Goal: Task Accomplishment & Management: Manage account settings

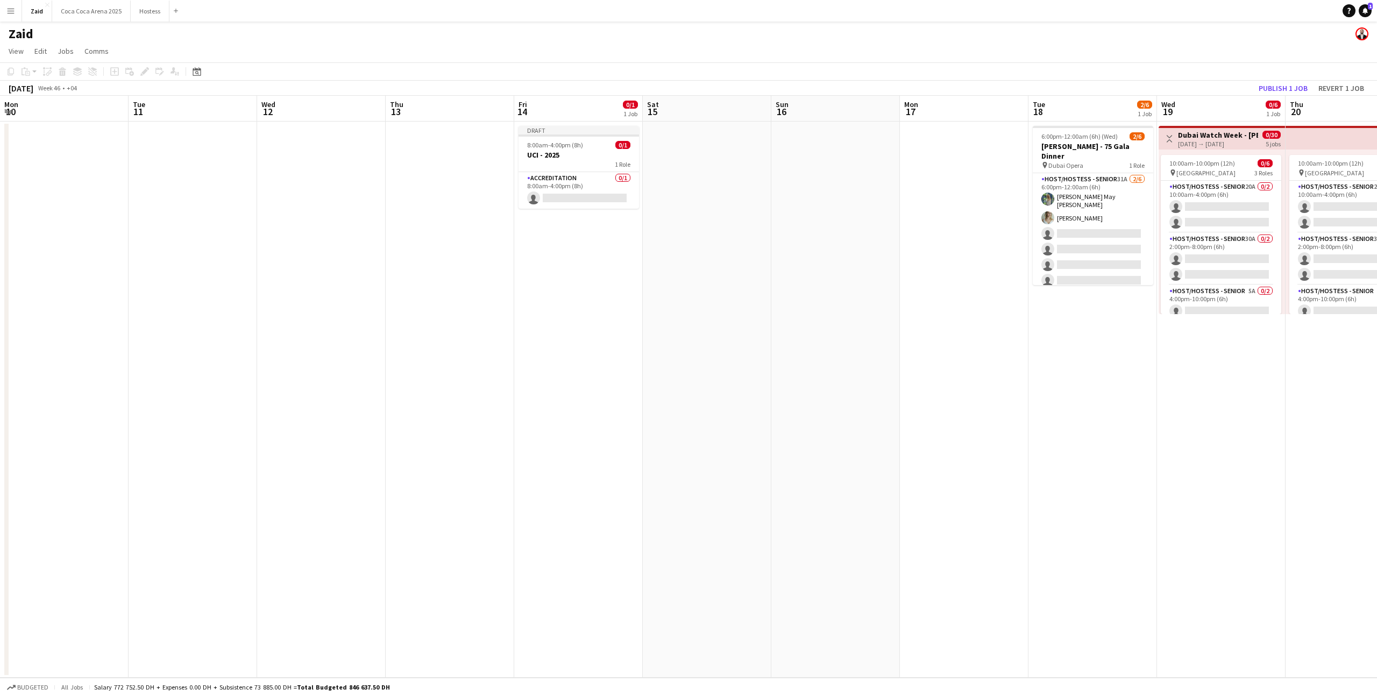
scroll to position [0, 266]
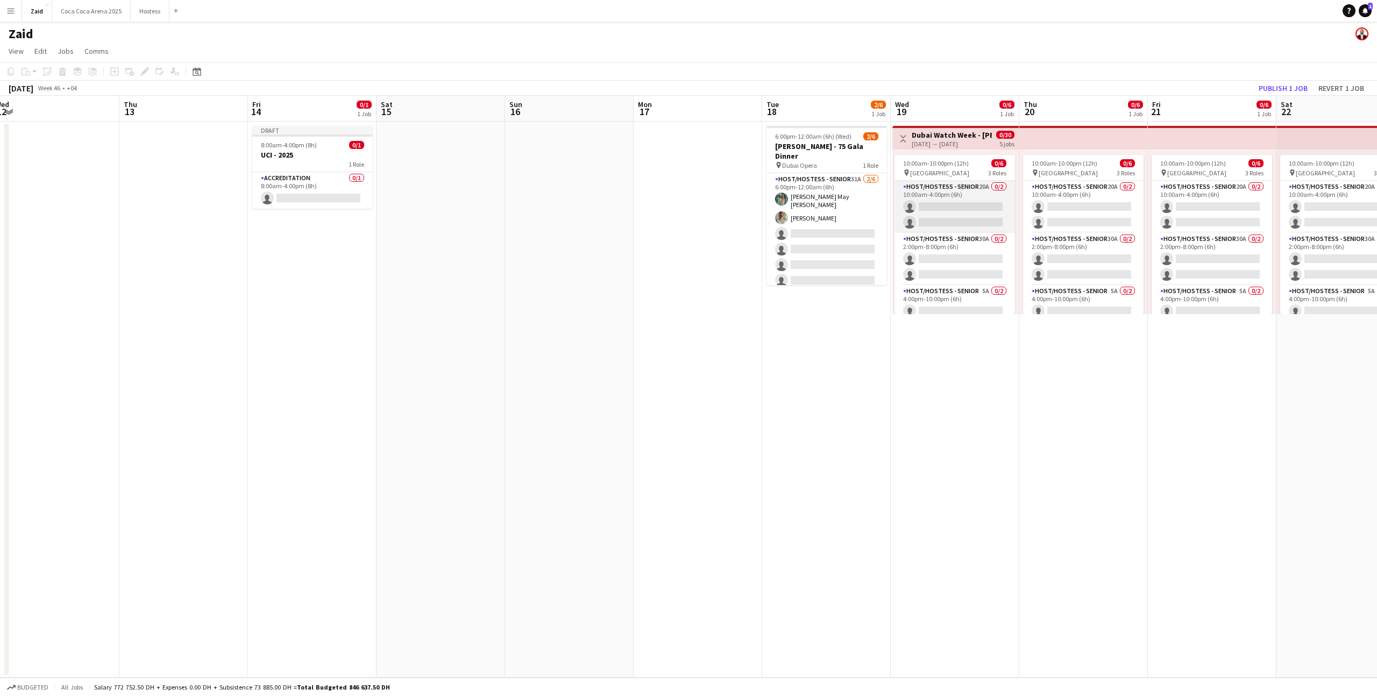
click at [935, 222] on app-card-role "Host/Hostess - Senior 20A 0/2 10:00am-4:00pm (6h) single-neutral-actions single…" at bounding box center [955, 207] width 121 height 52
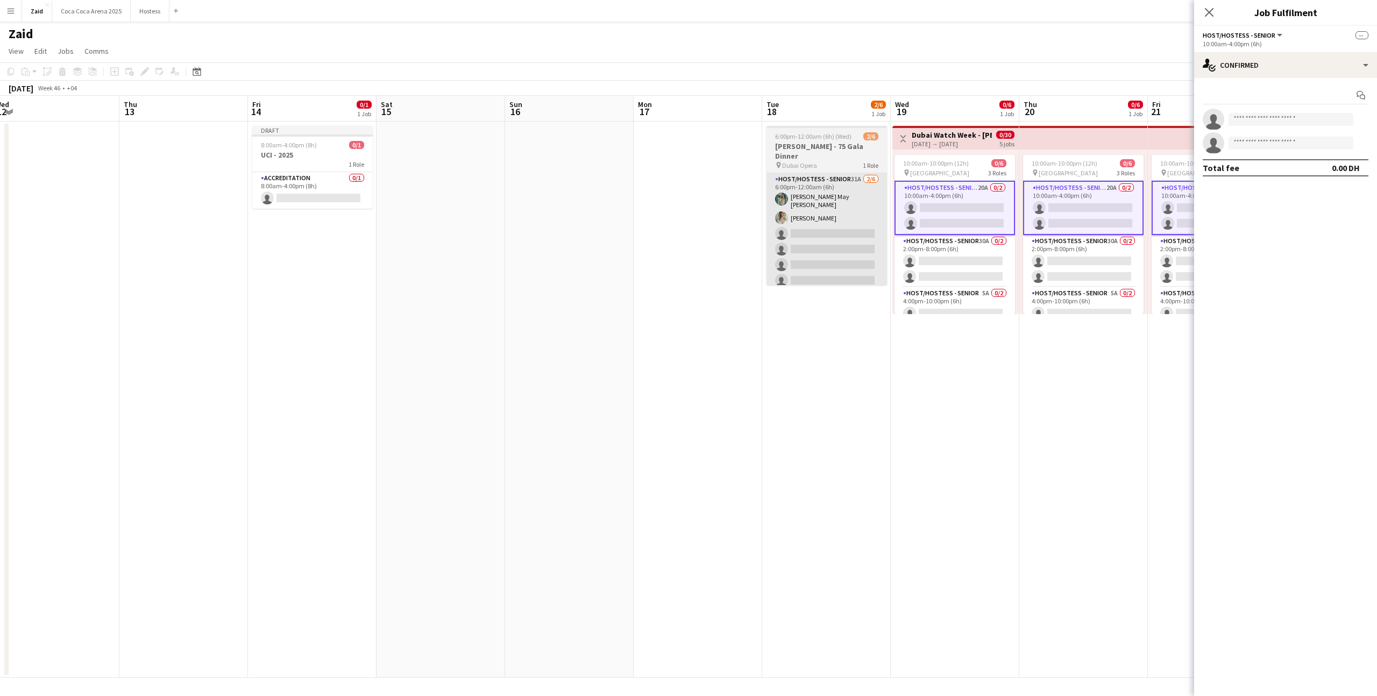
click at [863, 240] on app-card-role "Host/Hostess - Senior 31A [DATE] 6:00pm-12:00am (6h) [PERSON_NAME] May [PERSON_…" at bounding box center [827, 232] width 121 height 118
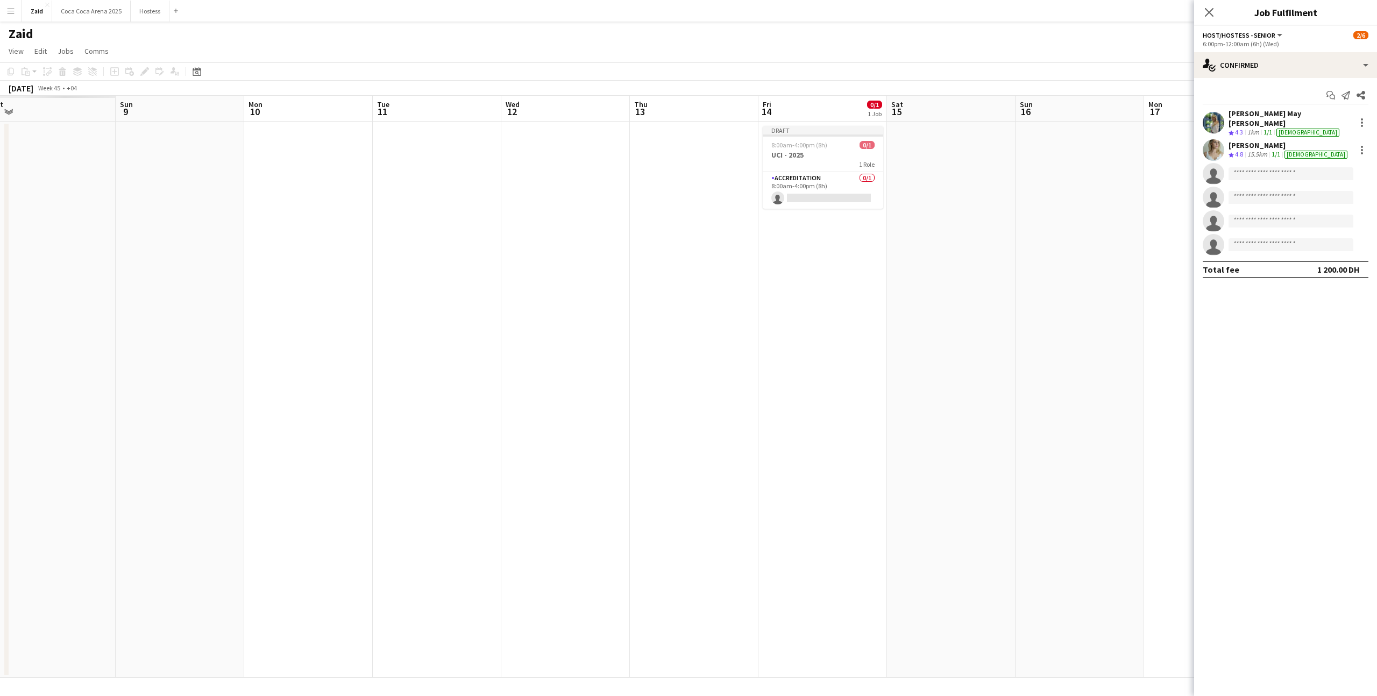
scroll to position [0, 230]
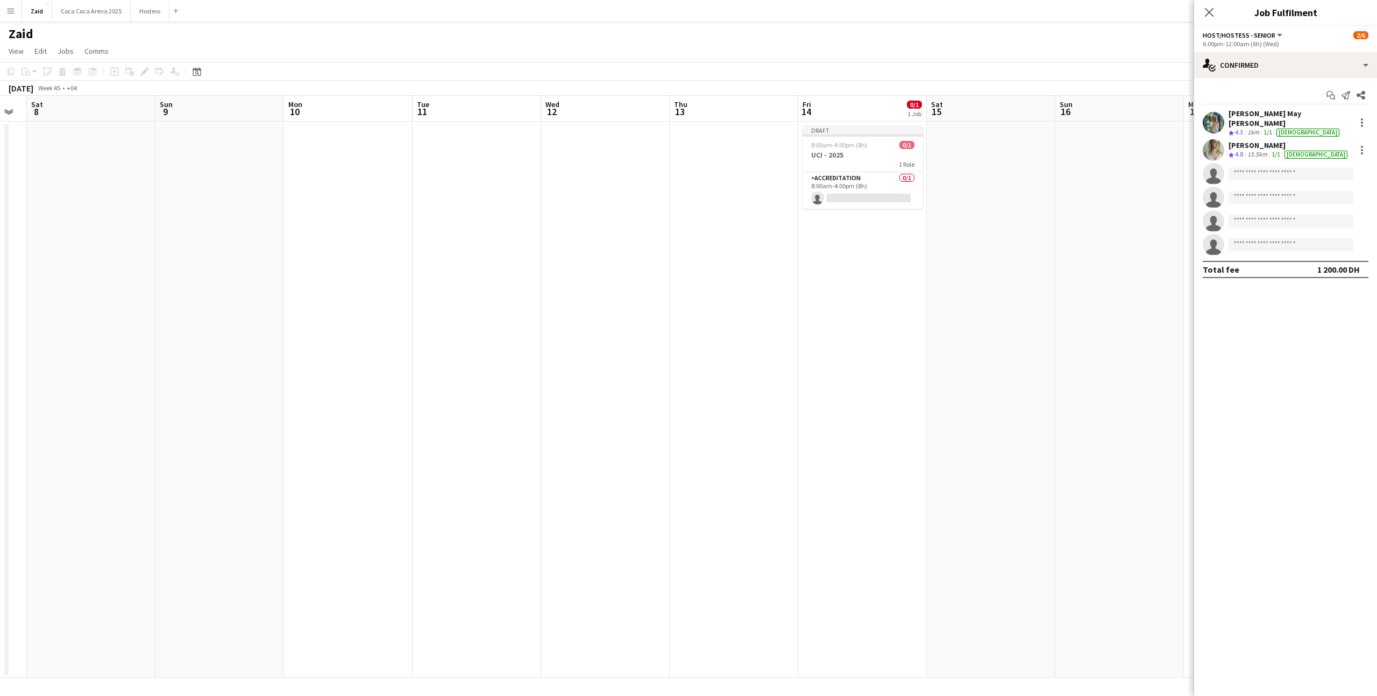
click at [875, 281] on app-date-cell "Draft 8:00am-4:00pm (8h) 0/1 UCI - 2025 1 Role Accreditation 0/1 8:00am-4:00pm …" at bounding box center [862, 400] width 129 height 556
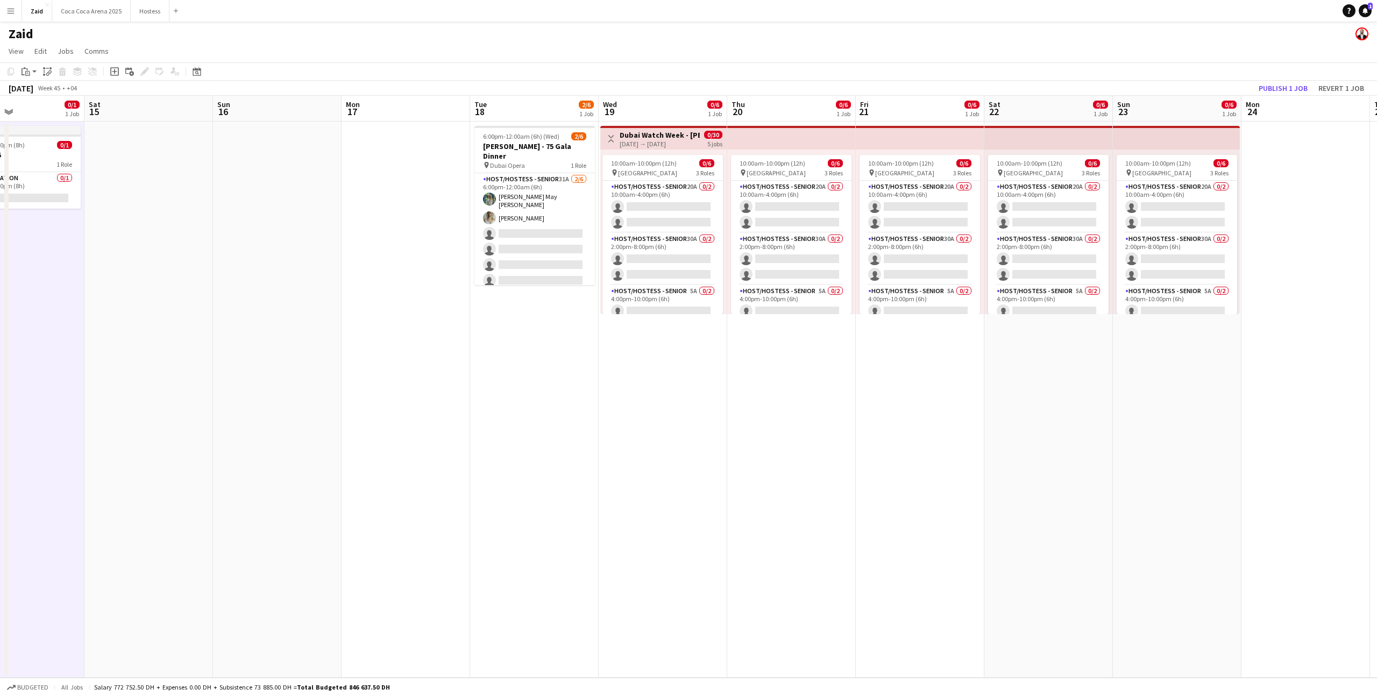
scroll to position [0, 301]
click at [784, 218] on app-card-role "Host/Hostess - Senior 20A 0/2 10:00am-4:00pm (6h) single-neutral-actions single…" at bounding box center [791, 207] width 121 height 52
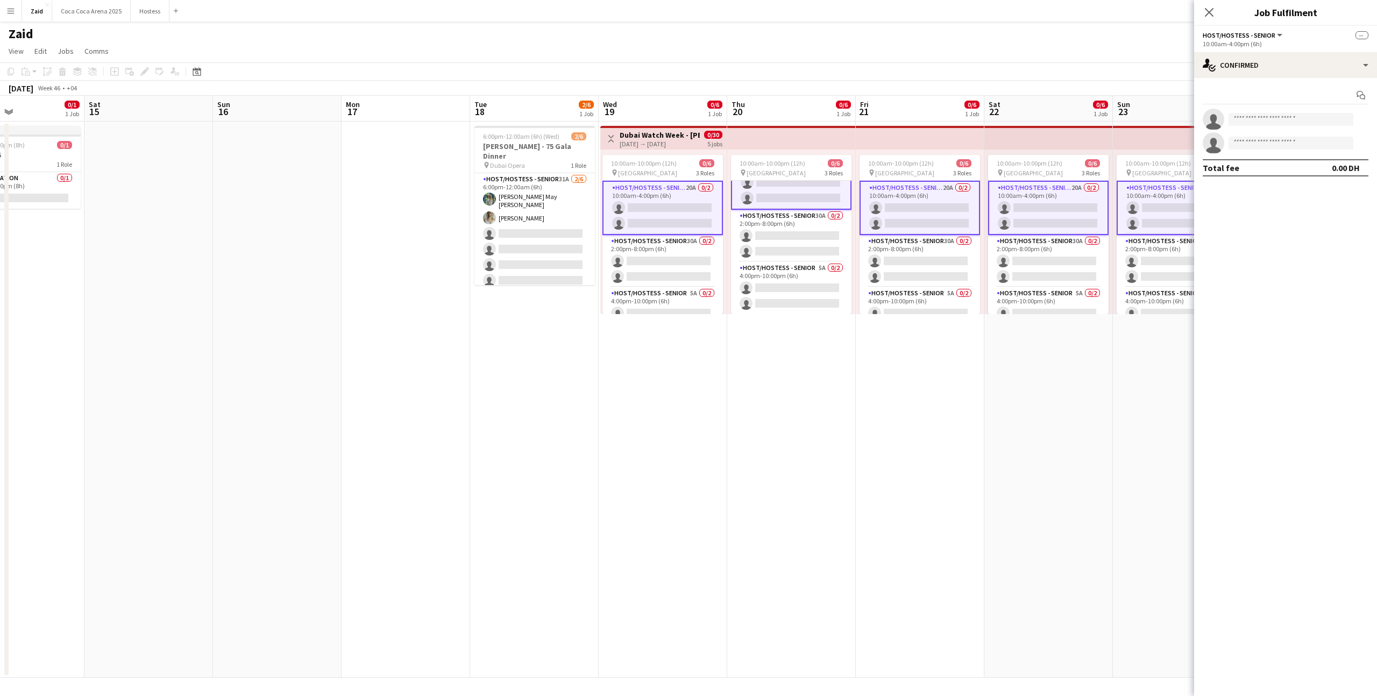
click at [753, 354] on app-date-cell "10:00am-10:00pm (12h) 0/6 pin [GEOGRAPHIC_DATA] 3 Roles Host/Hostess - Senior 2…" at bounding box center [791, 400] width 129 height 556
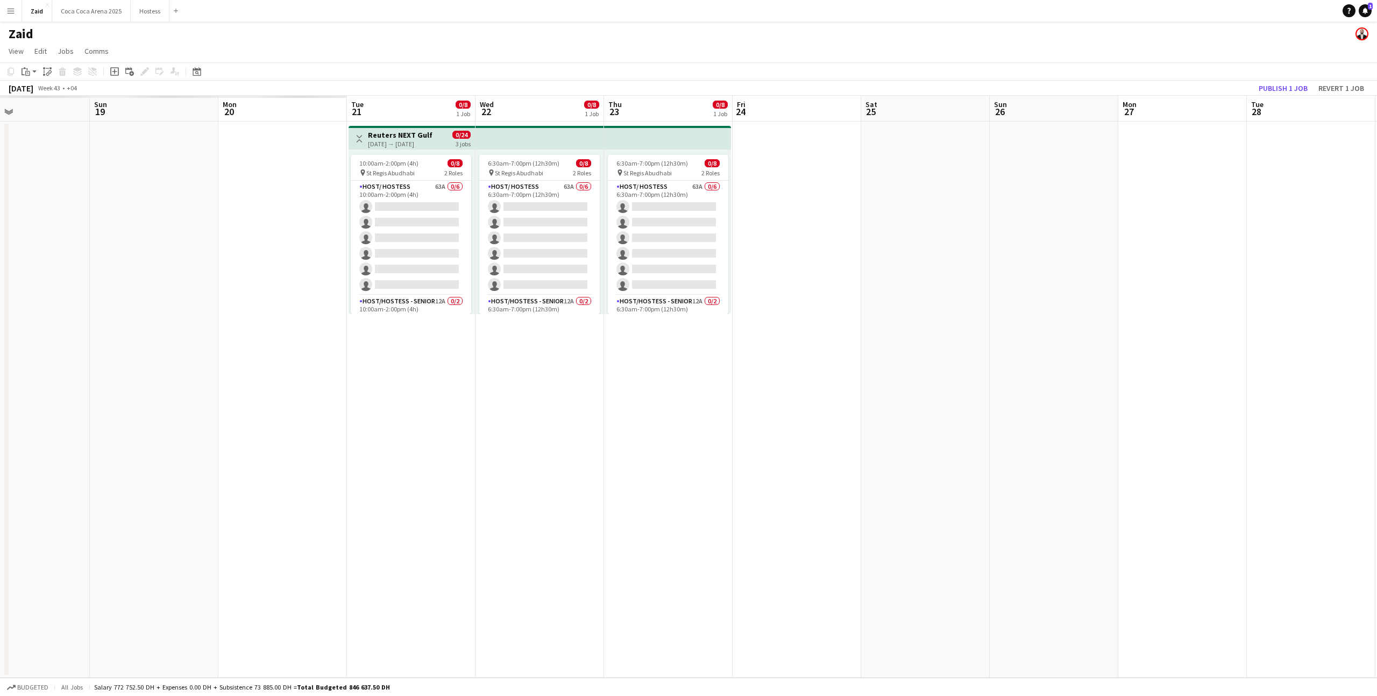
scroll to position [0, 283]
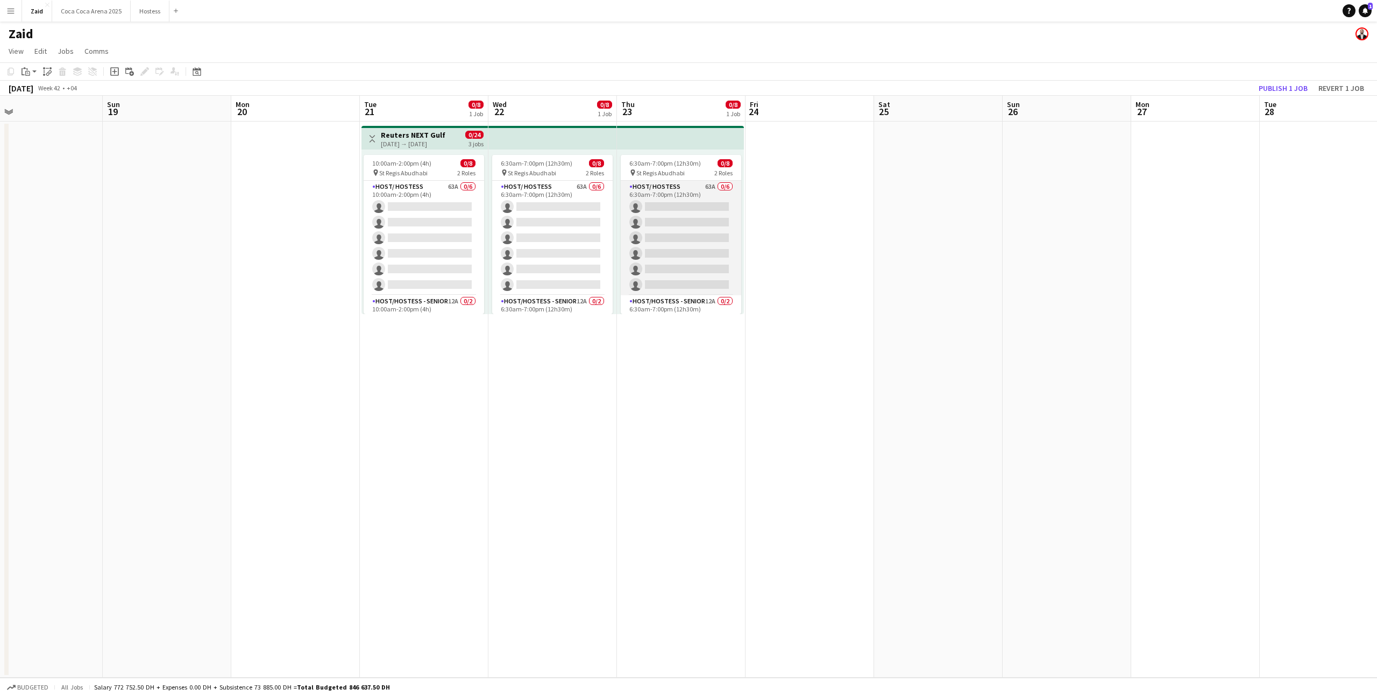
click at [711, 247] on app-card-role "Host/ Hostess 63A 0/6 6:30am-7:00pm (12h30m) single-neutral-actions single-neut…" at bounding box center [681, 238] width 121 height 115
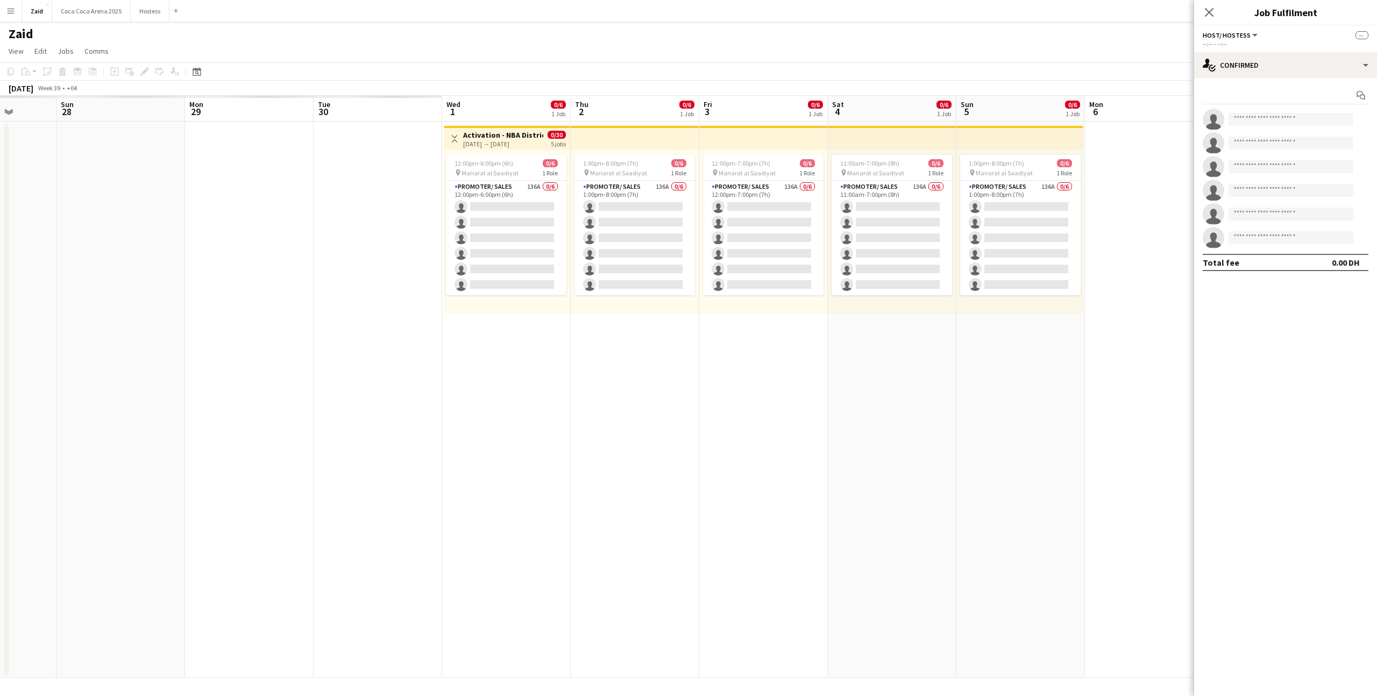
scroll to position [0, 279]
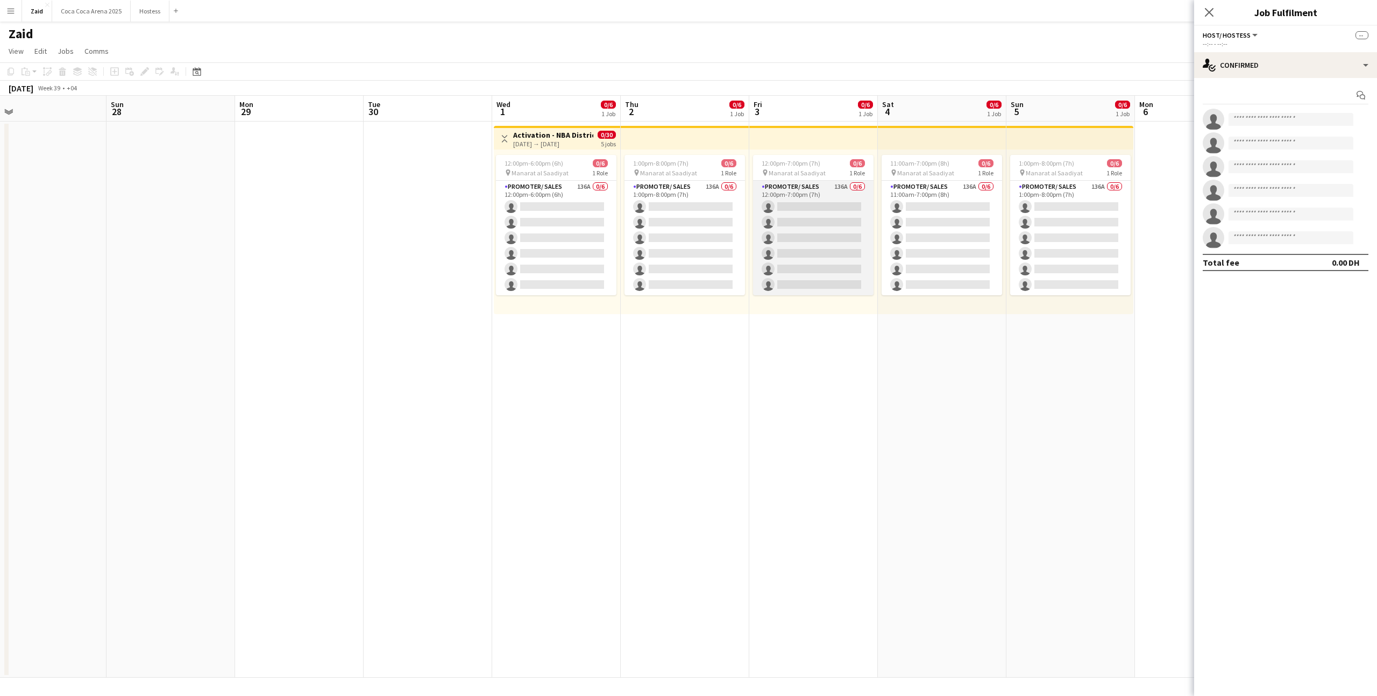
click at [837, 236] on app-card-role "Promoter/ Sales 136A 0/6 12:00pm-7:00pm (7h) single-neutral-actions single-neut…" at bounding box center [813, 238] width 121 height 115
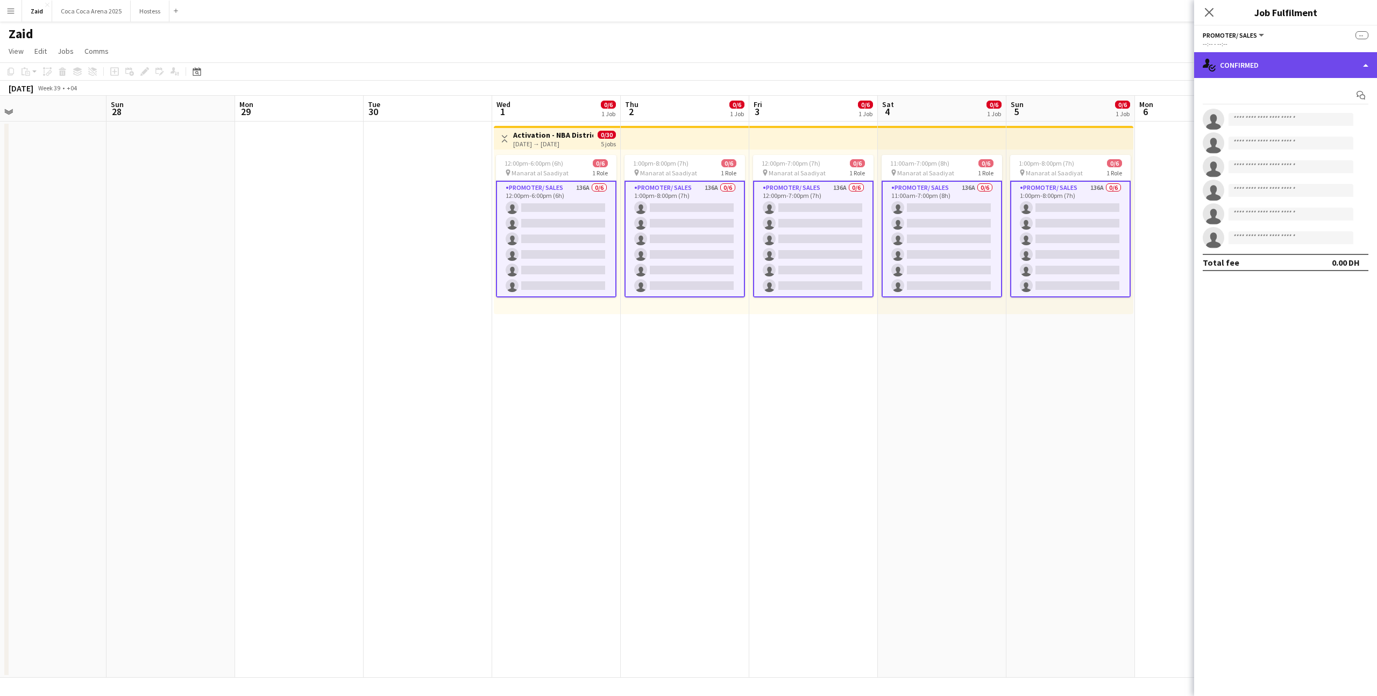
click at [1319, 60] on div "single-neutral-actions-check-2 Confirmed" at bounding box center [1285, 65] width 183 height 26
click at [1304, 179] on div "single-neutral-actions-information Applicants" at bounding box center [1321, 176] width 107 height 22
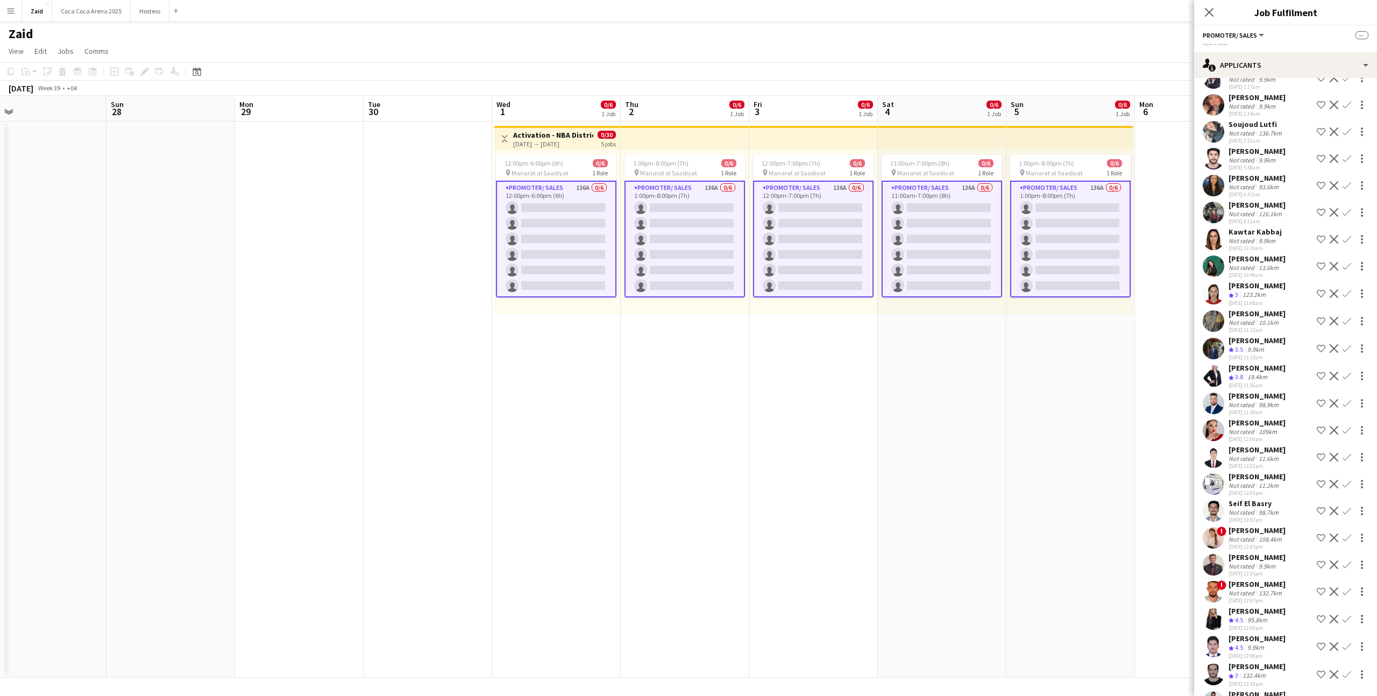
scroll to position [3209, 0]
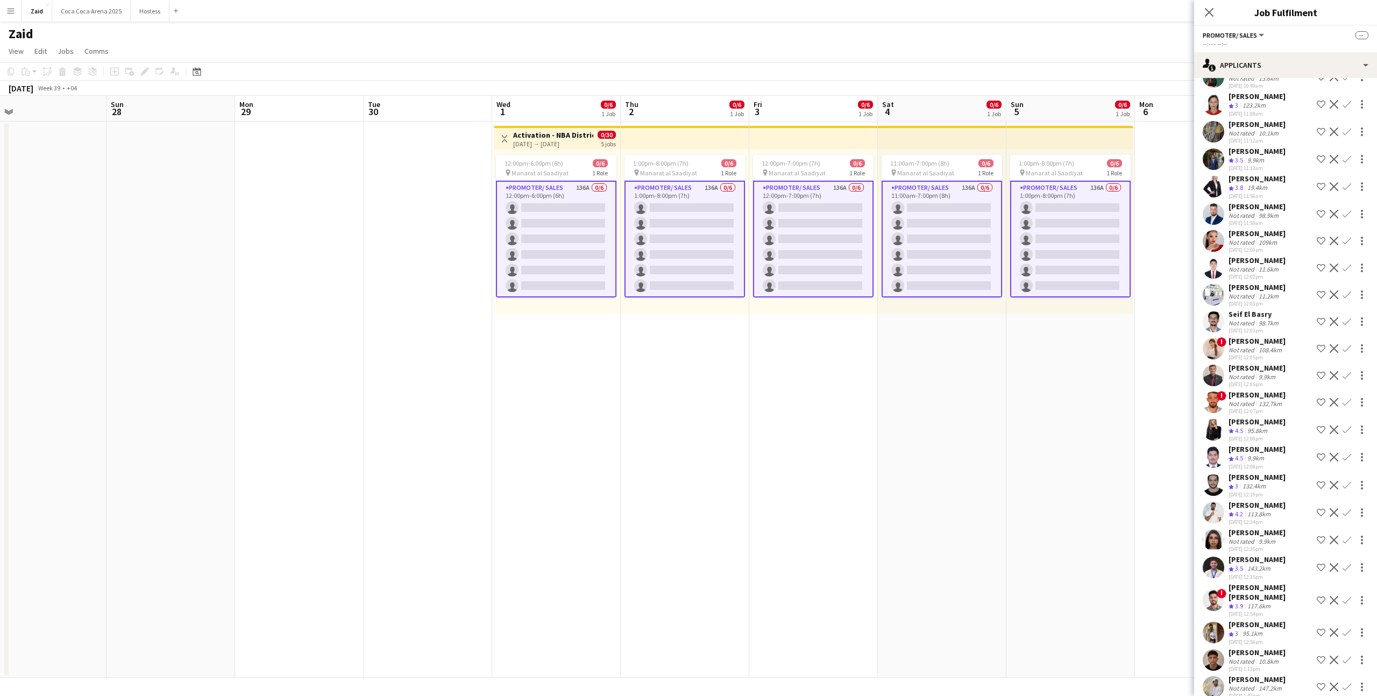
click at [1233, 639] on div "[DATE] 12:56pm" at bounding box center [1257, 642] width 57 height 7
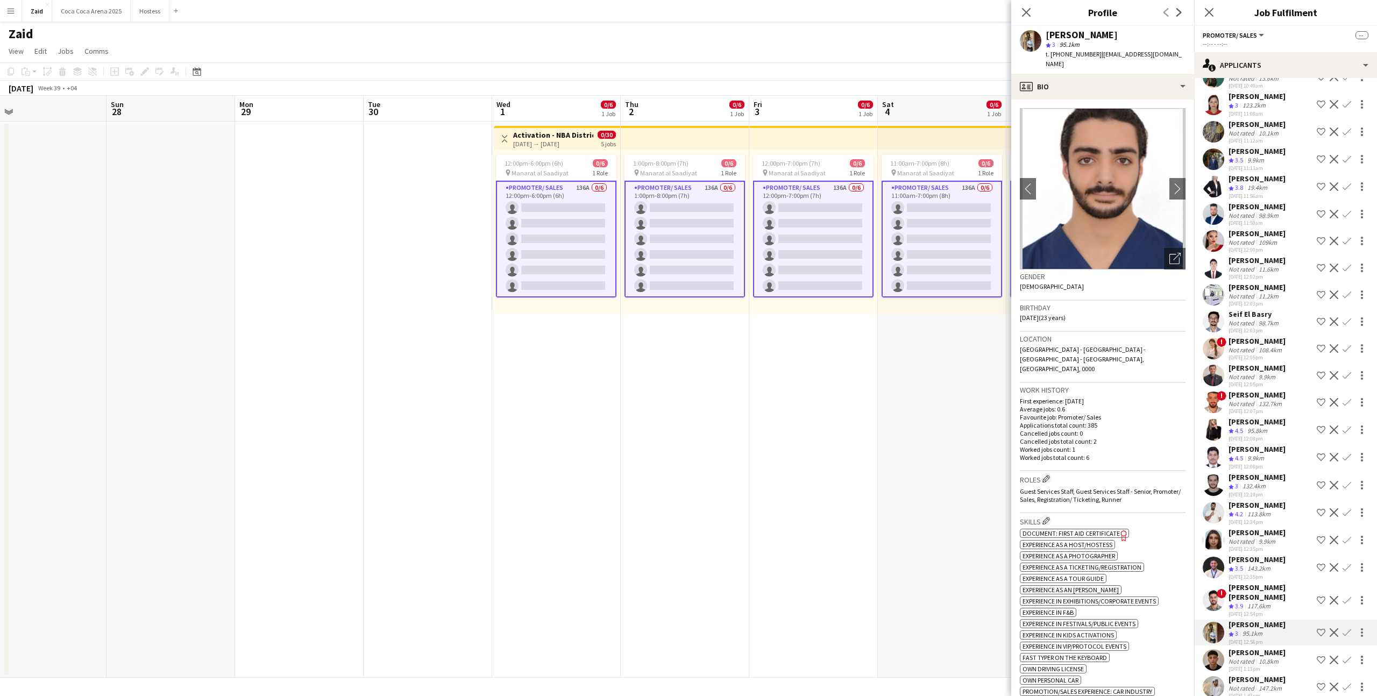
click at [1235, 602] on span "3.9" at bounding box center [1239, 606] width 8 height 8
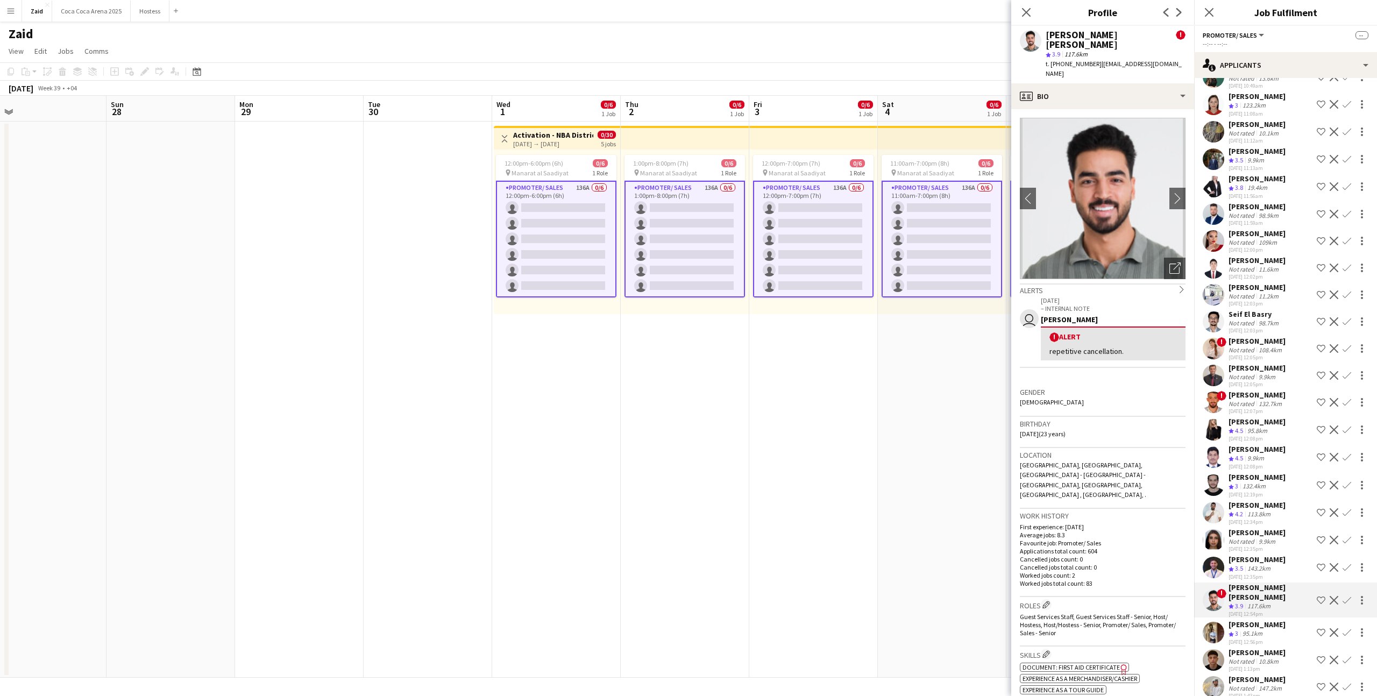
click at [914, 510] on app-date-cell "11:00am-7:00pm (8h) 0/6 pin Manarat al Saadiyat 1 Role Promoter/ Sales 136A 0/6…" at bounding box center [942, 400] width 129 height 556
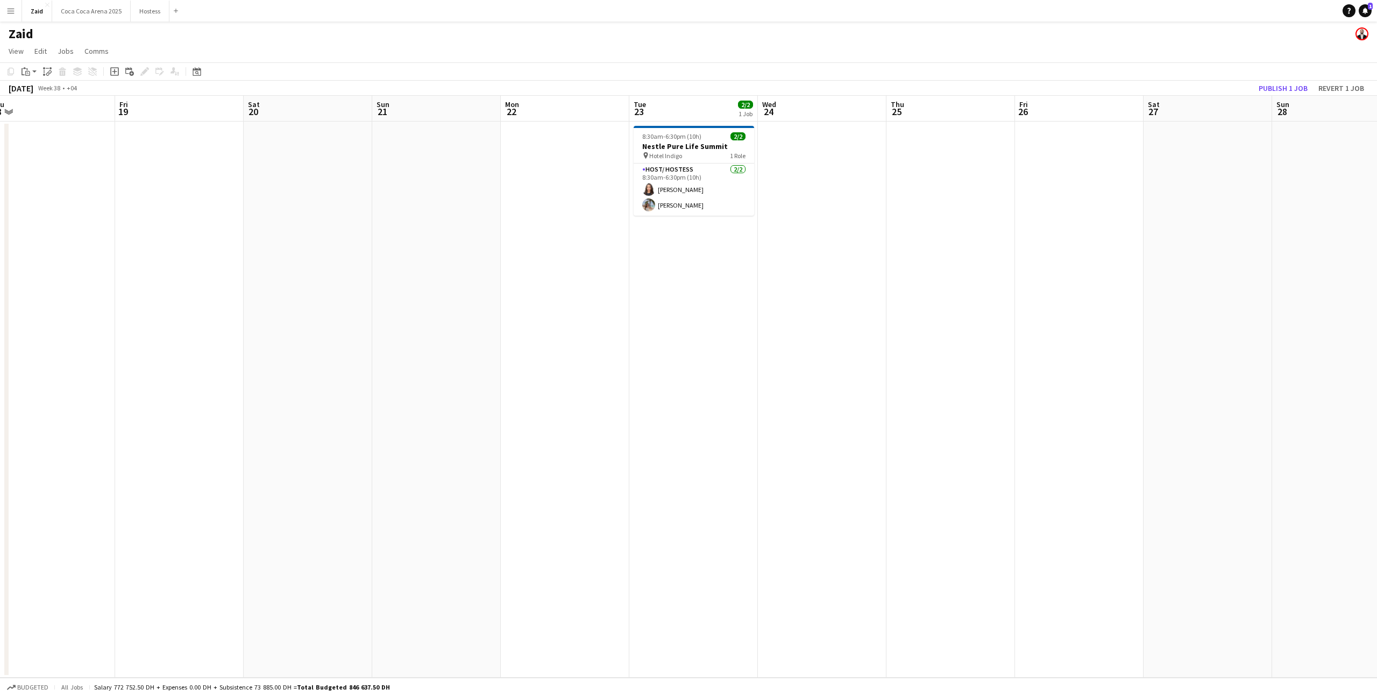
scroll to position [0, 270]
click at [717, 182] on app-card-role "Host/ Hostess [DATE] 8:30am-6:30pm (10h) [PERSON_NAME] [PERSON_NAME]" at bounding box center [695, 190] width 121 height 52
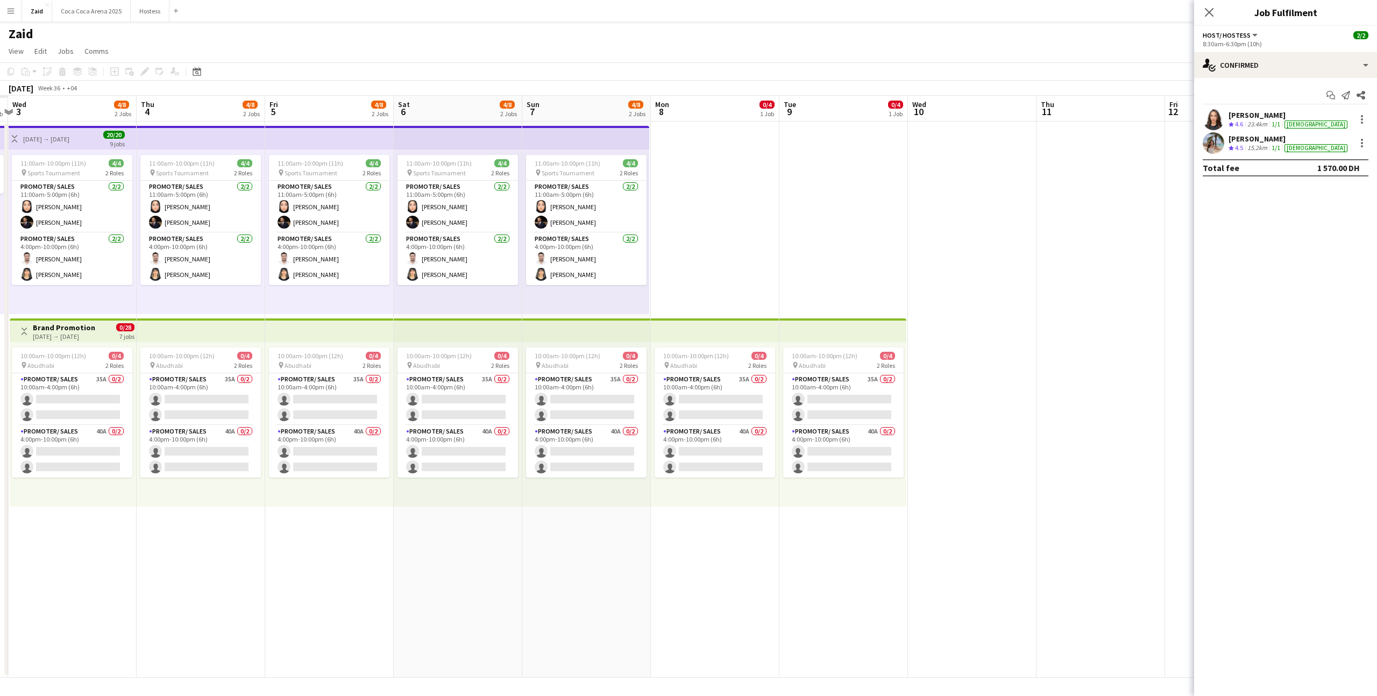
scroll to position [0, 283]
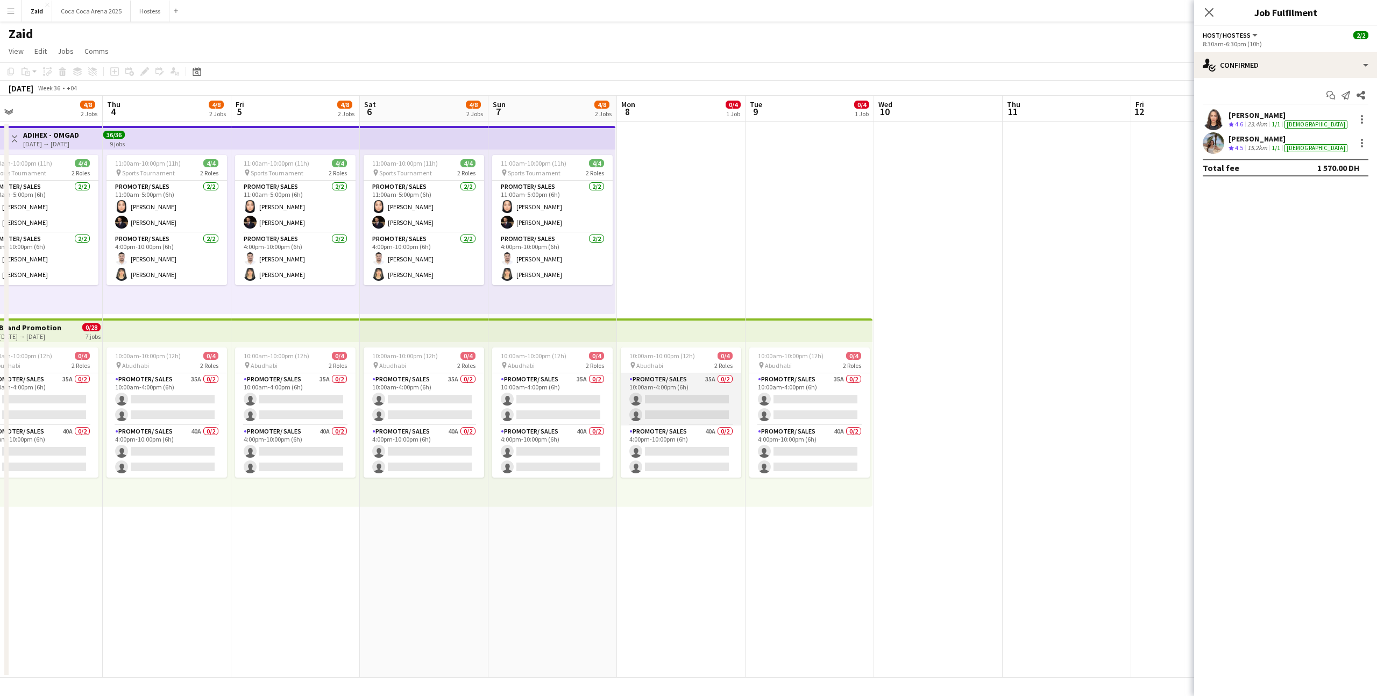
click at [713, 398] on app-card-role "Promoter/ Sales 35A 0/2 10:00am-4:00pm (6h) single-neutral-actions single-neutr…" at bounding box center [681, 399] width 121 height 52
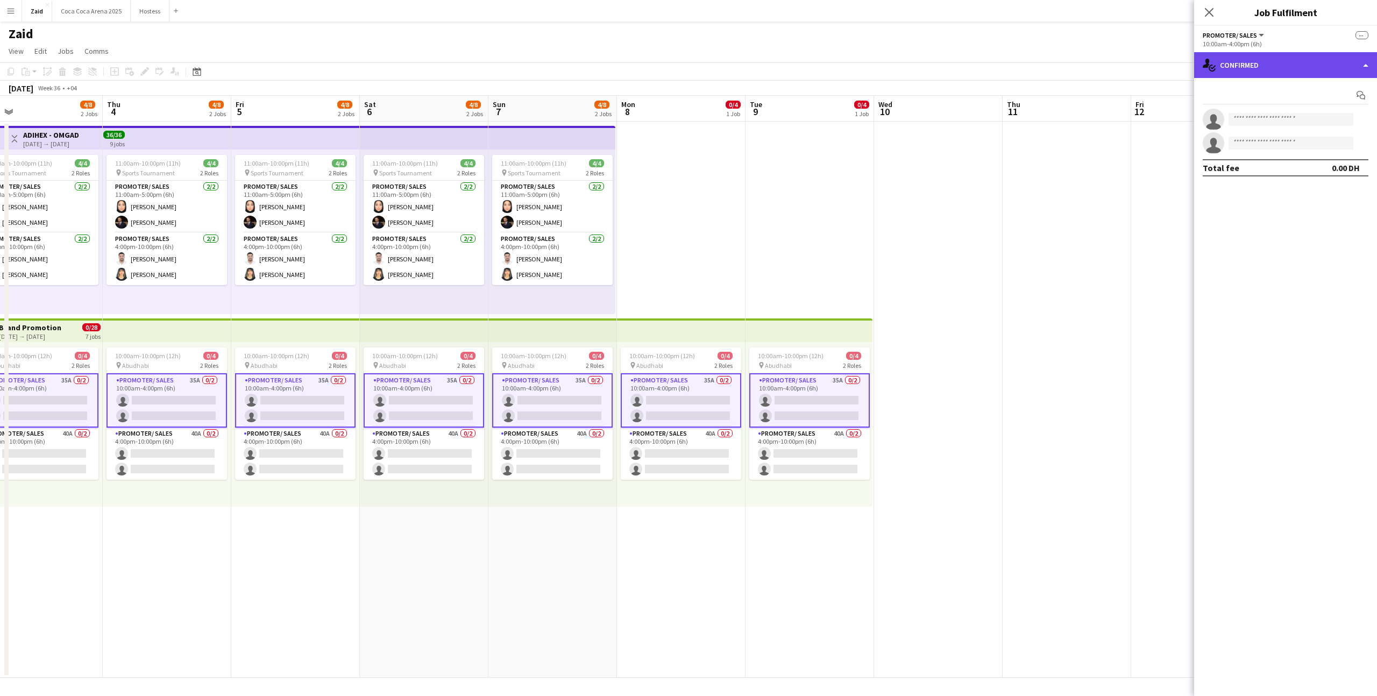
click at [1331, 70] on div "single-neutral-actions-check-2 Confirmed" at bounding box center [1285, 65] width 183 height 26
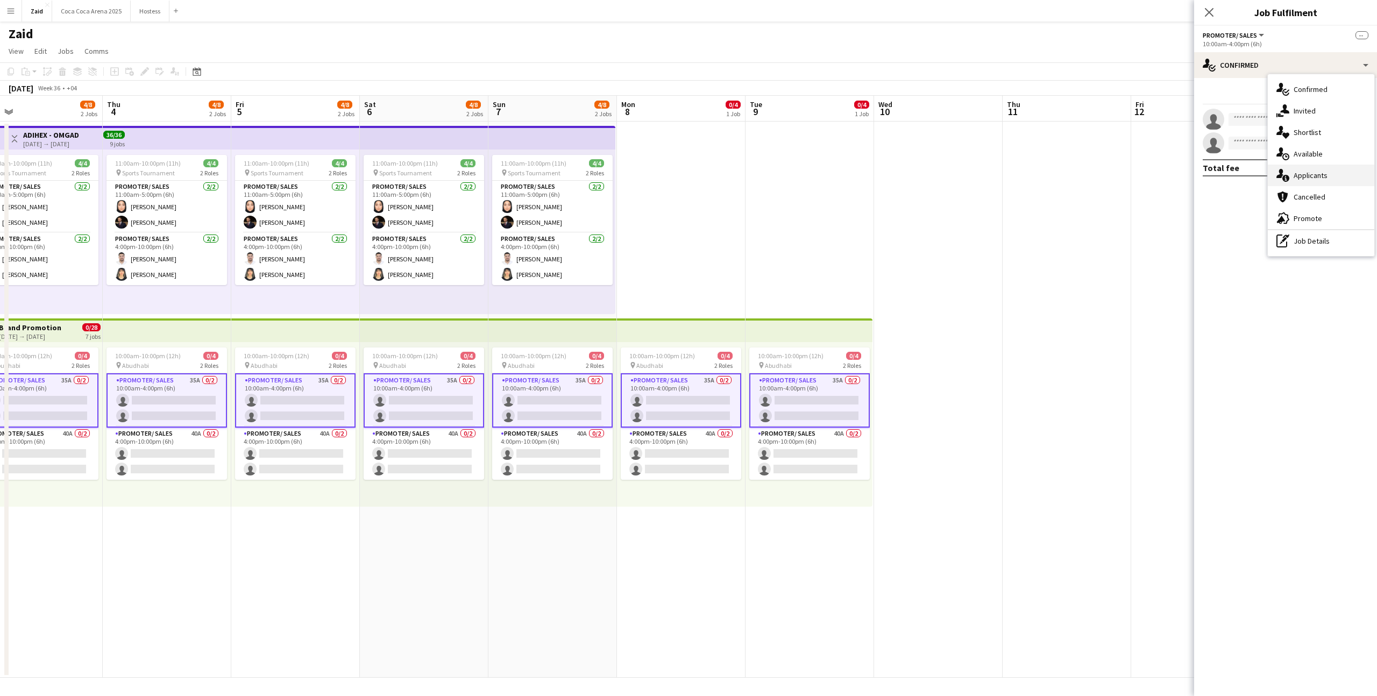
click at [1331, 166] on div "single-neutral-actions-information Applicants" at bounding box center [1321, 176] width 107 height 22
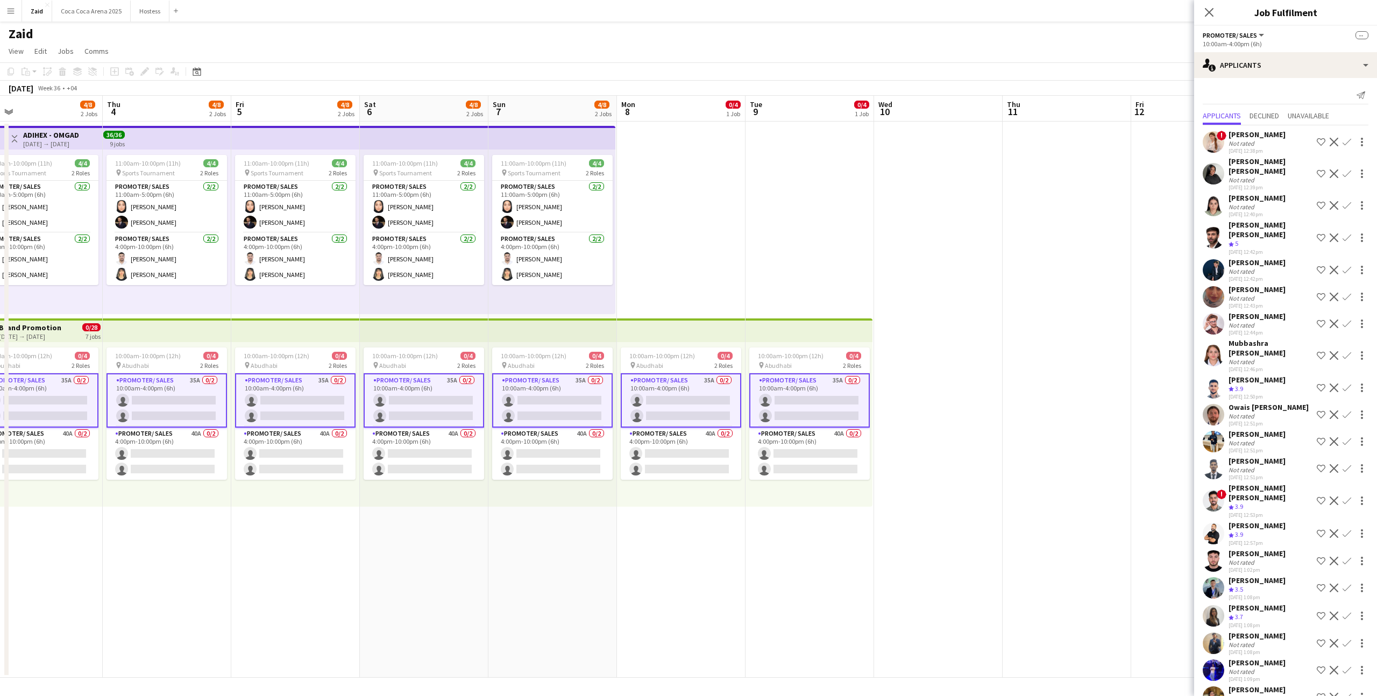
scroll to position [401, 0]
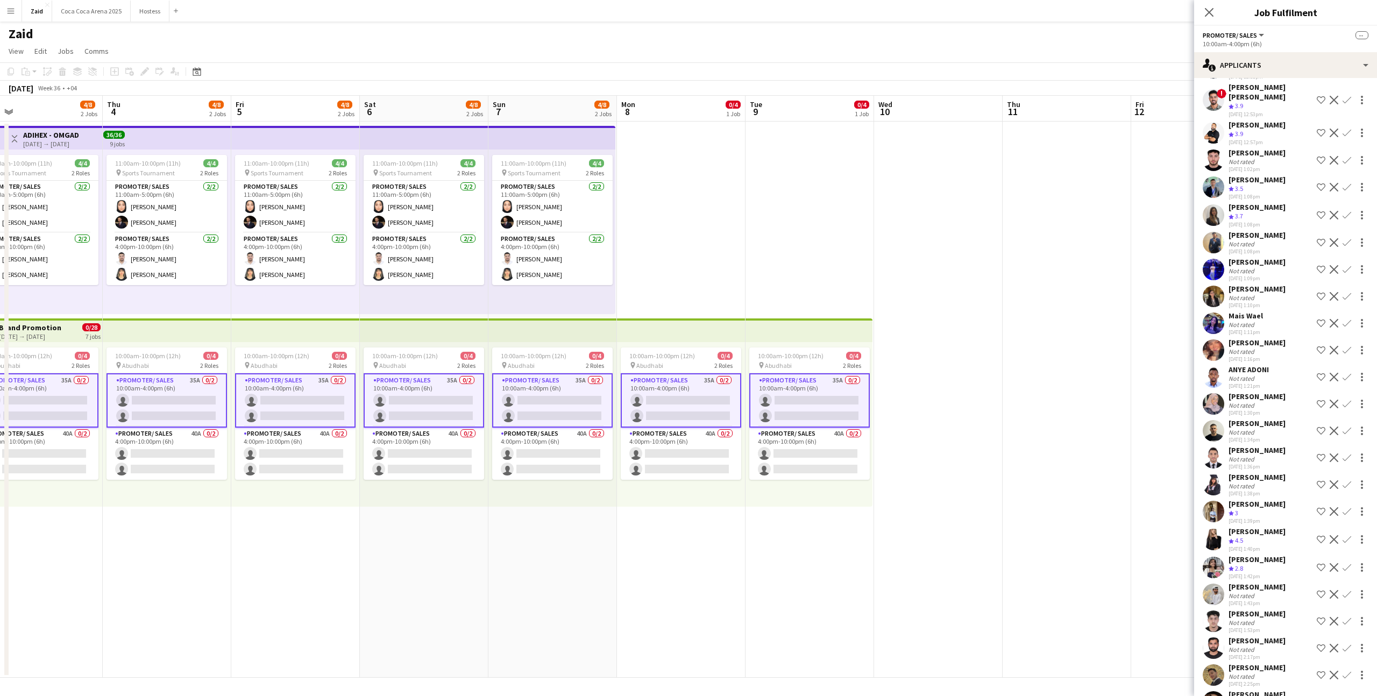
click at [1274, 564] on div "Crew rating 2.8" at bounding box center [1257, 568] width 57 height 9
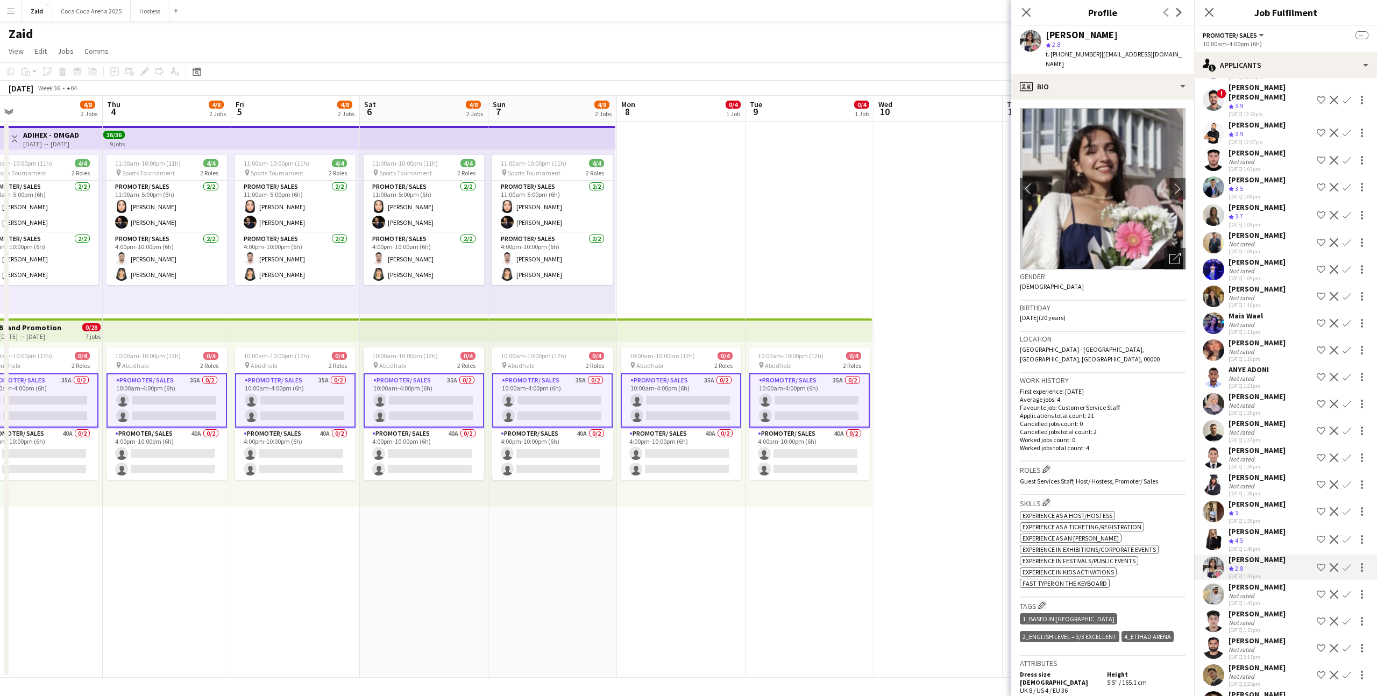
click at [1279, 527] on div "[PERSON_NAME] Crew rating 4.5 [DATE] 1:40pm Shortlist crew Decline Confirm" at bounding box center [1285, 540] width 183 height 26
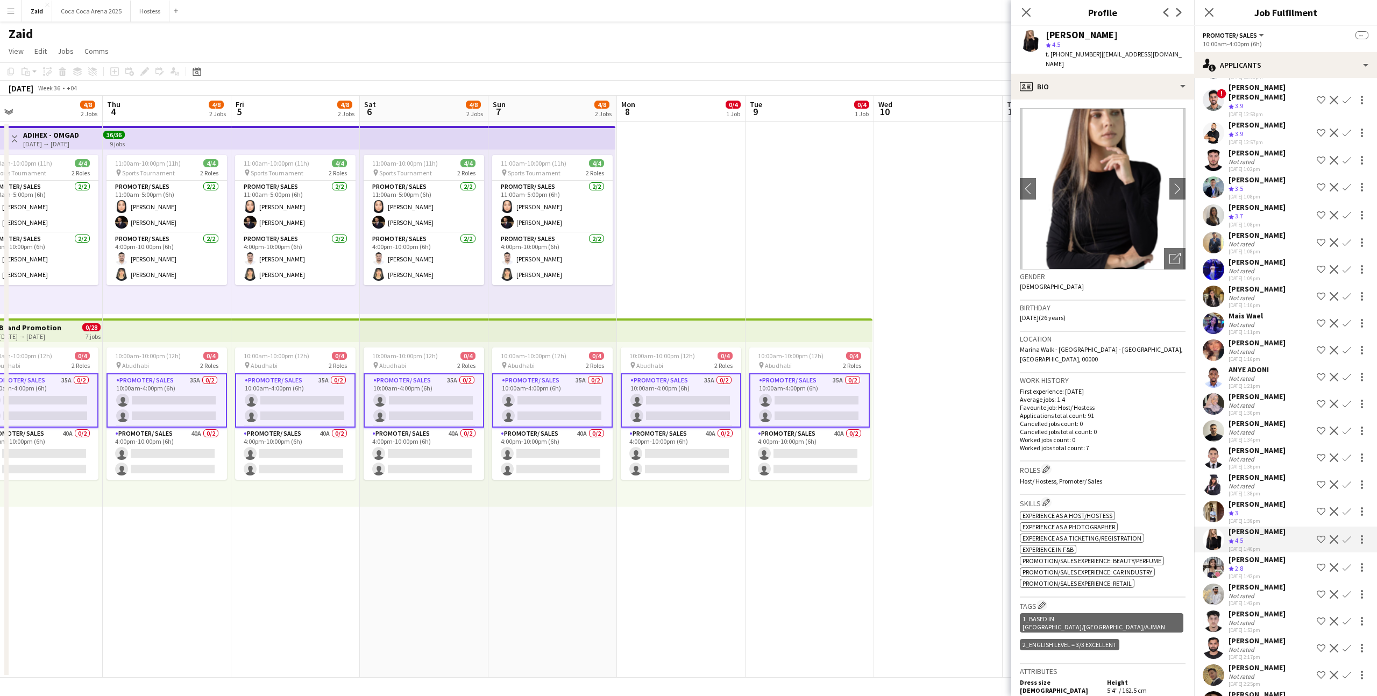
click at [1298, 499] on div "[PERSON_NAME] Crew rating 3 [DATE] 1:39pm Shortlist crew Decline Confirm" at bounding box center [1285, 512] width 183 height 26
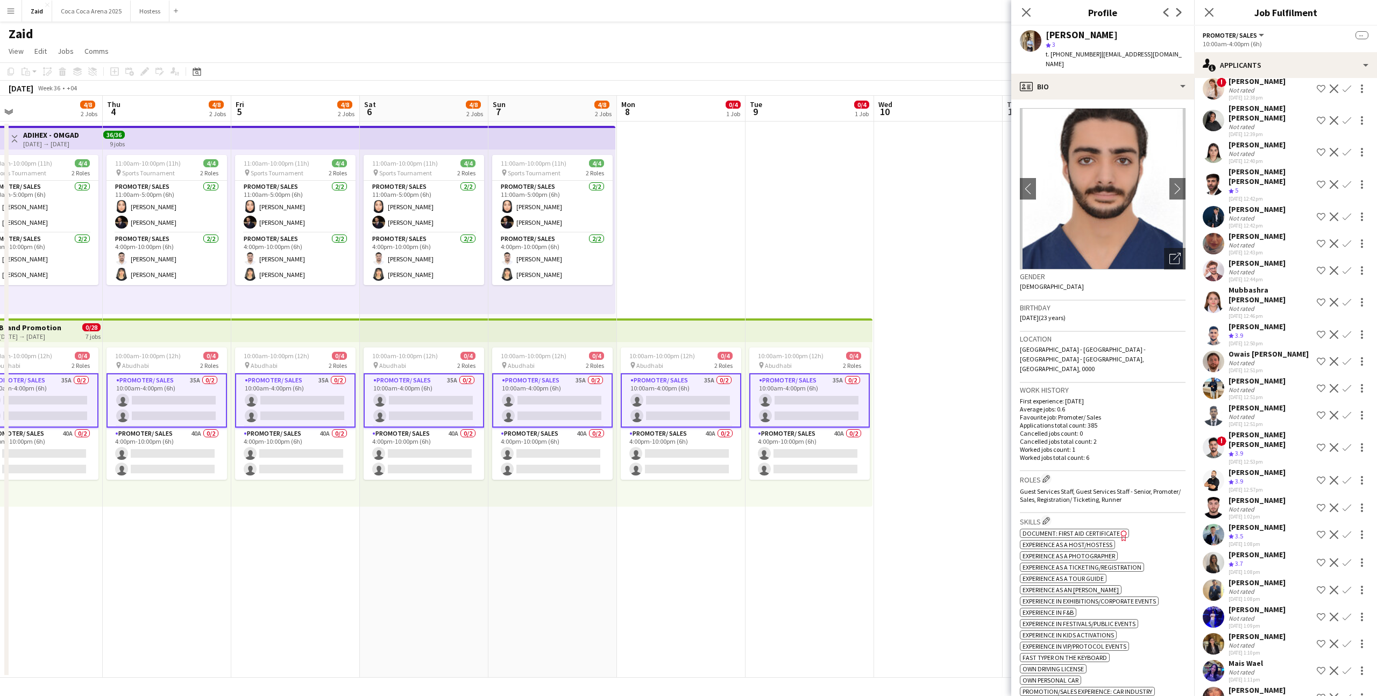
scroll to position [0, 0]
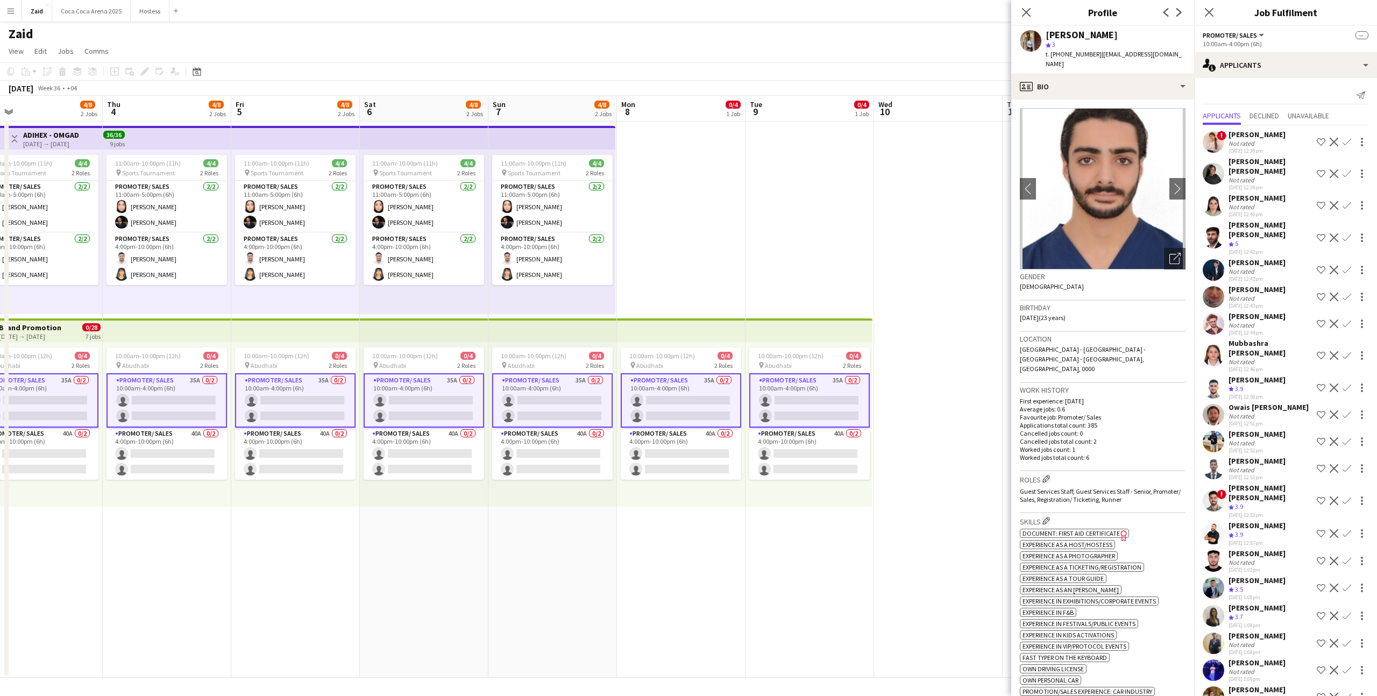
click at [1268, 474] on div "[DATE] 12:51pm" at bounding box center [1257, 477] width 57 height 7
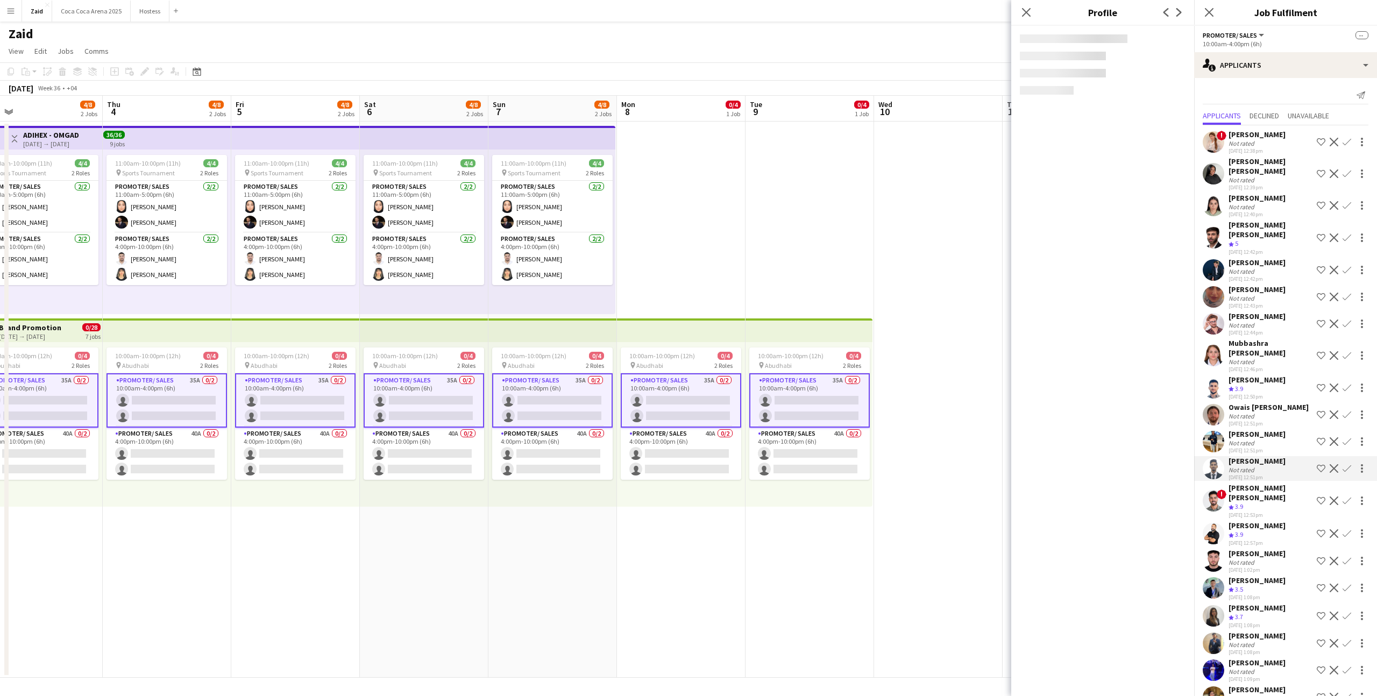
click at [1272, 483] on div "[PERSON_NAME] [PERSON_NAME]" at bounding box center [1271, 492] width 84 height 19
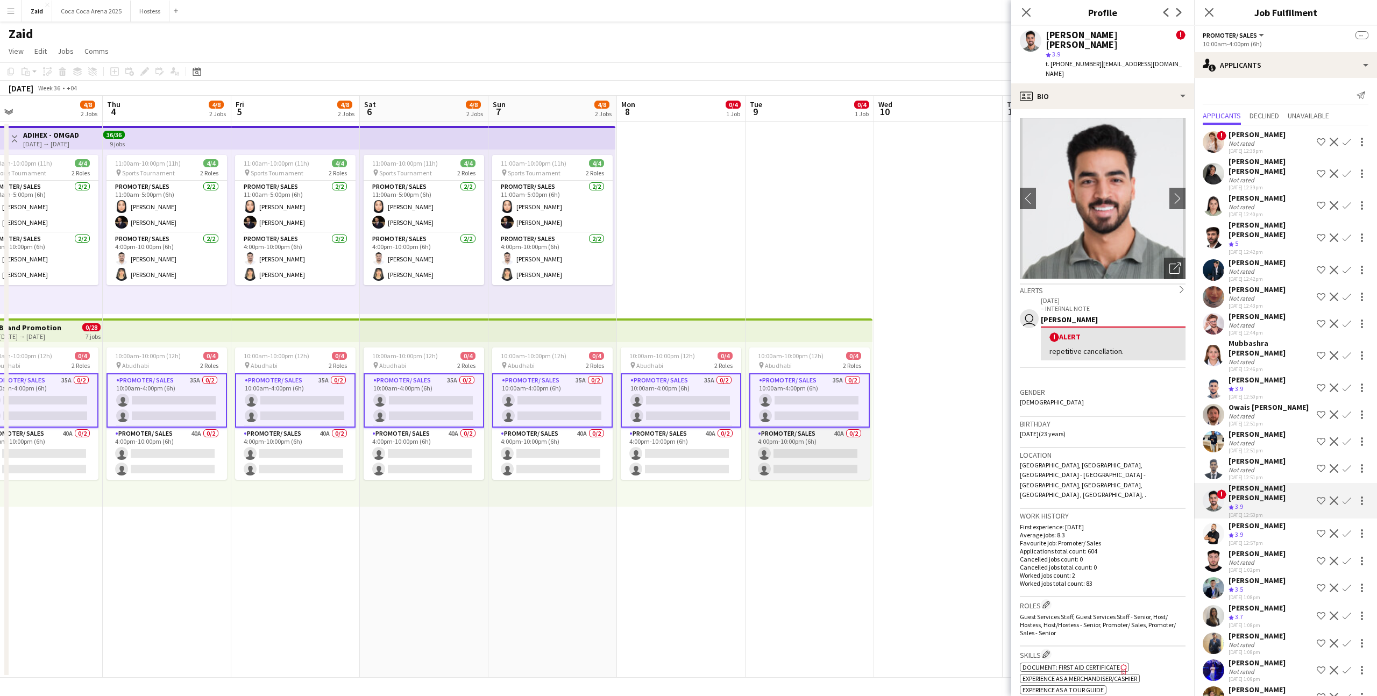
click at [768, 453] on app-card-role "Promoter/ Sales 40A 0/2 4:00pm-10:00pm (6h) single-neutral-actions single-neutr…" at bounding box center [809, 454] width 121 height 52
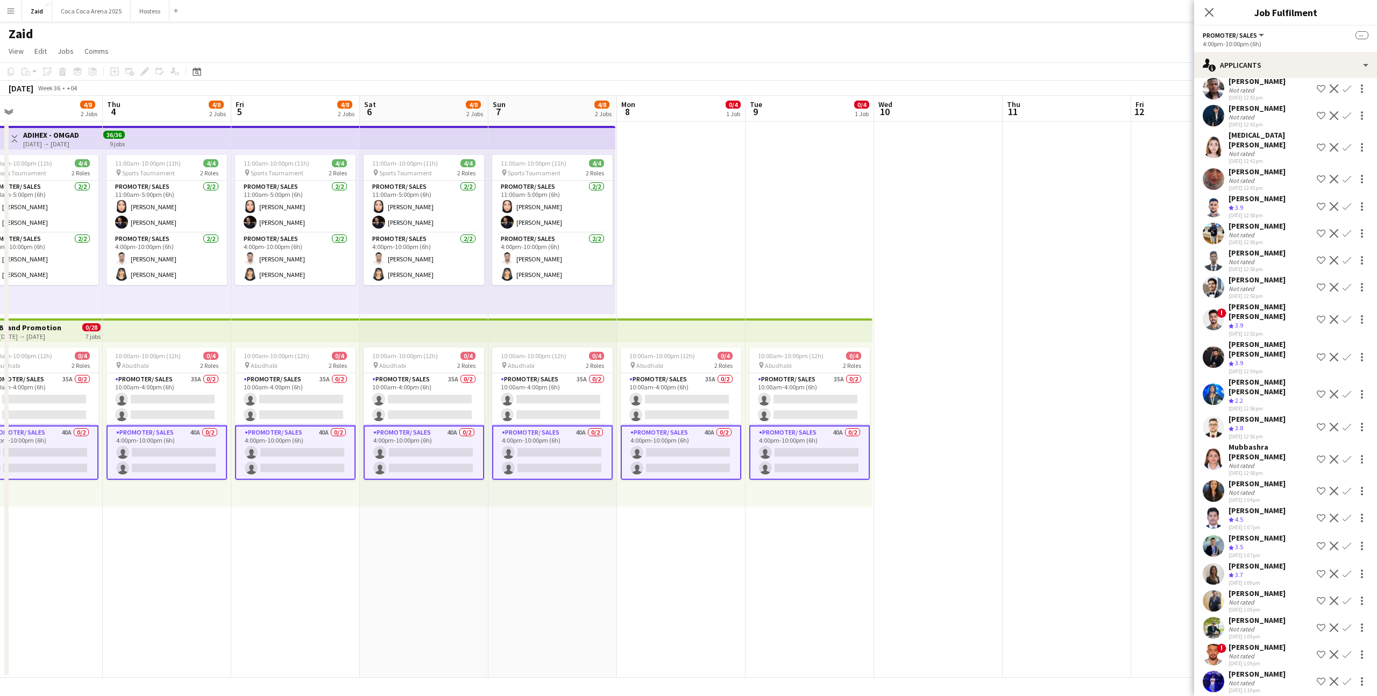
scroll to position [143, 0]
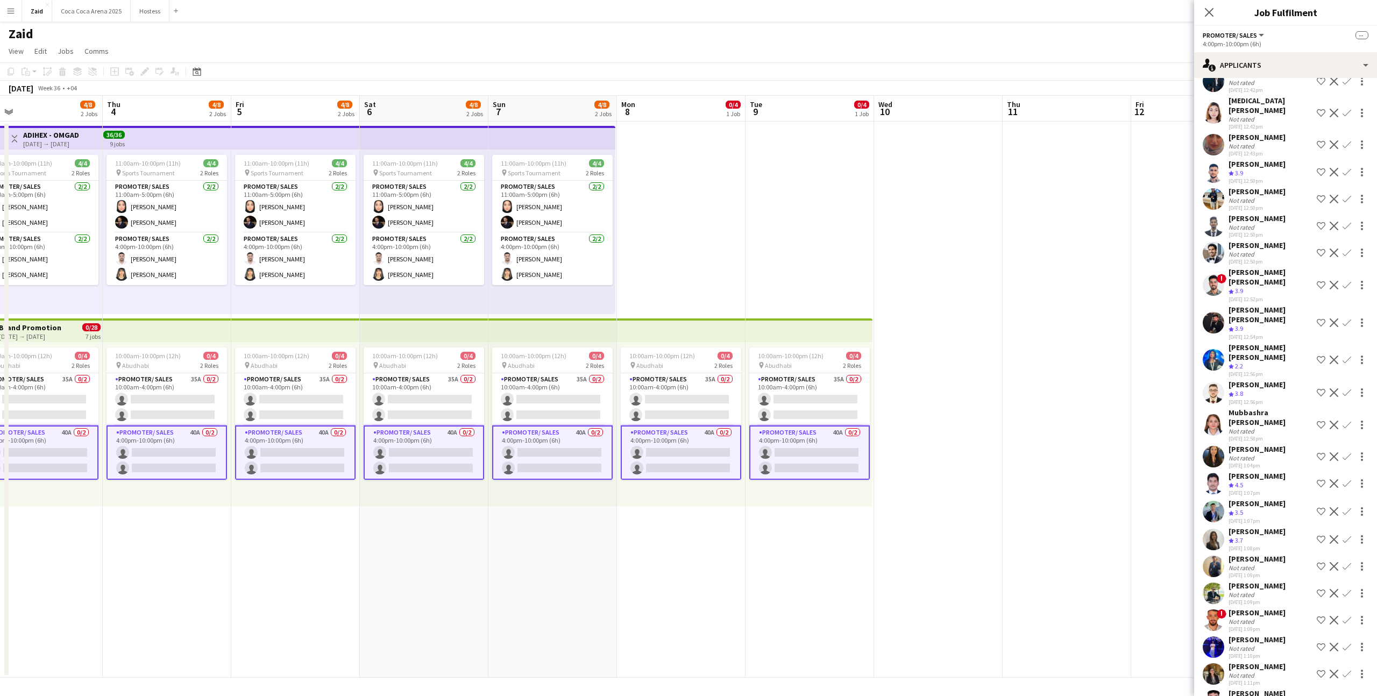
click at [1277, 662] on div "[PERSON_NAME]" at bounding box center [1257, 667] width 57 height 10
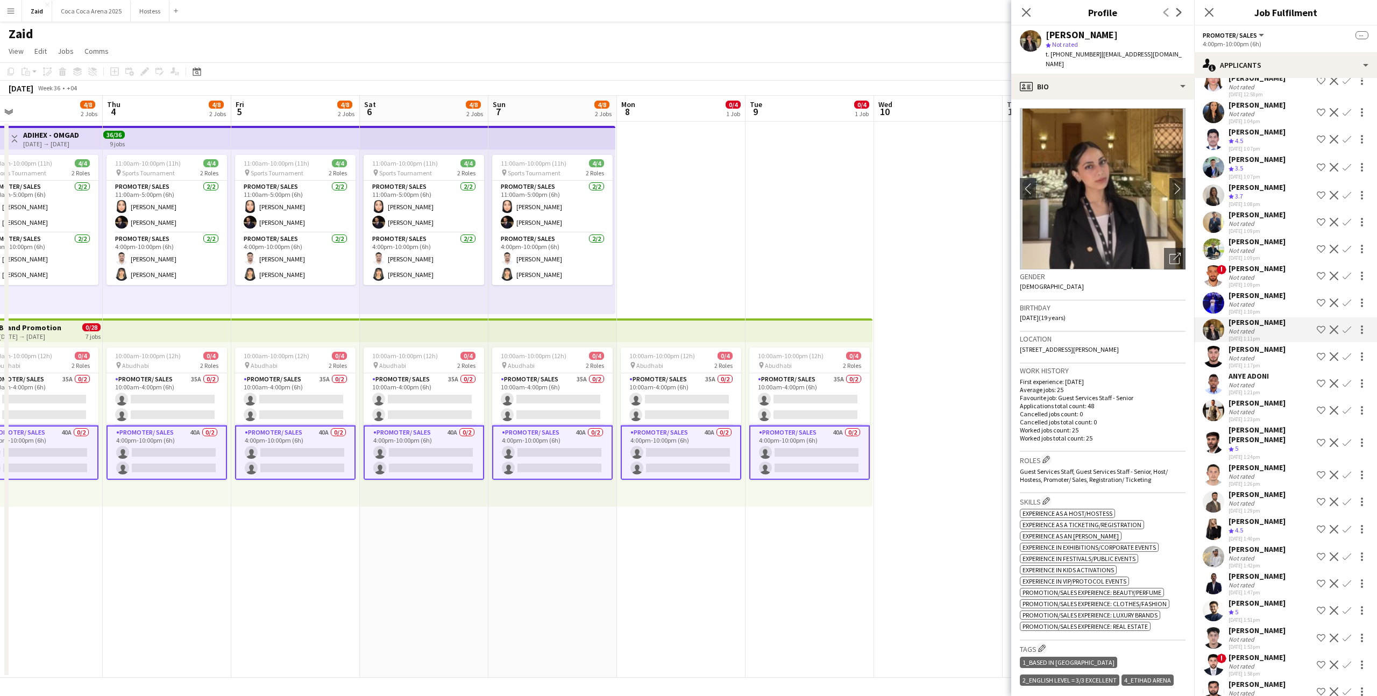
scroll to position [487, 0]
click at [898, 213] on app-date-cell at bounding box center [938, 400] width 129 height 556
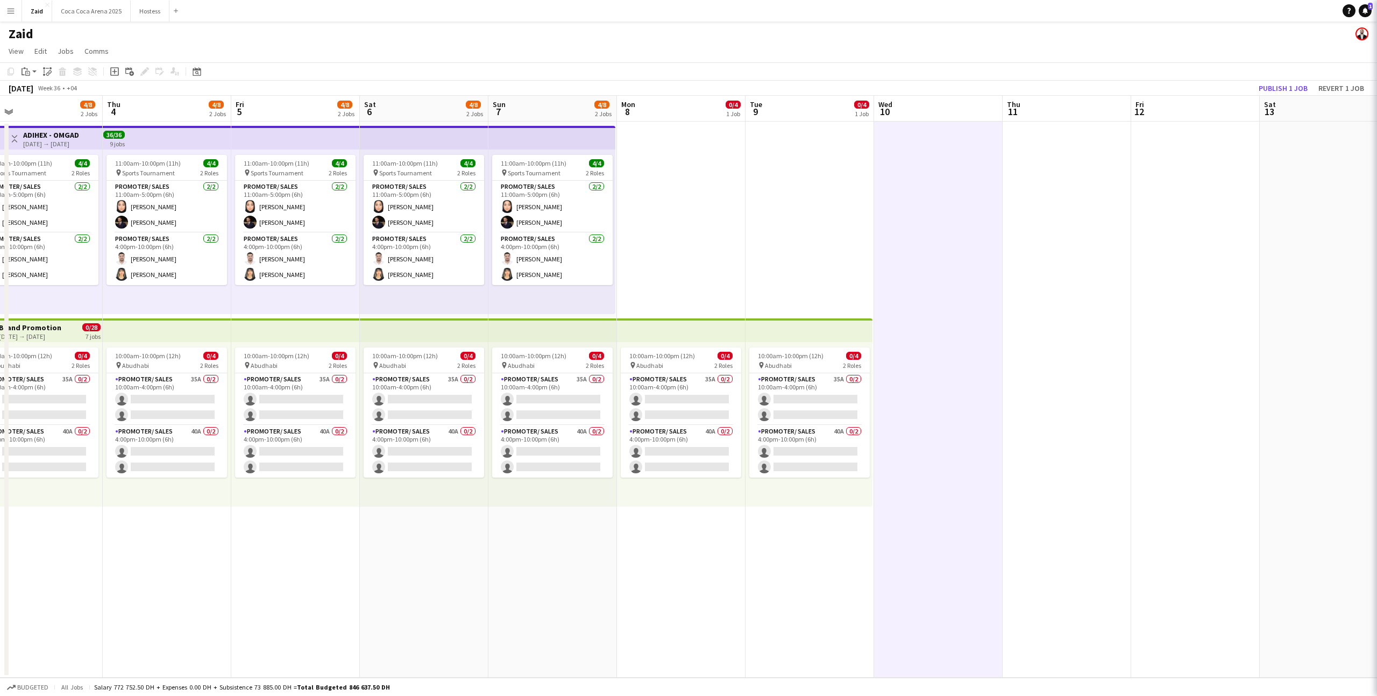
scroll to position [0, 0]
click at [582, 399] on app-card-role "Promoter/ Sales 37A 0/2 10:00am-4:00pm (6h) single-neutral-actions single-neutr…" at bounding box center [552, 399] width 121 height 52
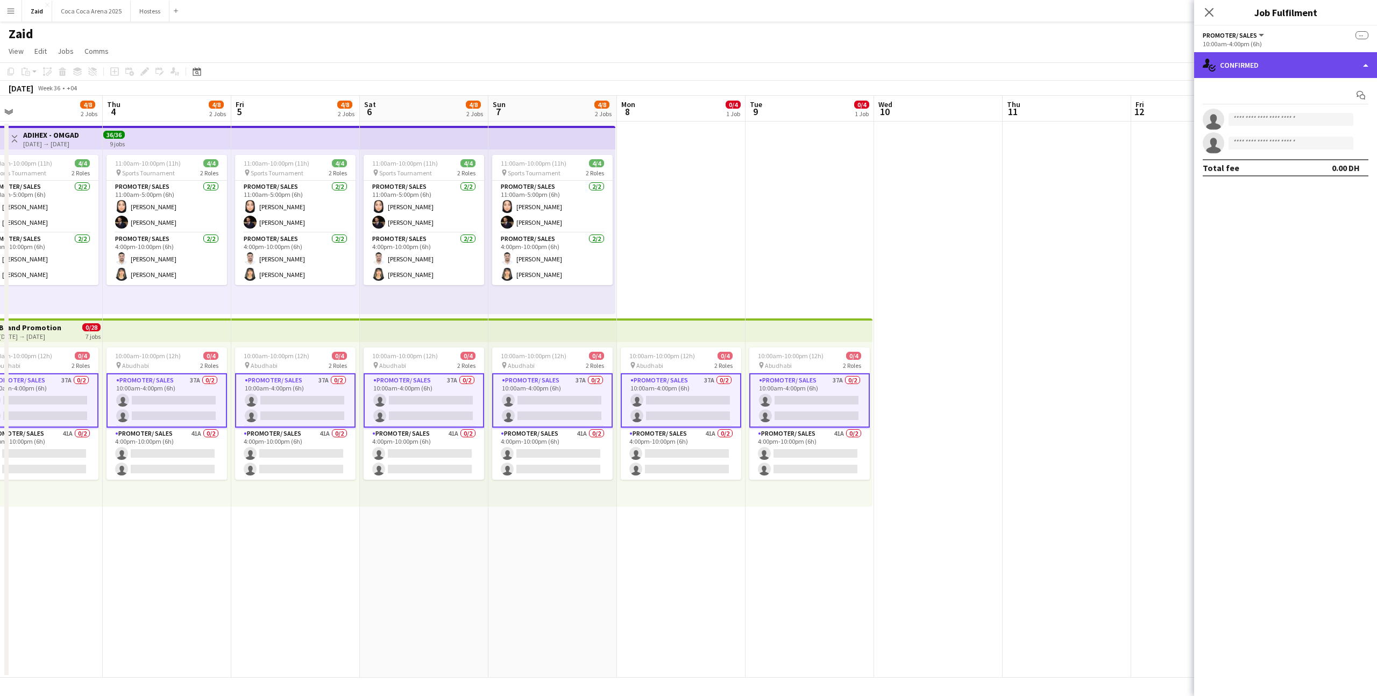
click at [1261, 74] on div "single-neutral-actions-check-2 Confirmed" at bounding box center [1285, 65] width 183 height 26
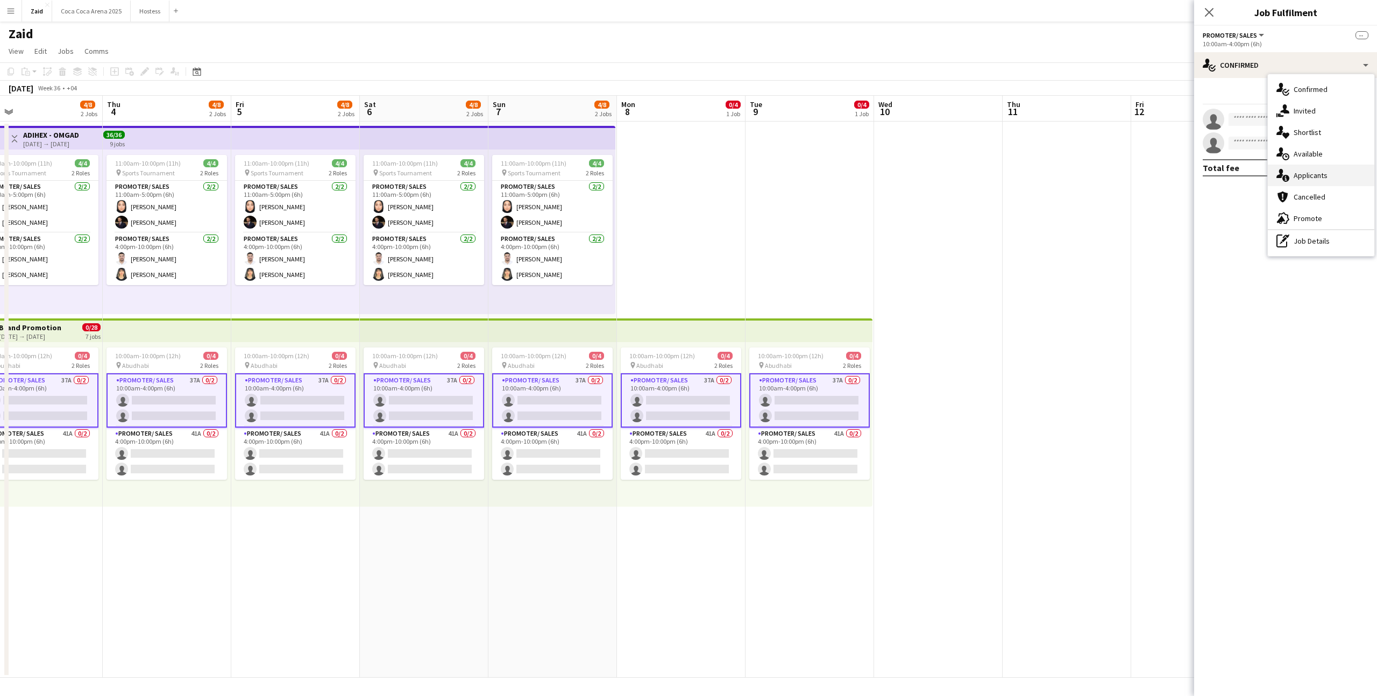
click at [1313, 167] on div "single-neutral-actions-information Applicants" at bounding box center [1321, 176] width 107 height 22
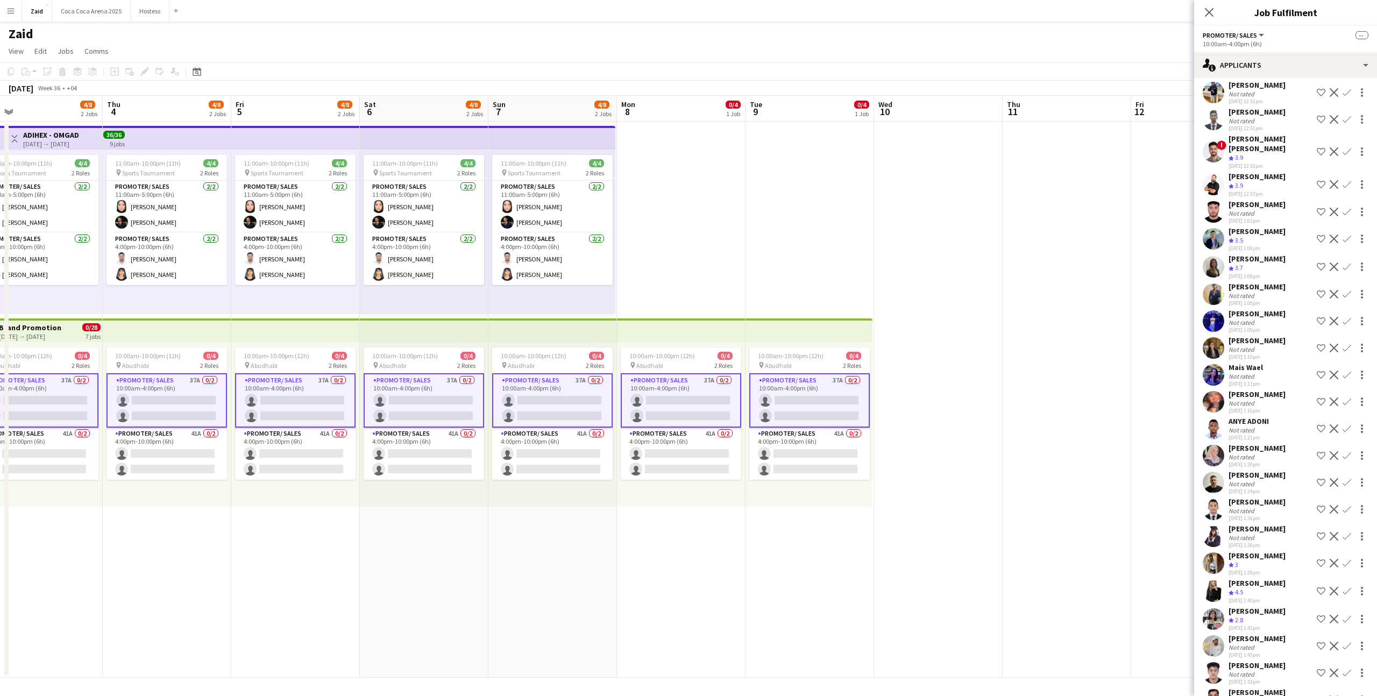
scroll to position [455, 0]
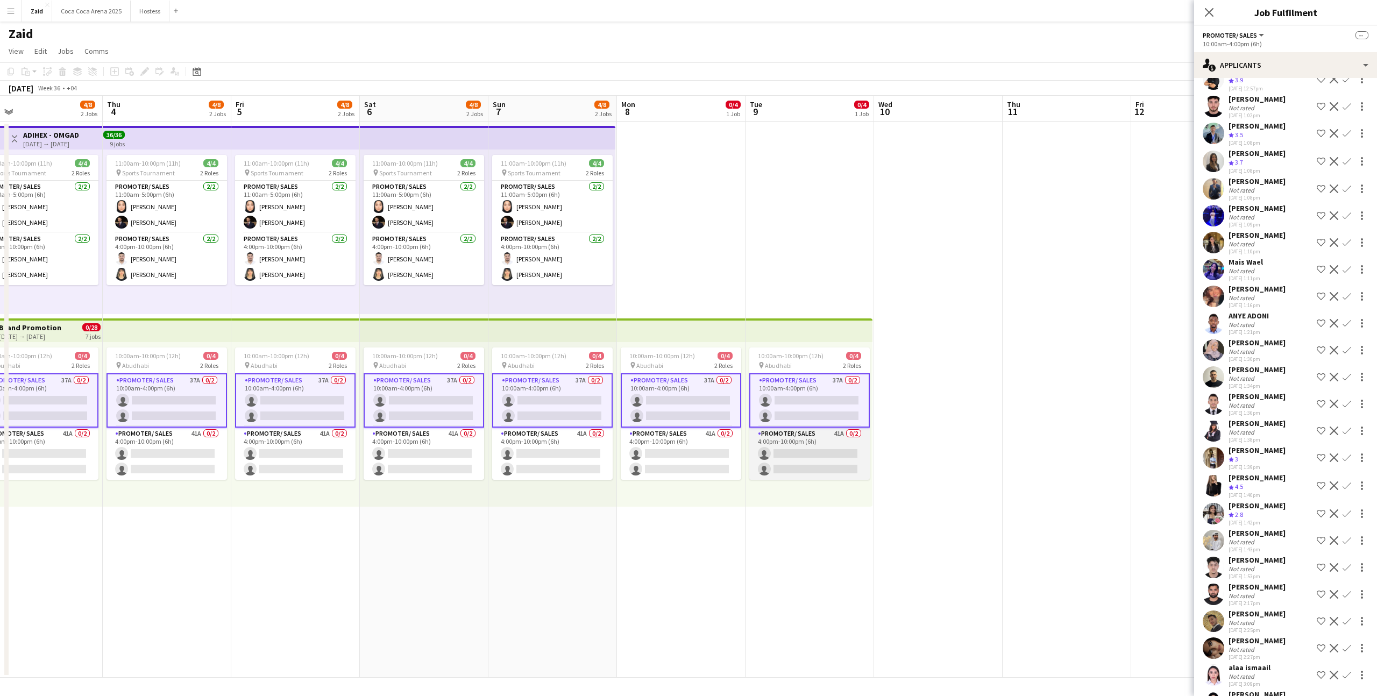
click at [850, 475] on app-card-role "Promoter/ Sales 41A 0/2 4:00pm-10:00pm (6h) single-neutral-actions single-neutr…" at bounding box center [809, 454] width 121 height 52
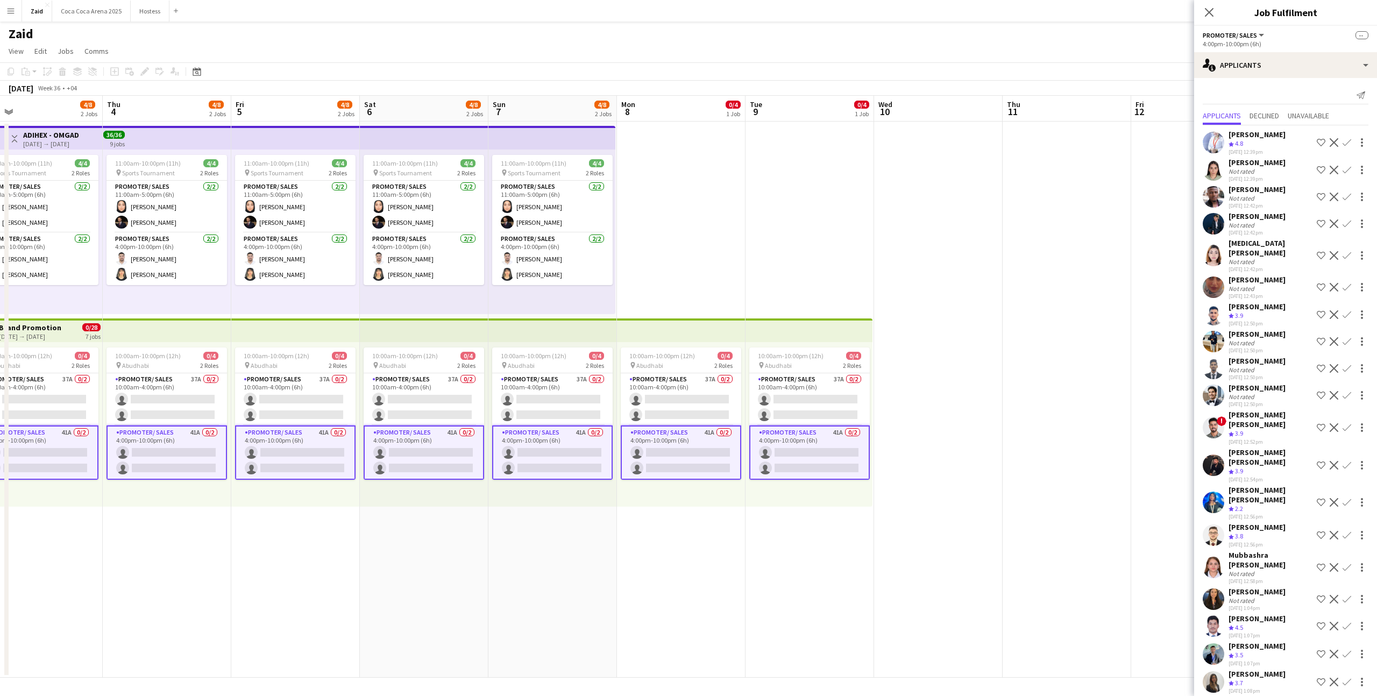
scroll to position [576, 0]
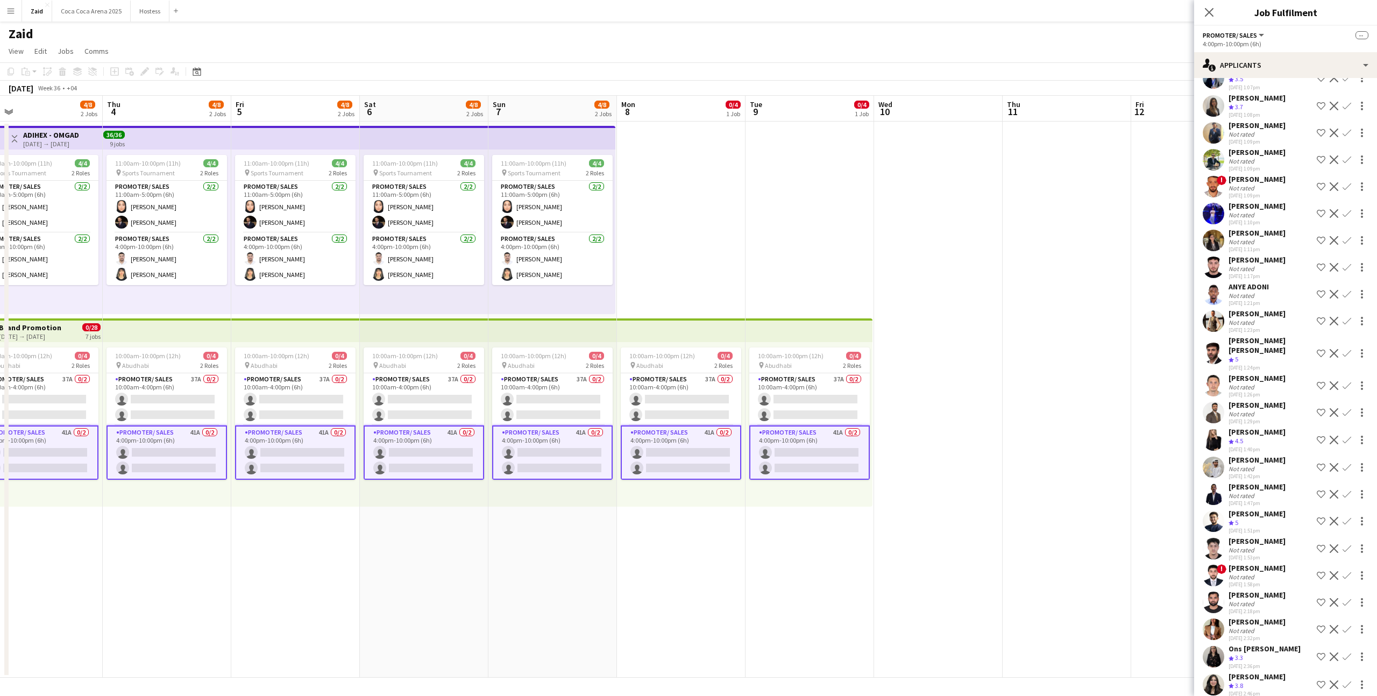
click at [1244, 554] on div "[DATE] 1:53pm" at bounding box center [1257, 557] width 57 height 7
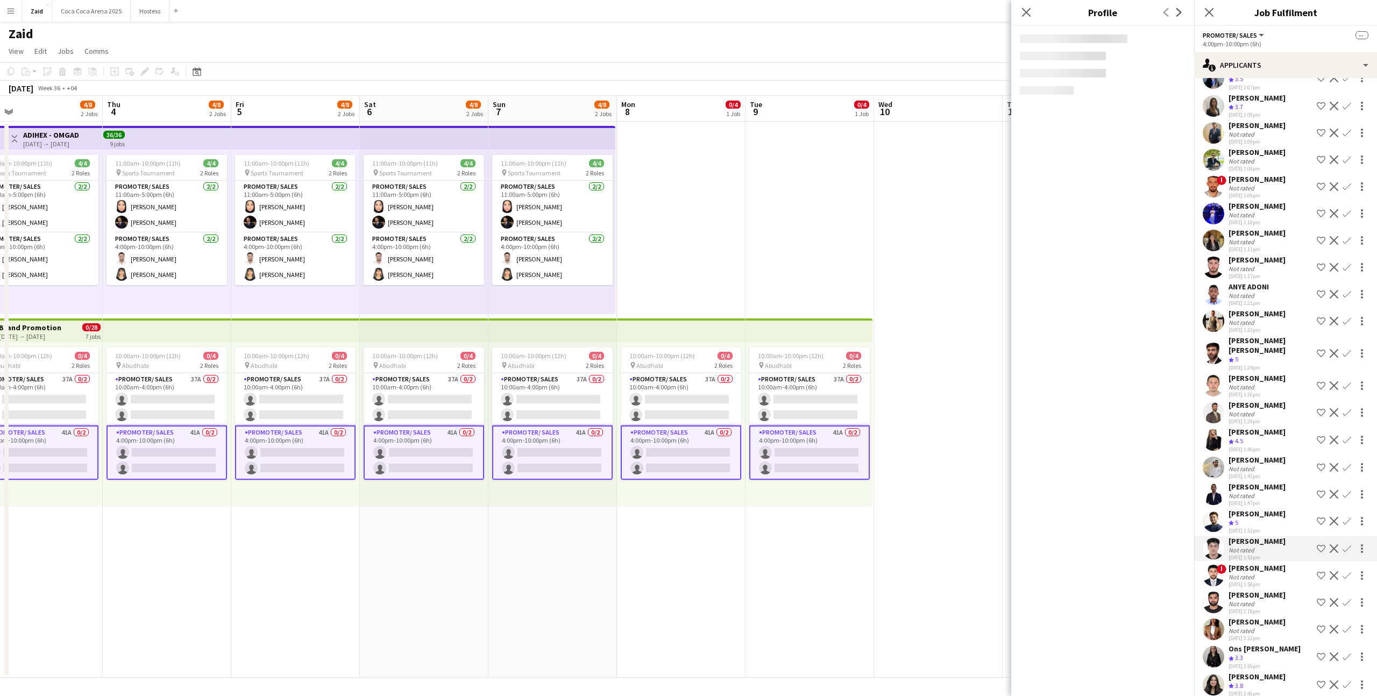
click at [1244, 573] on div "Not rated" at bounding box center [1243, 577] width 28 height 8
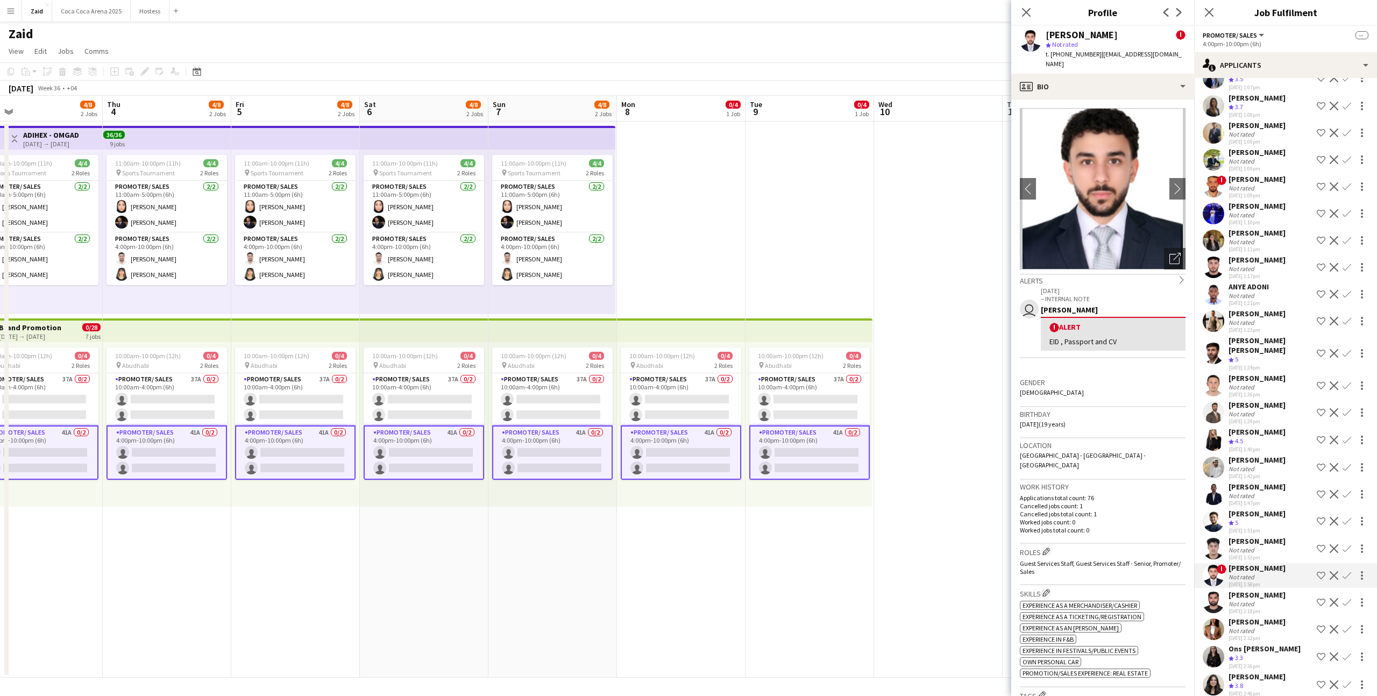
click at [1258, 627] on div "Not rated" at bounding box center [1257, 631] width 57 height 8
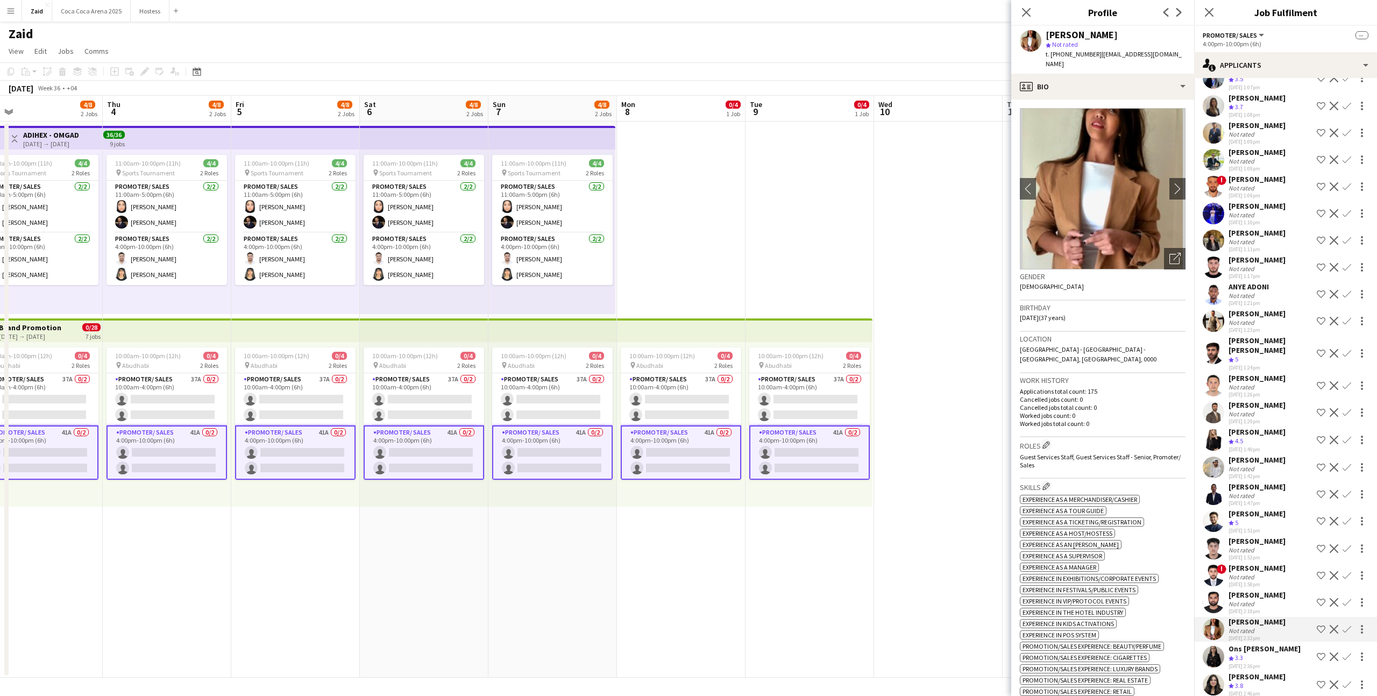
click at [1249, 644] on div "Ons [PERSON_NAME]" at bounding box center [1265, 649] width 72 height 10
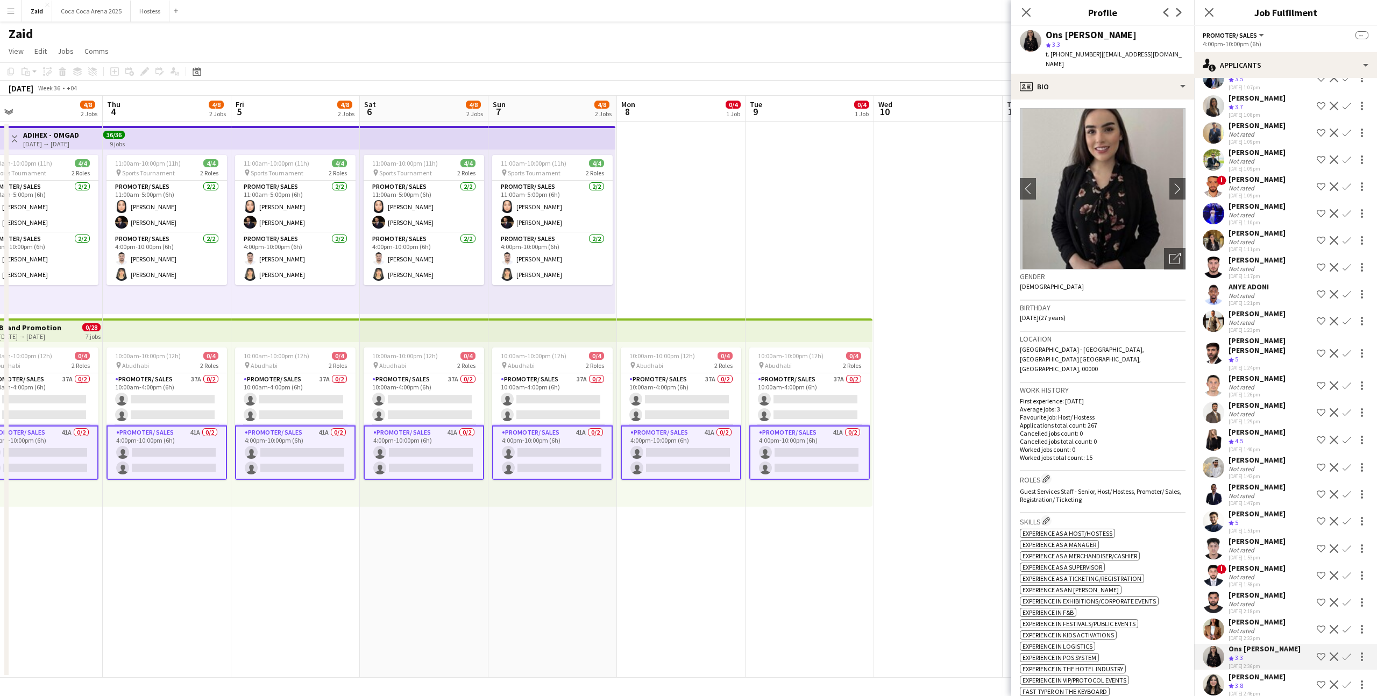
click at [1250, 632] on div "[PERSON_NAME] Crew rating 4.8 [DATE] 12:39pm Shortlist crew Decline Confirm [PE…" at bounding box center [1285, 137] width 183 height 1177
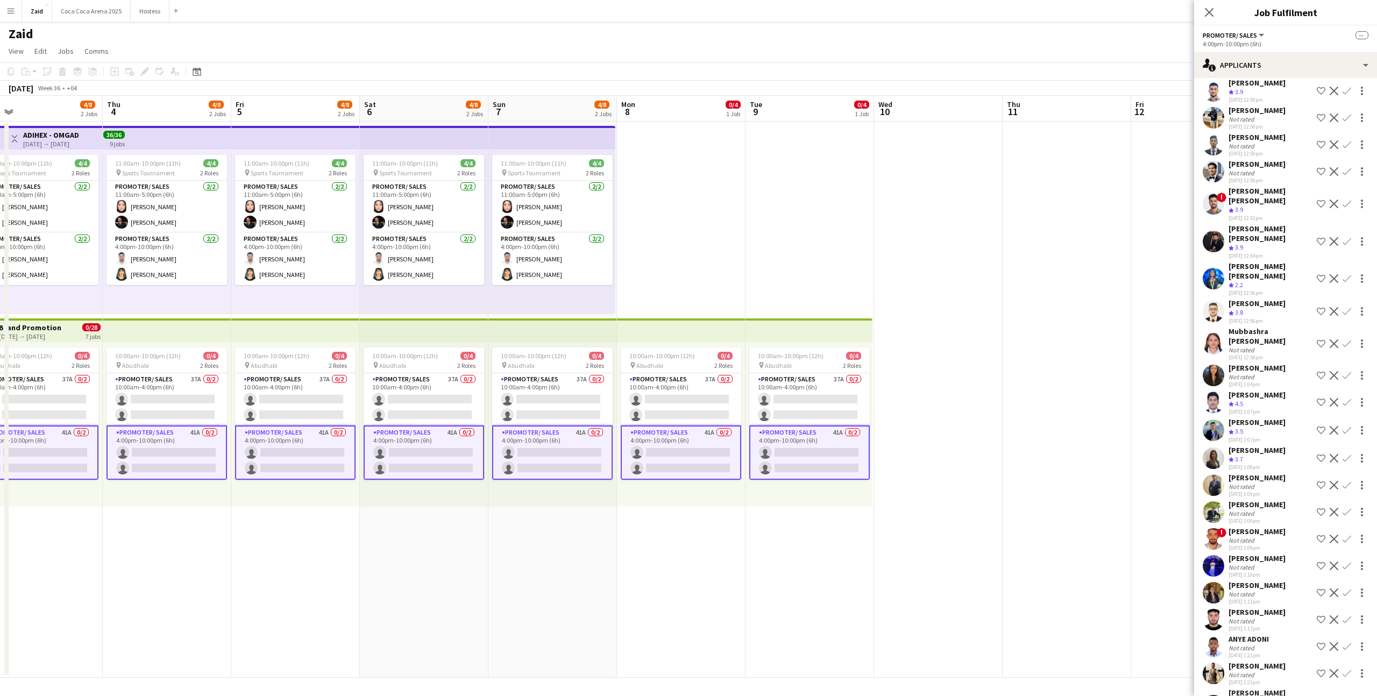
scroll to position [222, 0]
click at [1258, 448] on div "[PERSON_NAME]" at bounding box center [1257, 453] width 57 height 10
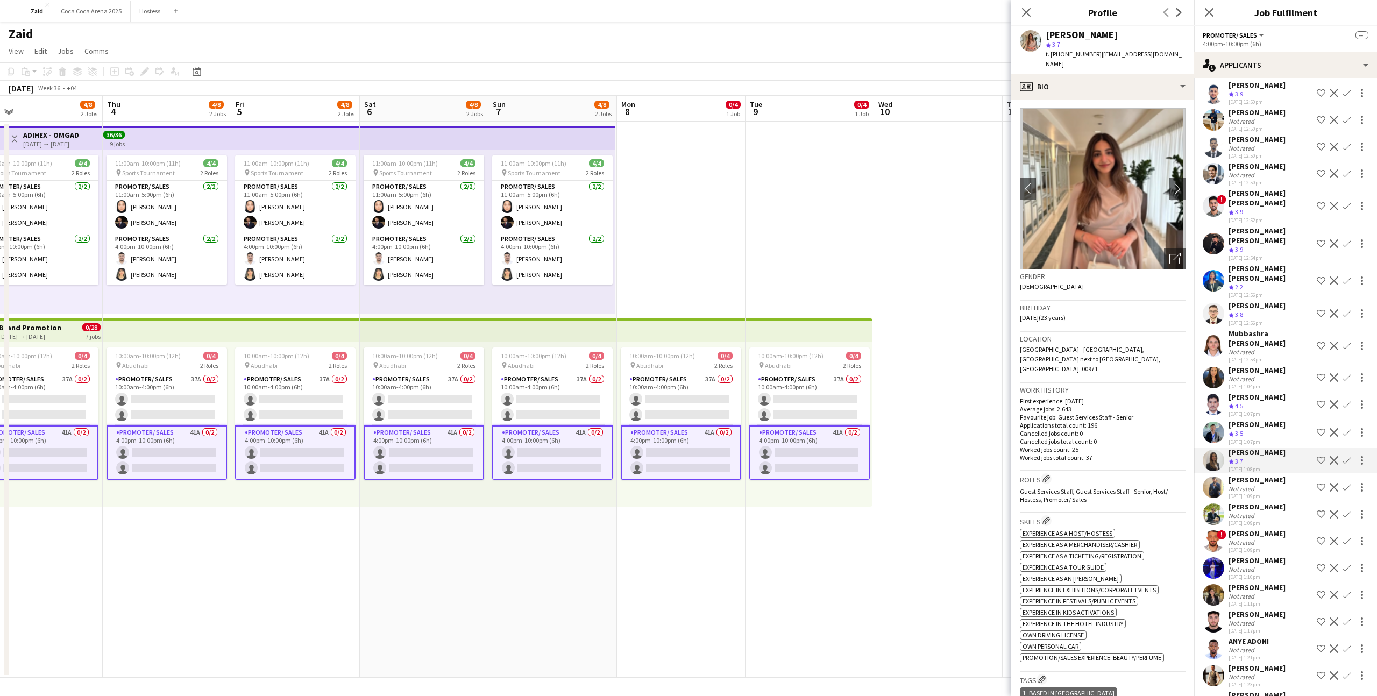
click at [1271, 485] on div "Not rated" at bounding box center [1257, 489] width 57 height 8
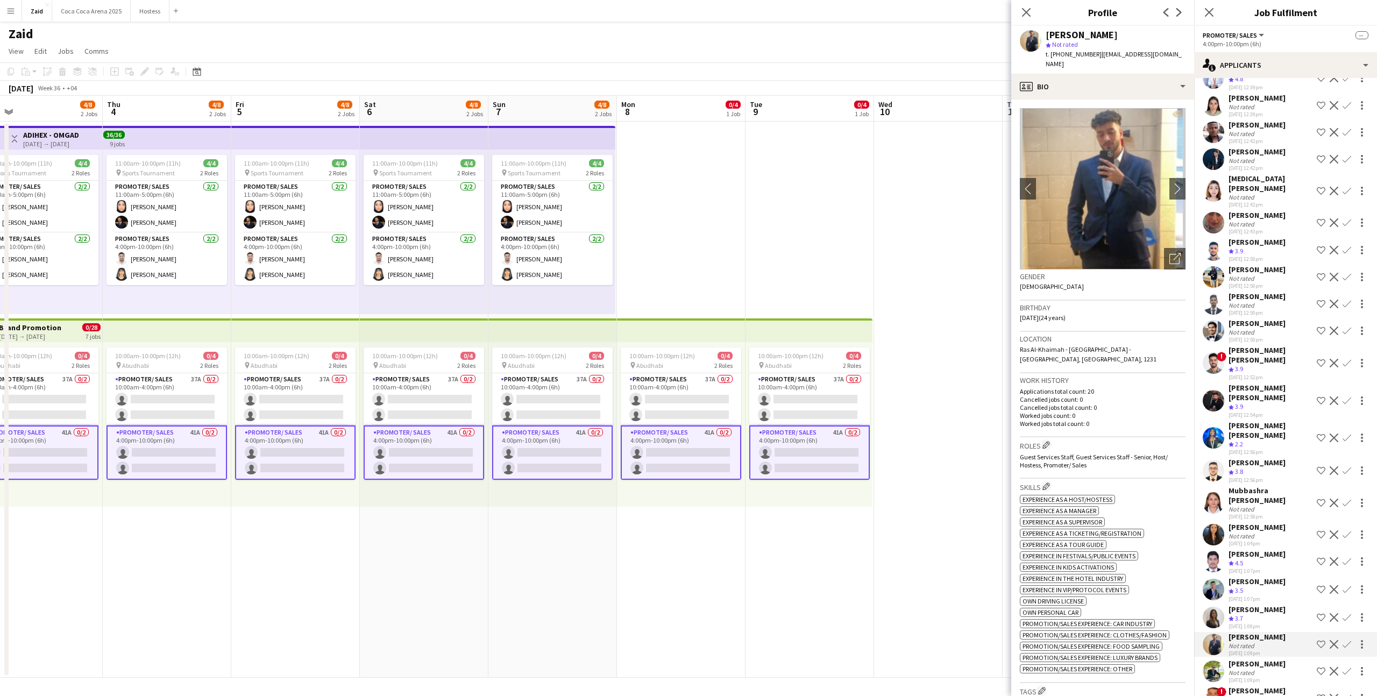
scroll to position [29, 0]
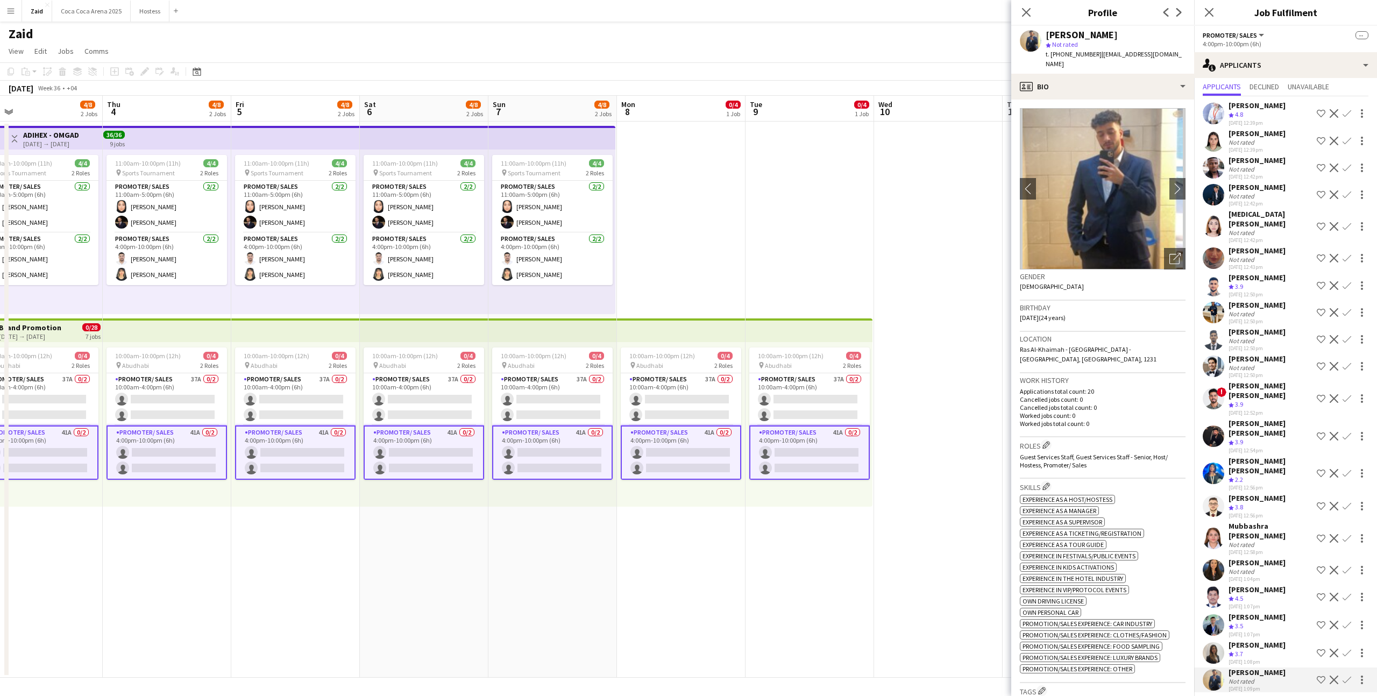
click at [951, 456] on app-date-cell at bounding box center [938, 400] width 129 height 556
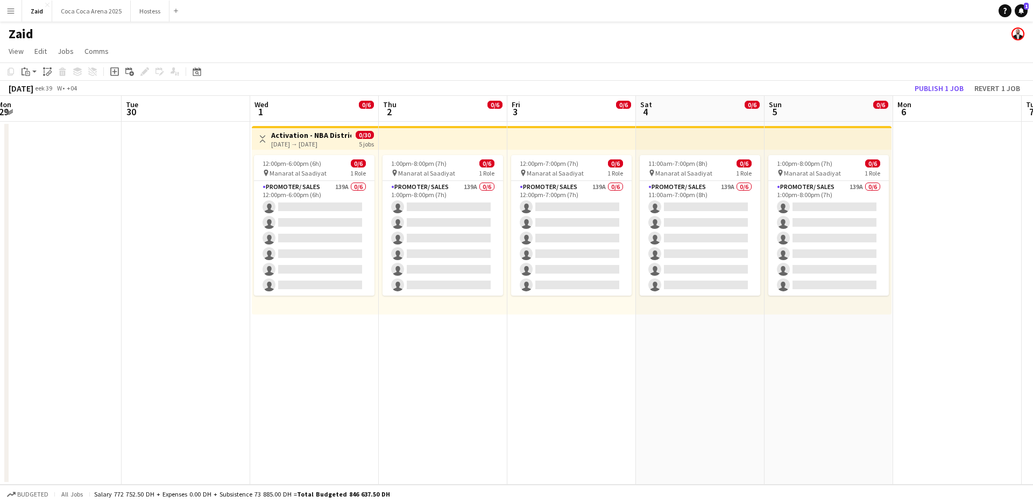
scroll to position [0, 433]
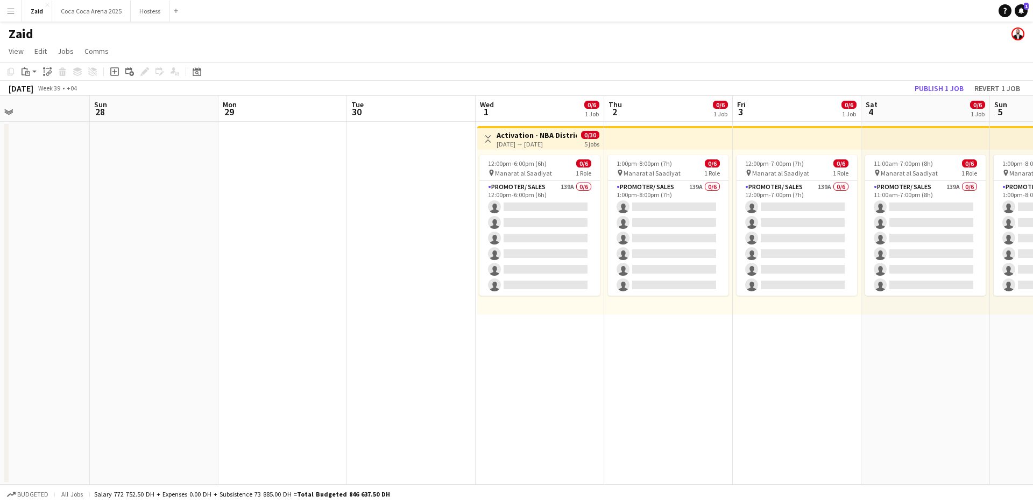
click at [473, 295] on app-date-cell at bounding box center [411, 303] width 129 height 363
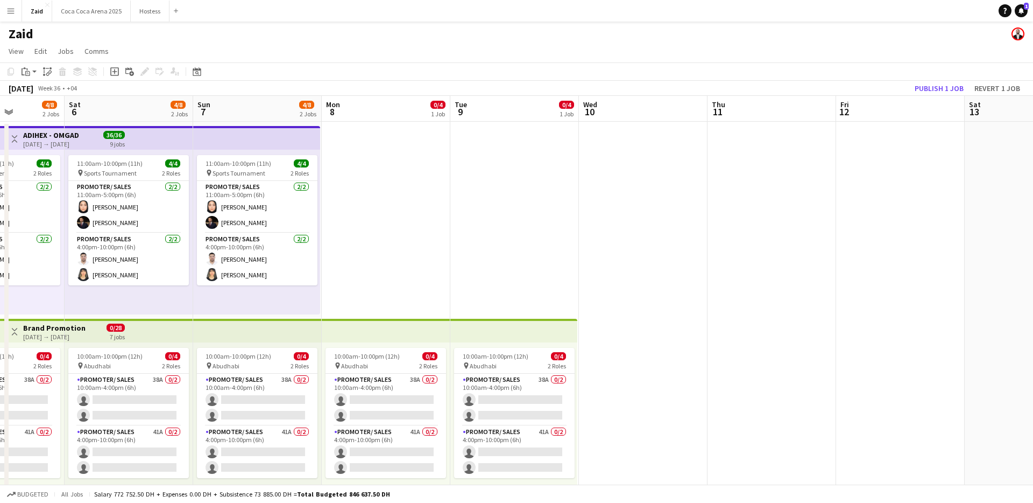
scroll to position [26, 0]
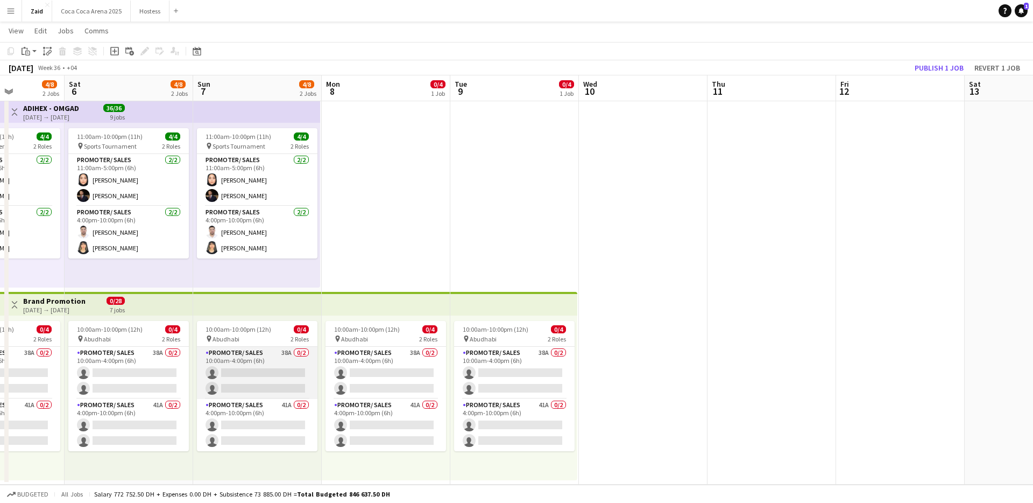
click at [235, 374] on app-card-role "Promoter/ Sales 38A 0/2 10:00am-4:00pm (6h) single-neutral-actions single-neutr…" at bounding box center [257, 372] width 121 height 52
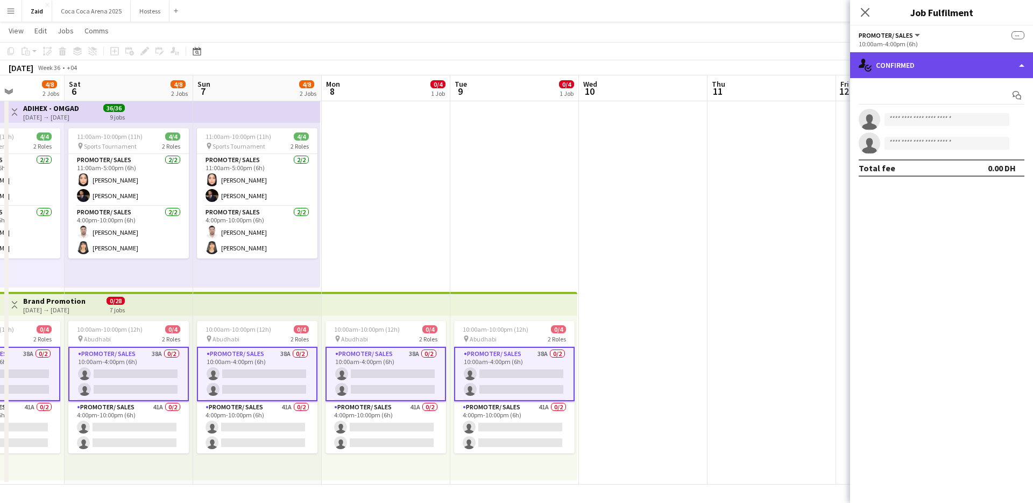
click at [924, 68] on div "single-neutral-actions-check-2 Confirmed" at bounding box center [941, 65] width 183 height 26
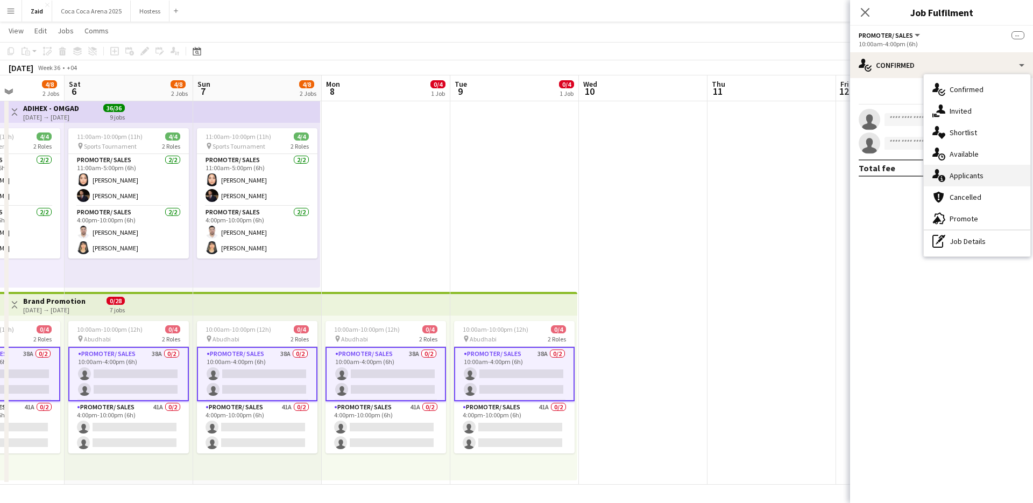
click at [1008, 178] on div "single-neutral-actions-information Applicants" at bounding box center [977, 176] width 107 height 22
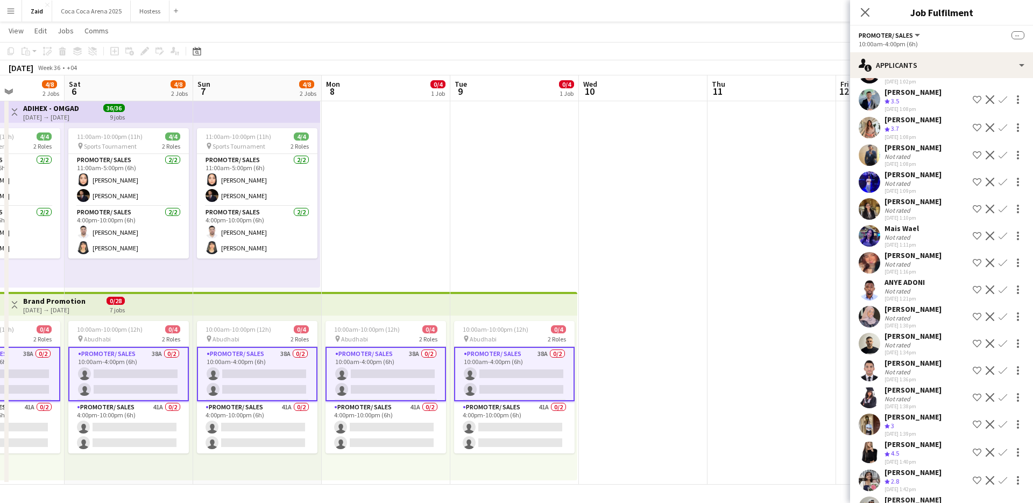
scroll to position [675, 0]
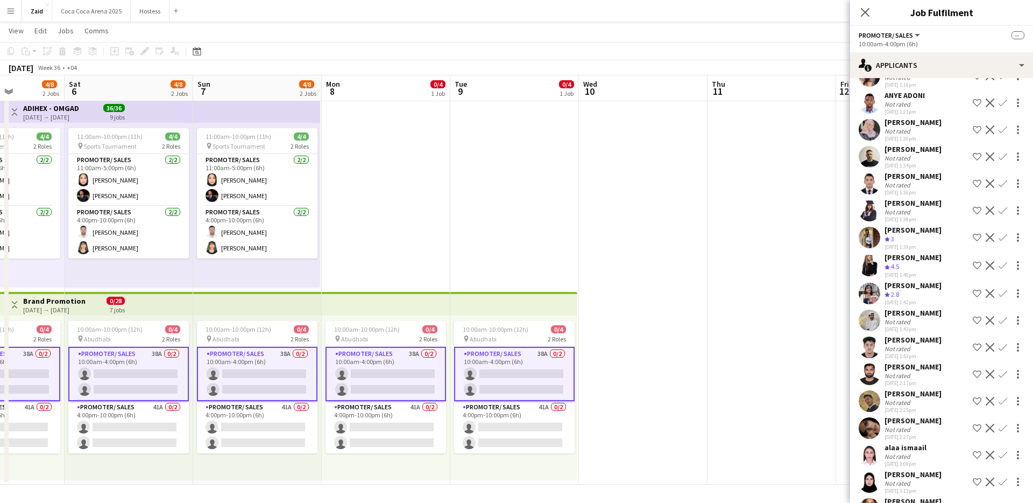
click at [935, 496] on div "[PERSON_NAME] Not rated [DATE] 3:29pm Shortlist crew Decline Confirm" at bounding box center [941, 508] width 183 height 25
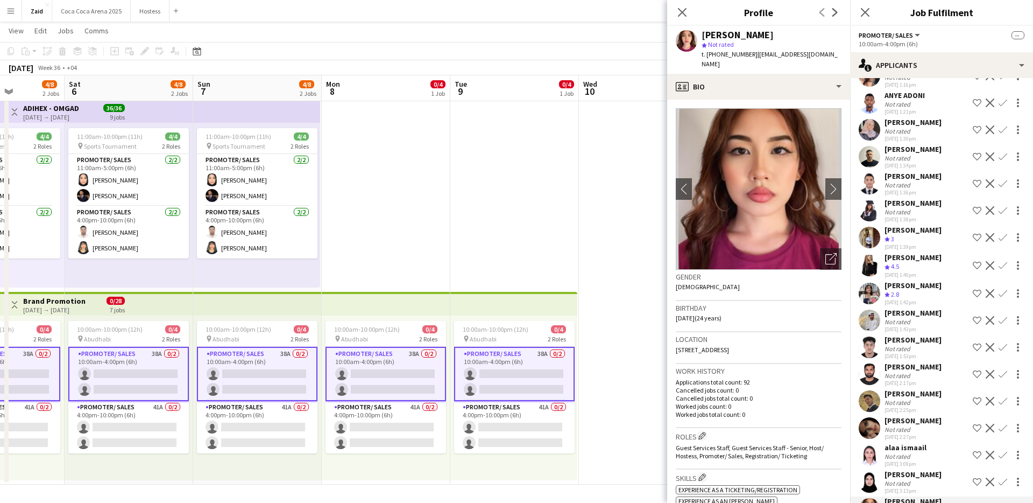
click at [843, 234] on app-crew-profile-bio "chevron-left chevron-right Open photos pop-in Gender [DEMOGRAPHIC_DATA] Birthda…" at bounding box center [758, 301] width 183 height 403
click at [833, 248] on div "Open photos pop-in" at bounding box center [831, 259] width 22 height 22
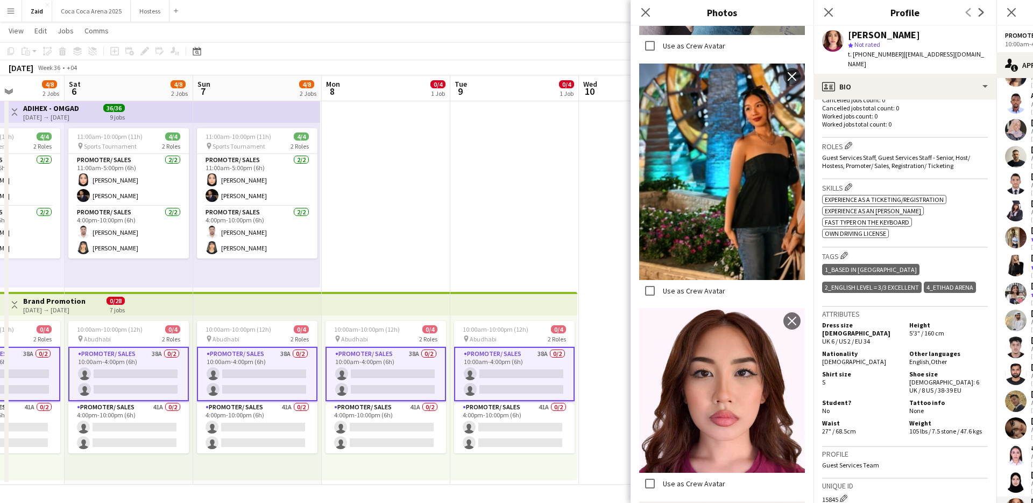
scroll to position [288, 0]
click at [882, 351] on h5 "Nationality" at bounding box center [861, 355] width 79 height 8
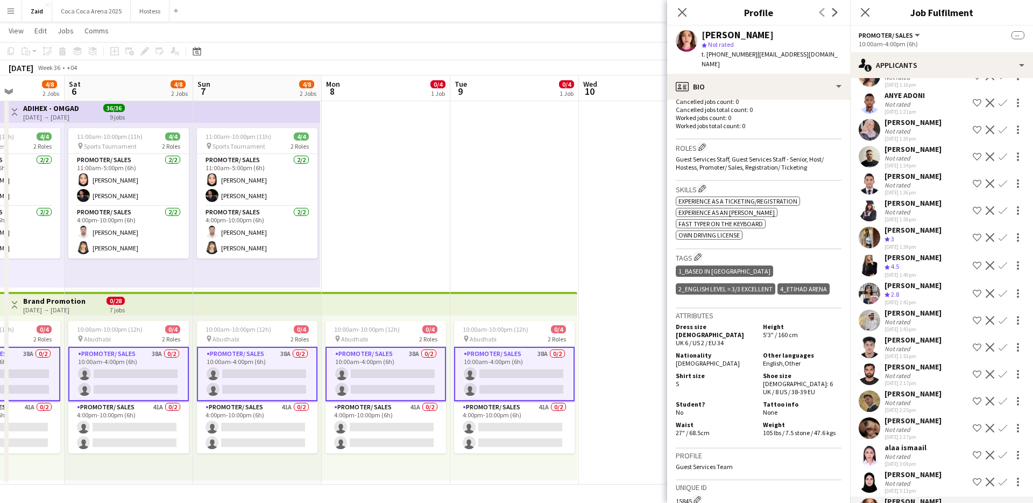
click at [973, 504] on app-icon "Shortlist crew" at bounding box center [977, 508] width 9 height 9
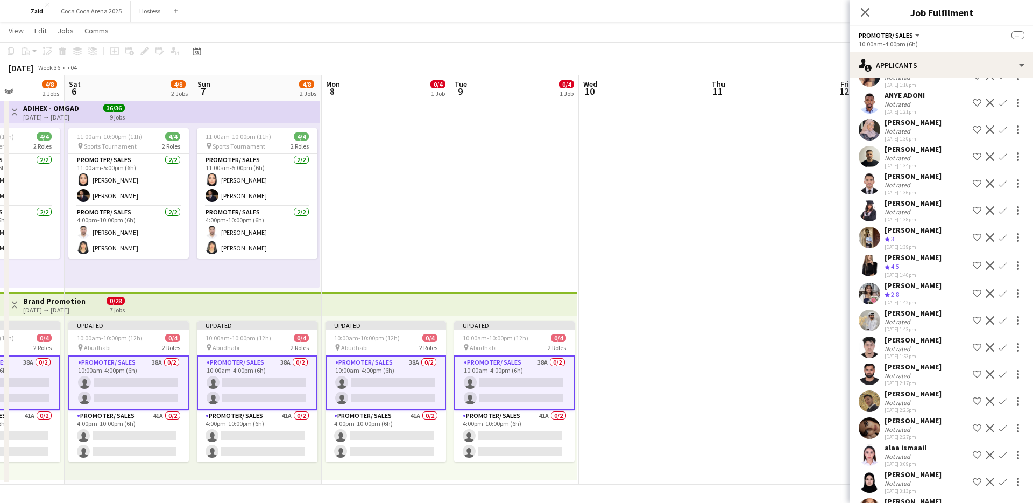
click at [941, 415] on div "[PERSON_NAME]" at bounding box center [913, 420] width 57 height 10
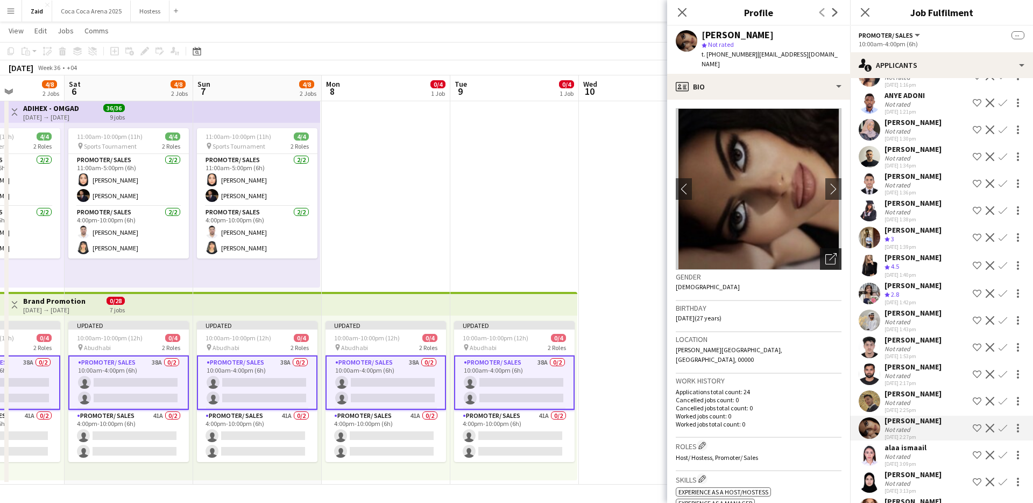
click at [838, 255] on div "Open photos pop-in" at bounding box center [831, 259] width 22 height 22
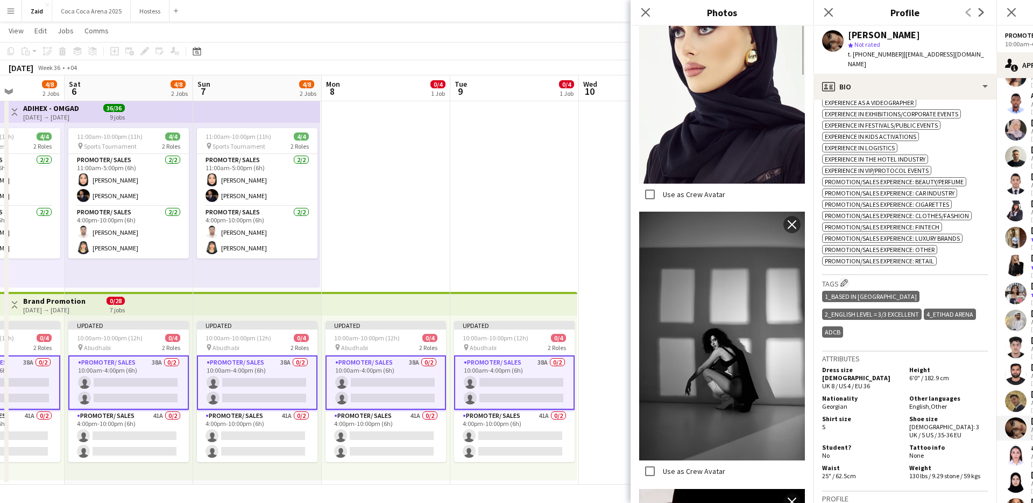
scroll to position [454, 0]
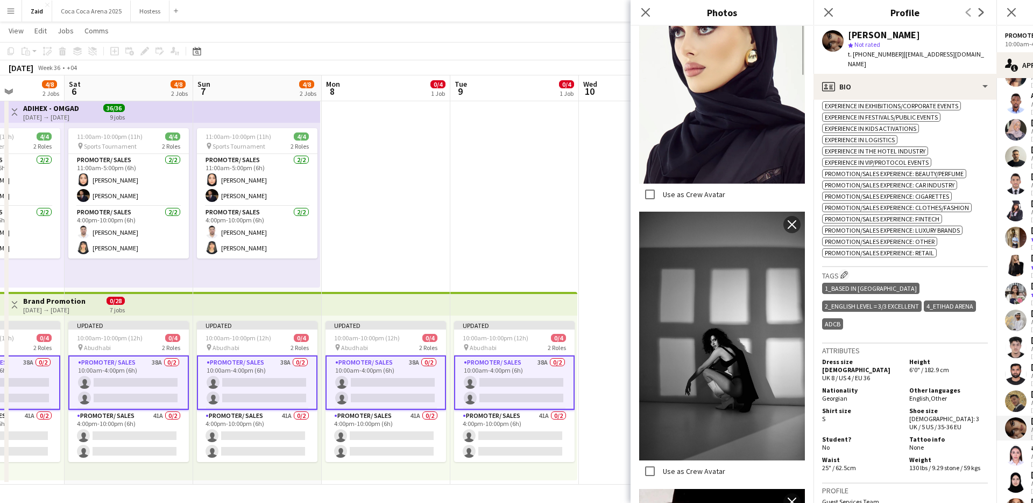
click at [883, 345] on h3 "Attributes" at bounding box center [905, 350] width 166 height 10
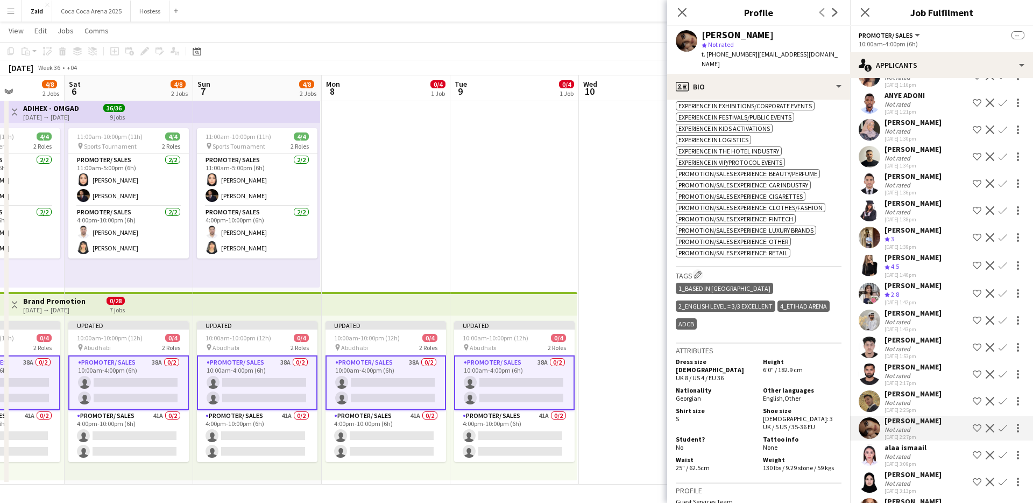
click at [931, 442] on div "[PERSON_NAME] Not rated [DATE] 3:09pm Shortlist crew Decline Confirm" at bounding box center [941, 454] width 183 height 25
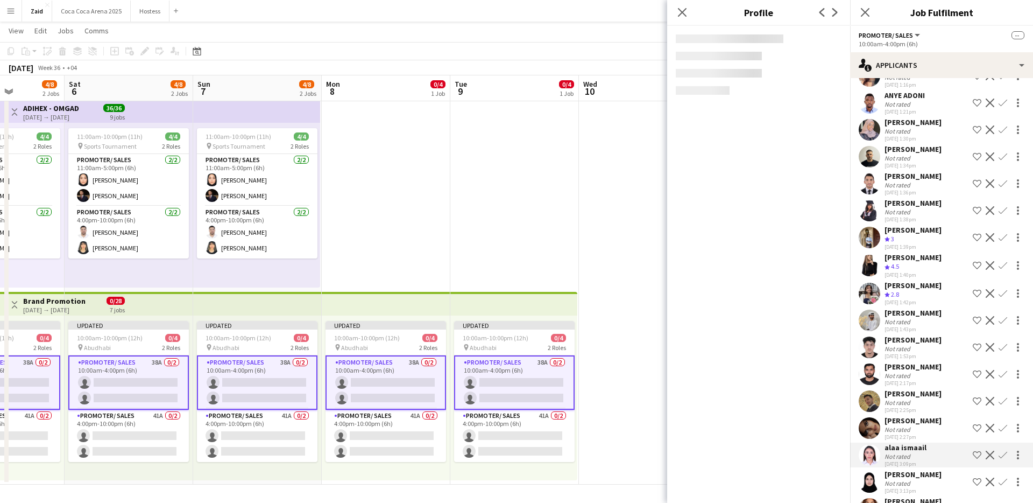
click at [924, 425] on div "Not rated" at bounding box center [913, 429] width 57 height 8
click at [921, 398] on div "Not rated" at bounding box center [913, 402] width 57 height 8
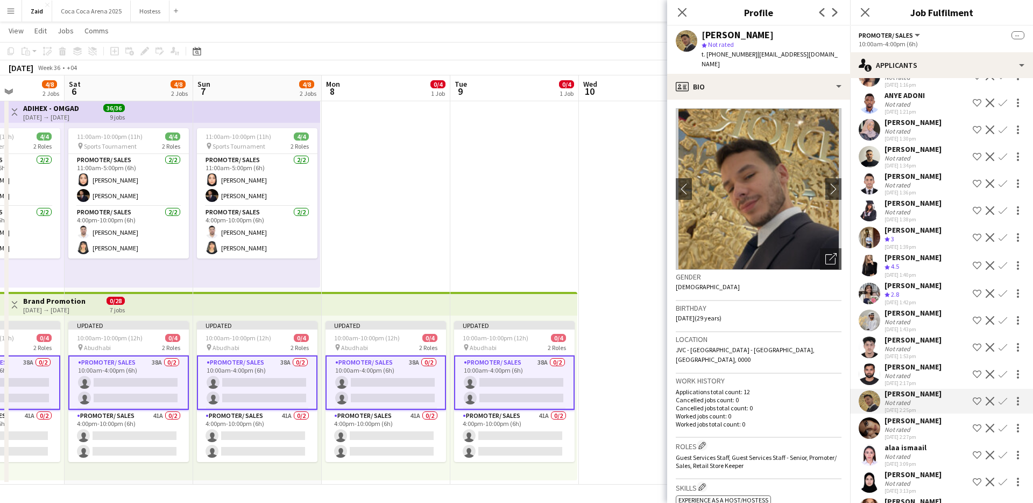
click at [973, 423] on app-icon "Shortlist crew" at bounding box center [977, 427] width 9 height 9
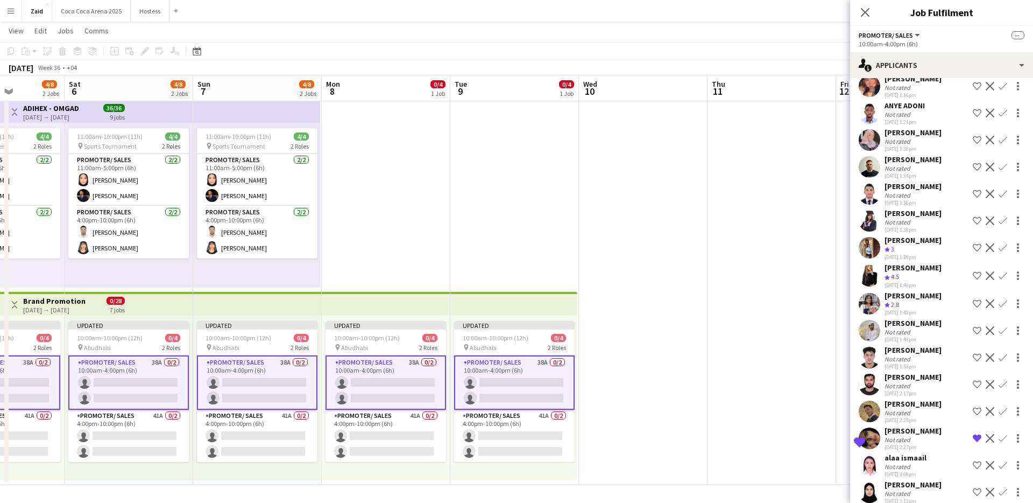
scroll to position [664, 0]
click at [943, 292] on div "[PERSON_NAME] Crew rating 2.8 [DATE] 1:42pm Shortlist crew Decline Confirm" at bounding box center [941, 305] width 183 height 26
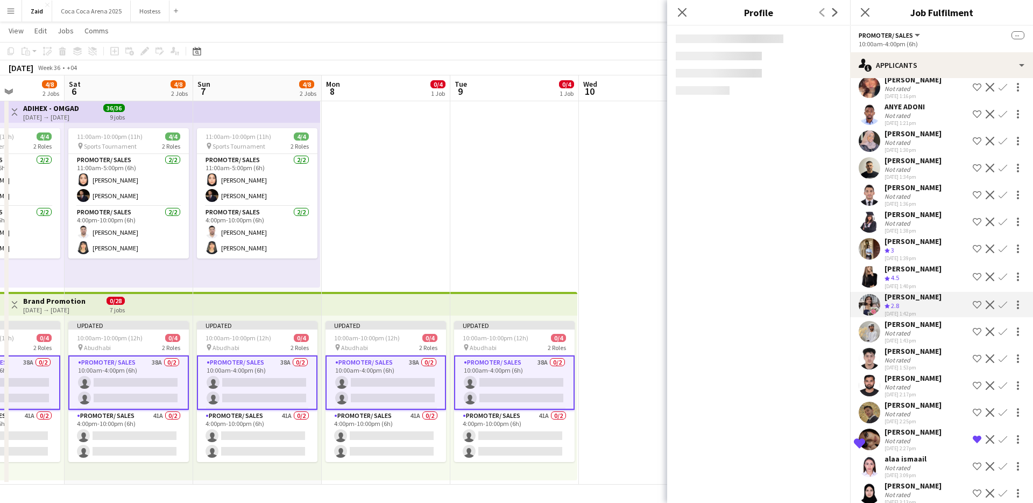
click at [938, 264] on div "[PERSON_NAME] Crew rating 4.5 [DATE] 1:40pm Shortlist crew Decline Confirm" at bounding box center [941, 277] width 183 height 26
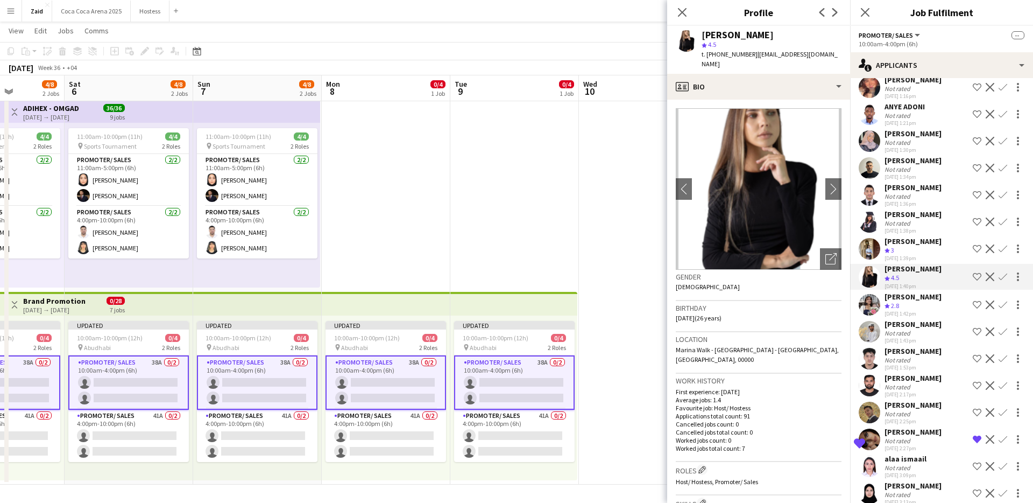
click at [981, 272] on app-icon "Shortlist crew" at bounding box center [977, 276] width 9 height 9
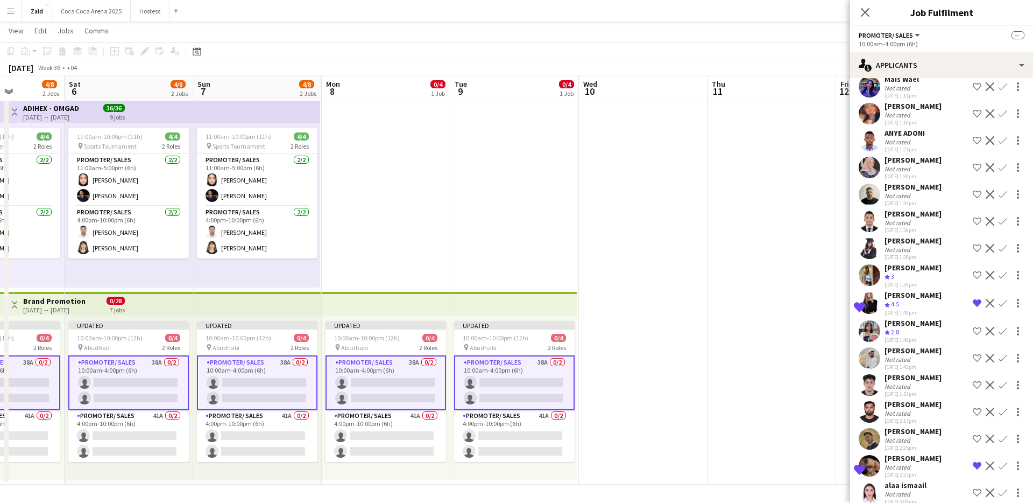
scroll to position [637, 0]
click at [901, 254] on div "[DATE] 1:38pm" at bounding box center [913, 257] width 57 height 7
click at [906, 273] on div "Crew rating 3" at bounding box center [913, 277] width 57 height 9
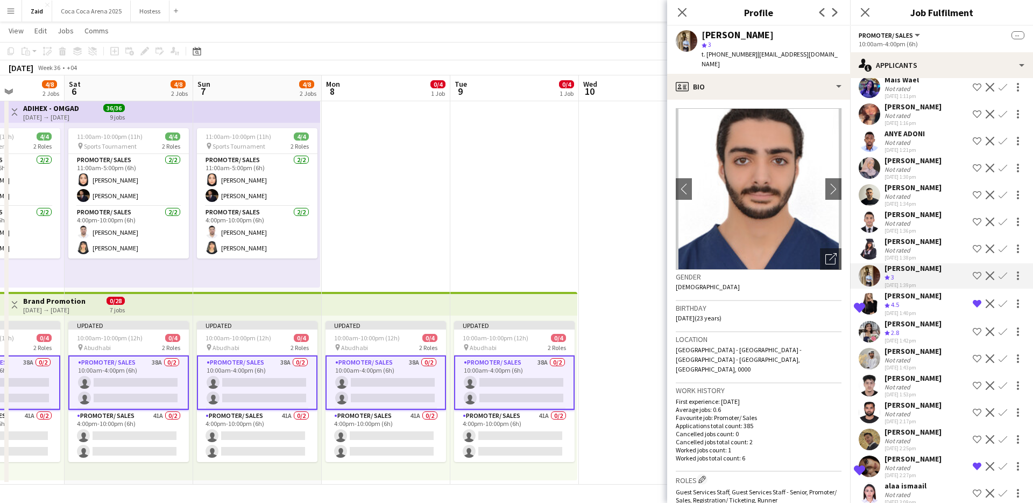
scroll to position [603, 0]
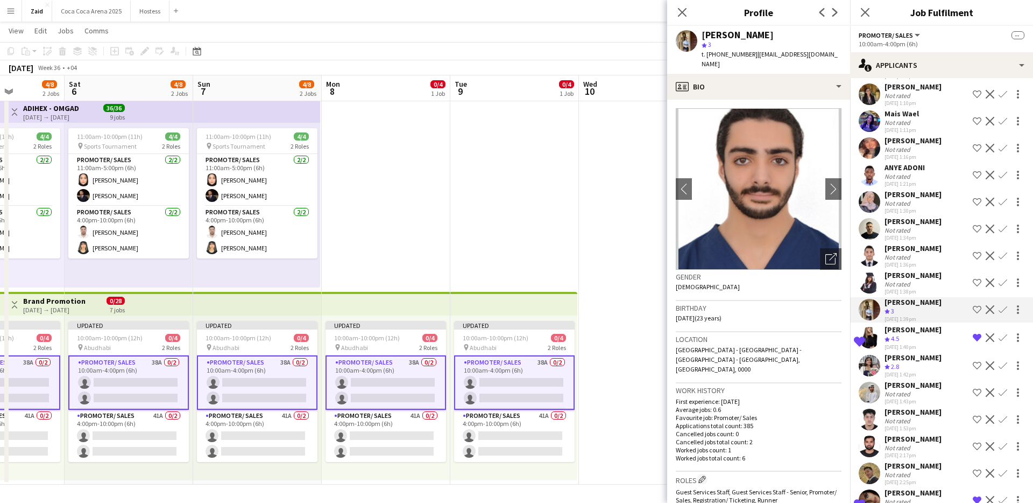
click at [899, 243] on div "[PERSON_NAME]" at bounding box center [913, 248] width 57 height 10
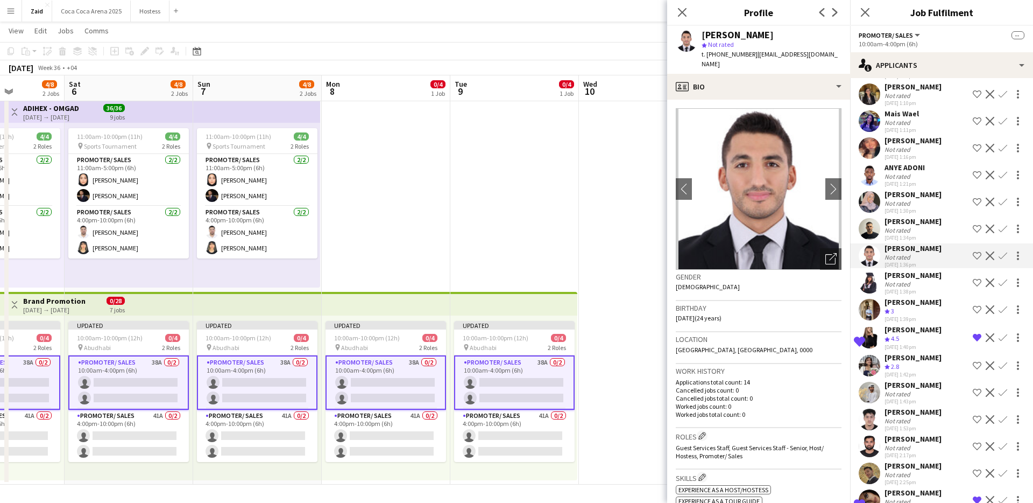
click at [917, 315] on div "[DATE] 1:39pm" at bounding box center [913, 318] width 57 height 7
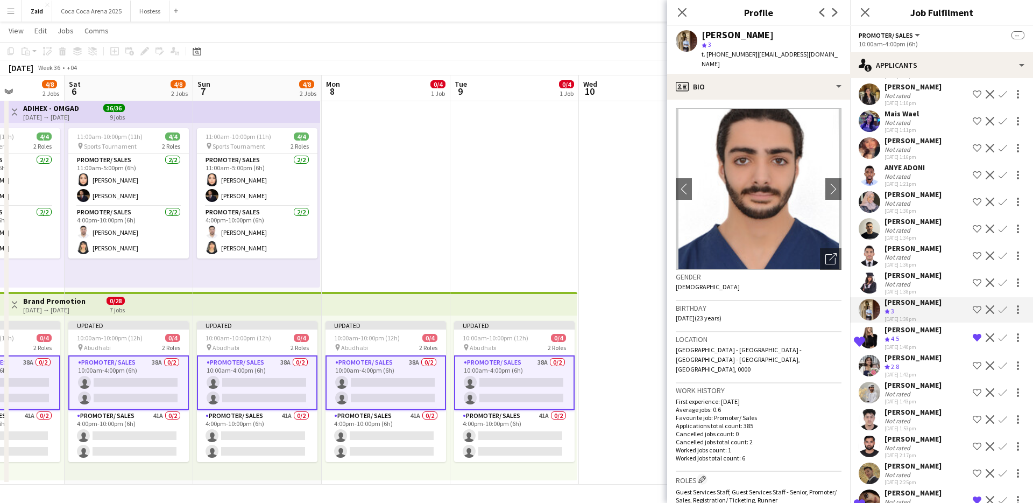
click at [981, 305] on app-icon "Shortlist crew" at bounding box center [977, 309] width 9 height 9
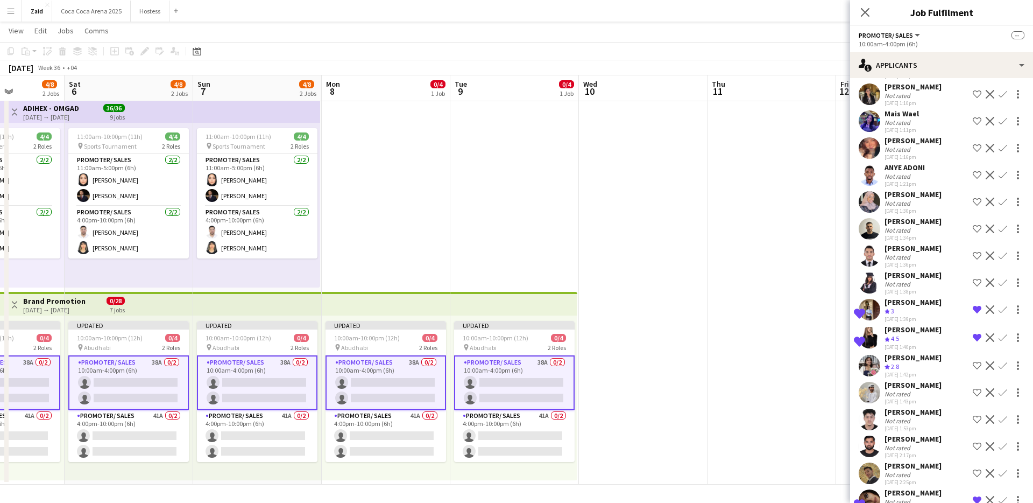
scroll to position [557, 0]
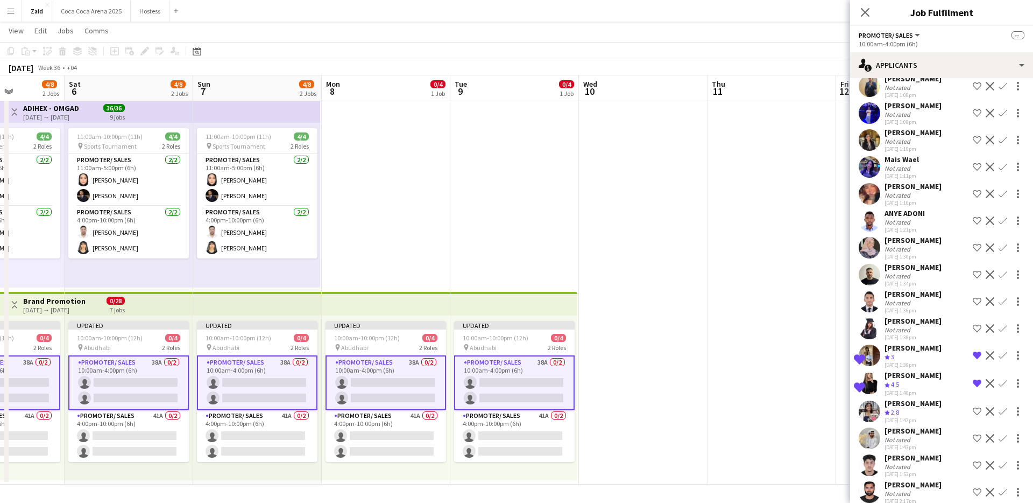
click at [937, 253] on div "[DATE] 1:30pm" at bounding box center [913, 256] width 57 height 7
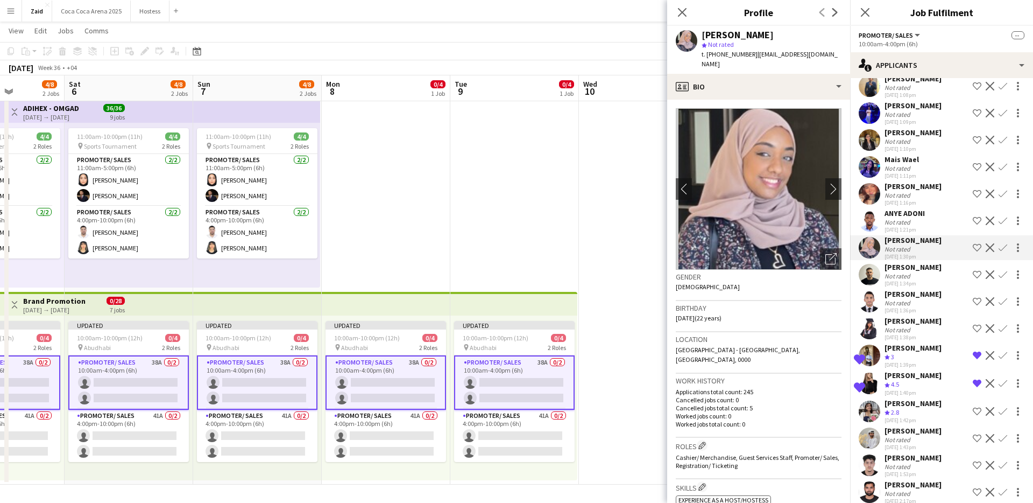
scroll to position [526, 0]
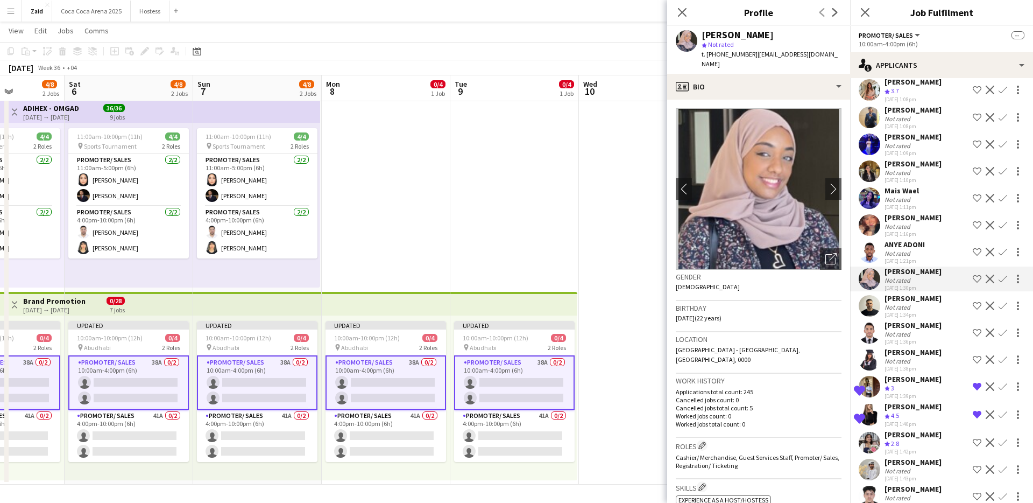
click at [931, 213] on div "[PERSON_NAME]" at bounding box center [913, 218] width 57 height 10
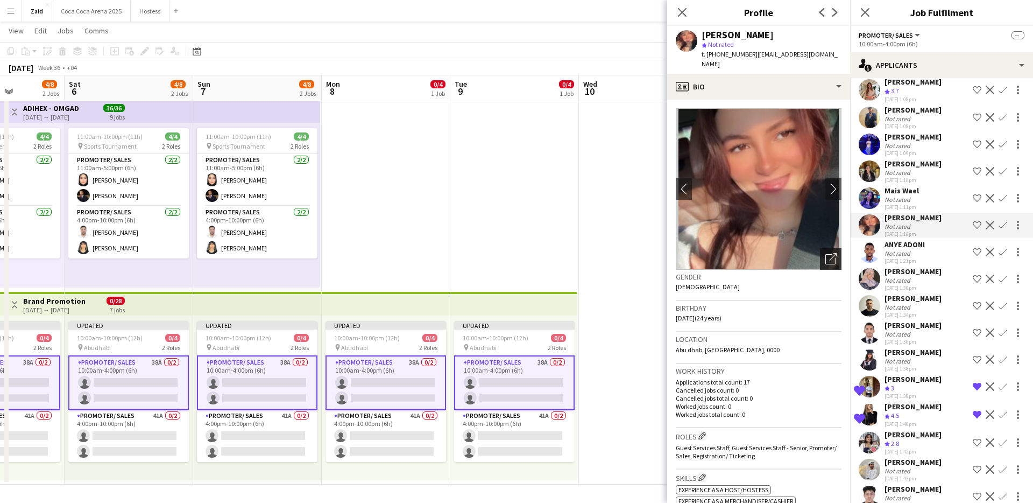
click at [835, 254] on icon at bounding box center [830, 259] width 10 height 10
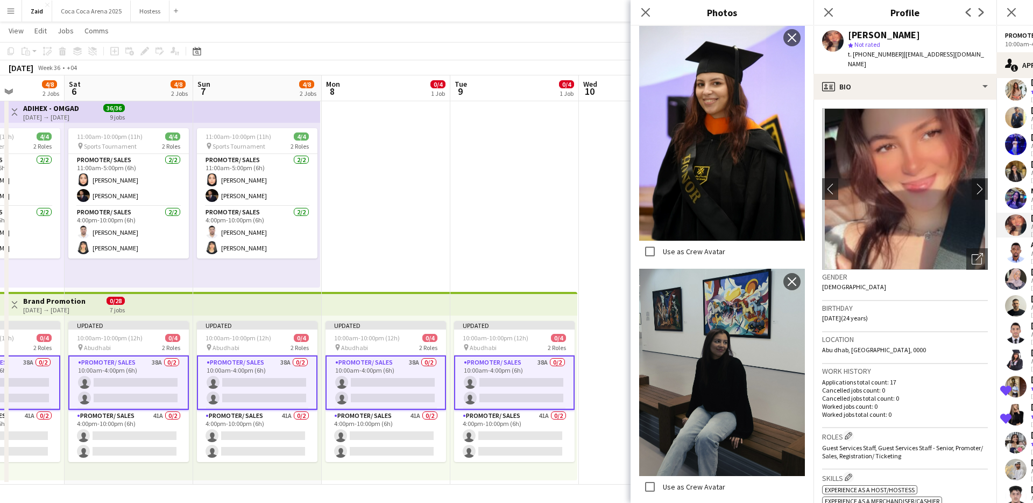
scroll to position [487, 0]
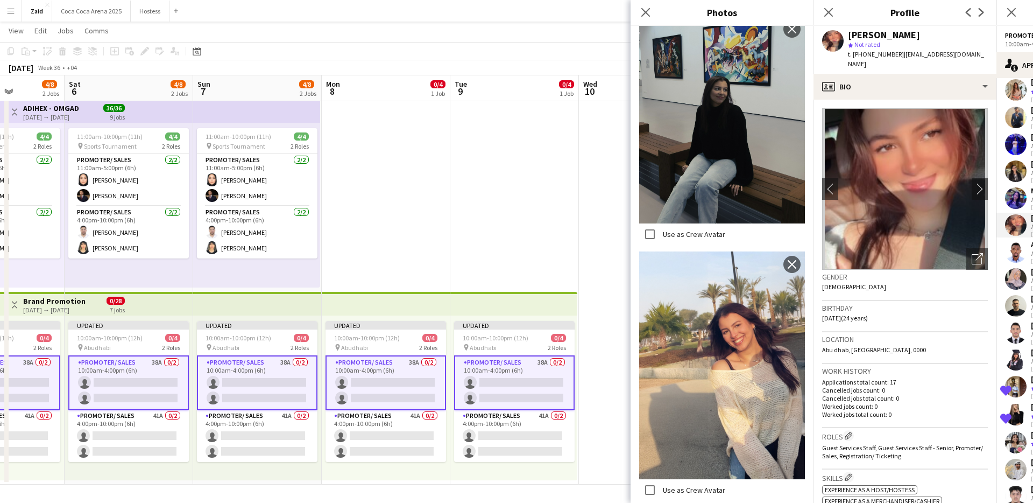
click at [886, 320] on div "Birthday [DEMOGRAPHIC_DATA] (24 years)" at bounding box center [905, 316] width 166 height 31
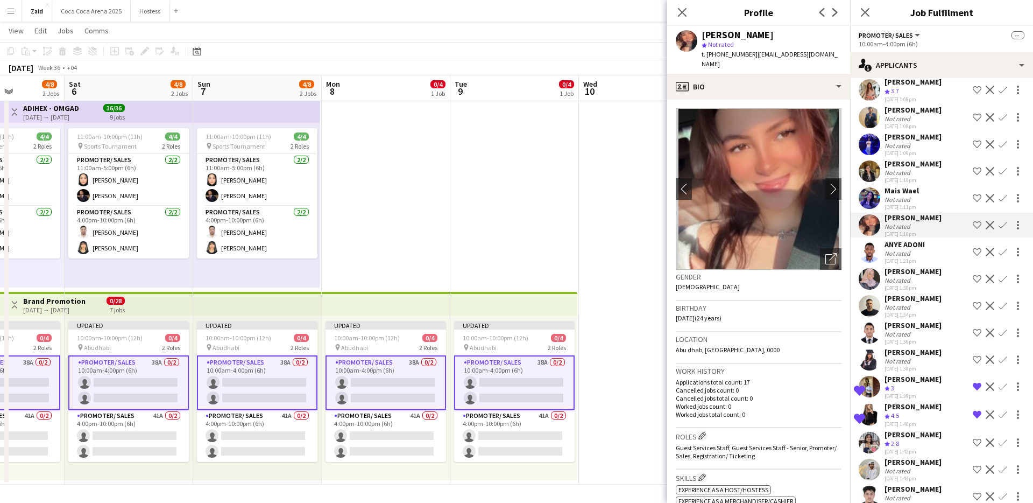
click at [917, 186] on div "Mais Wael" at bounding box center [902, 191] width 34 height 10
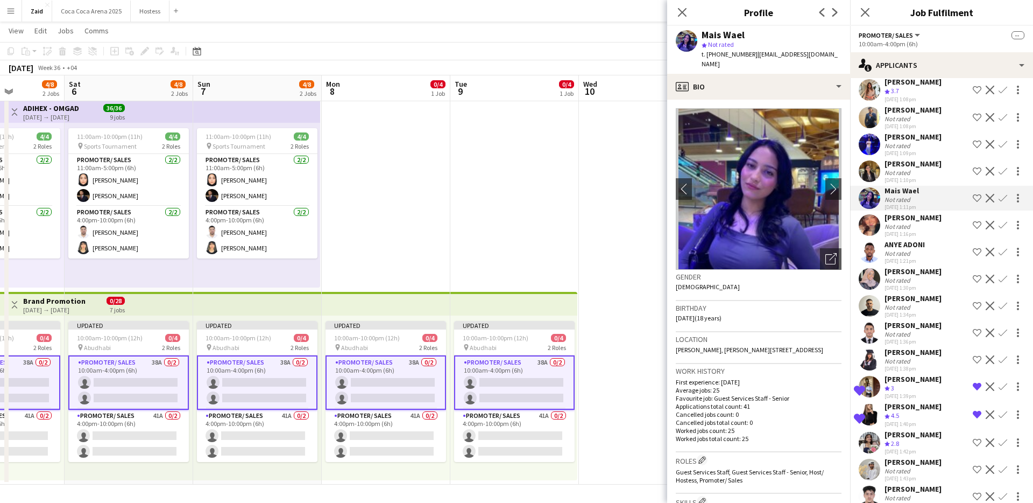
click at [977, 194] on app-icon "Shortlist crew" at bounding box center [977, 198] width 9 height 9
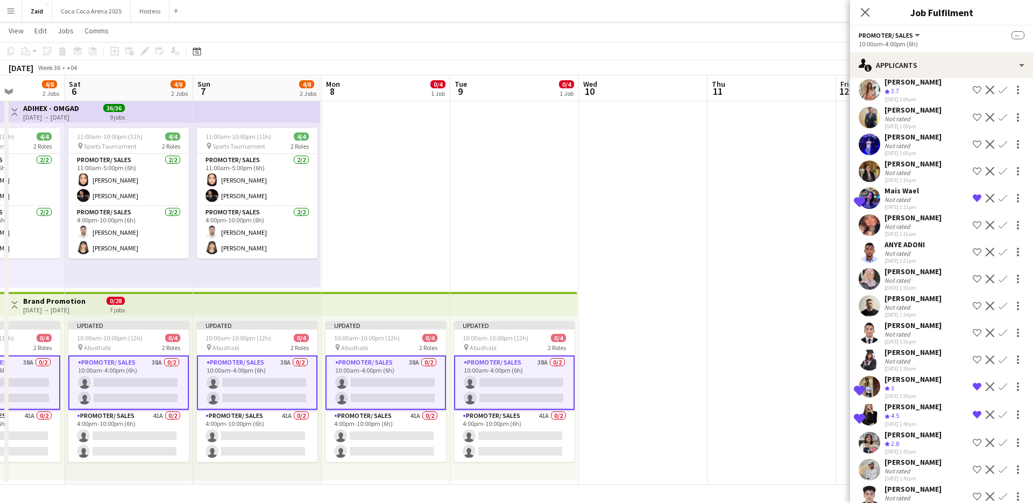
click at [688, 164] on app-date-cell at bounding box center [643, 290] width 129 height 390
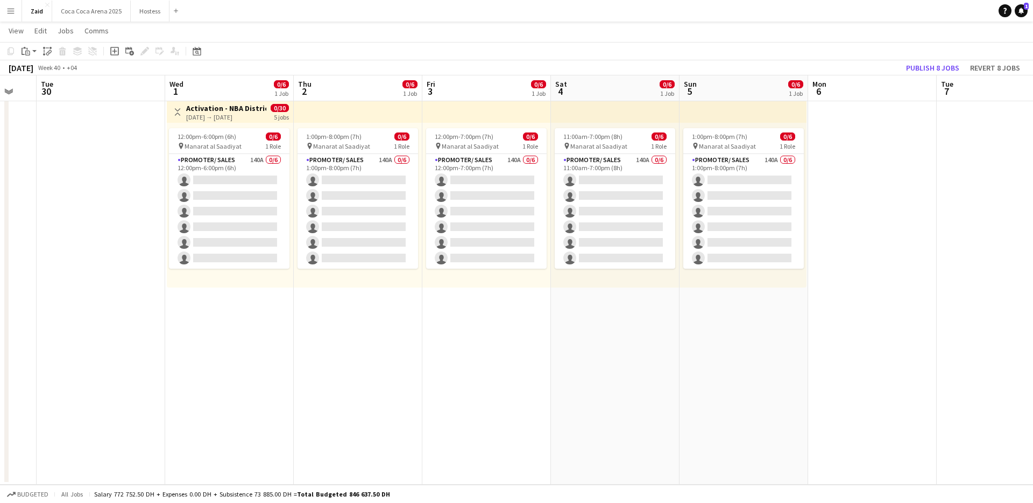
scroll to position [0, 343]
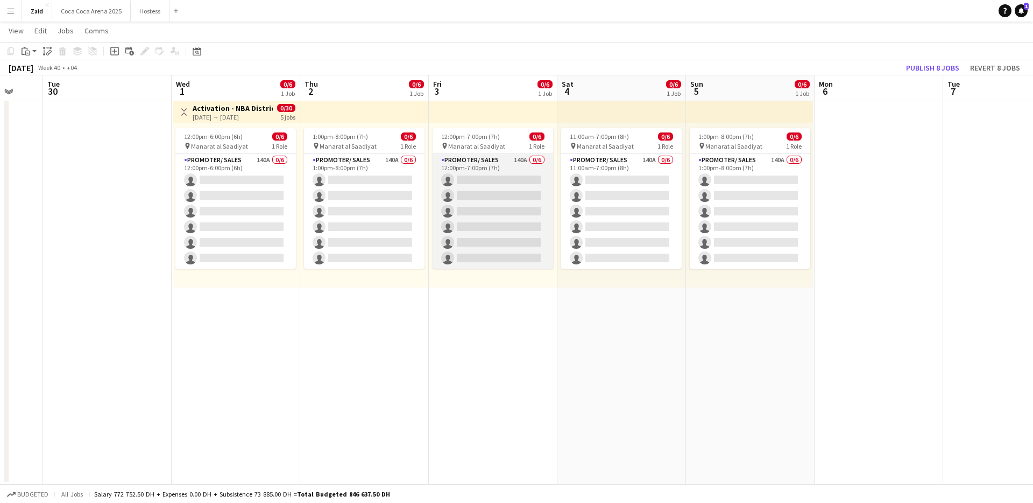
click at [494, 188] on app-card-role "Promoter/ Sales 140A 0/6 12:00pm-7:00pm (7h) single-neutral-actions single-neut…" at bounding box center [493, 211] width 121 height 115
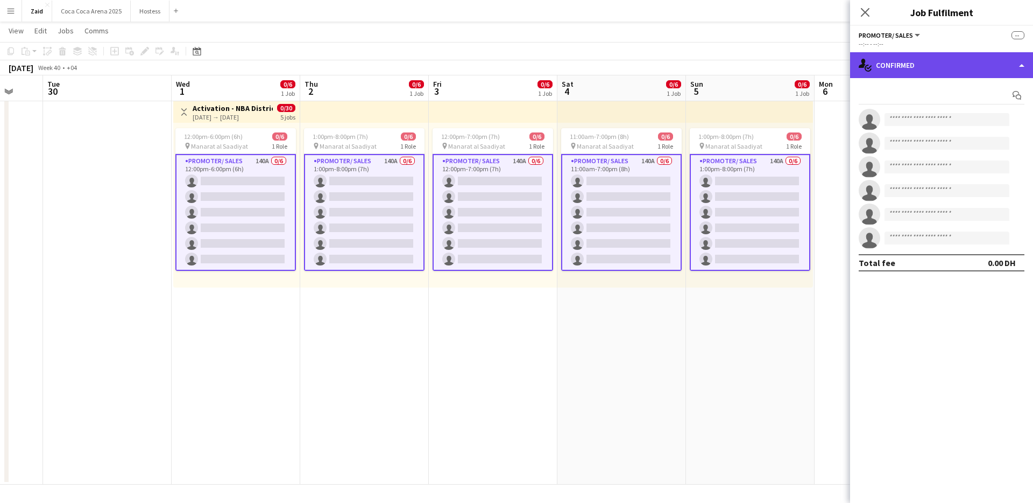
click at [902, 76] on div "single-neutral-actions-check-2 Confirmed" at bounding box center [941, 65] width 183 height 26
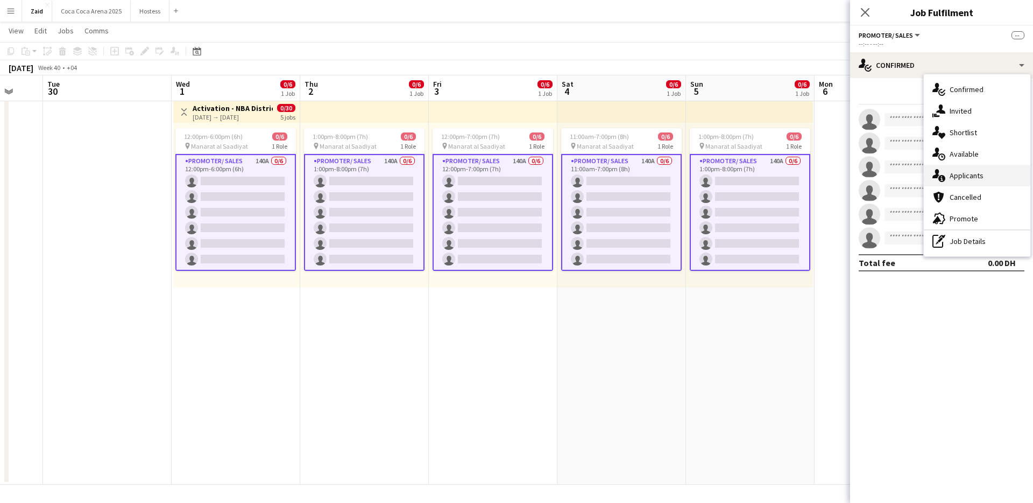
click at [995, 172] on div "single-neutral-actions-information Applicants" at bounding box center [977, 176] width 107 height 22
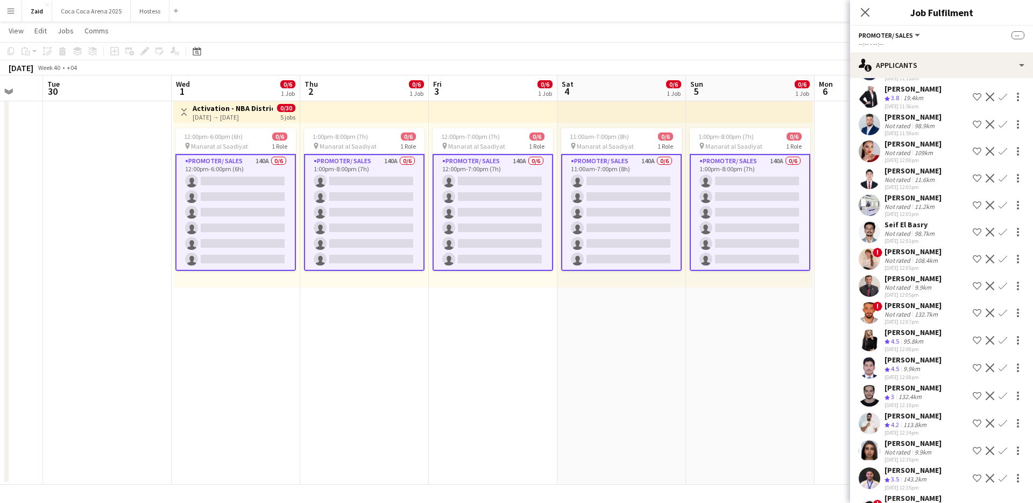
scroll to position [3511, 0]
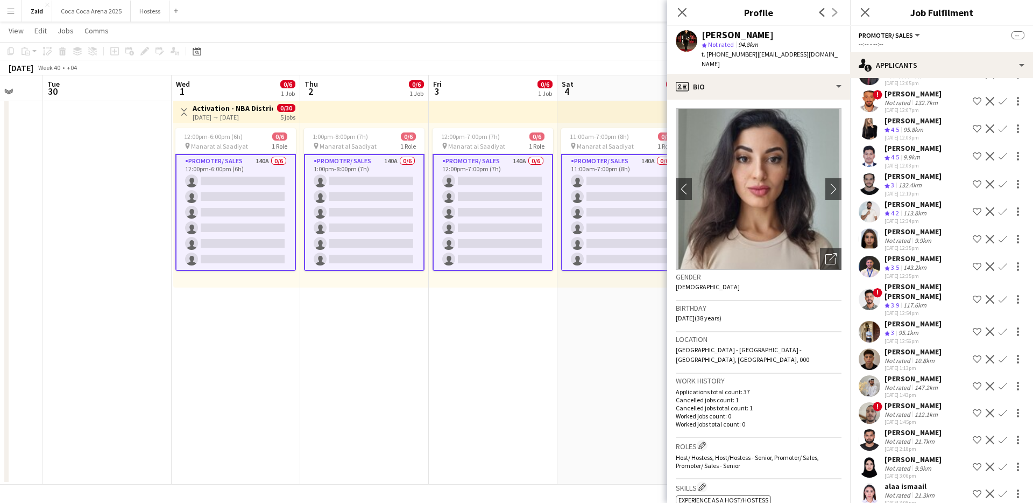
click at [919, 410] on div "112.1km" at bounding box center [925, 414] width 27 height 8
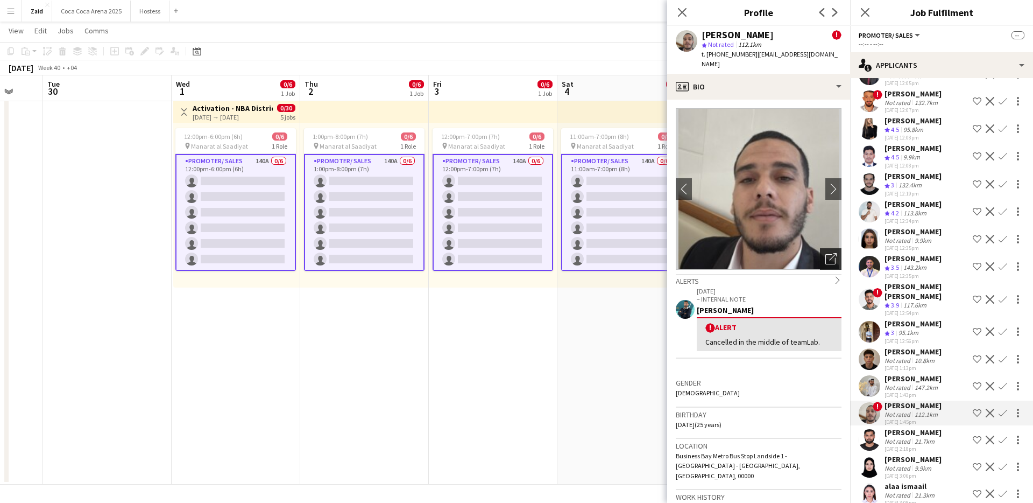
click at [837, 248] on div "Open photos pop-in" at bounding box center [831, 259] width 22 height 22
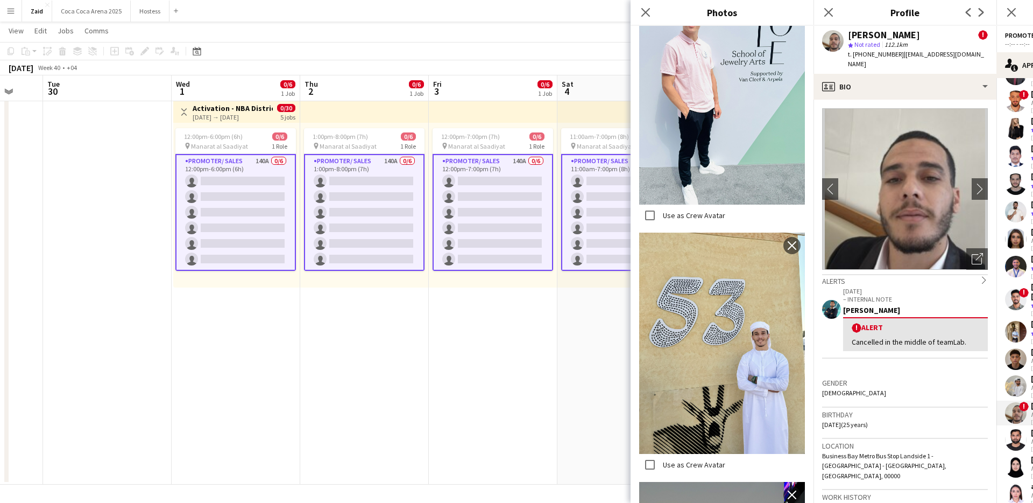
scroll to position [813, 0]
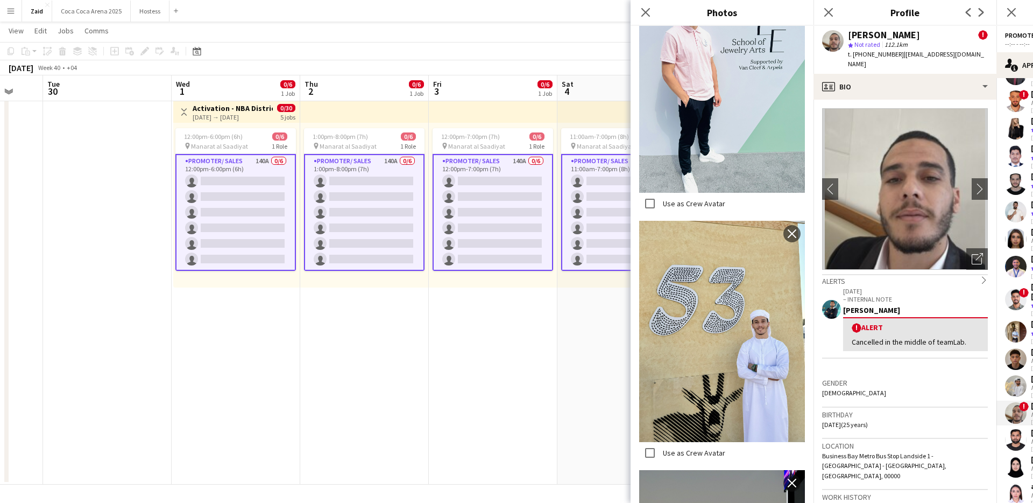
click at [529, 332] on app-date-cell "12:00pm-7:00pm (7h) 0/6 pin Manarat al Saadiyat 1 Role Promoter/ Sales 140A 0/6…" at bounding box center [493, 290] width 129 height 390
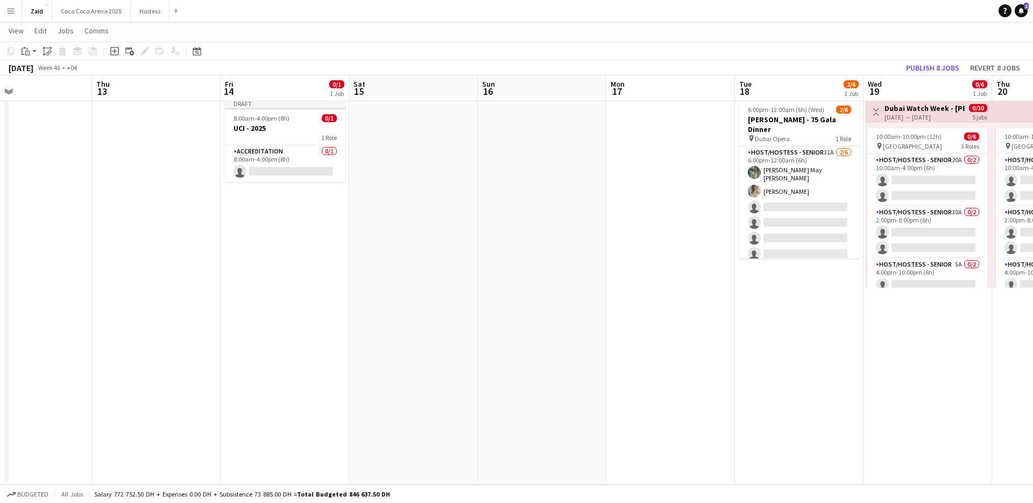
scroll to position [0, 265]
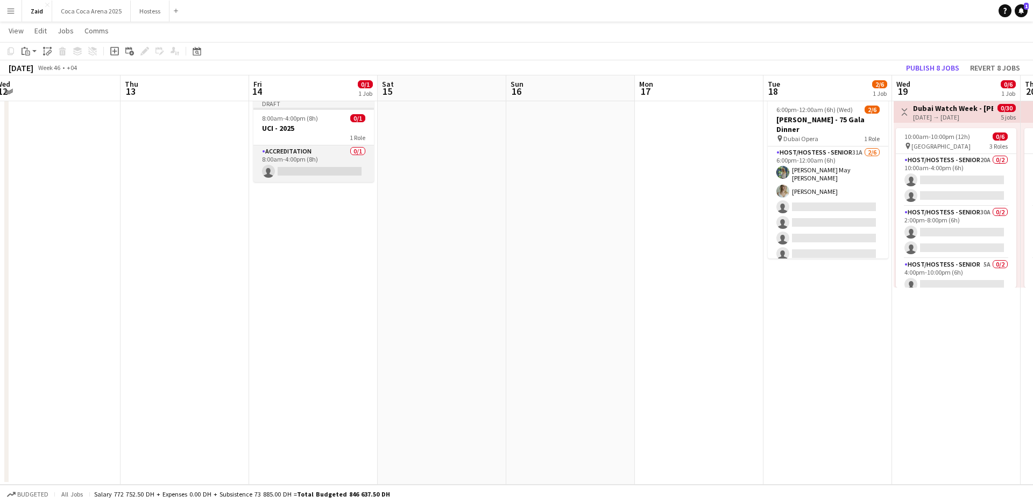
click at [325, 149] on app-card-role "Accreditation 0/1 8:00am-4:00pm (8h) single-neutral-actions" at bounding box center [313, 163] width 121 height 37
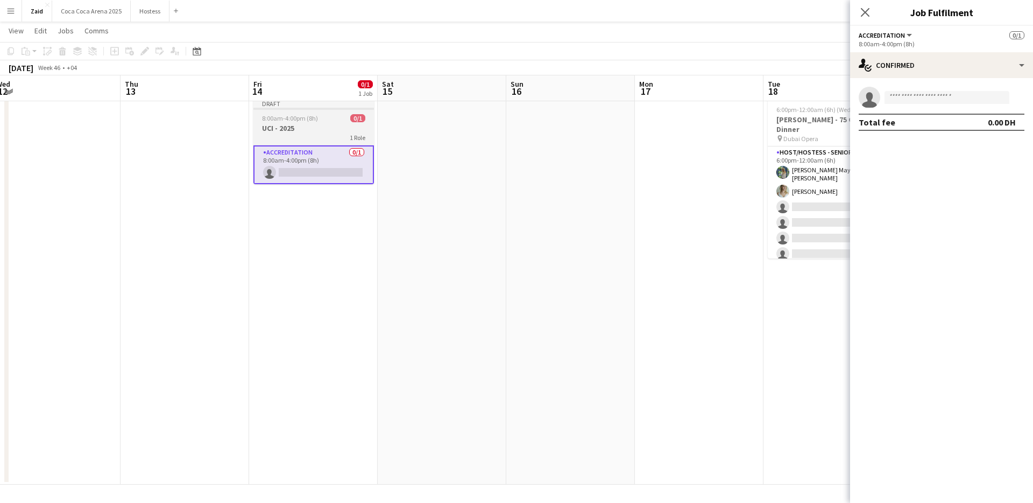
click at [326, 129] on h3 "UCI - 2025" at bounding box center [313, 128] width 121 height 10
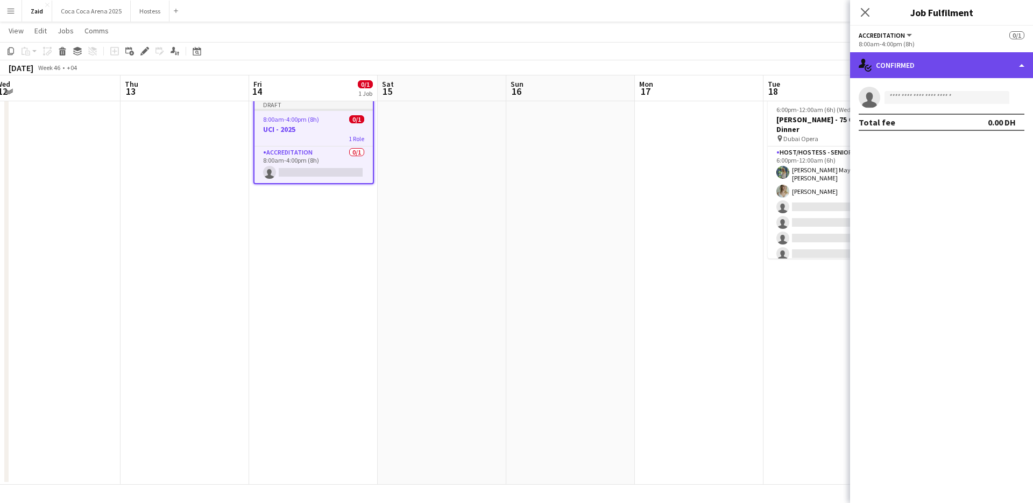
click at [887, 64] on div "single-neutral-actions-check-2 Confirmed" at bounding box center [941, 65] width 183 height 26
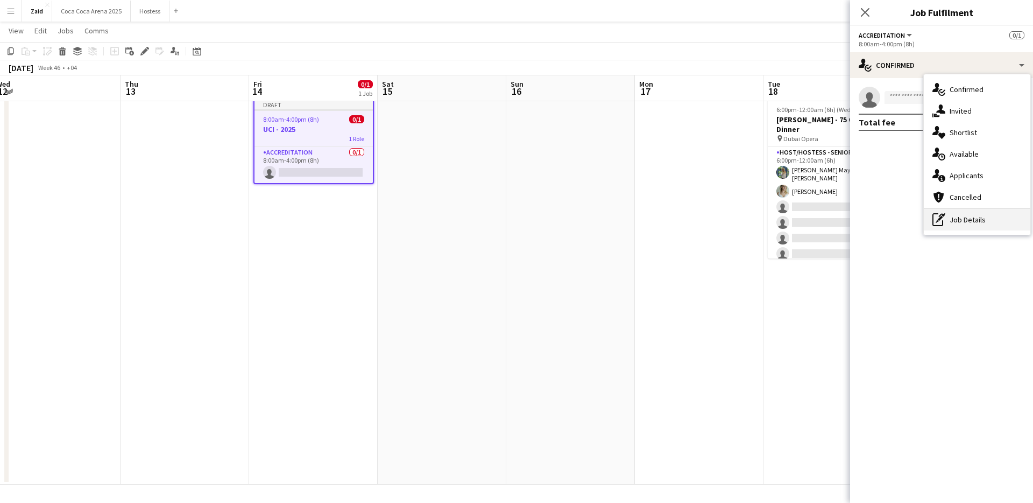
click at [1000, 220] on div "pen-write Job Details" at bounding box center [977, 220] width 107 height 22
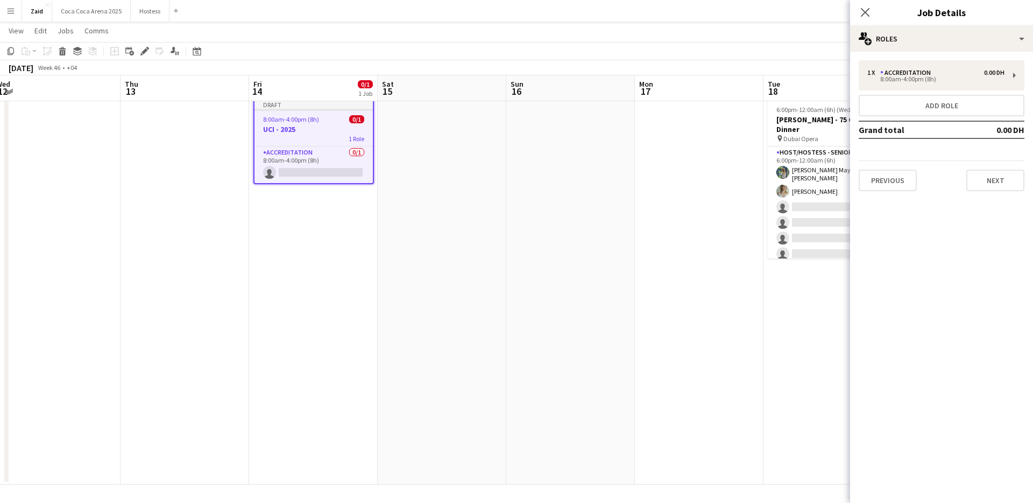
scroll to position [0, 0]
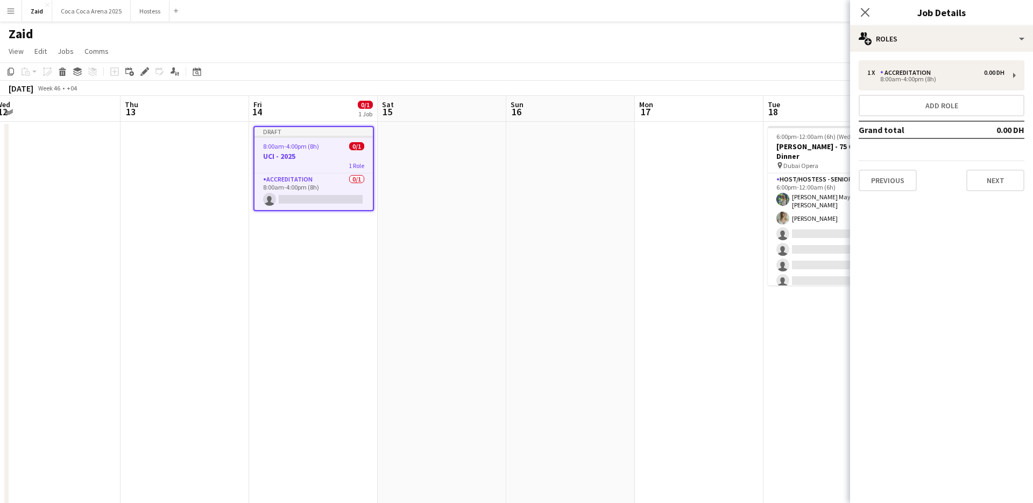
click at [404, 183] on app-date-cell at bounding box center [442, 317] width 129 height 390
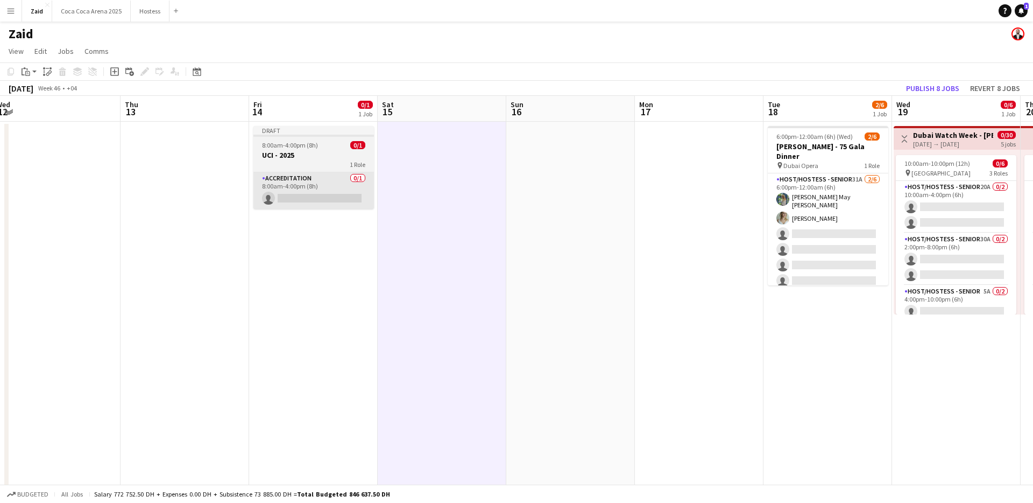
click at [315, 172] on app-card-role "Accreditation 0/1 8:00am-4:00pm (8h) single-neutral-actions" at bounding box center [313, 190] width 121 height 37
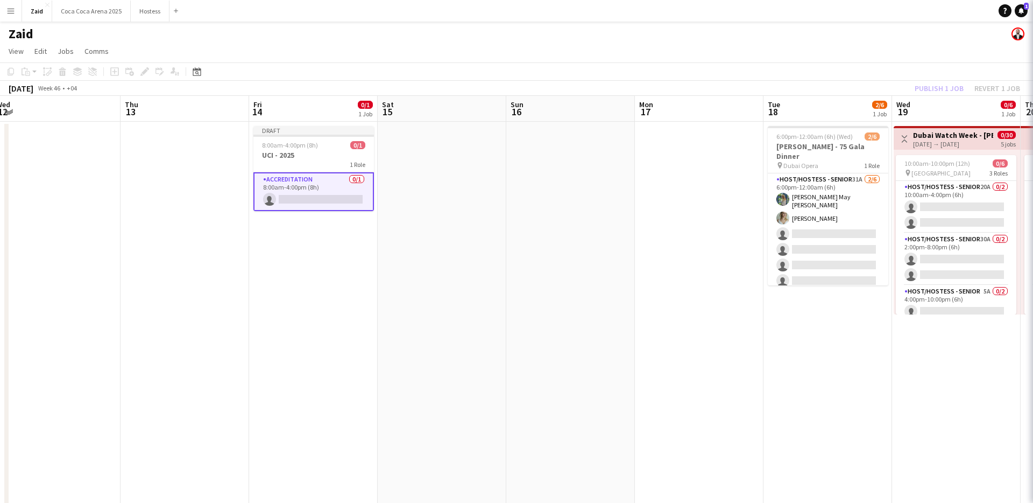
click at [333, 188] on app-card-role "Accreditation 0/1 8:00am-4:00pm (8h) single-neutral-actions" at bounding box center [313, 191] width 121 height 39
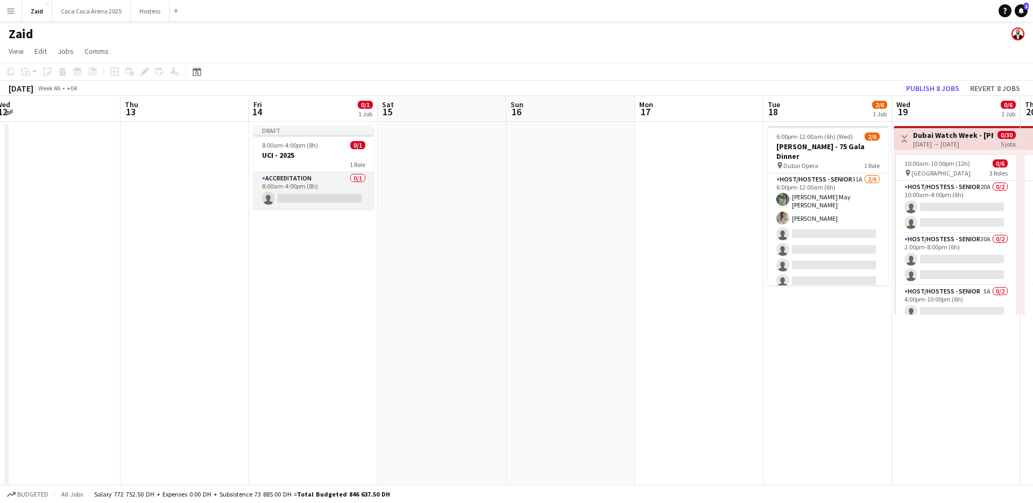
click at [333, 188] on app-card-role "Accreditation 0/1 8:00am-4:00pm (8h) single-neutral-actions" at bounding box center [313, 190] width 121 height 37
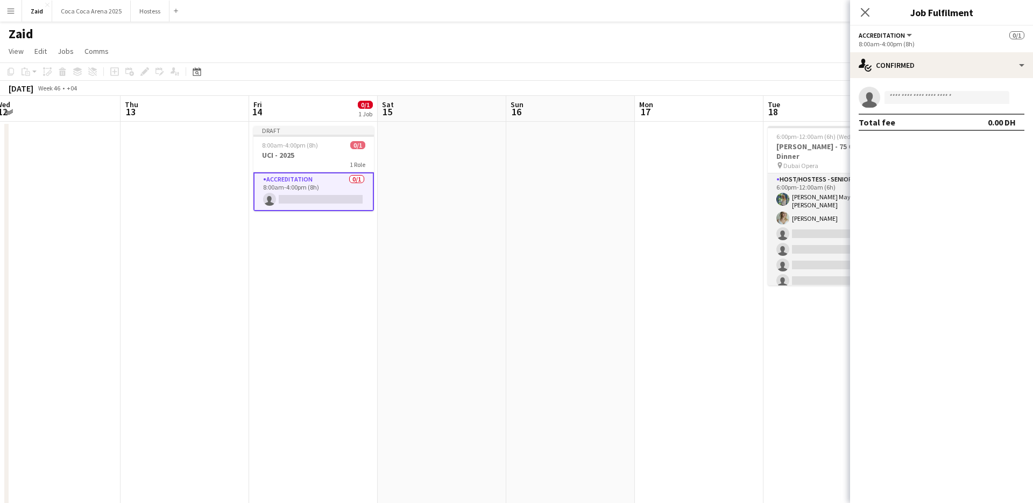
click at [820, 266] on app-card-role "Host/Hostess - Senior 31A [DATE] 6:00pm-12:00am (6h) [PERSON_NAME] May [PERSON_…" at bounding box center [828, 232] width 121 height 118
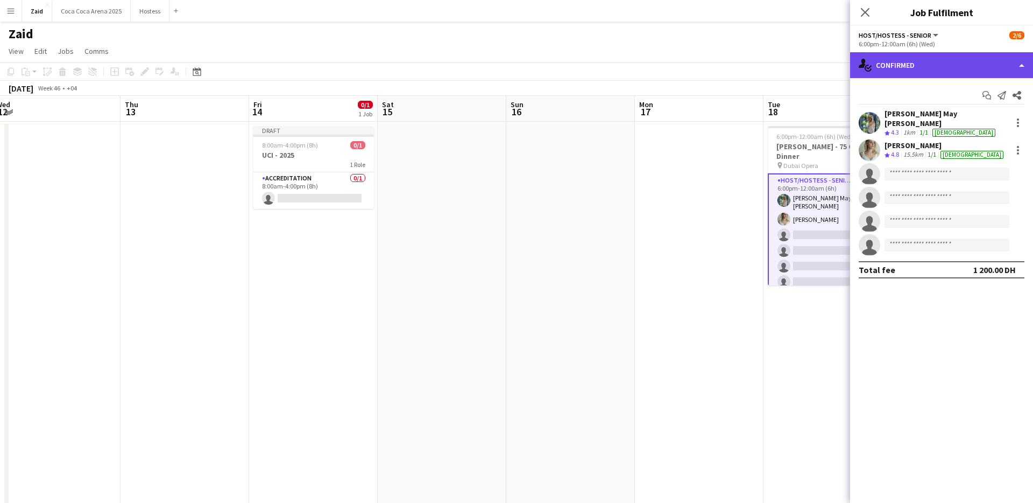
click at [910, 66] on div "single-neutral-actions-check-2 Confirmed" at bounding box center [941, 65] width 183 height 26
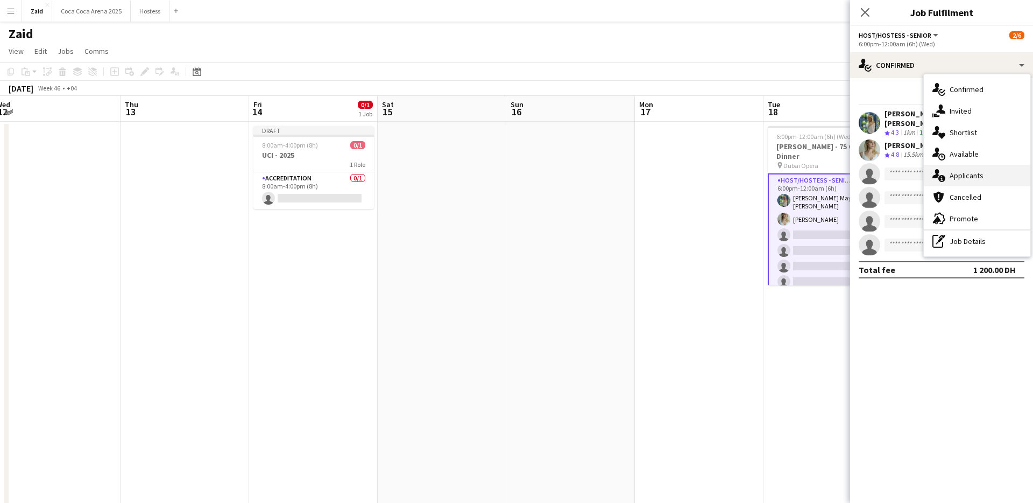
click at [972, 174] on div "single-neutral-actions-information Applicants" at bounding box center [977, 176] width 107 height 22
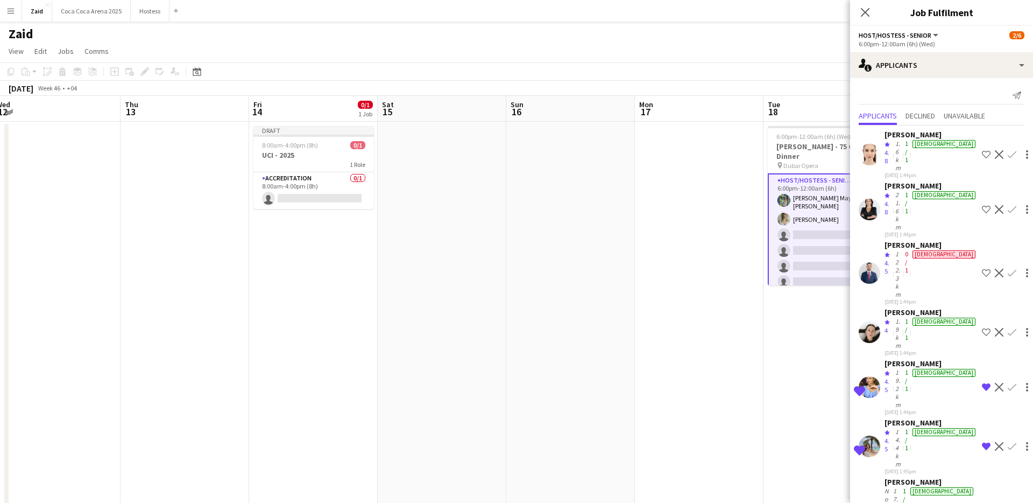
scroll to position [570, 0]
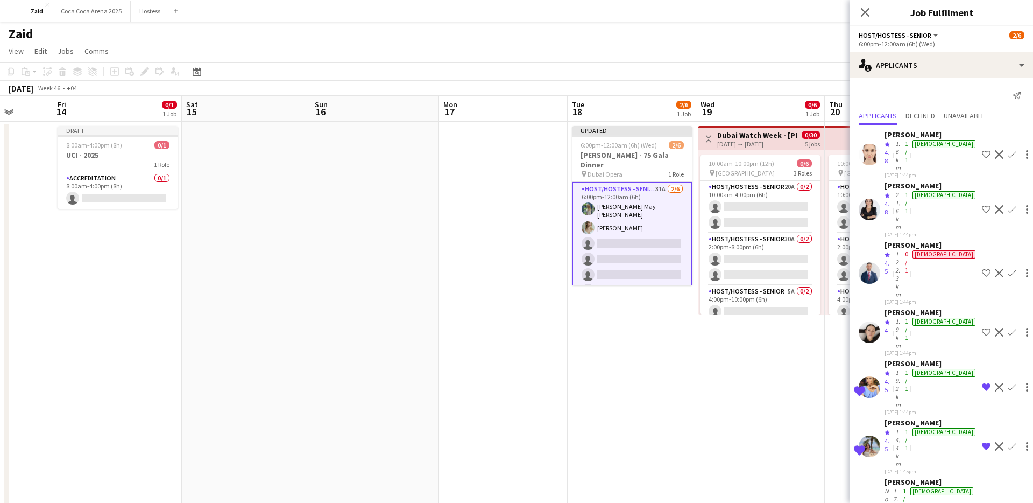
scroll to position [0, 461]
click at [779, 230] on app-card-role "Host/Hostess - Senior 20A 0/2 10:00am-4:00pm (6h) single-neutral-actions single…" at bounding box center [761, 207] width 121 height 52
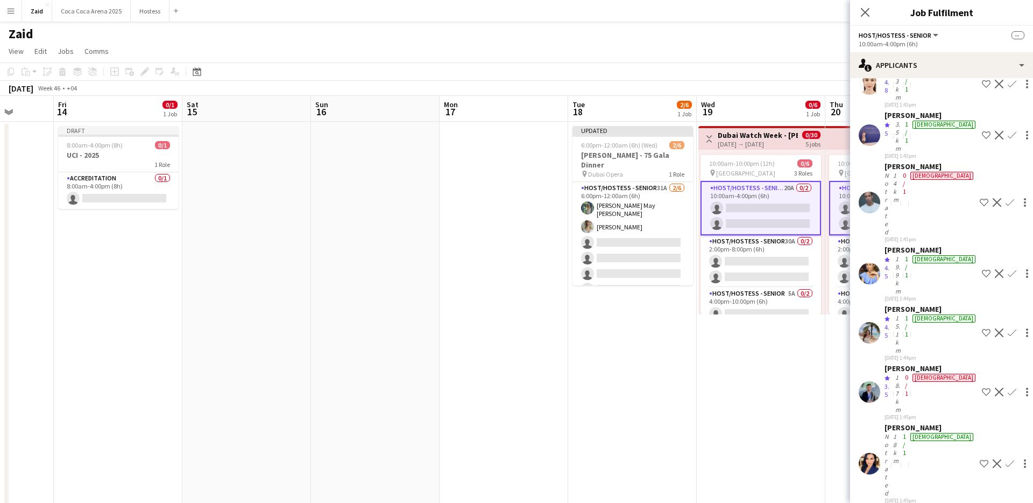
scroll to position [0, 0]
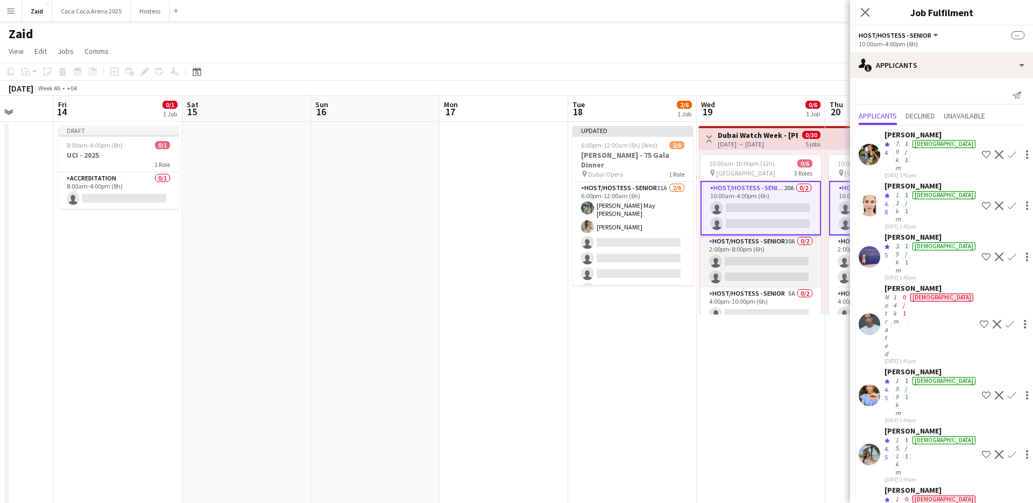
click at [778, 267] on app-card-role "Host/Hostess - Senior 30A 0/2 2:00pm-8:00pm (6h) single-neutral-actions single-…" at bounding box center [761, 261] width 121 height 52
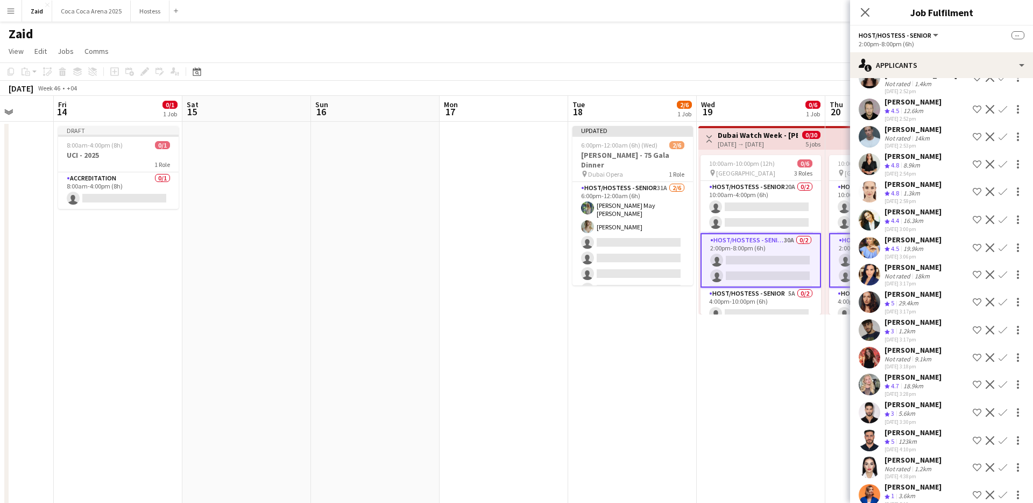
scroll to position [260, 0]
click at [902, 208] on div "[PERSON_NAME]" at bounding box center [913, 213] width 57 height 10
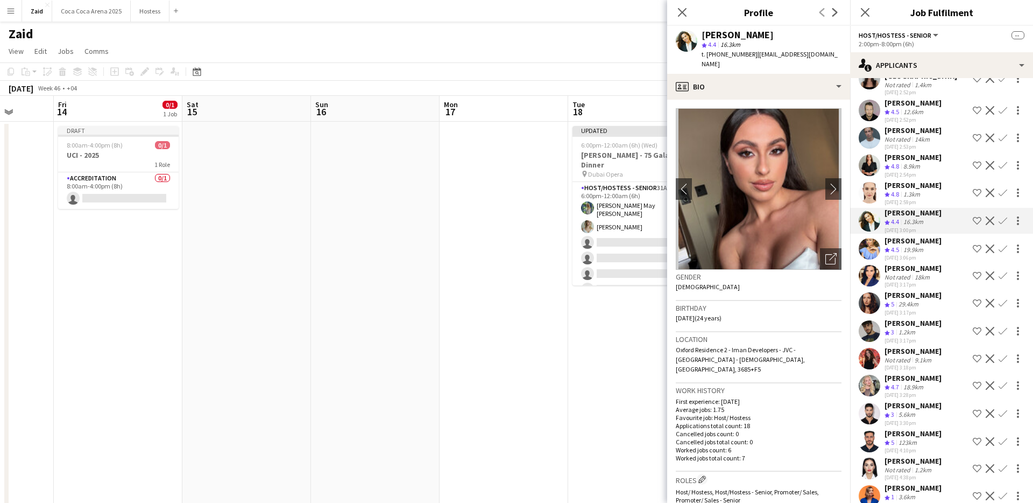
click at [584, 306] on app-date-cell "Updated 6:00pm-12:00am (6h) (Wed) 2/6 [PERSON_NAME] - 75 [PERSON_NAME] pin Duba…" at bounding box center [632, 317] width 129 height 390
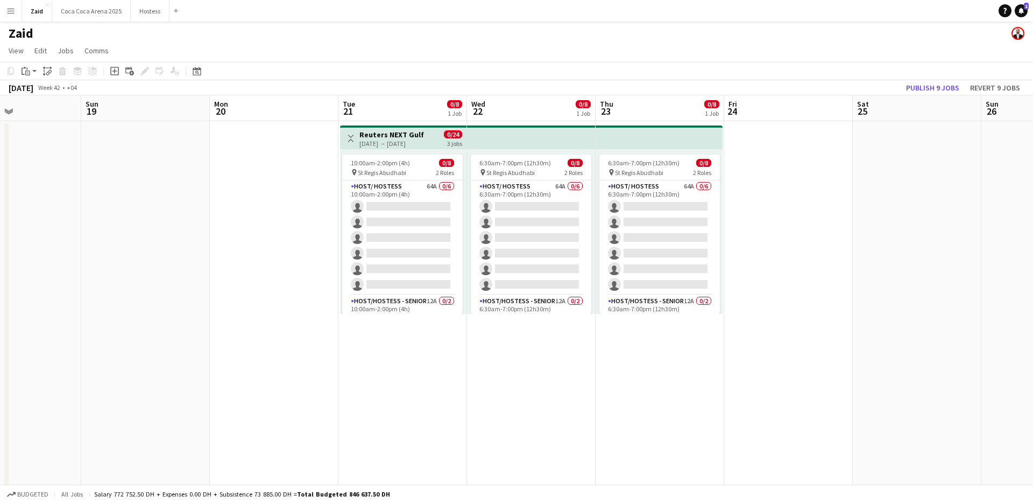
scroll to position [0, 285]
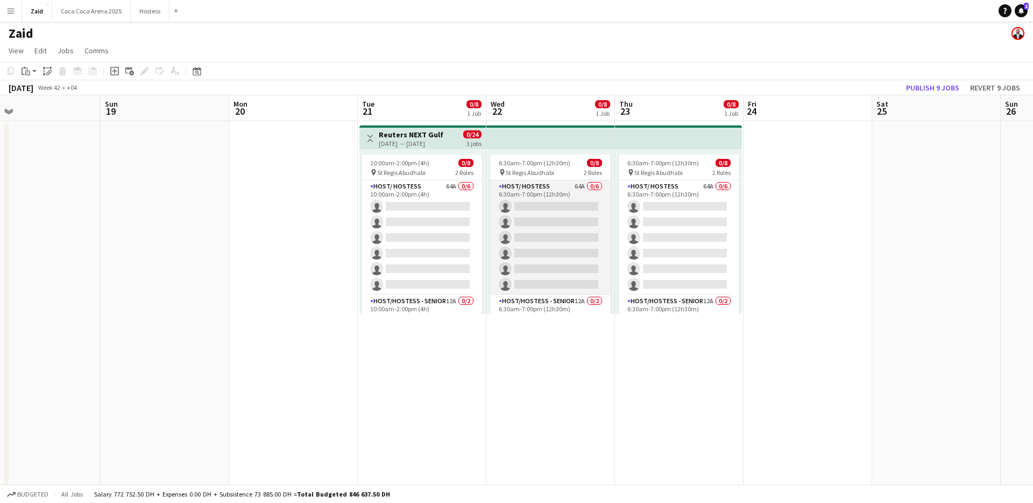
click at [557, 245] on app-card-role "Host/ Hostess 64A 0/6 6:30am-7:00pm (12h30m) single-neutral-actions single-neut…" at bounding box center [550, 237] width 121 height 115
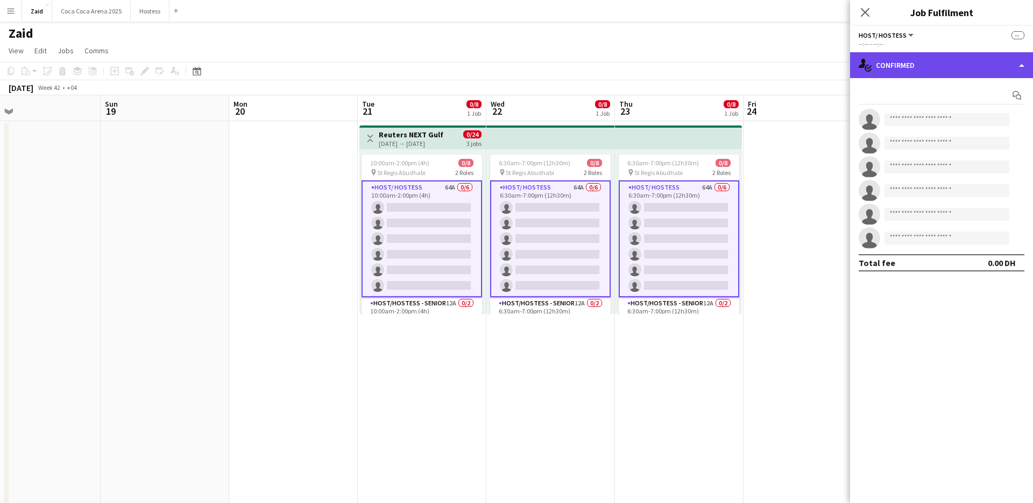
click at [948, 58] on div "single-neutral-actions-check-2 Confirmed" at bounding box center [941, 65] width 183 height 26
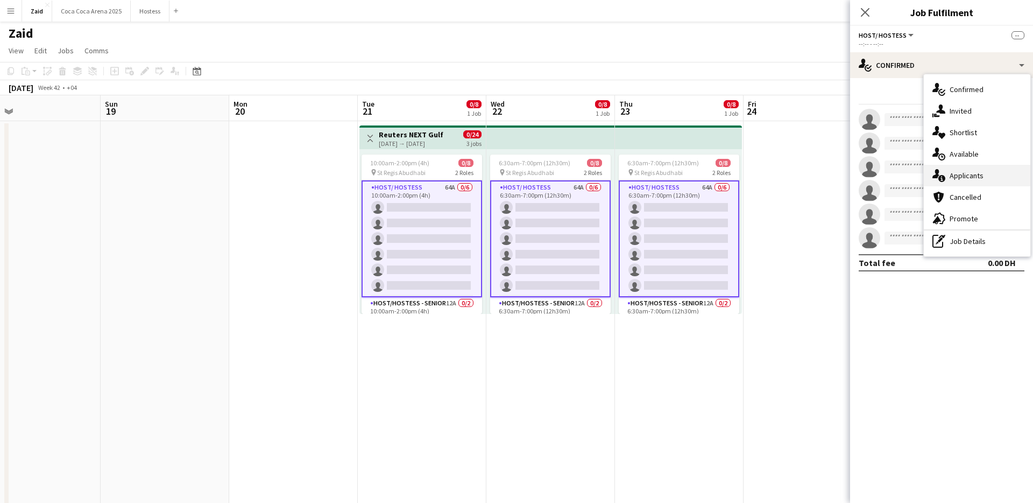
click at [974, 173] on div "single-neutral-actions-information Applicants" at bounding box center [977, 176] width 107 height 22
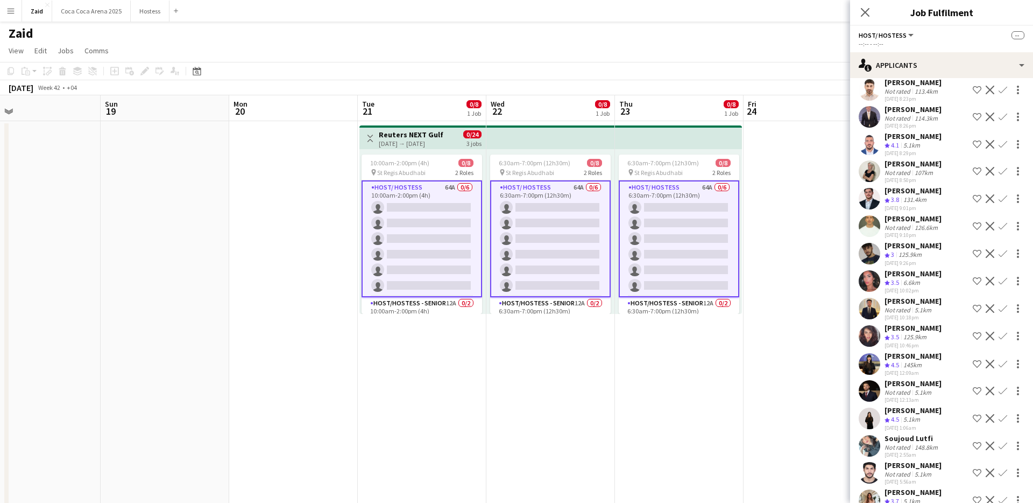
scroll to position [1398, 0]
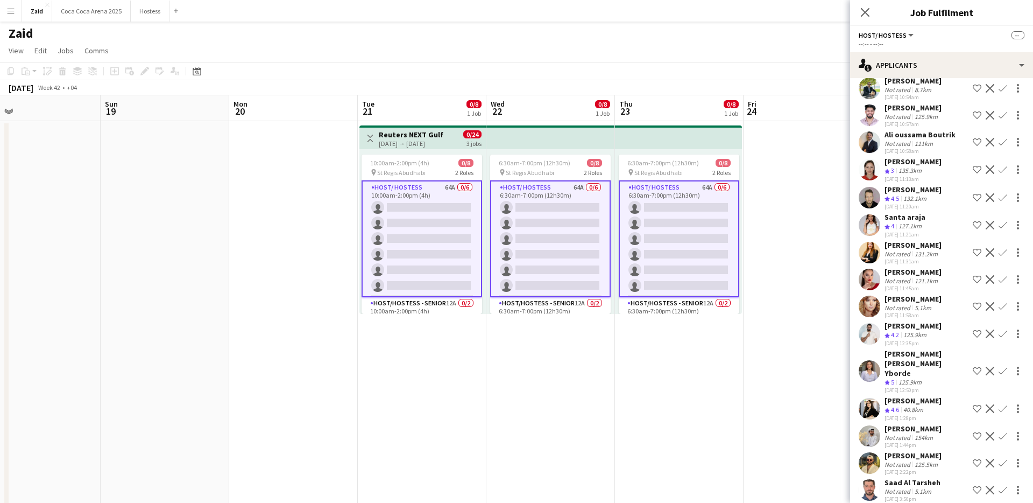
click at [917, 405] on div "40.8km" at bounding box center [913, 409] width 24 height 9
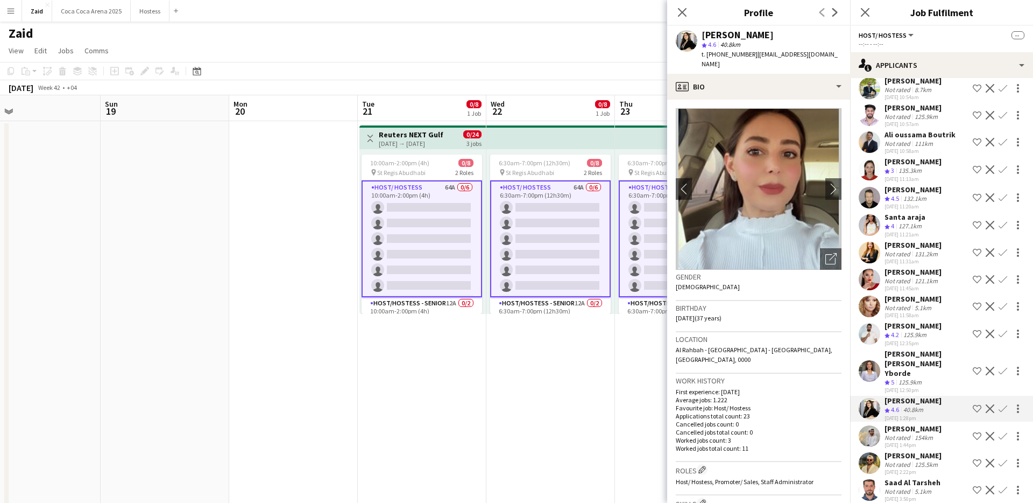
click at [973, 404] on app-icon "Shortlist crew" at bounding box center [977, 408] width 9 height 9
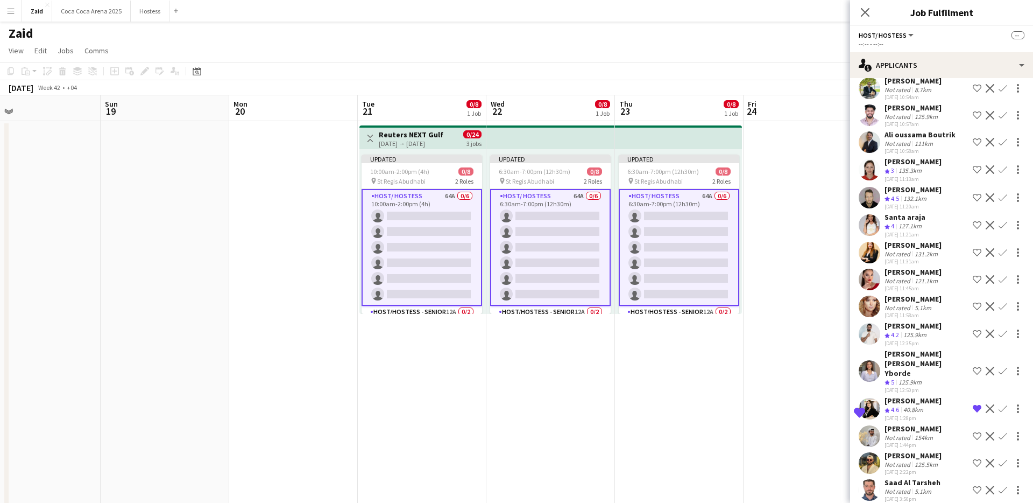
click at [978, 338] on app-icon "Shortlist crew" at bounding box center [977, 333] width 9 height 9
click at [946, 316] on div "[PERSON_NAME] Not rated 5.1km [DATE] 11:58am Shortlist crew Decline Confirm" at bounding box center [941, 306] width 183 height 25
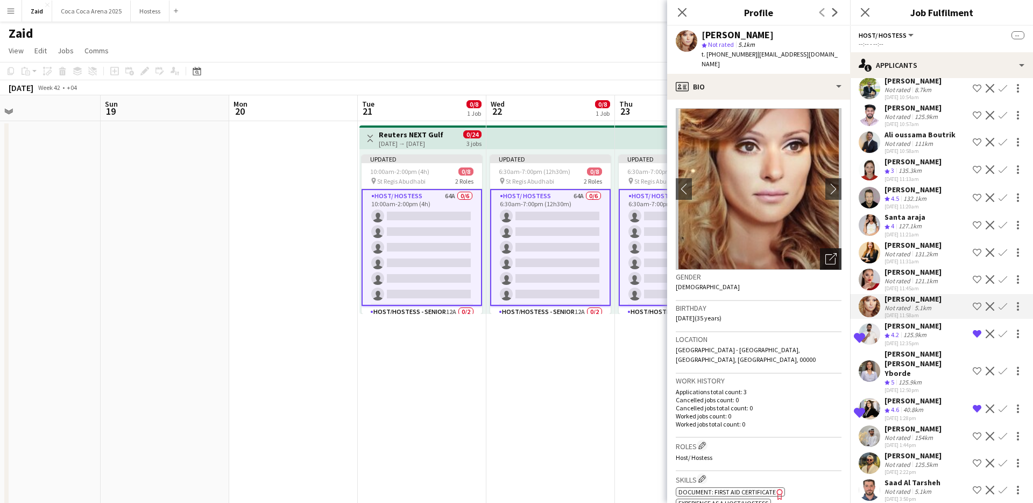
click at [829, 253] on icon "Open photos pop-in" at bounding box center [830, 258] width 11 height 11
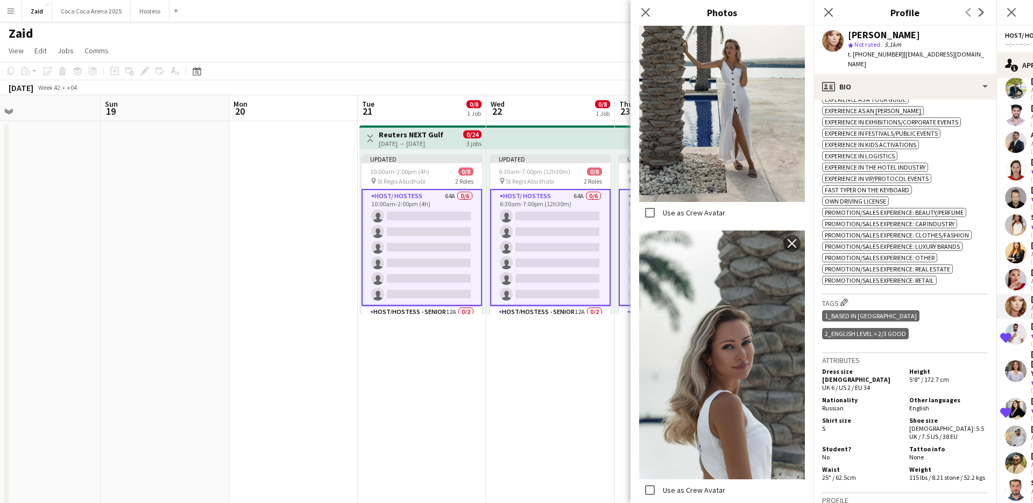
scroll to position [470, 0]
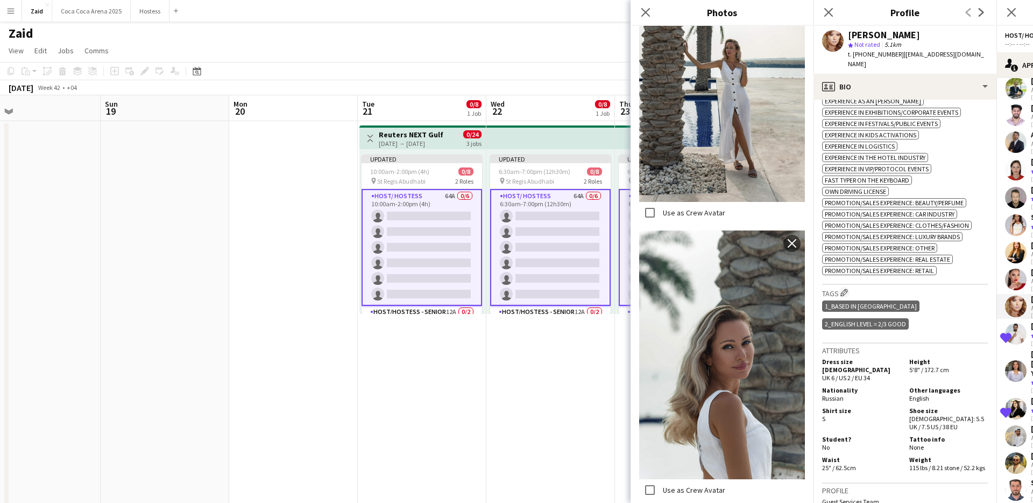
click at [880, 386] on div "Nationality Russian" at bounding box center [863, 394] width 83 height 16
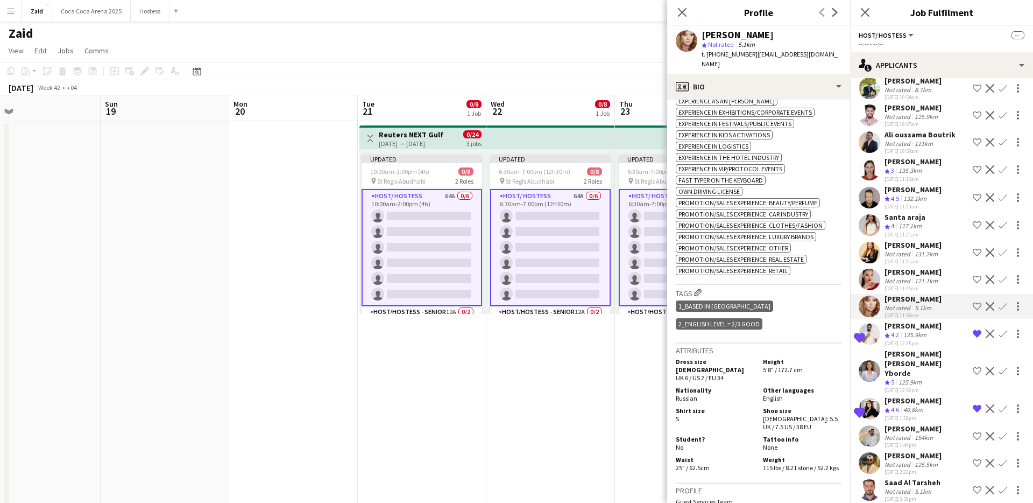
click at [950, 278] on div "[PERSON_NAME] Not rated 121.1km [DATE] 11:45am Shortlist crew Decline Confirm" at bounding box center [941, 279] width 183 height 25
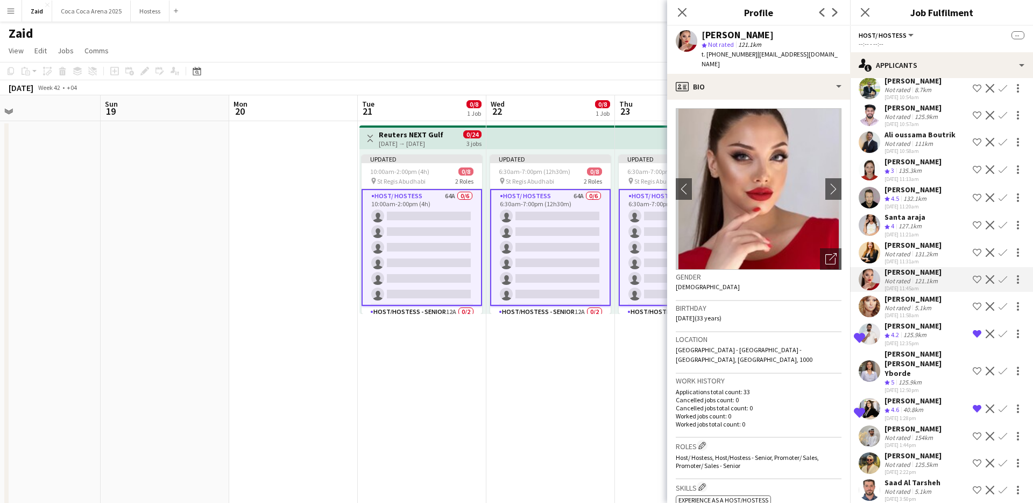
click at [979, 284] on app-icon "Shortlist crew" at bounding box center [977, 279] width 9 height 9
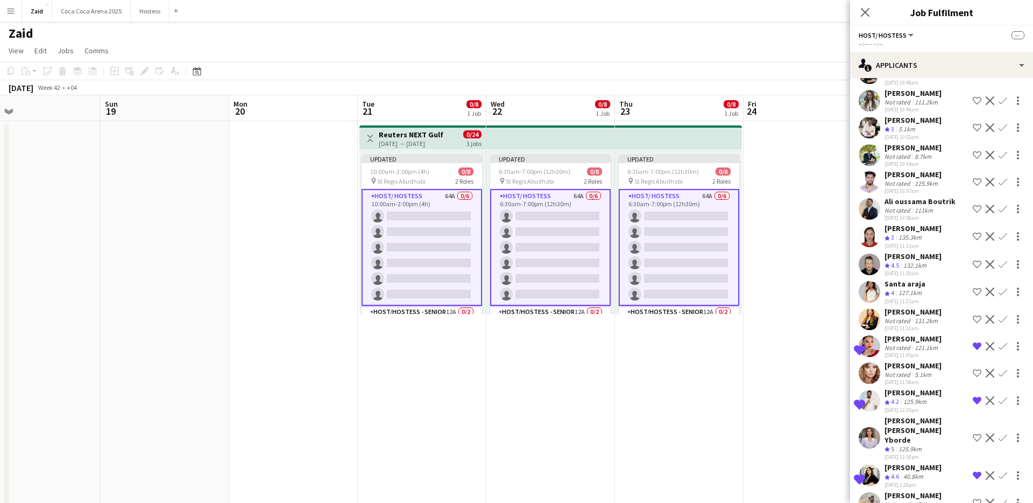
scroll to position [1329, 0]
click at [972, 272] on button "Shortlist crew" at bounding box center [977, 265] width 13 height 13
click at [944, 216] on div "Not rated 111km" at bounding box center [920, 212] width 71 height 8
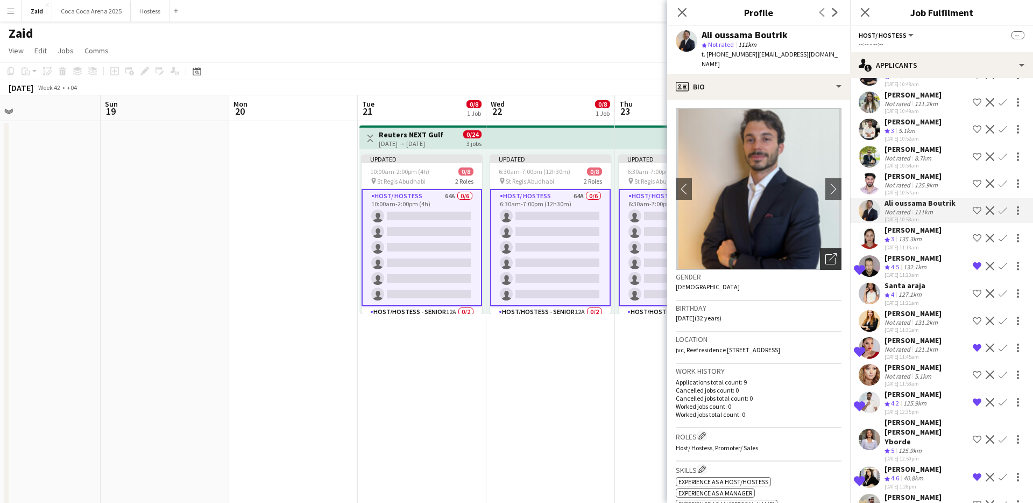
click at [834, 254] on icon at bounding box center [830, 259] width 10 height 10
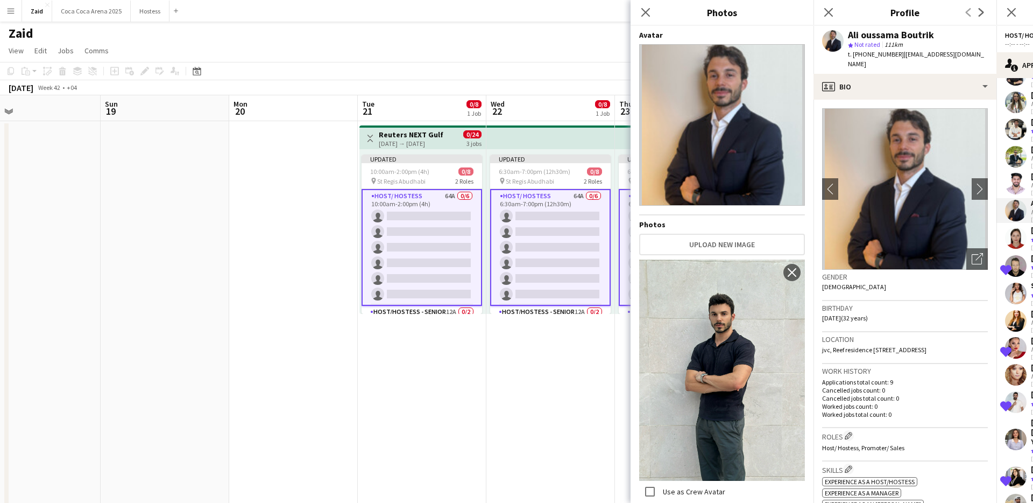
click at [965, 309] on div "Birthday [DEMOGRAPHIC_DATA] (32 years)" at bounding box center [905, 316] width 166 height 31
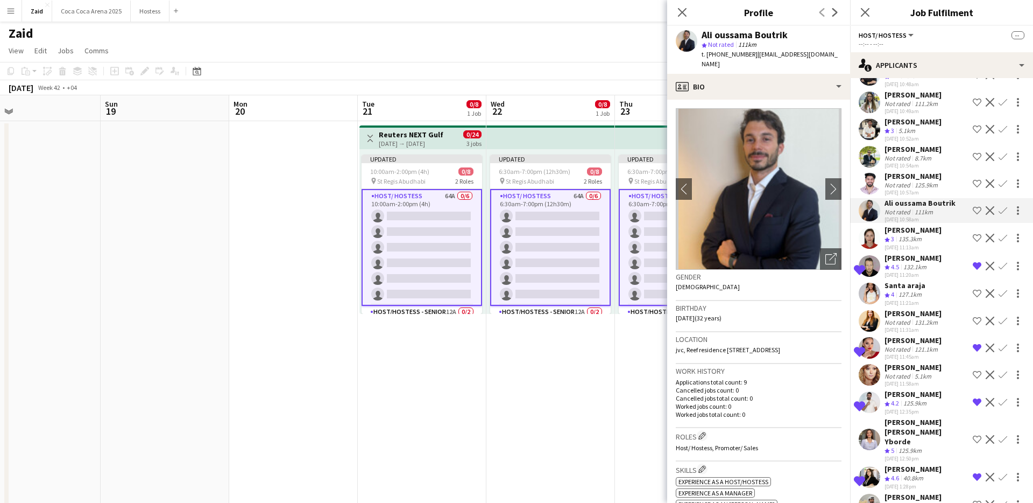
click at [980, 215] on app-icon "Shortlist crew" at bounding box center [977, 210] width 9 height 9
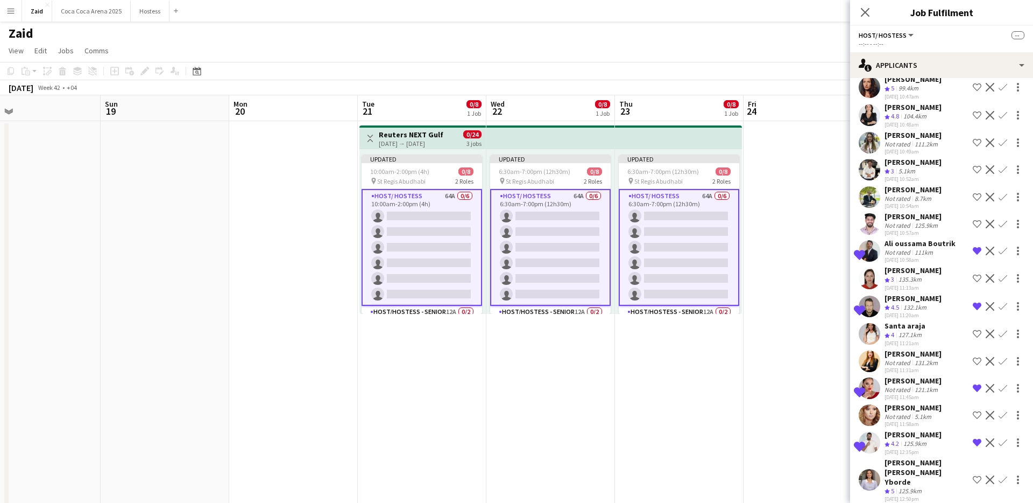
scroll to position [1285, 0]
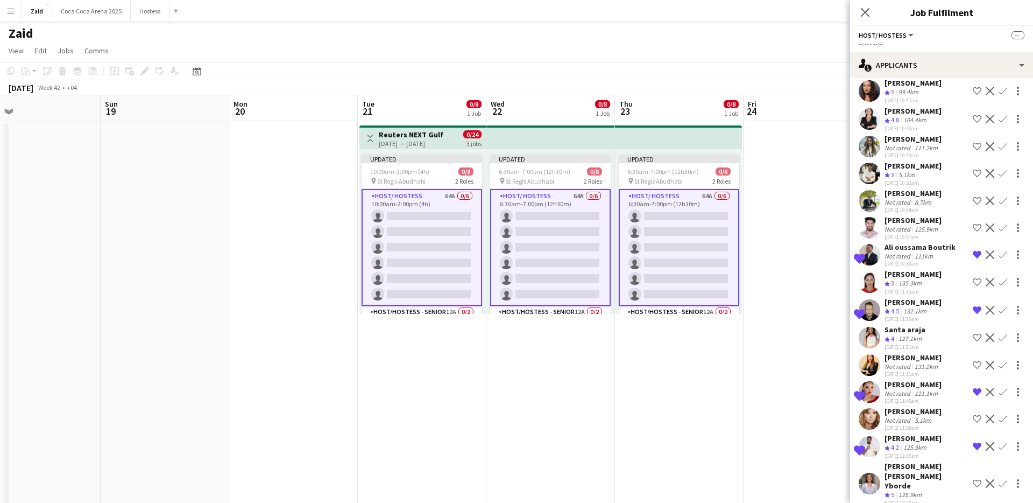
click at [976, 169] on app-icon "Shortlist crew" at bounding box center [977, 173] width 9 height 9
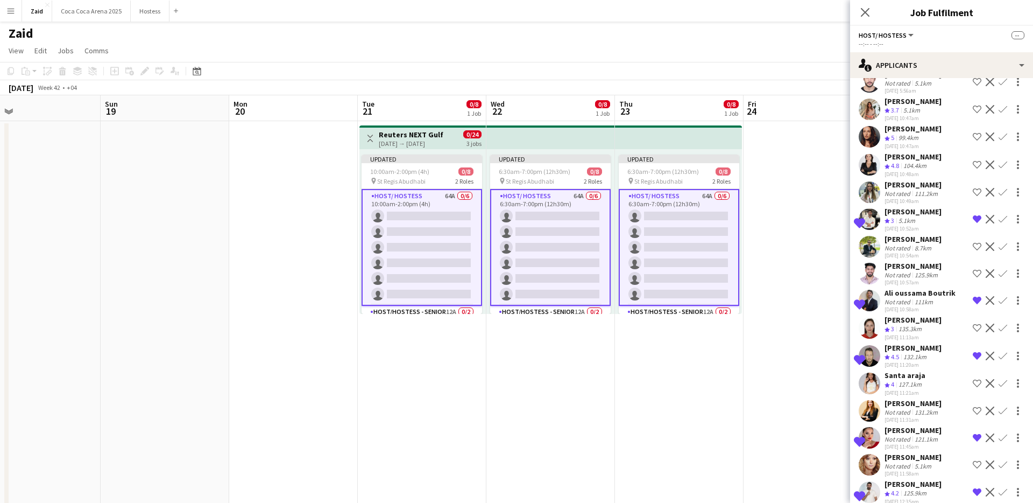
click at [974, 135] on app-icon "Shortlist crew" at bounding box center [977, 136] width 9 height 9
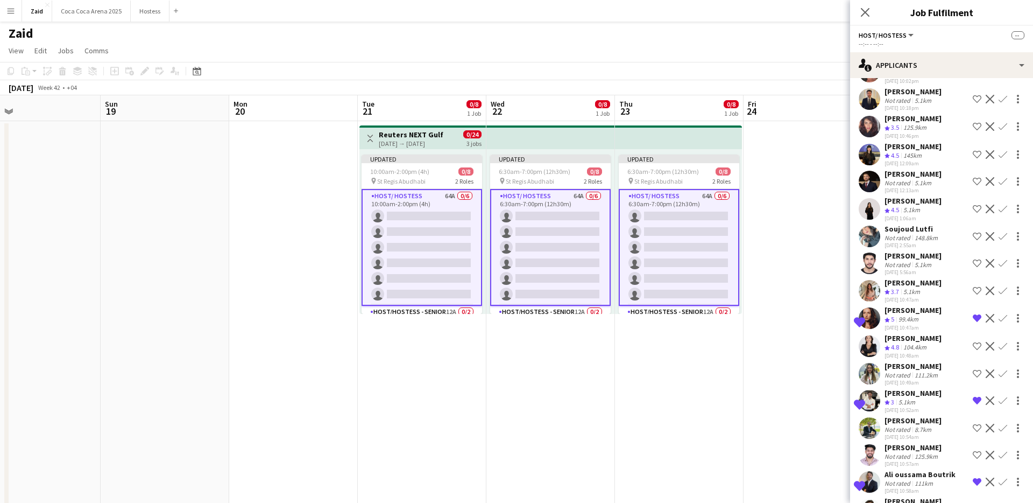
click at [975, 204] on app-icon "Shortlist crew" at bounding box center [977, 208] width 9 height 9
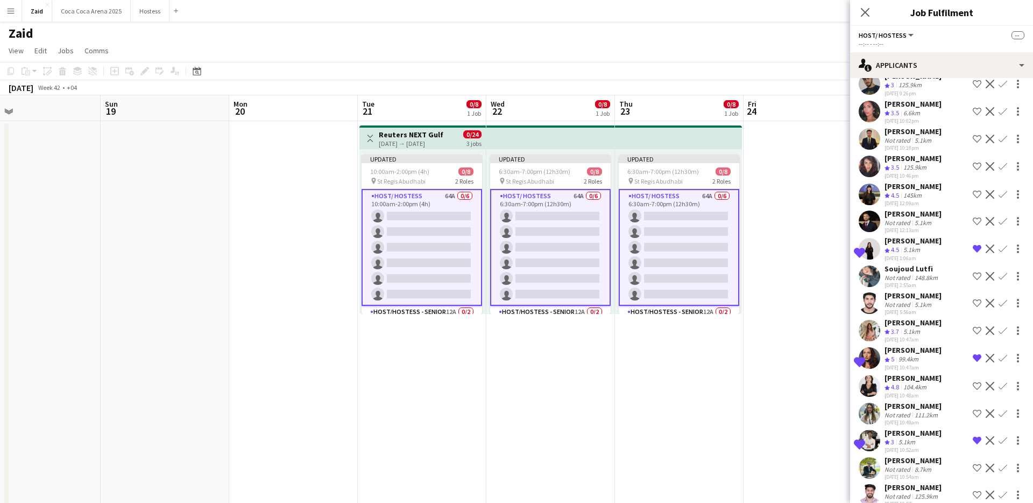
click at [981, 188] on button "Shortlist crew" at bounding box center [977, 194] width 13 height 13
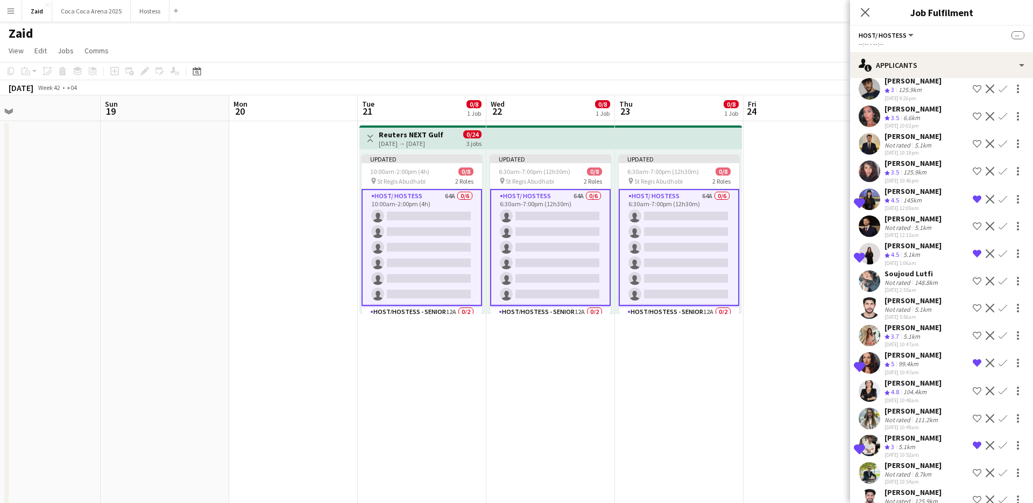
scroll to position [978, 0]
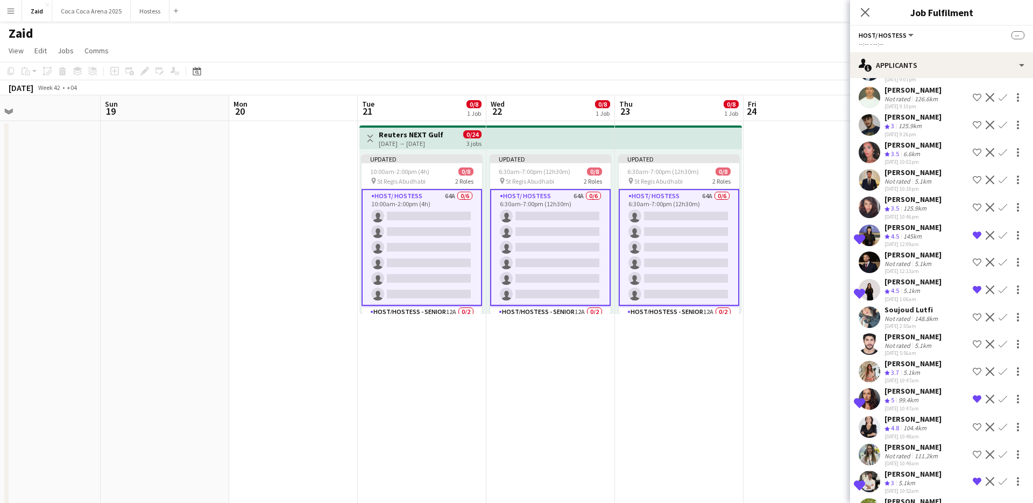
click at [981, 140] on div "[PERSON_NAME] Crew rating 3.5 6.6km [DATE] 10:02pm Shortlist crew Decline Confi…" at bounding box center [941, 153] width 183 height 26
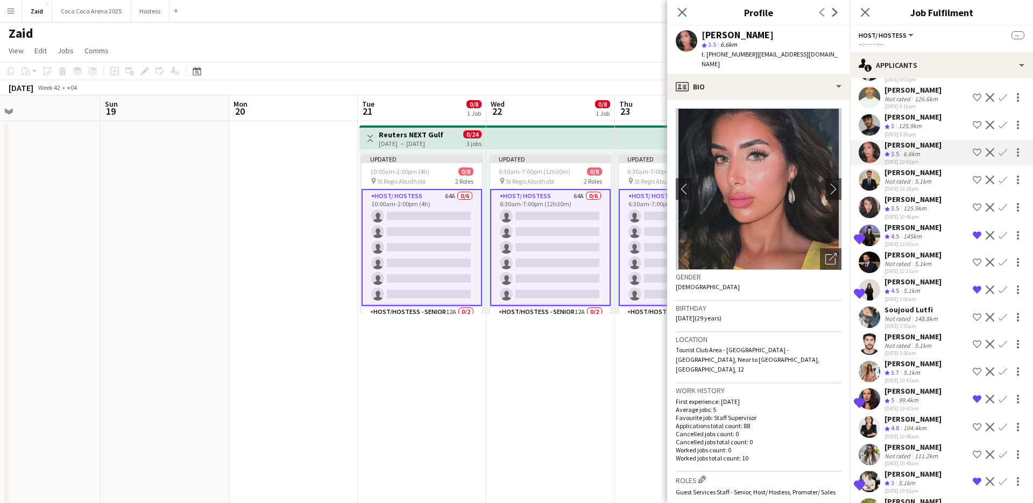
click at [978, 148] on app-icon "Shortlist crew" at bounding box center [977, 152] width 9 height 9
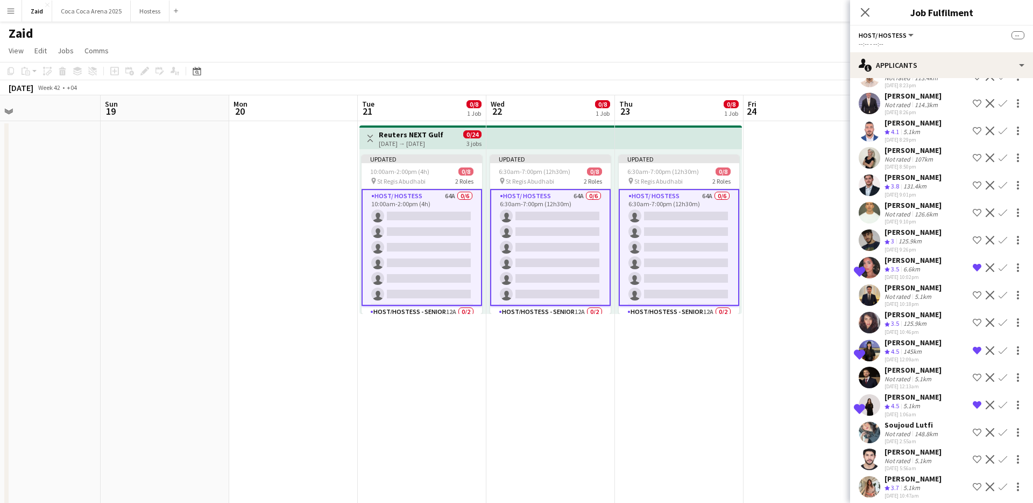
scroll to position [846, 0]
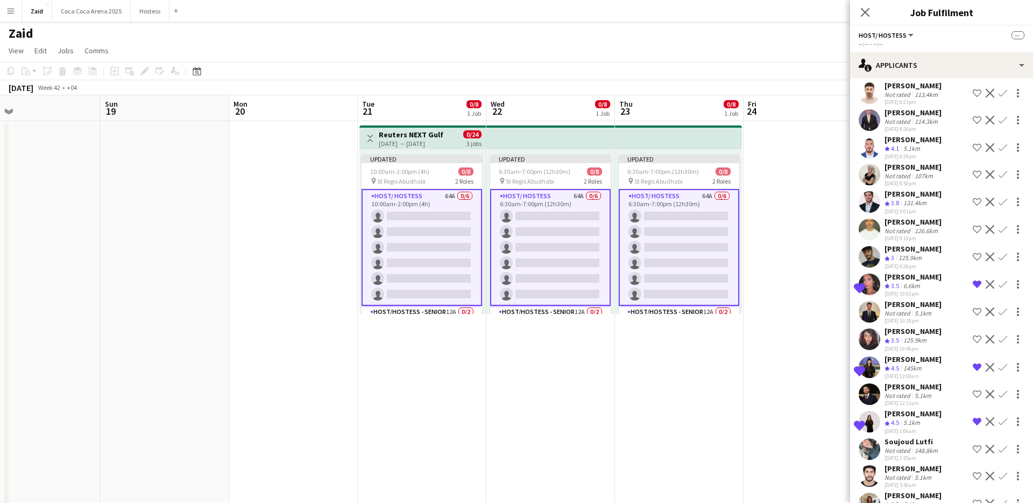
click at [973, 197] on app-icon "Shortlist crew" at bounding box center [977, 201] width 9 height 9
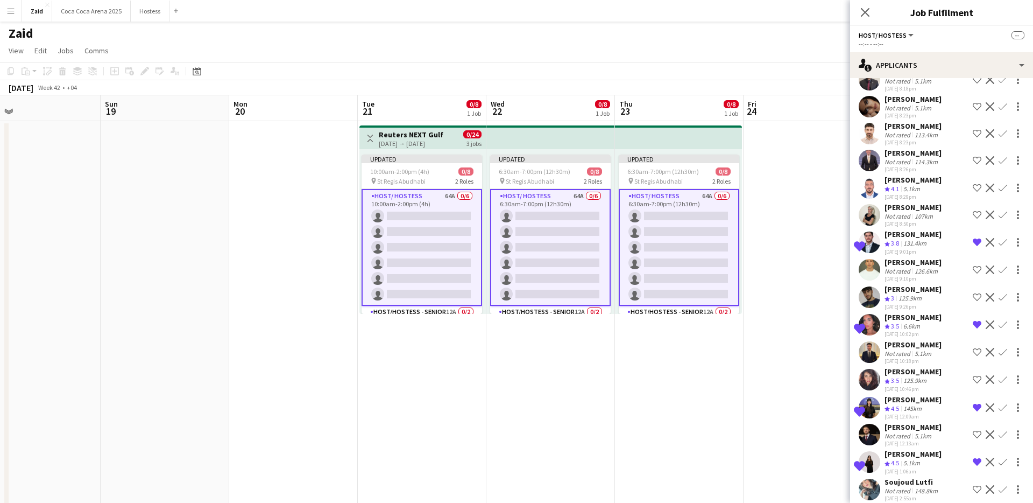
scroll to position [802, 0]
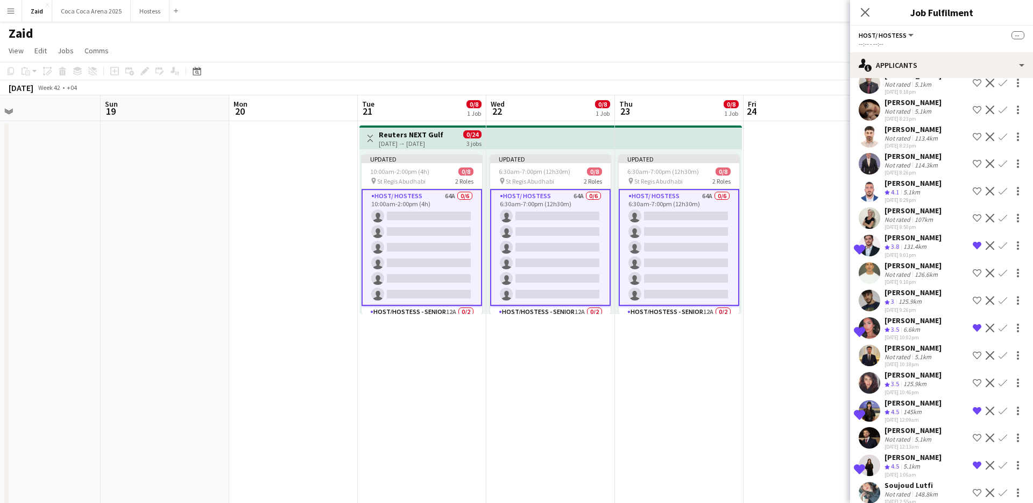
click at [979, 187] on app-icon "Shortlist crew" at bounding box center [977, 191] width 9 height 9
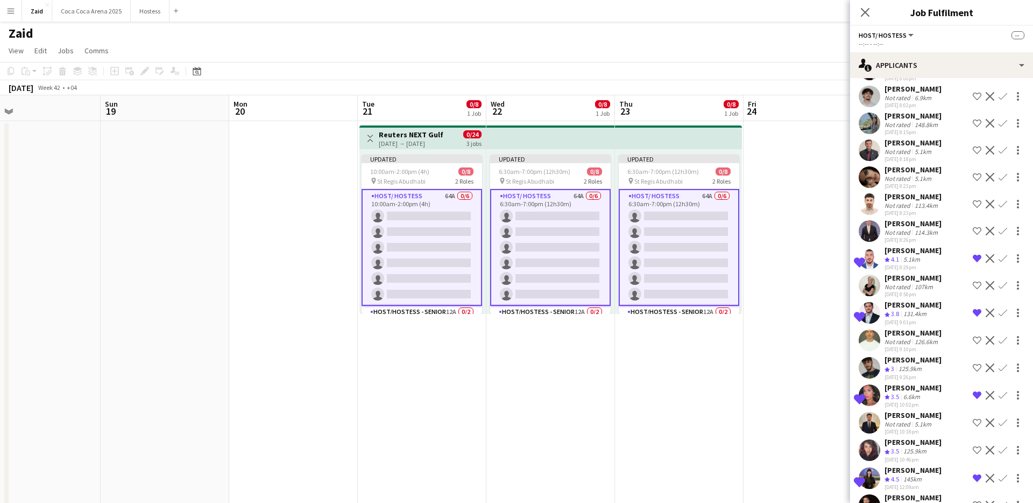
scroll to position [734, 0]
click at [980, 173] on app-icon "Shortlist crew" at bounding box center [977, 177] width 9 height 9
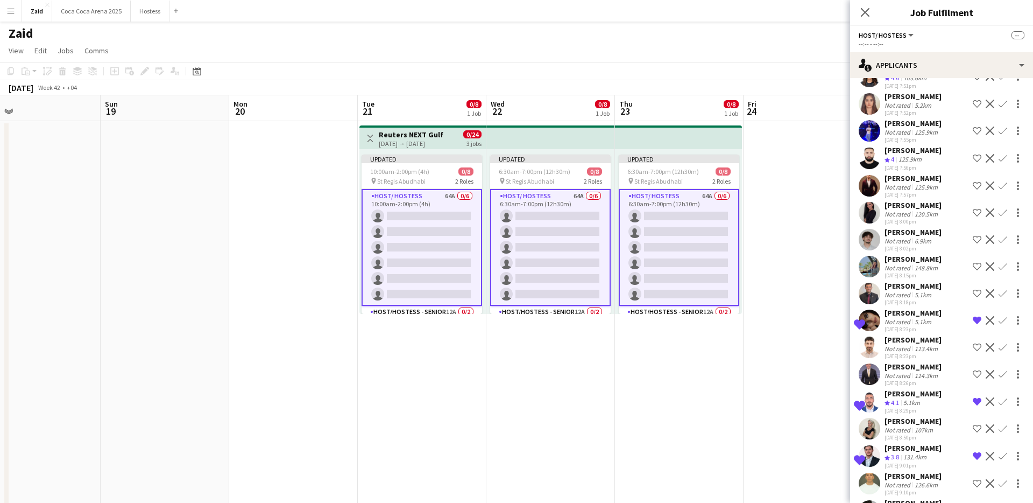
scroll to position [590, 0]
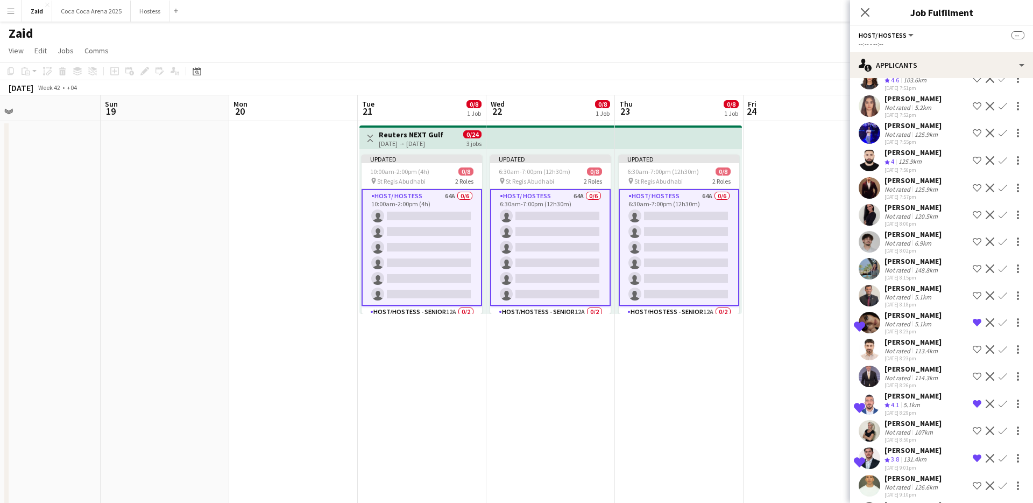
click at [956, 175] on div "[PERSON_NAME] Not rated 125.9km [DATE] 7:57pm Shortlist crew Decline Confirm" at bounding box center [941, 187] width 183 height 25
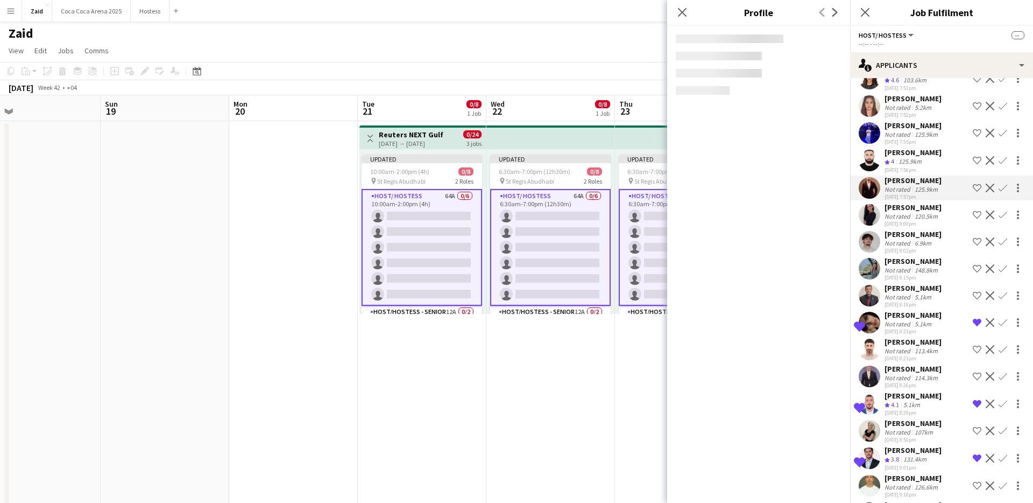
click at [975, 156] on app-icon "Shortlist crew" at bounding box center [977, 160] width 9 height 9
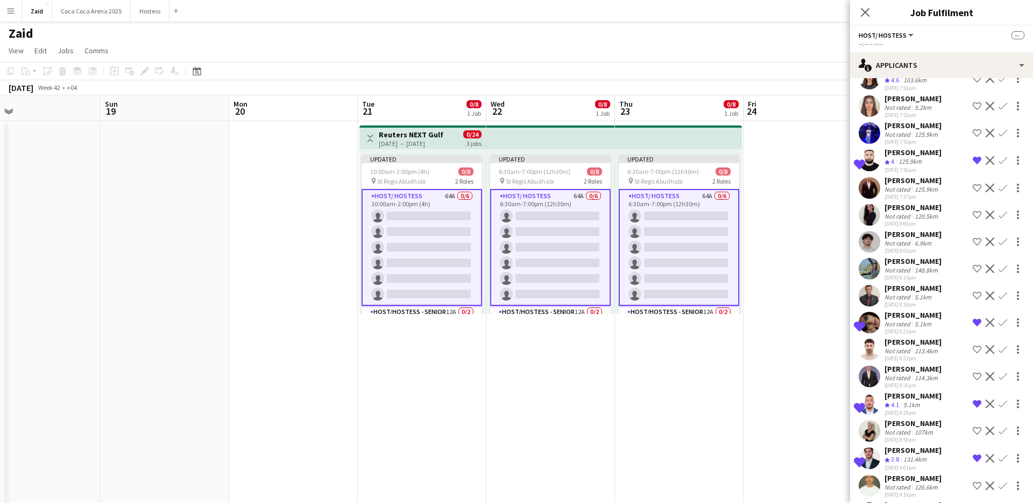
click at [978, 129] on app-icon "Shortlist crew" at bounding box center [977, 133] width 9 height 9
click at [952, 122] on div "Shortlisted [PERSON_NAME] Not rated 125.9km [DATE] 7:55pm Remove crew from shor…" at bounding box center [941, 133] width 183 height 25
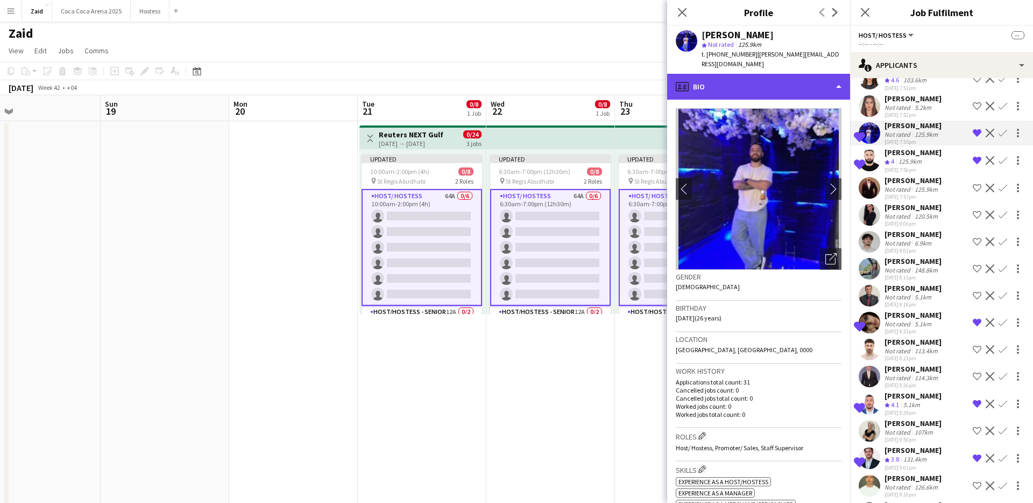
click at [820, 74] on div "profile Bio" at bounding box center [758, 87] width 183 height 26
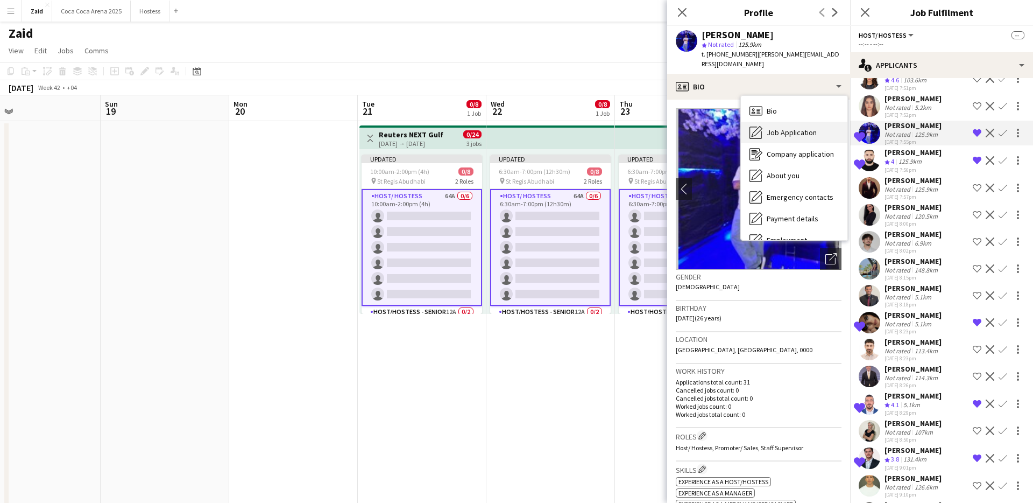
click at [816, 122] on div "Job Application Job Application" at bounding box center [794, 133] width 107 height 22
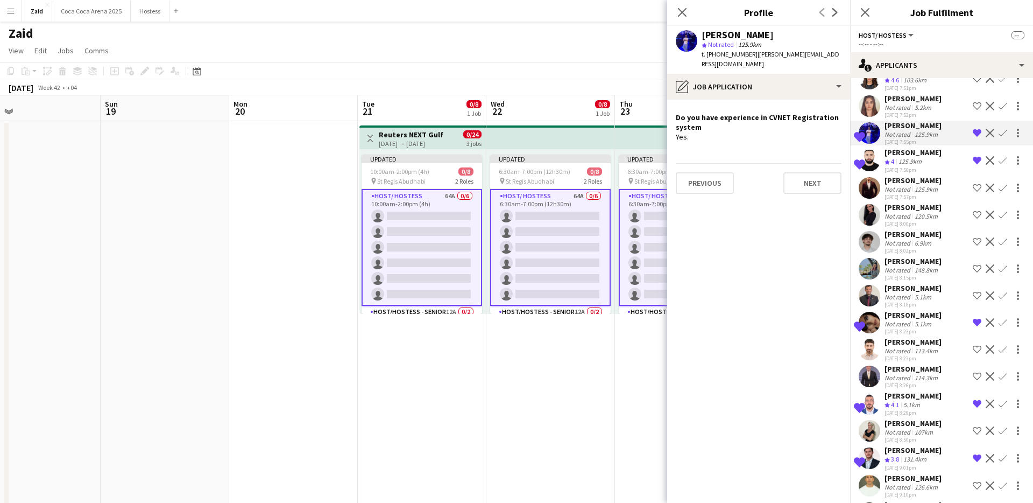
scroll to position [544, 0]
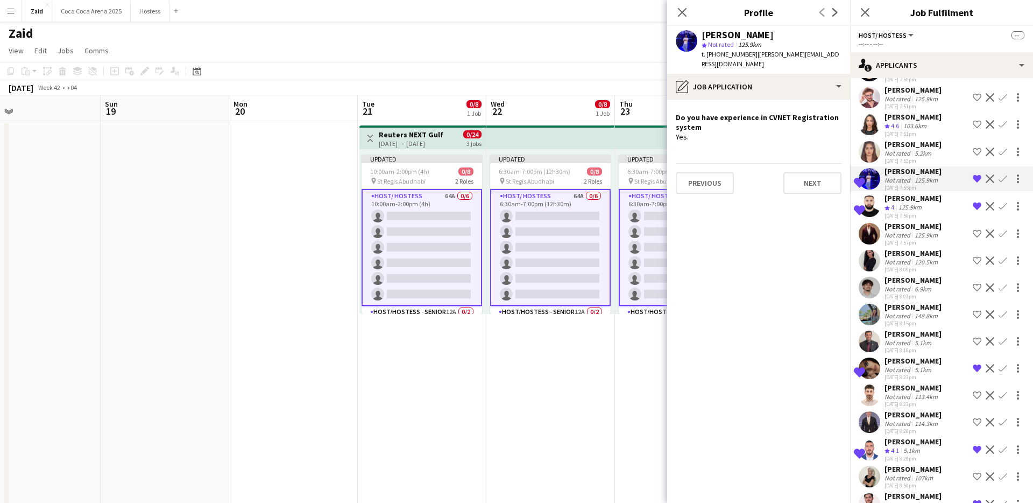
click at [923, 130] on div "[DATE] 7:51pm" at bounding box center [913, 133] width 57 height 7
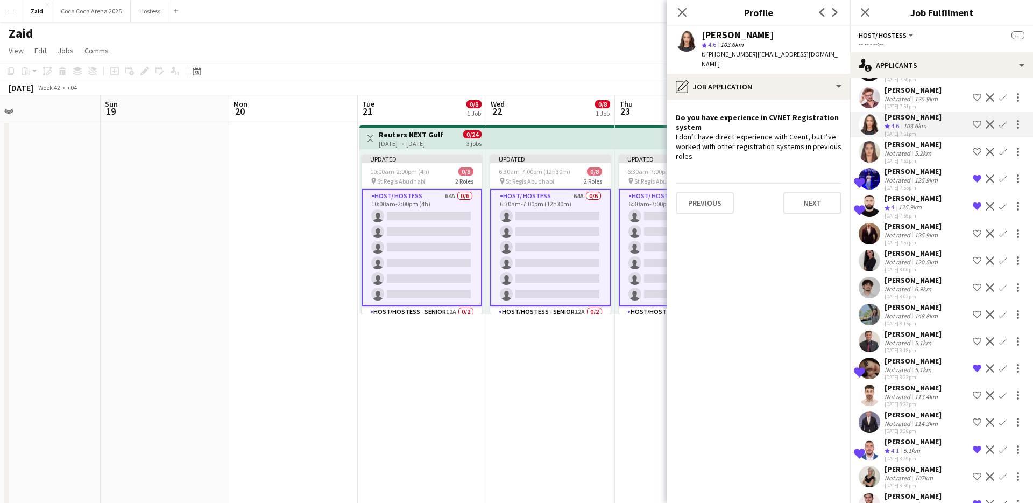
click at [978, 120] on app-icon "Shortlist crew" at bounding box center [977, 124] width 9 height 9
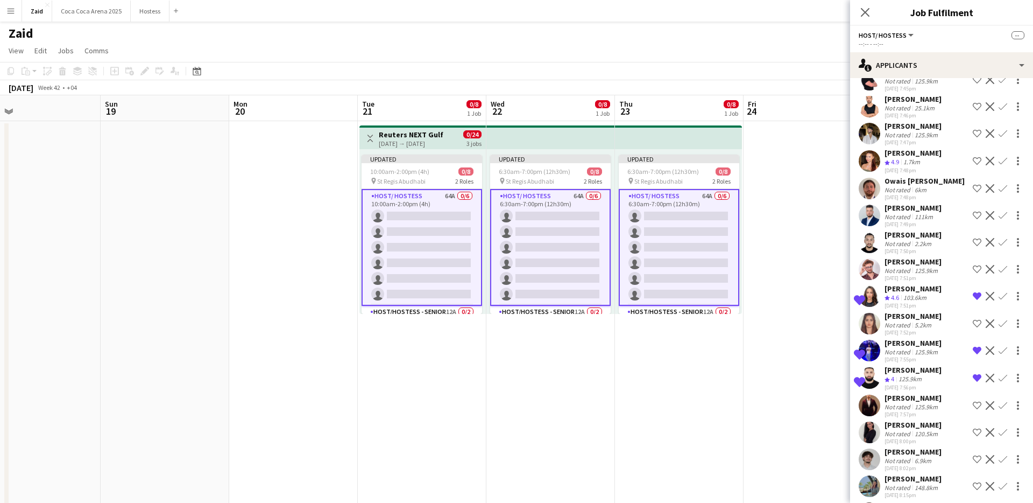
click at [977, 157] on app-icon "Shortlist crew" at bounding box center [977, 161] width 9 height 9
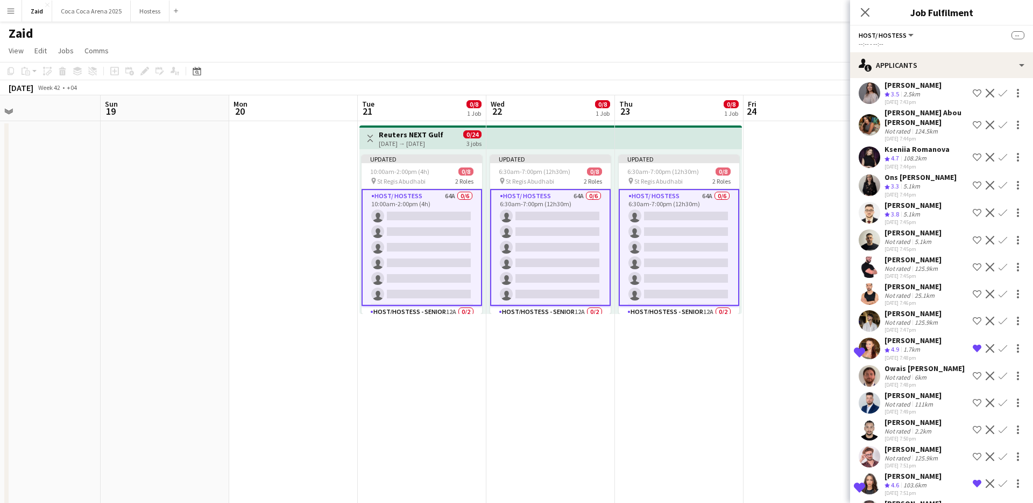
scroll to position [187, 0]
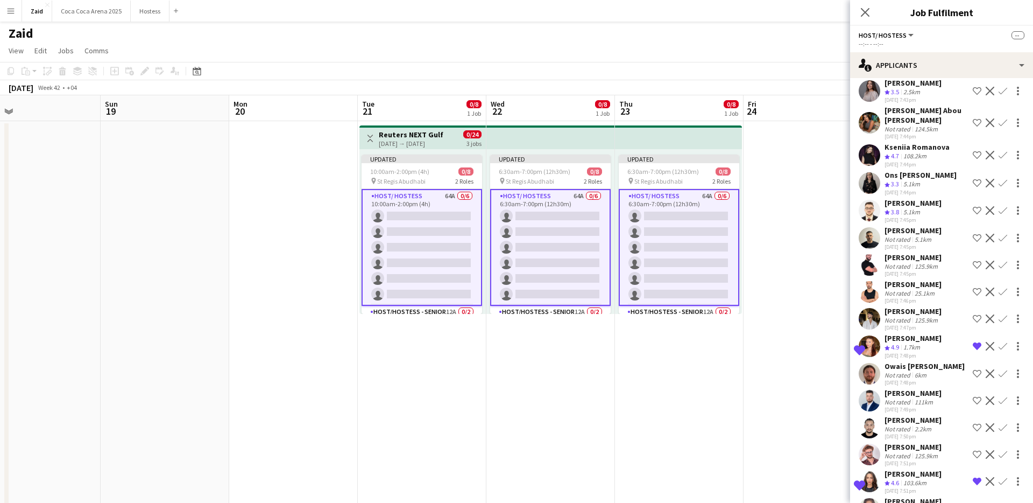
click at [977, 151] on app-icon "Shortlist crew" at bounding box center [977, 155] width 9 height 9
click at [977, 119] on app-icon "Shortlist crew" at bounding box center [977, 122] width 9 height 9
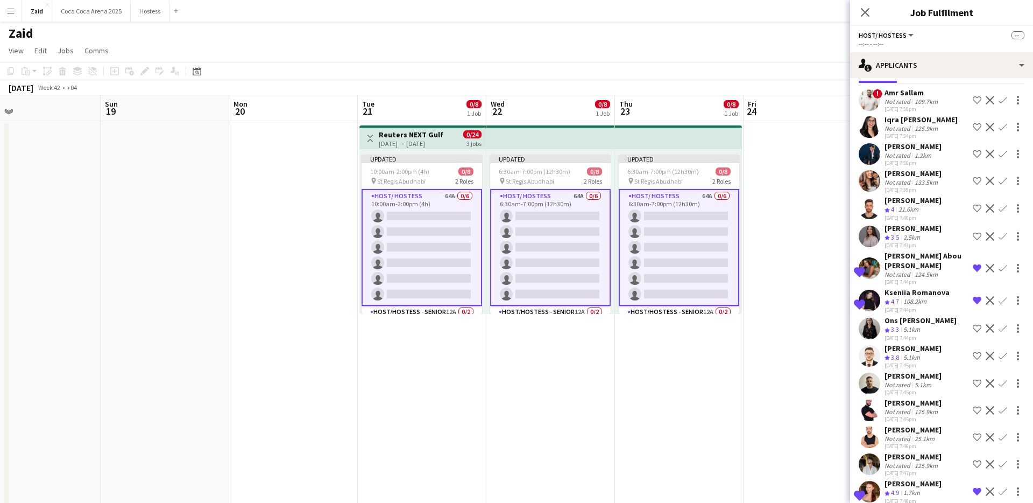
scroll to position [11, 0]
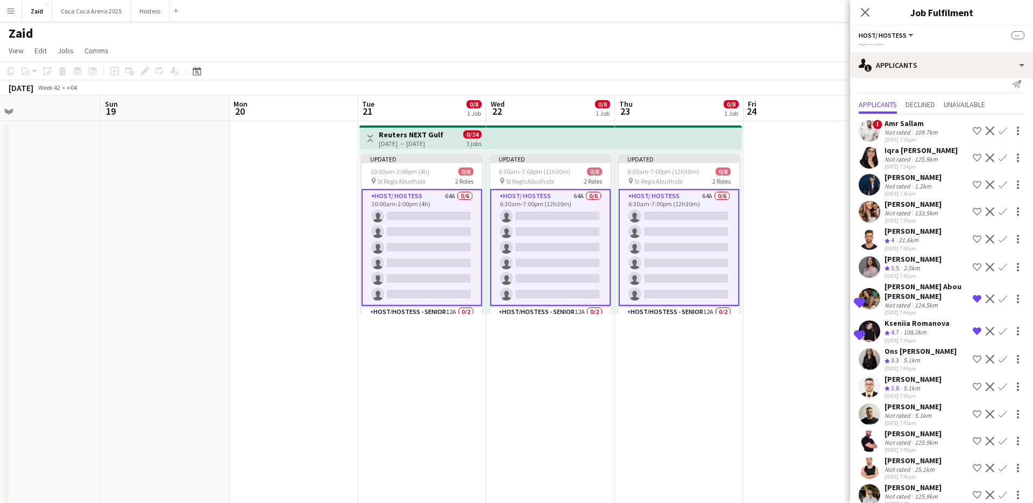
click at [966, 131] on div "! Amr Sallam Not rated 109.7km [DATE] 7:30pm Shortlist crew Decline Confirm" at bounding box center [941, 130] width 183 height 25
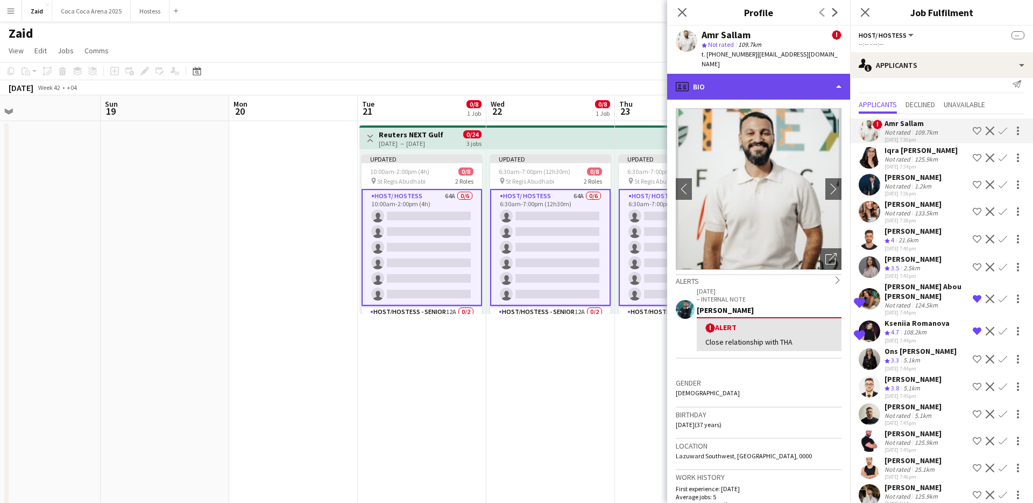
click at [826, 74] on div "profile Bio" at bounding box center [758, 87] width 183 height 26
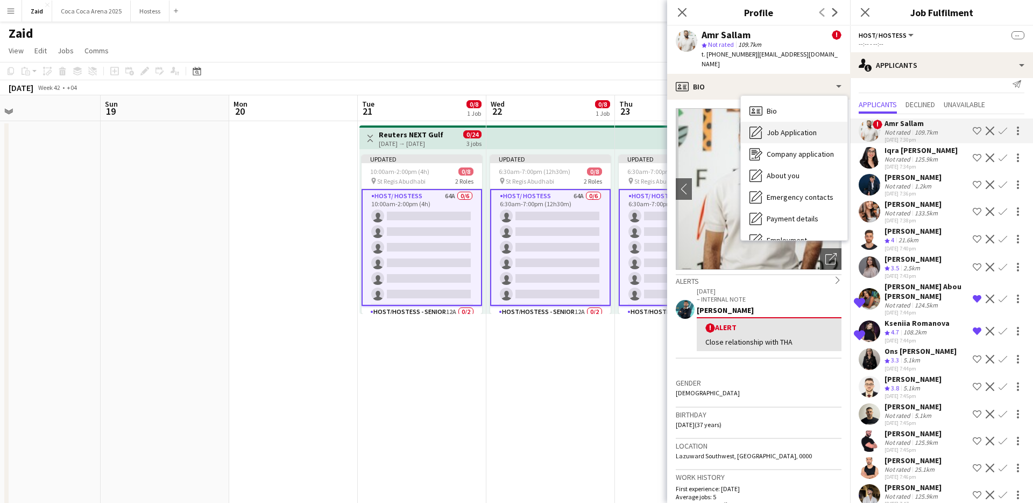
click at [822, 122] on div "Job Application Job Application" at bounding box center [794, 133] width 107 height 22
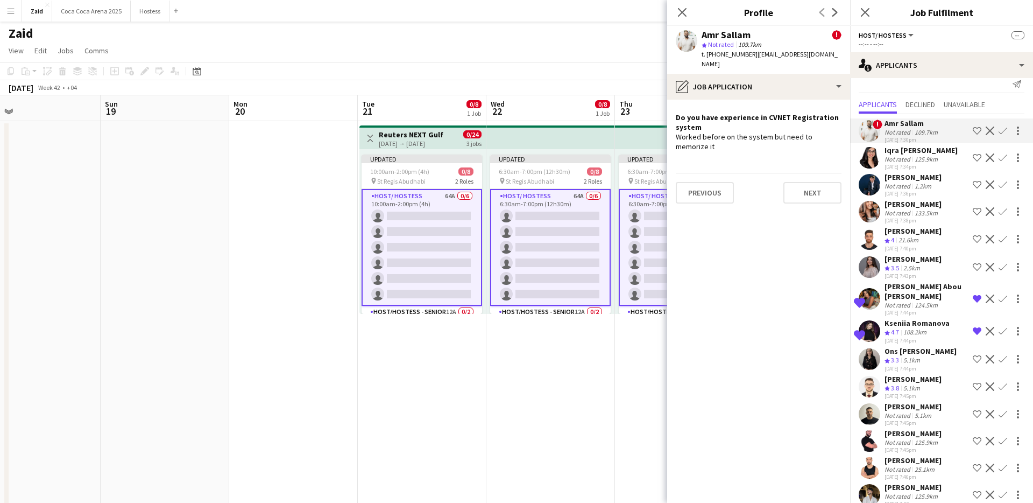
click at [945, 160] on div "Iqra [PERSON_NAME] Not rated 125.9km [DATE] 7:34pm Shortlist crew Decline Confi…" at bounding box center [941, 157] width 183 height 25
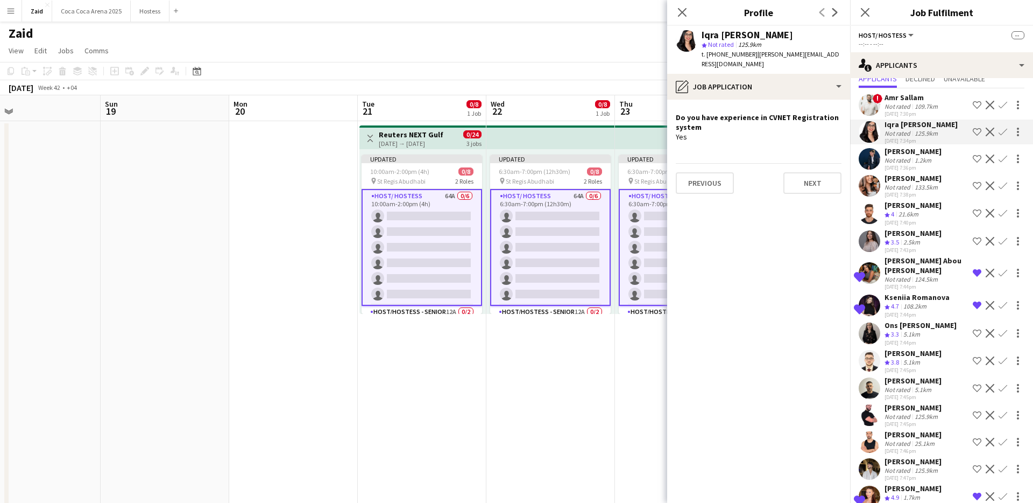
scroll to position [50, 0]
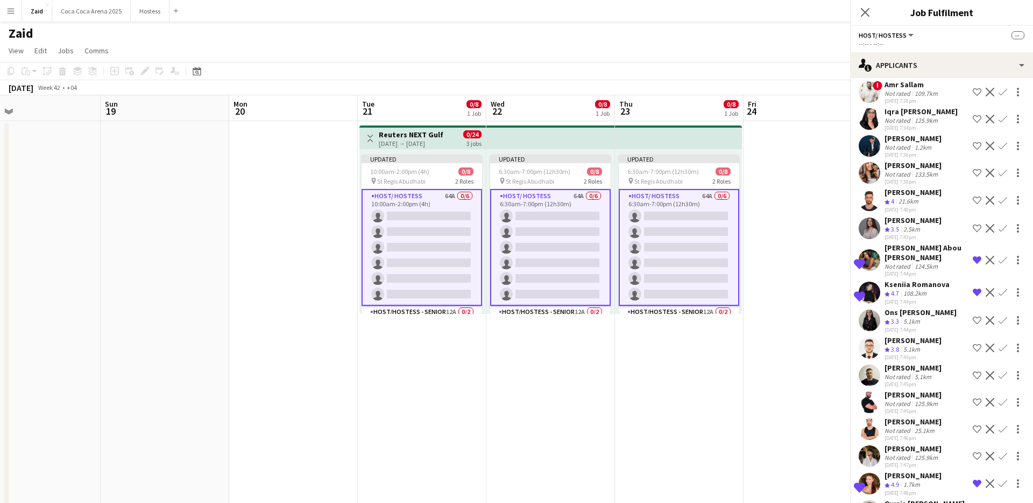
click at [918, 345] on div "5.1km" at bounding box center [911, 349] width 21 height 9
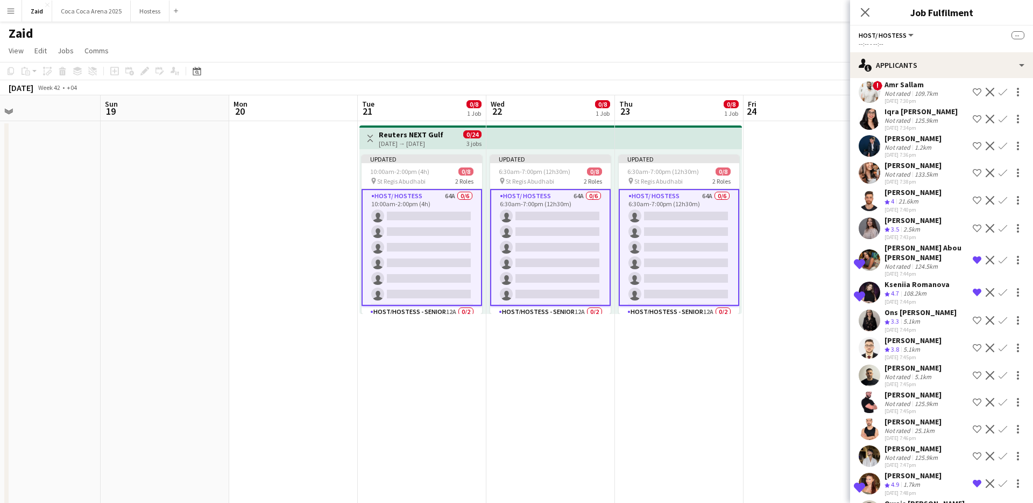
click at [906, 380] on div "[DATE] 7:45pm" at bounding box center [913, 383] width 57 height 7
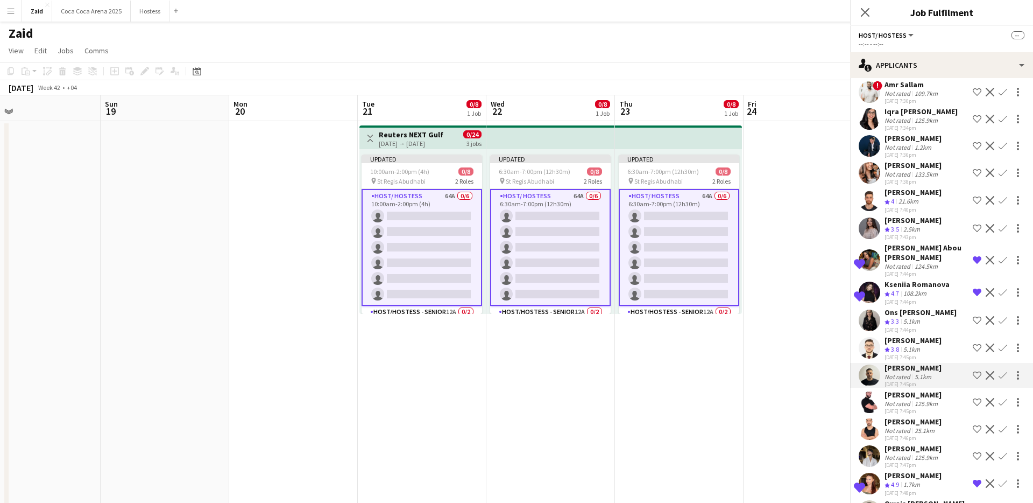
click at [914, 407] on div "[DATE] 7:45pm" at bounding box center [913, 410] width 57 height 7
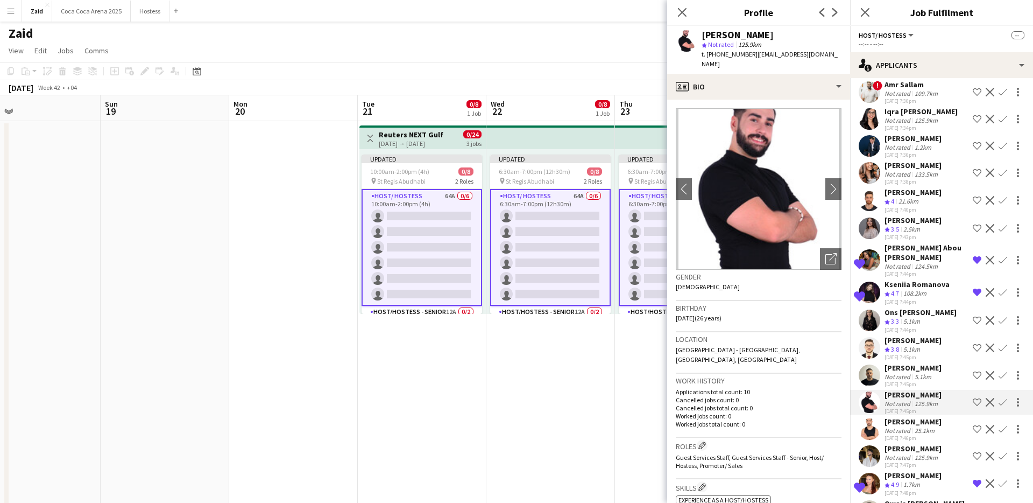
click at [925, 416] on div "[PERSON_NAME]" at bounding box center [913, 421] width 57 height 10
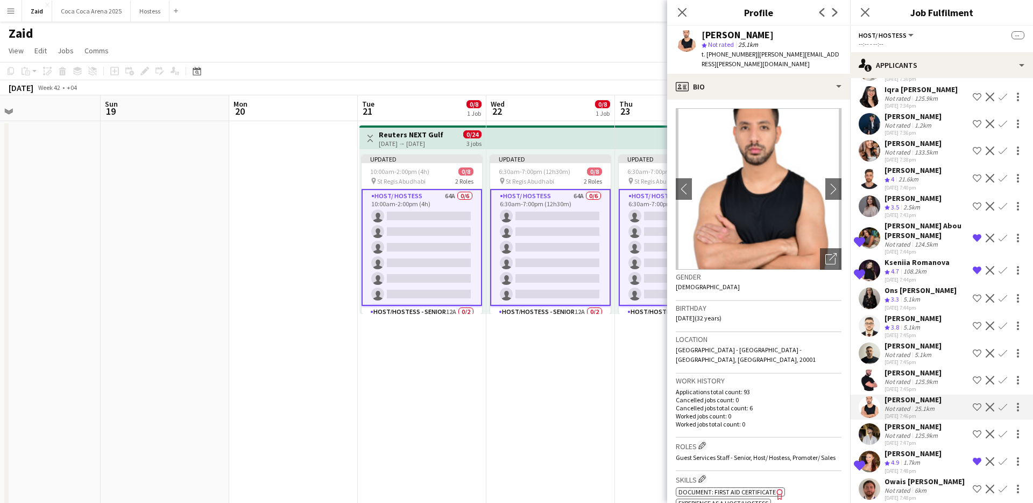
scroll to position [76, 0]
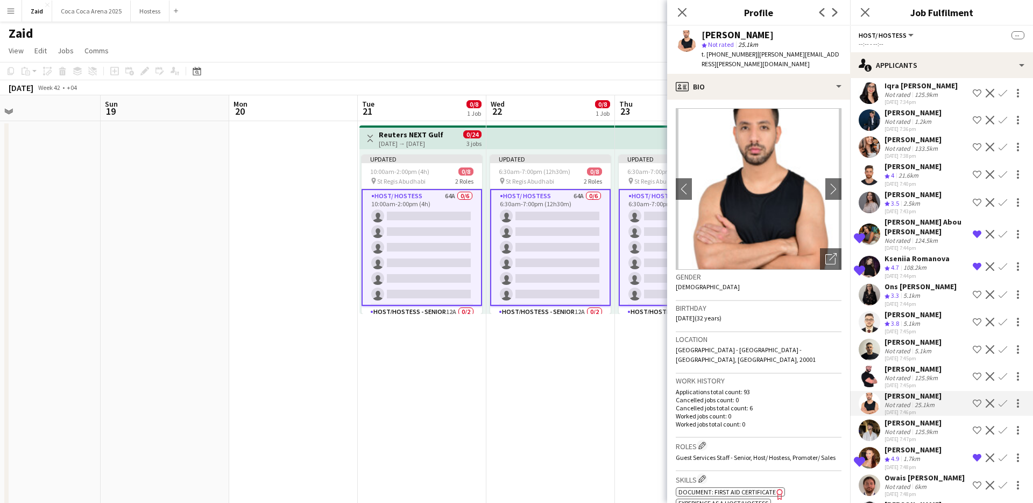
click at [925, 418] on div "[PERSON_NAME]" at bounding box center [913, 423] width 57 height 10
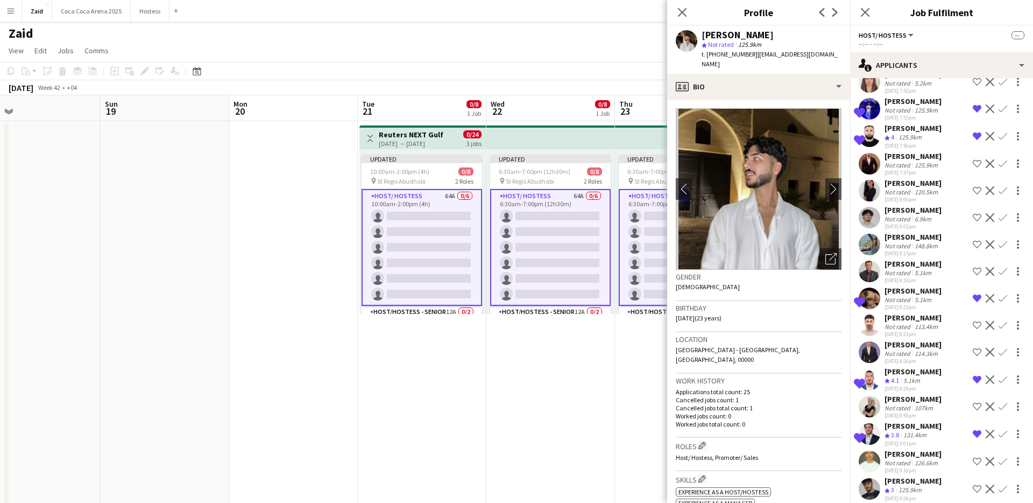
scroll to position [1398, 0]
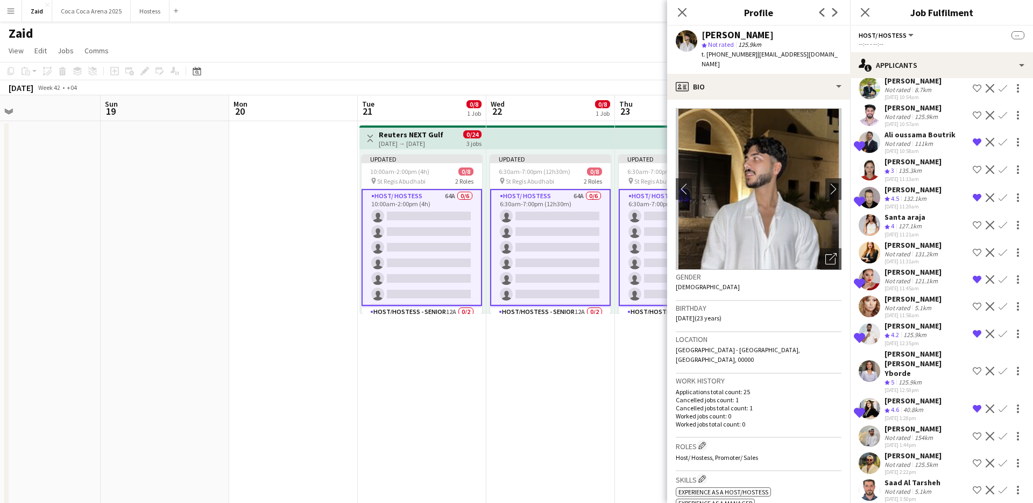
click at [921, 495] on div "[DATE] 3:50pm" at bounding box center [913, 498] width 56 height 7
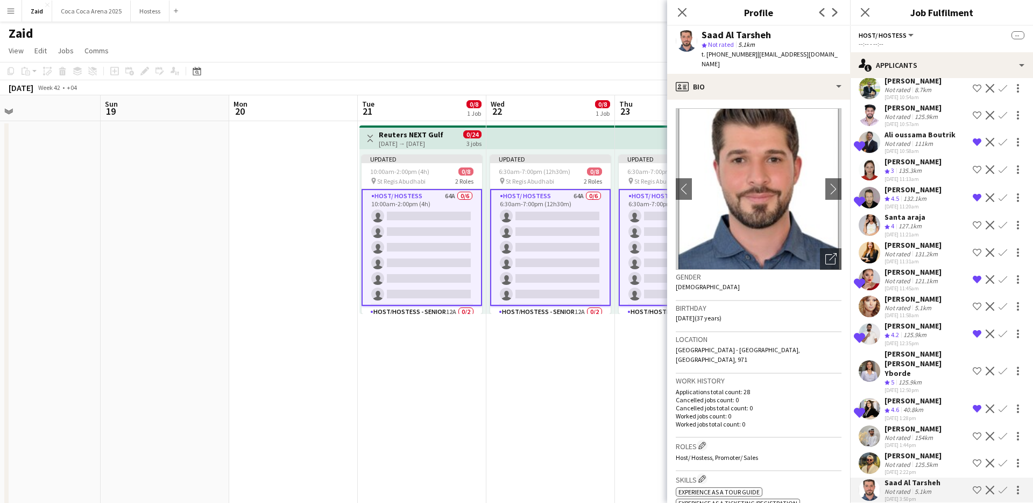
click at [927, 450] on div "[PERSON_NAME]" at bounding box center [913, 455] width 57 height 10
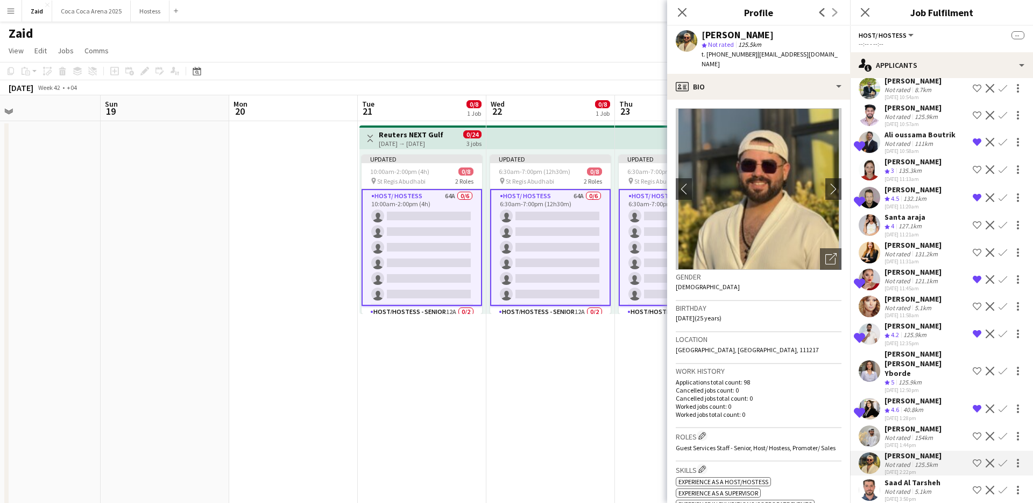
click at [926, 433] on div "154km" at bounding box center [923, 437] width 23 height 8
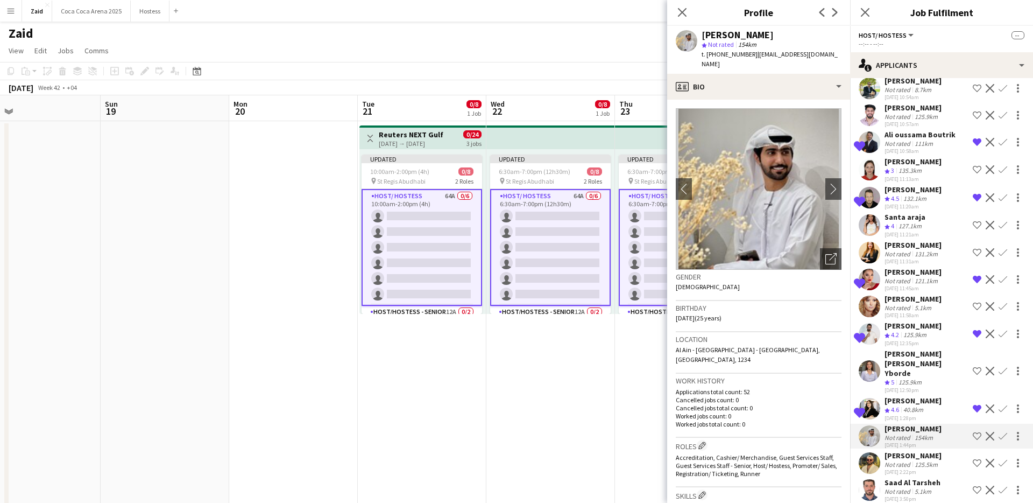
click at [922, 405] on div "40.8km" at bounding box center [913, 409] width 24 height 9
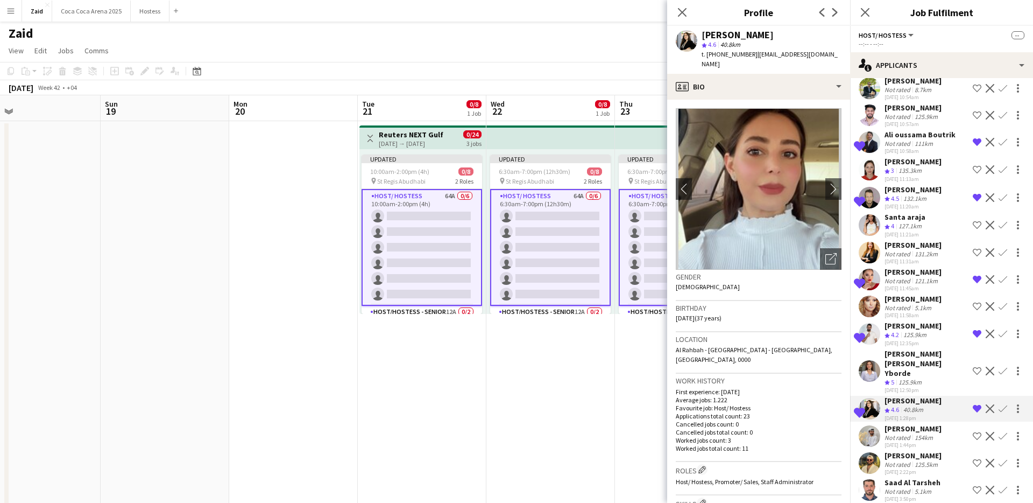
click at [918, 364] on div "[PERSON_NAME] [PERSON_NAME] Yborde" at bounding box center [927, 363] width 84 height 29
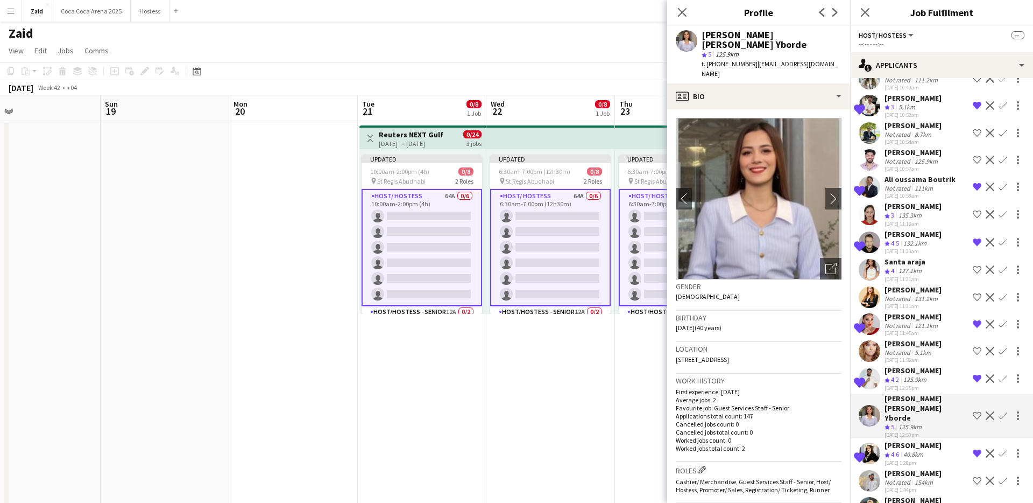
scroll to position [1338, 0]
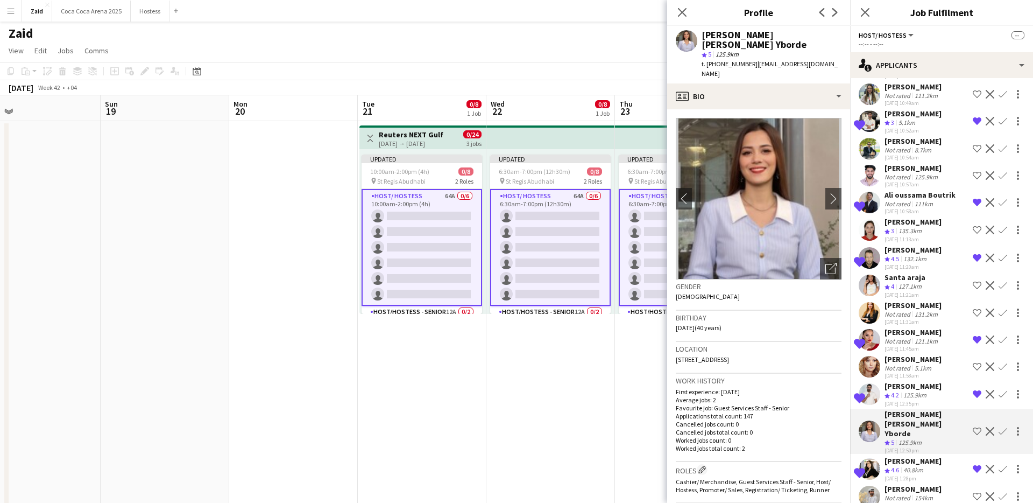
click at [917, 310] on div "[PERSON_NAME]" at bounding box center [913, 305] width 57 height 10
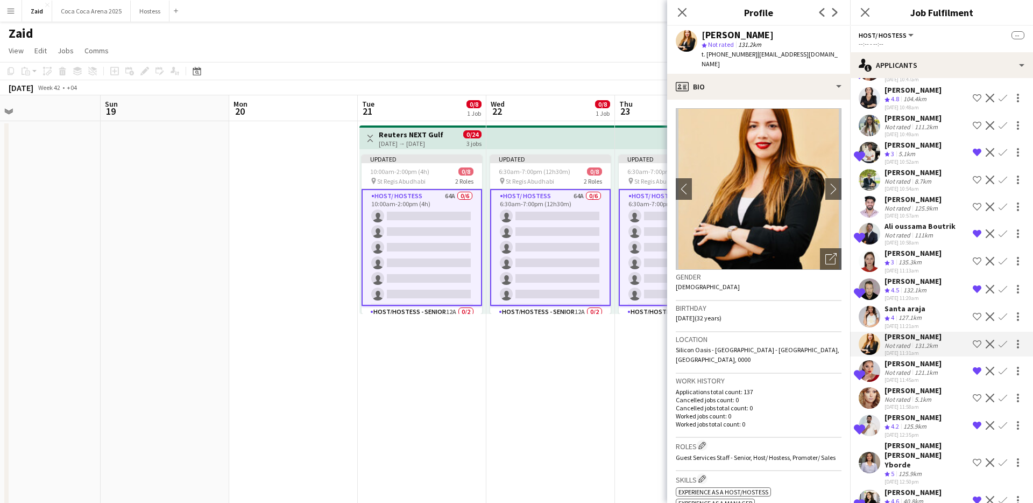
click at [917, 313] on div "Santa araja" at bounding box center [905, 308] width 41 height 10
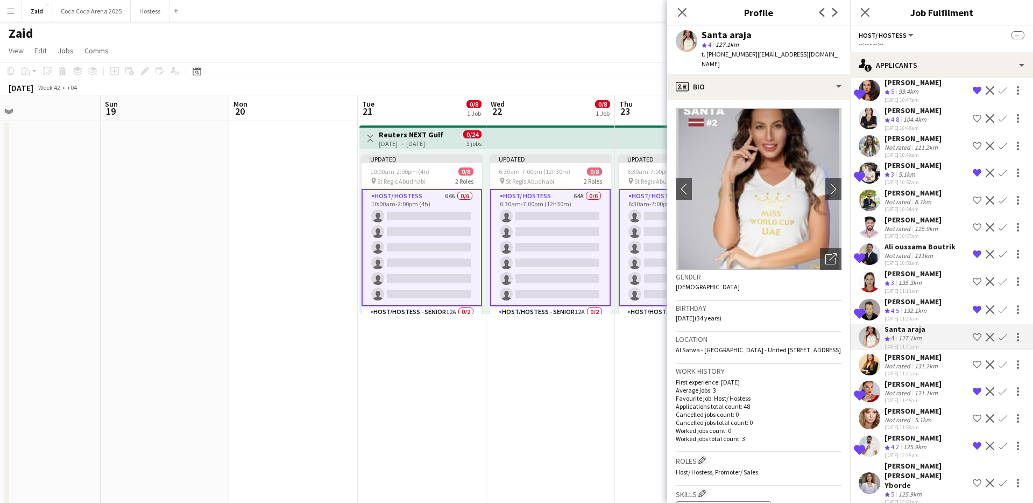
scroll to position [1284, 0]
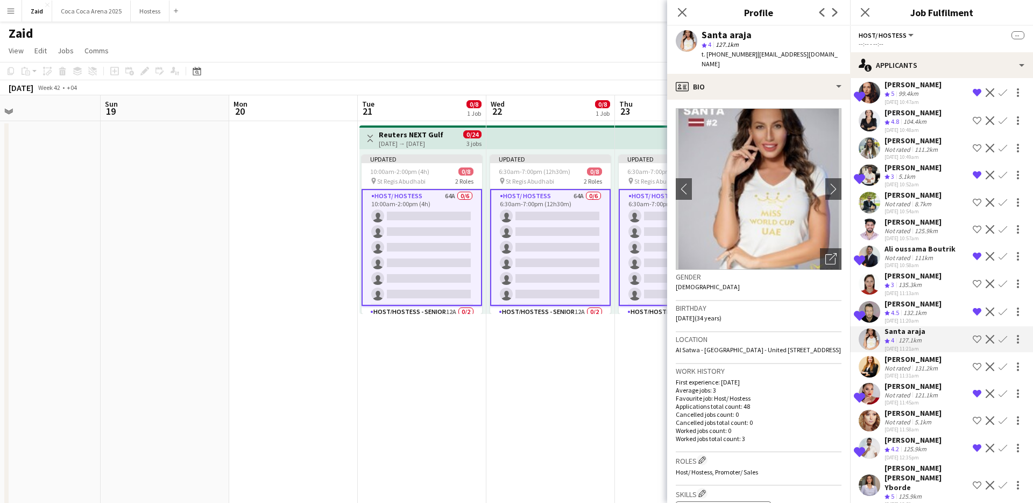
click at [921, 289] on div "135.3km" at bounding box center [909, 284] width 27 height 9
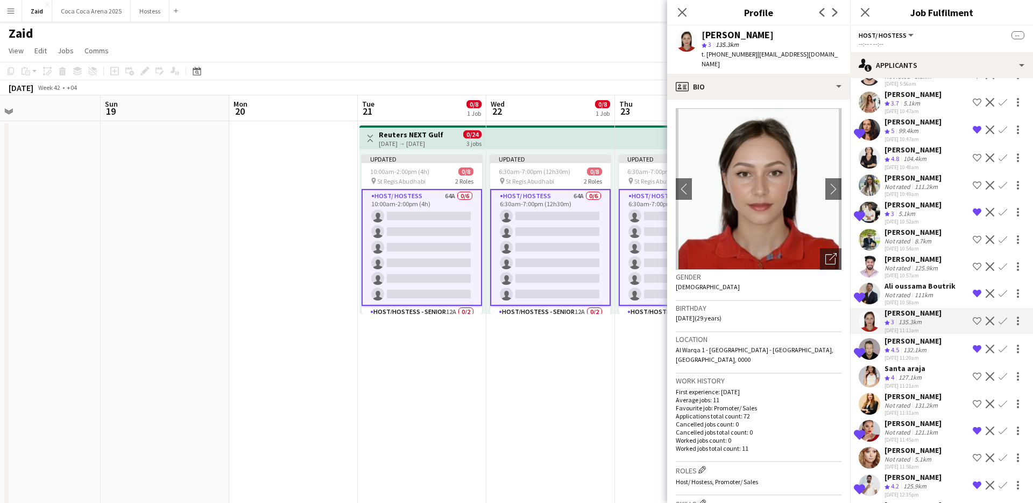
scroll to position [1243, 0]
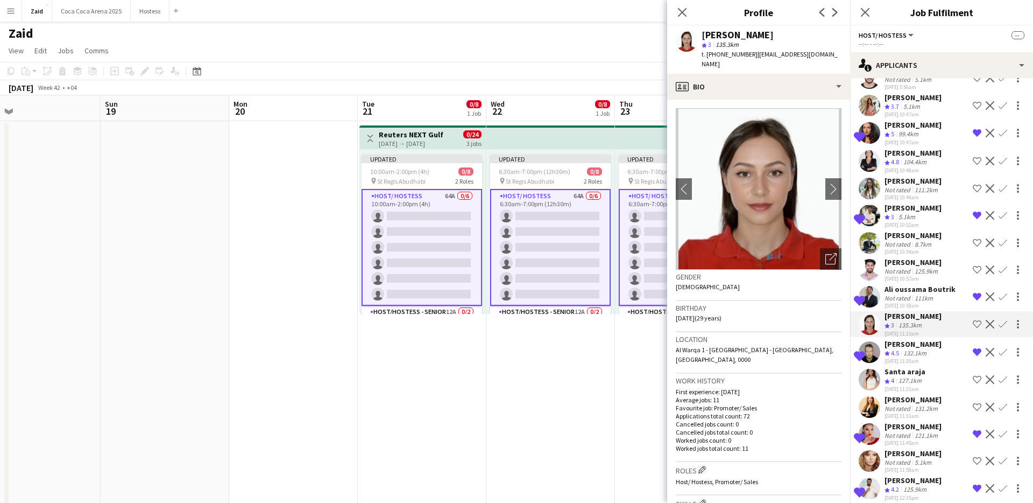
click at [923, 248] on div "8.7km" at bounding box center [922, 244] width 21 height 8
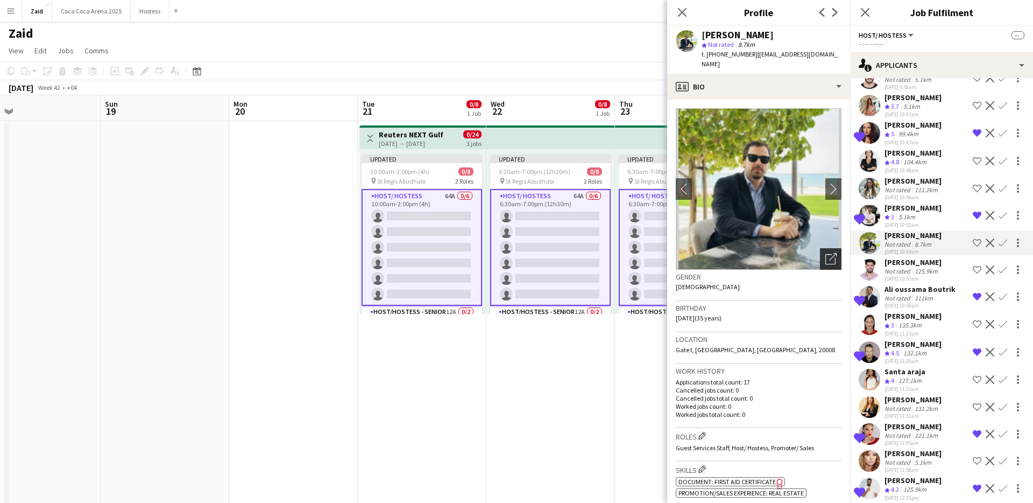
click at [837, 252] on div "Open photos pop-in" at bounding box center [831, 259] width 22 height 22
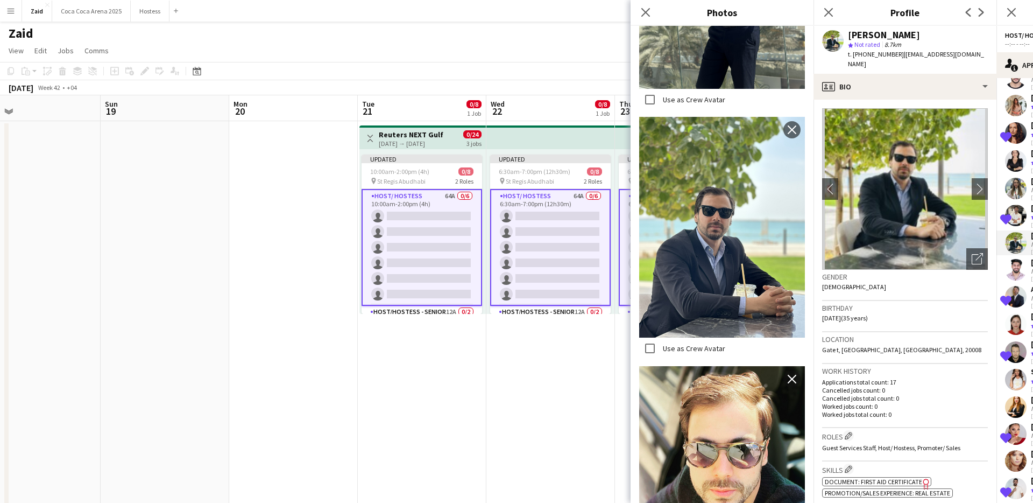
scroll to position [1966, 0]
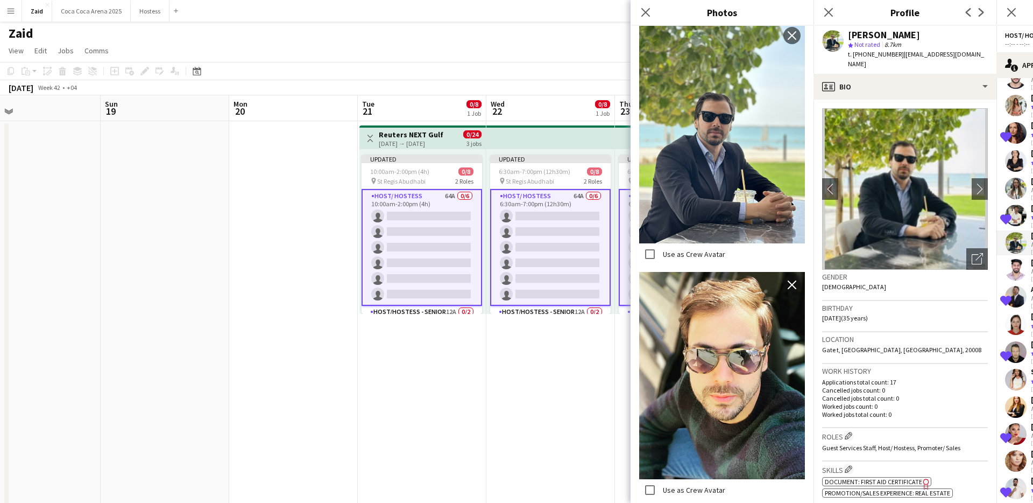
click at [909, 349] on div "Location [GEOGRAPHIC_DATA], [GEOGRAPHIC_DATA], [GEOGRAPHIC_DATA], 20008" at bounding box center [905, 347] width 166 height 31
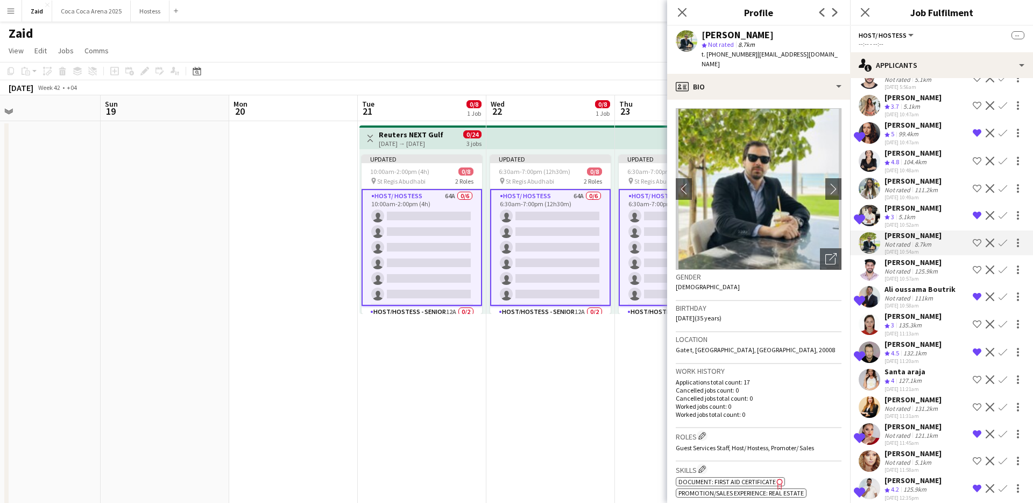
click at [943, 294] on div "Ali oussama Boutrik" at bounding box center [920, 289] width 71 height 10
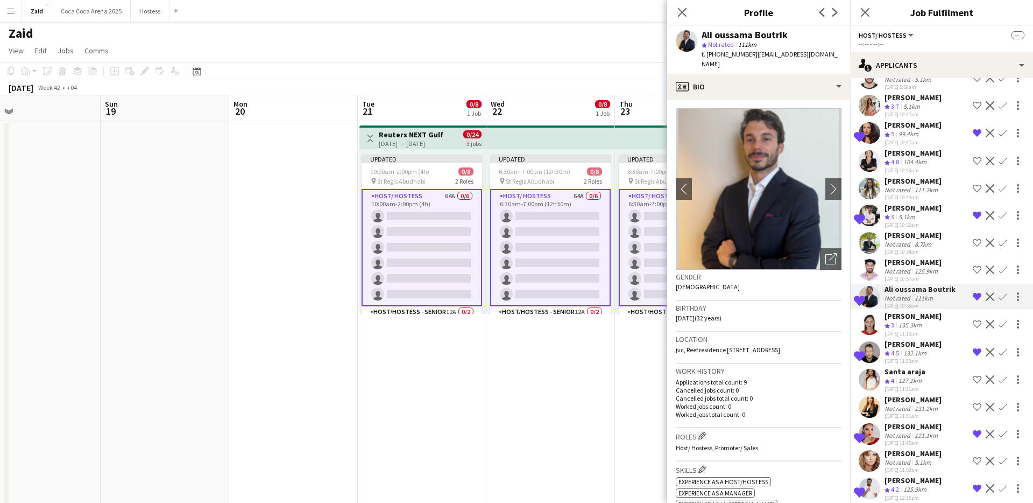
click at [939, 268] on div "[PERSON_NAME] Not rated 125.9km [DATE] 10:57am Shortlist crew Decline Confirm" at bounding box center [941, 269] width 183 height 25
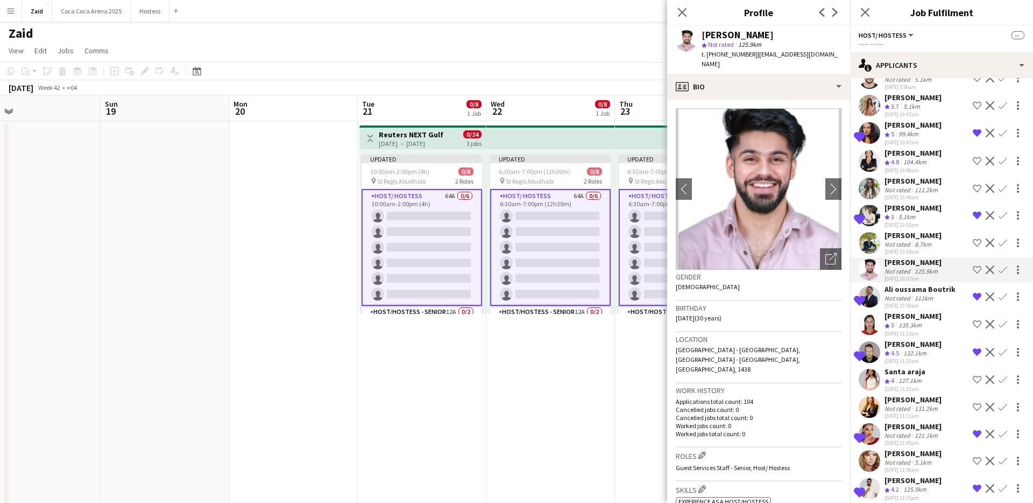
click at [975, 274] on app-icon "Shortlist crew" at bounding box center [977, 269] width 9 height 9
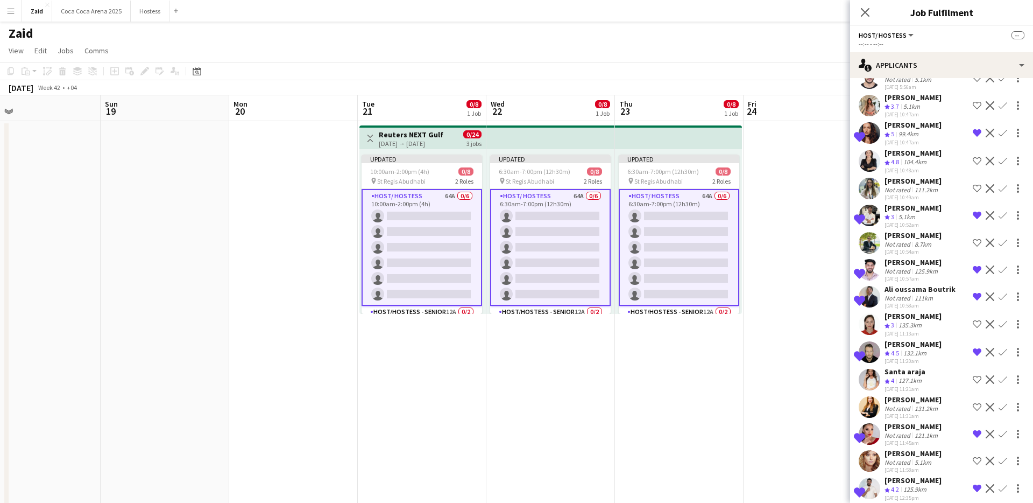
click at [942, 248] on div "Not rated 8.7km" at bounding box center [913, 244] width 57 height 8
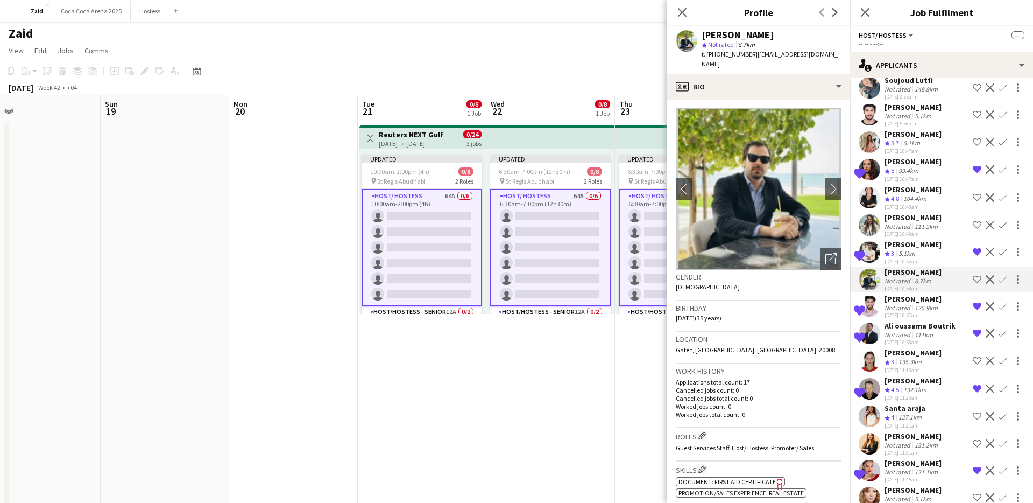
scroll to position [1157, 0]
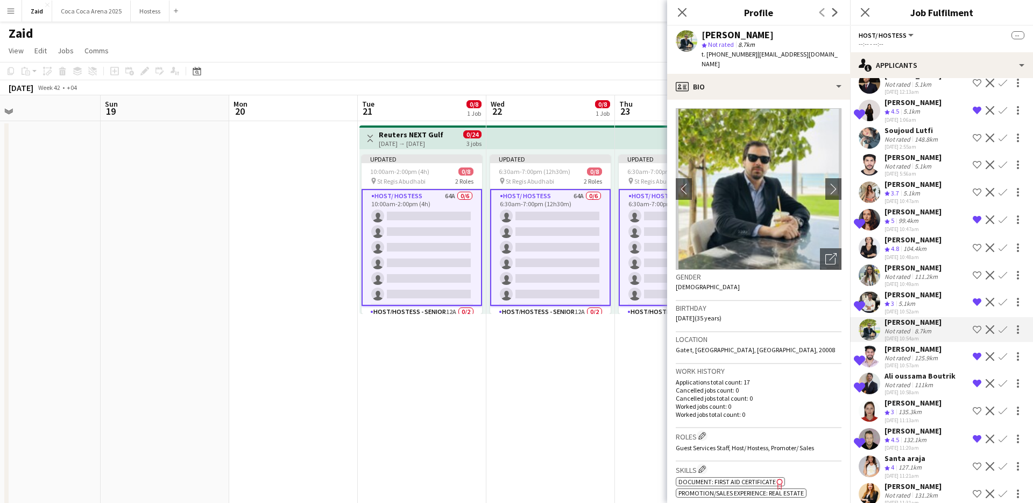
click at [941, 252] on div "Crew rating 4.8 104.4km" at bounding box center [913, 248] width 57 height 9
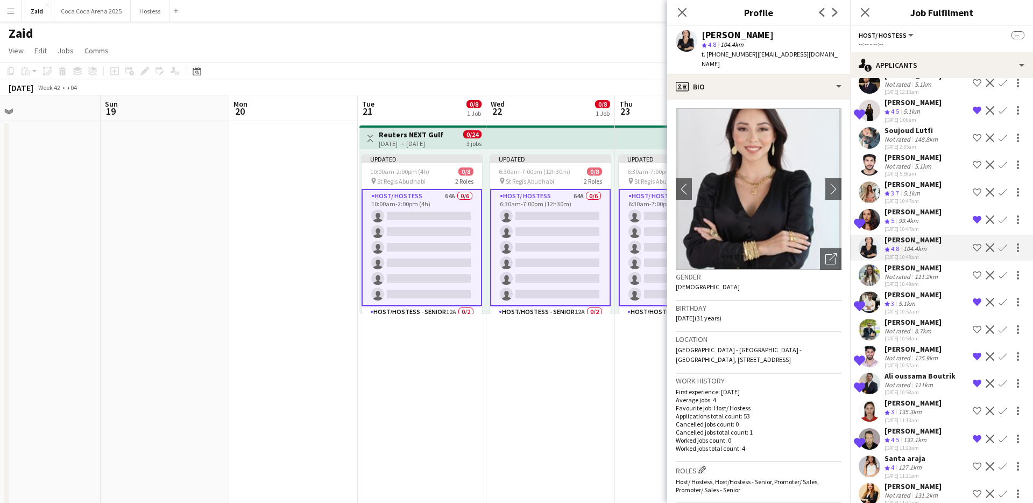
click at [977, 246] on app-icon "Shortlist crew" at bounding box center [977, 247] width 9 height 9
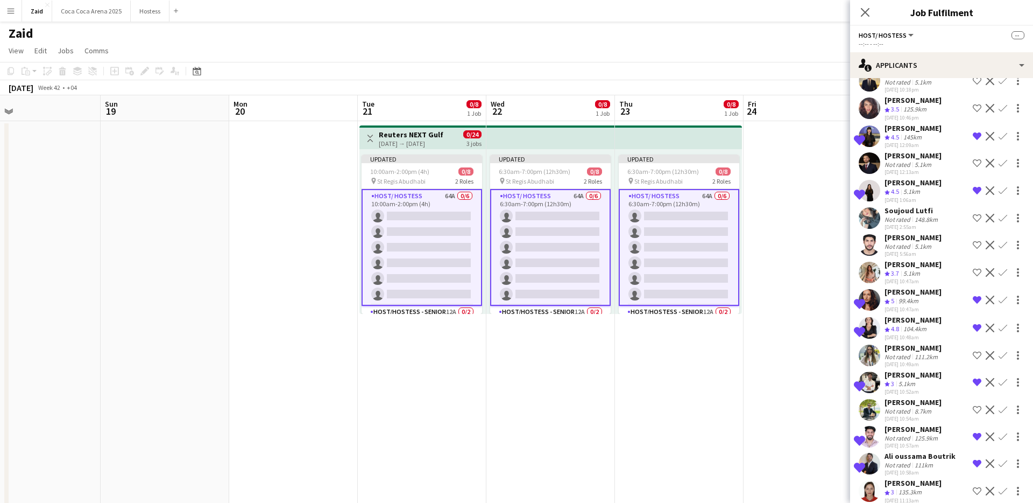
scroll to position [1064, 0]
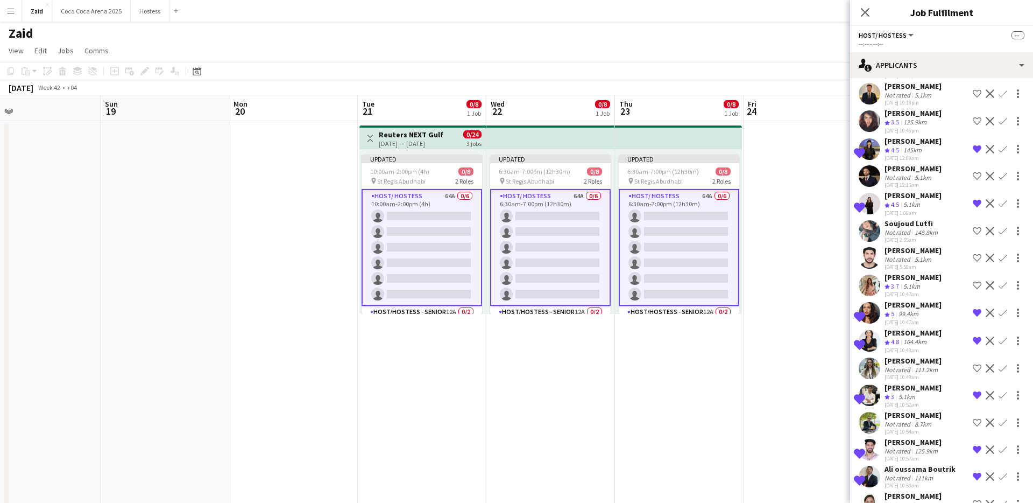
click at [950, 222] on div "Soujoud Lutfi Not rated 148.8km [DATE] 2:55am Shortlist crew Decline Confirm" at bounding box center [941, 230] width 183 height 25
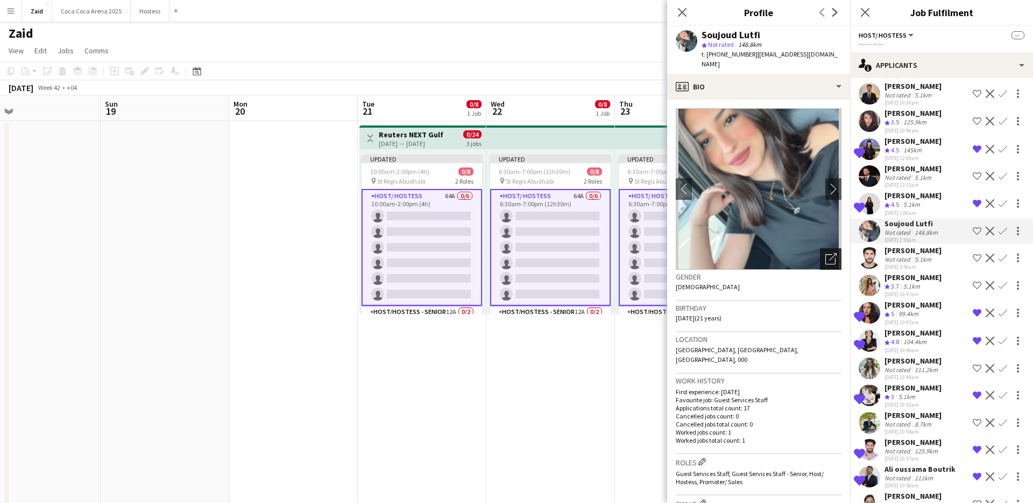
click at [833, 253] on icon "Open photos pop-in" at bounding box center [830, 258] width 11 height 11
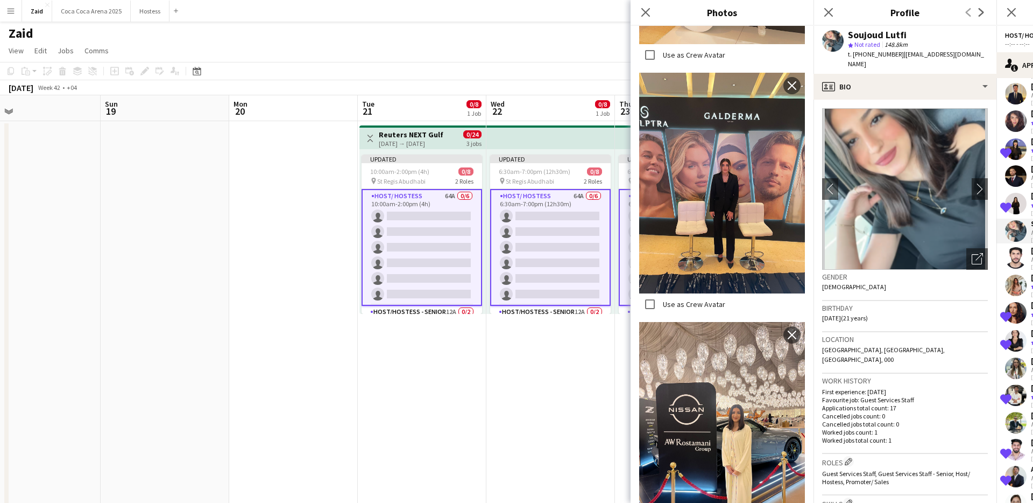
scroll to position [947, 0]
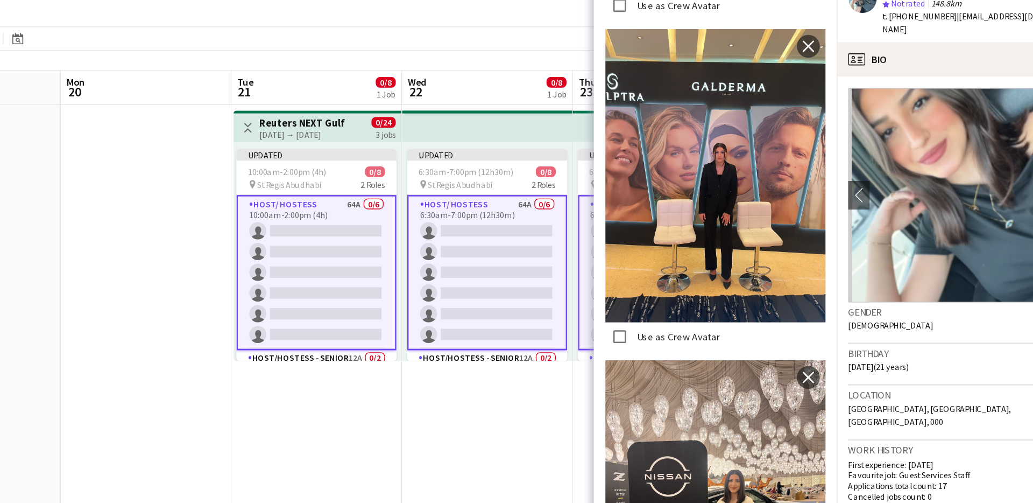
click at [887, 276] on div "Gender [DEMOGRAPHIC_DATA]" at bounding box center [905, 285] width 166 height 31
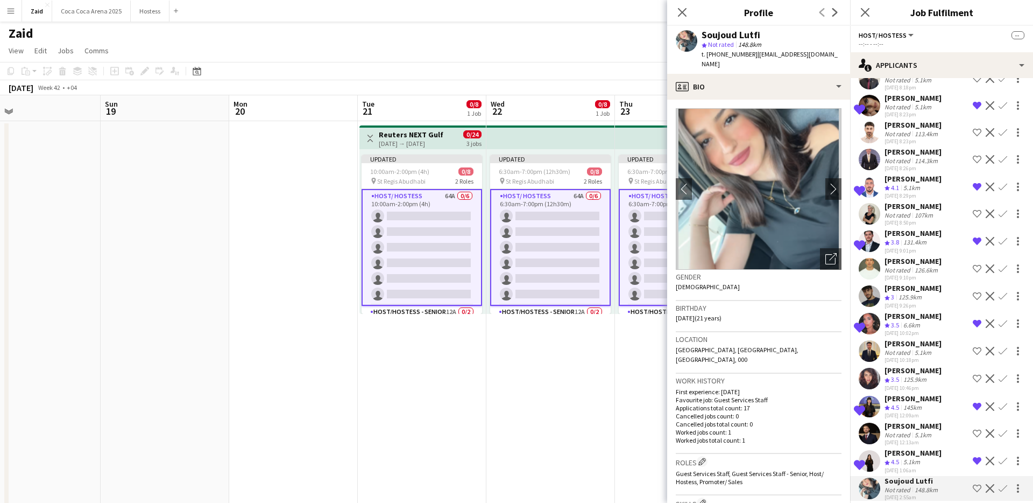
scroll to position [790, 0]
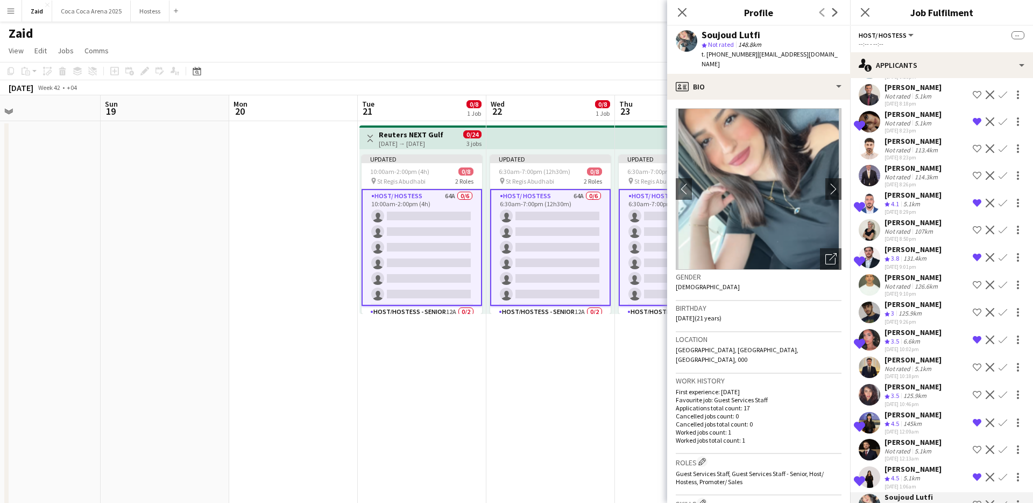
click at [926, 217] on div "[PERSON_NAME]" at bounding box center [913, 222] width 57 height 10
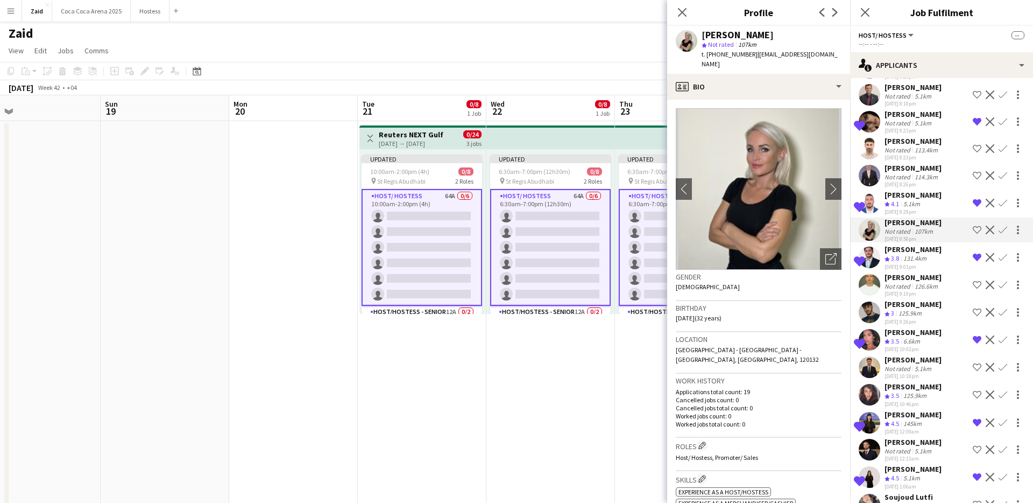
click at [980, 225] on app-icon "Shortlist crew" at bounding box center [977, 229] width 9 height 9
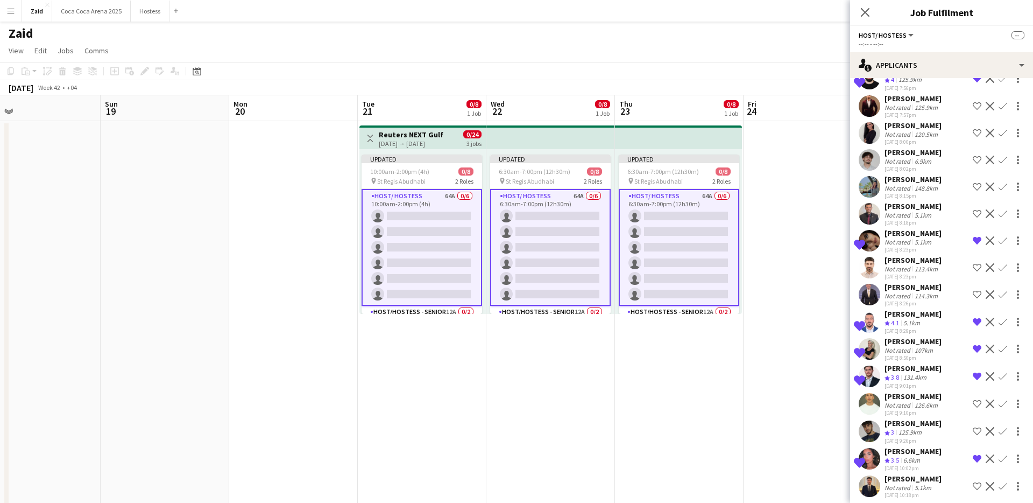
scroll to position [643, 0]
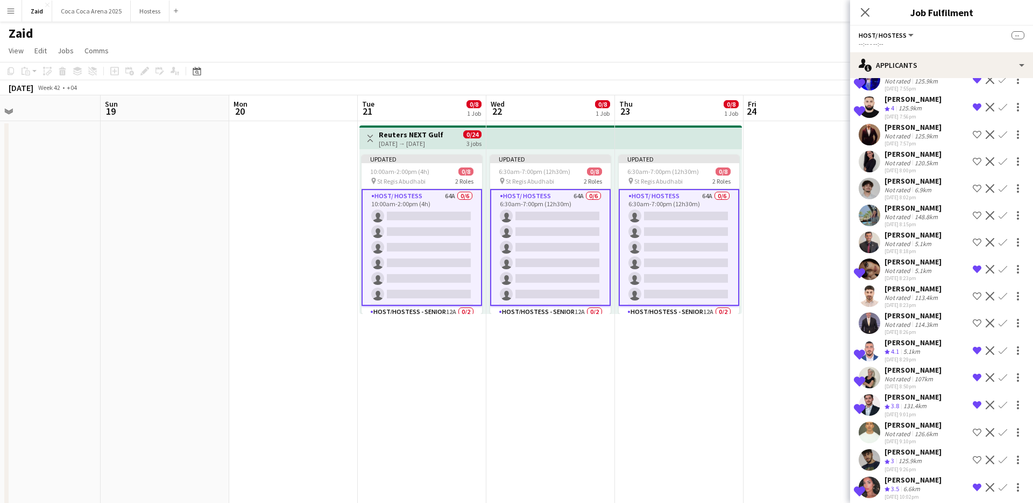
click at [936, 230] on div "[PERSON_NAME] Not rated 5.1km [DATE] 8:18pm Shortlist crew Decline Confirm" at bounding box center [941, 242] width 183 height 25
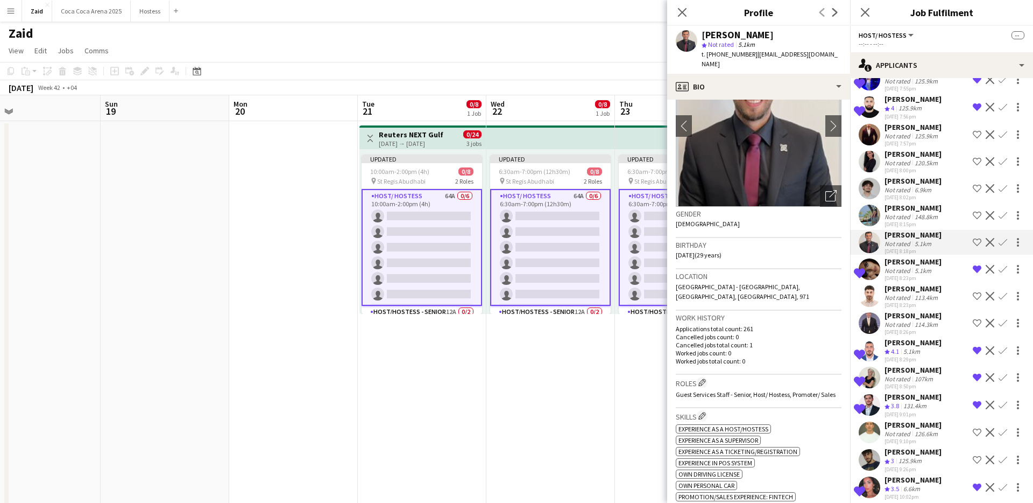
scroll to position [0, 0]
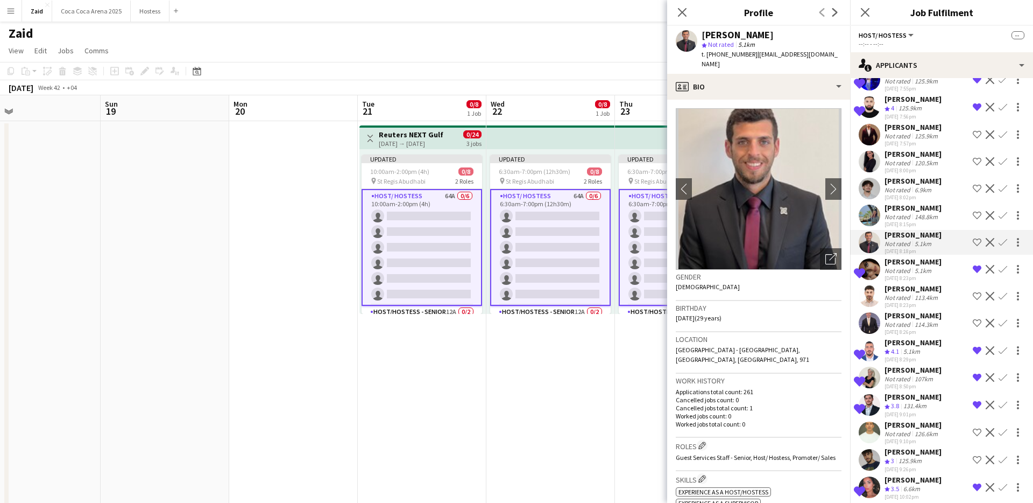
click at [976, 238] on app-icon "Shortlist crew" at bounding box center [977, 242] width 9 height 9
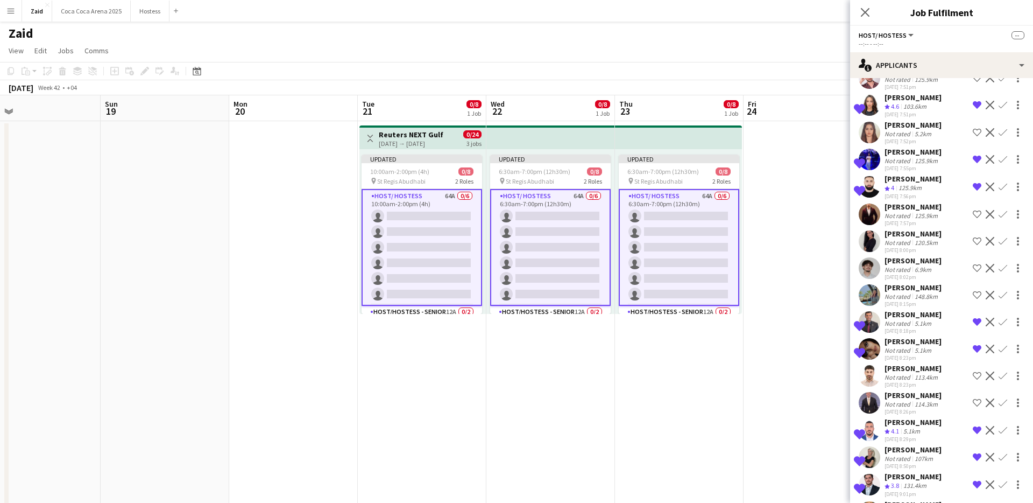
scroll to position [543, 0]
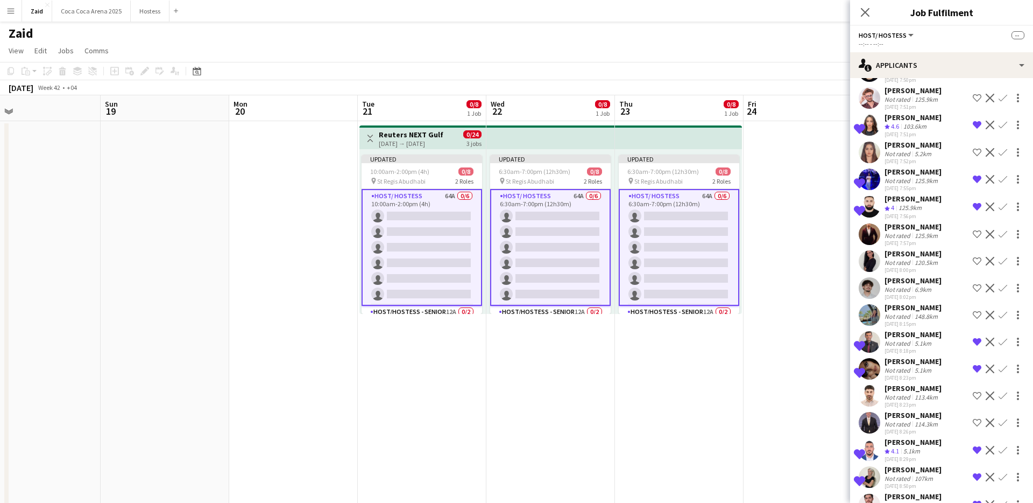
click at [924, 231] on div "125.9km" at bounding box center [925, 235] width 27 height 8
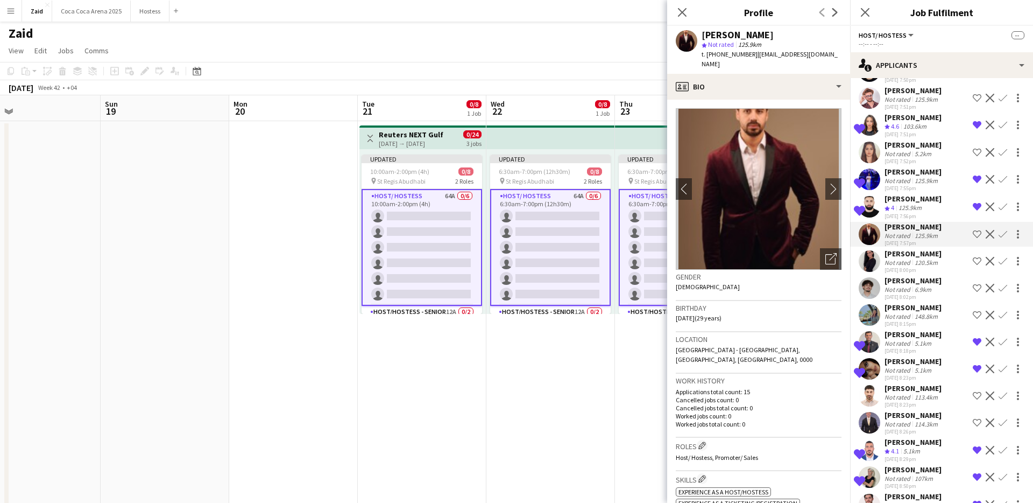
scroll to position [487, 0]
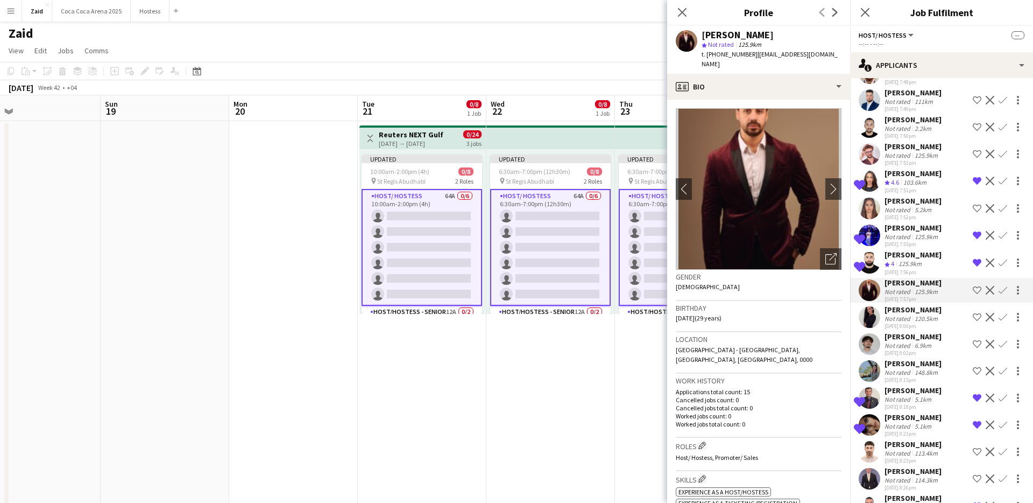
click at [923, 214] on div "[DATE] 7:52pm" at bounding box center [913, 217] width 57 height 7
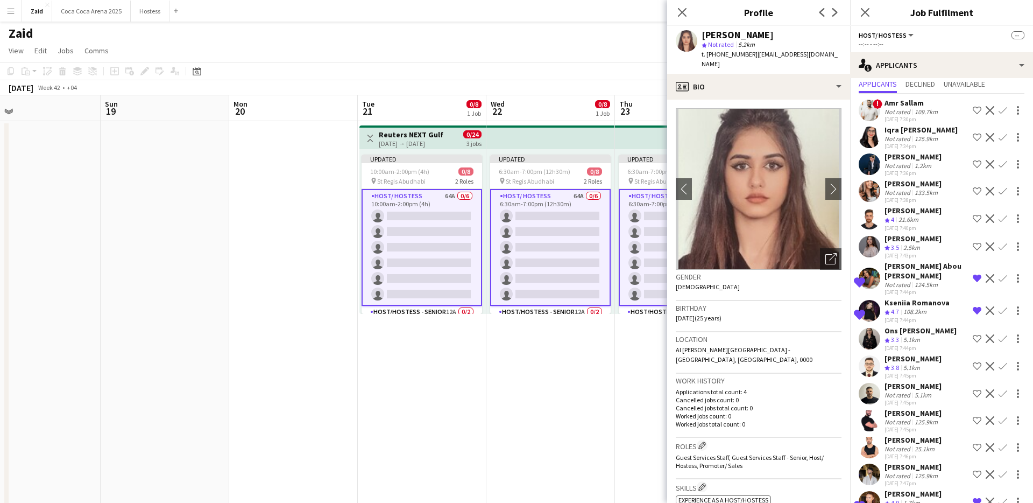
scroll to position [29, 0]
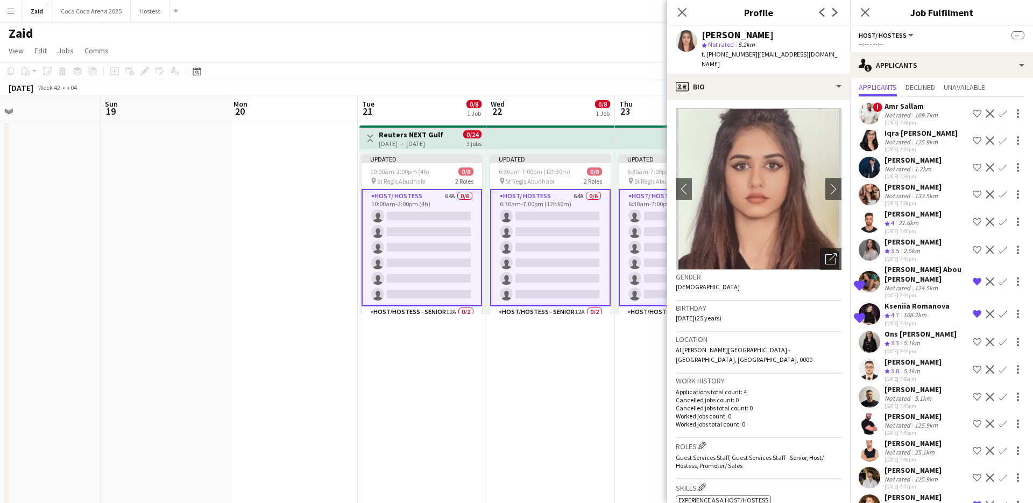
click at [936, 211] on div "[PERSON_NAME]" at bounding box center [913, 214] width 57 height 10
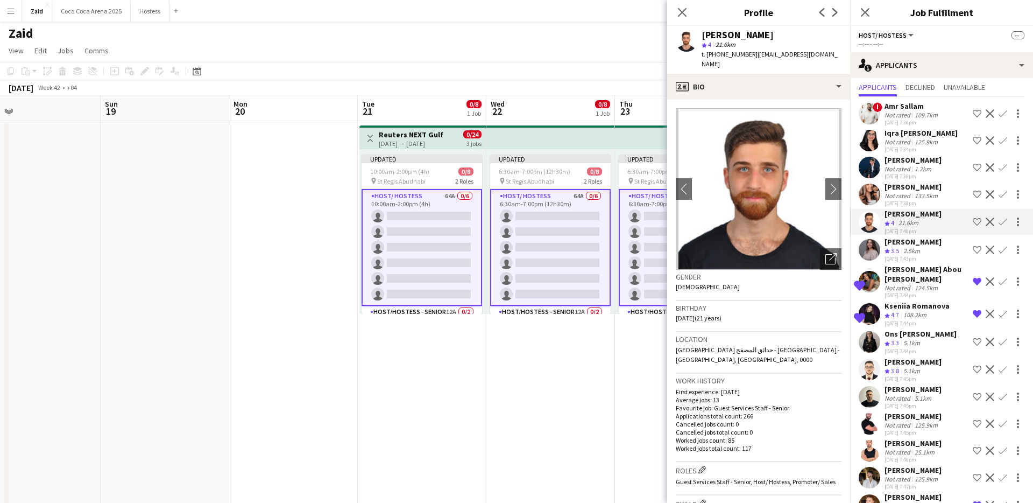
click at [979, 220] on app-icon "Shortlist crew" at bounding box center [977, 221] width 9 height 9
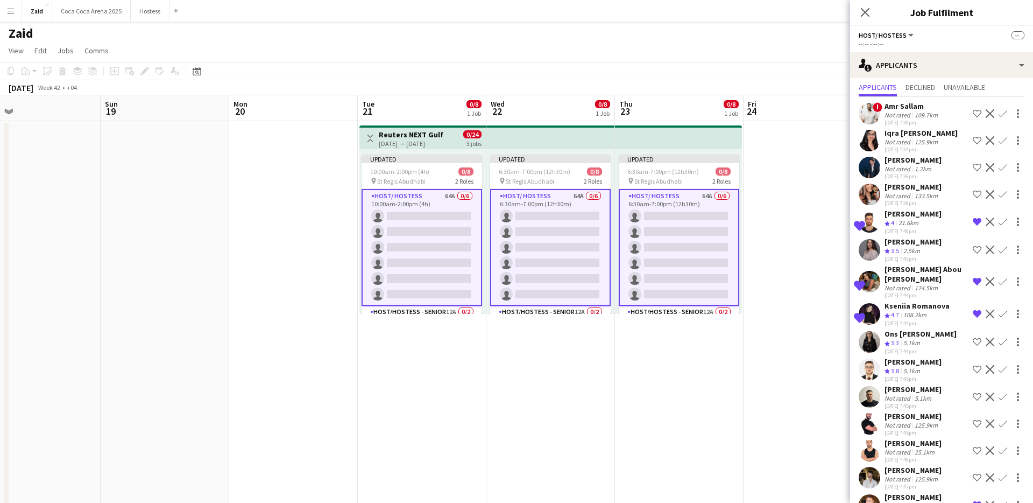
click at [974, 221] on app-icon "Remove crew from shortlist" at bounding box center [977, 221] width 9 height 9
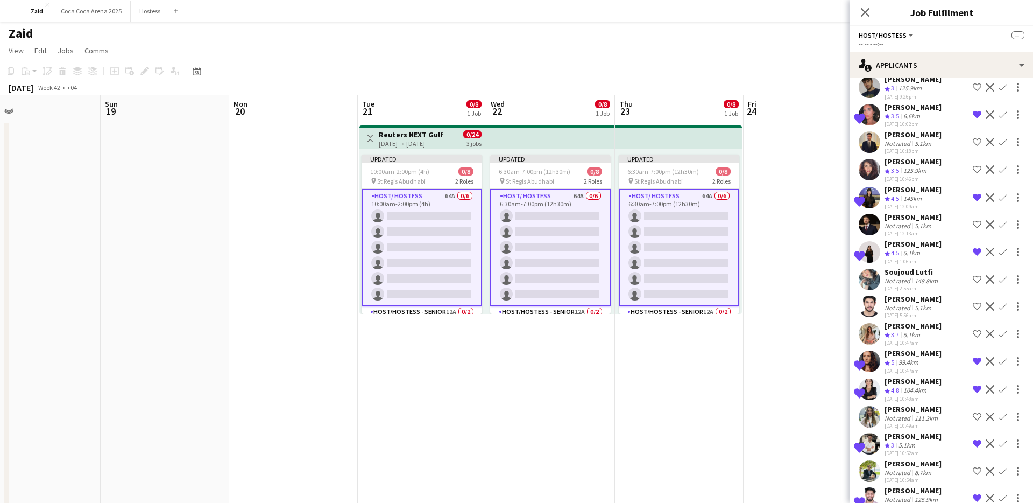
scroll to position [1398, 0]
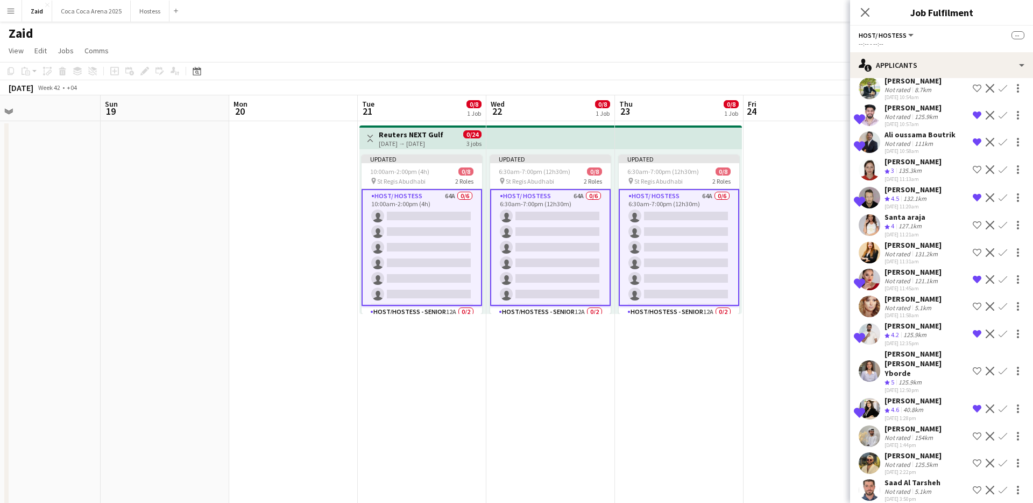
click at [909, 395] on div "[PERSON_NAME]" at bounding box center [913, 400] width 57 height 10
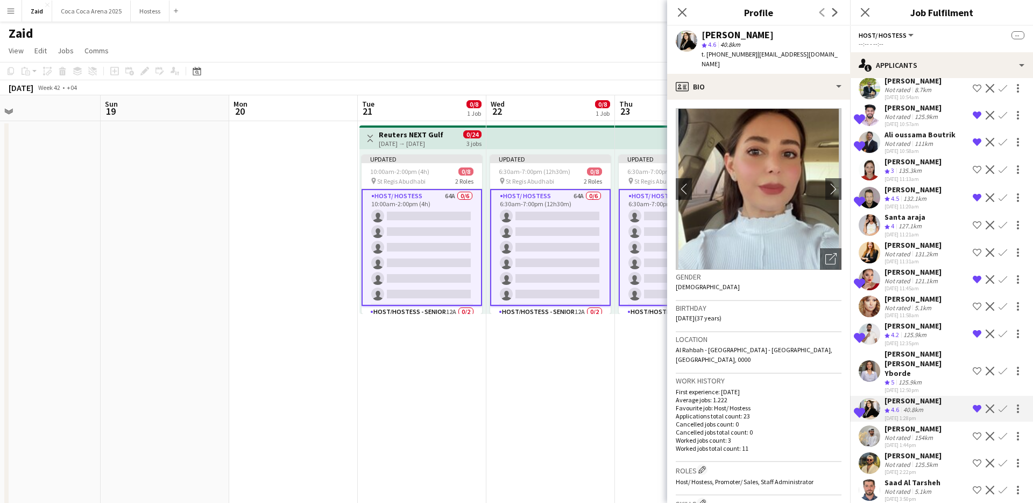
click at [906, 378] on div "125.9km" at bounding box center [909, 382] width 27 height 9
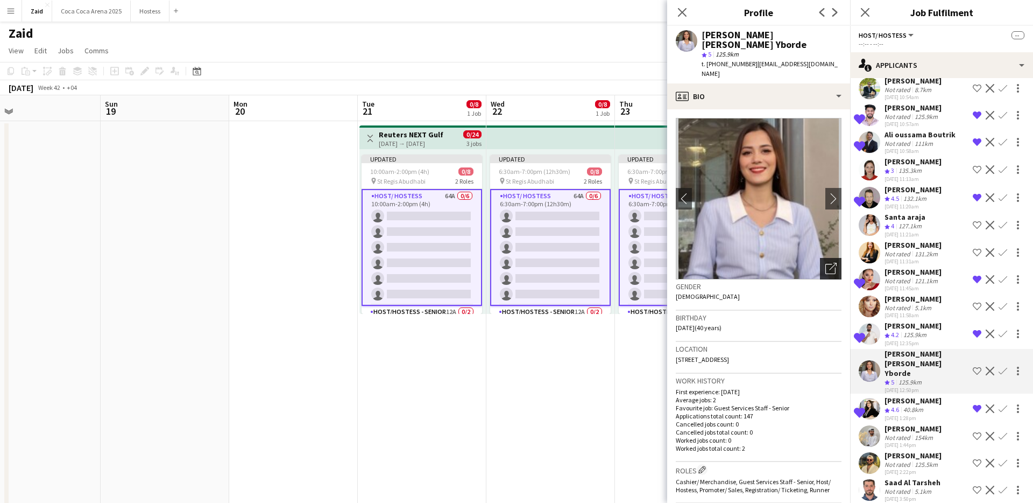
click at [831, 258] on div "Open photos pop-in" at bounding box center [831, 269] width 22 height 22
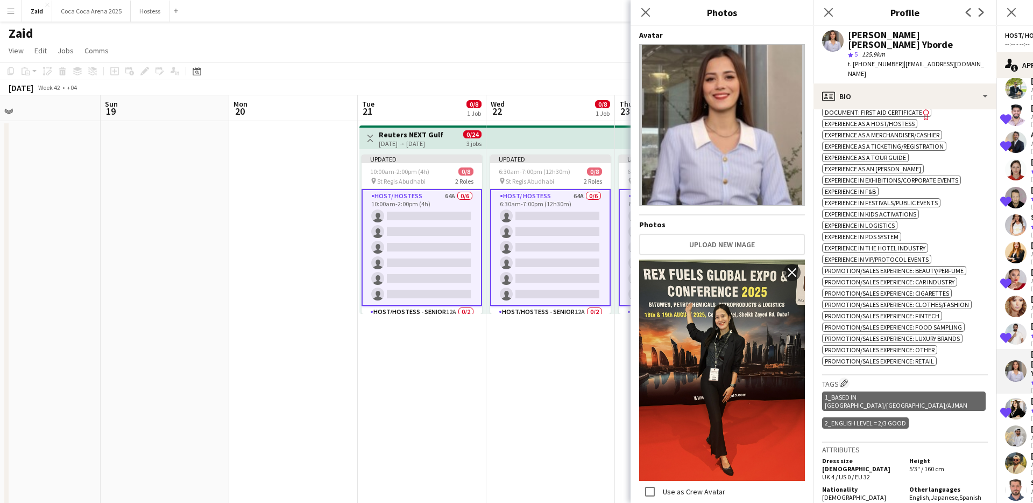
scroll to position [412, 0]
click at [950, 350] on div "Skills Edit crew company skills ok-circled2 background Layer 1 cross-circle-red…" at bounding box center [905, 232] width 166 height 283
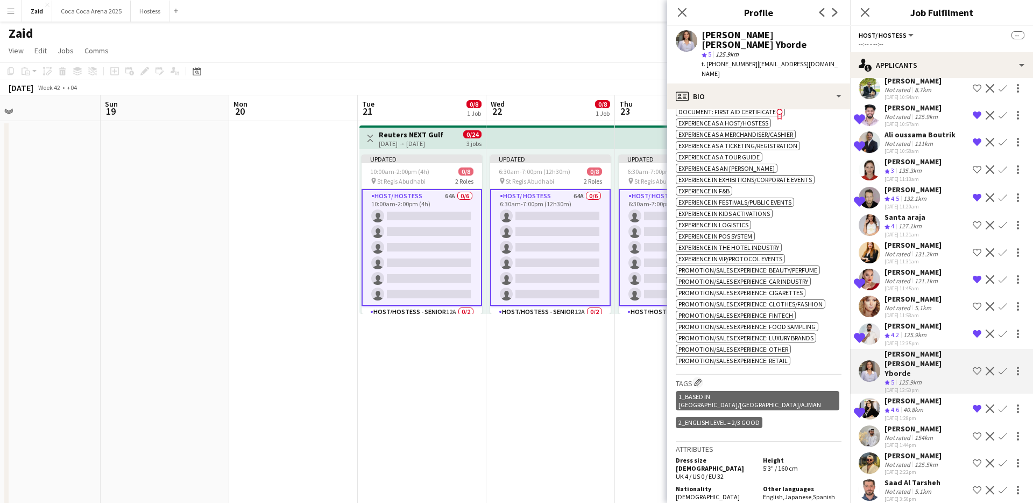
click at [941, 339] on div "Crew rating 4.2 125.9km" at bounding box center [913, 334] width 57 height 9
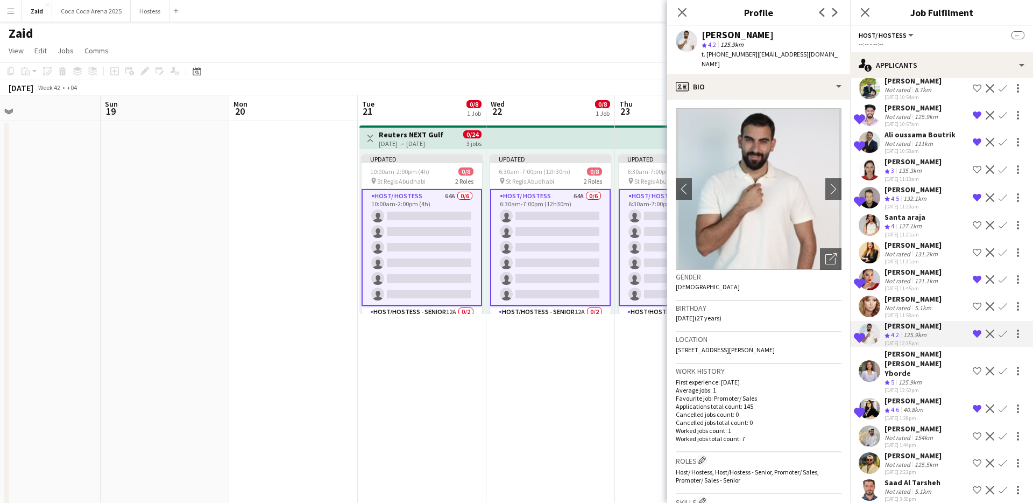
click at [938, 319] on div "[PERSON_NAME] Not rated 5.1km [DATE] 11:58am Shortlist crew Decline Confirm" at bounding box center [941, 306] width 183 height 25
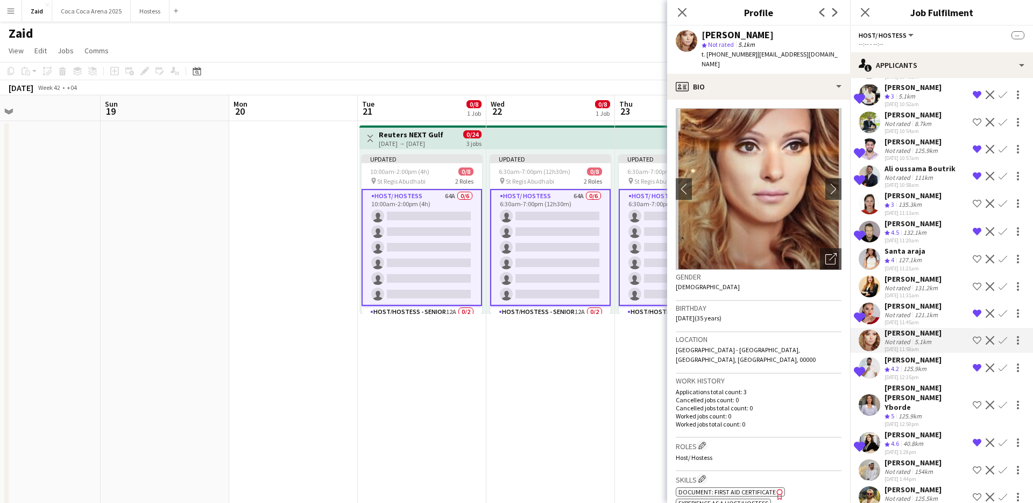
scroll to position [44, 0]
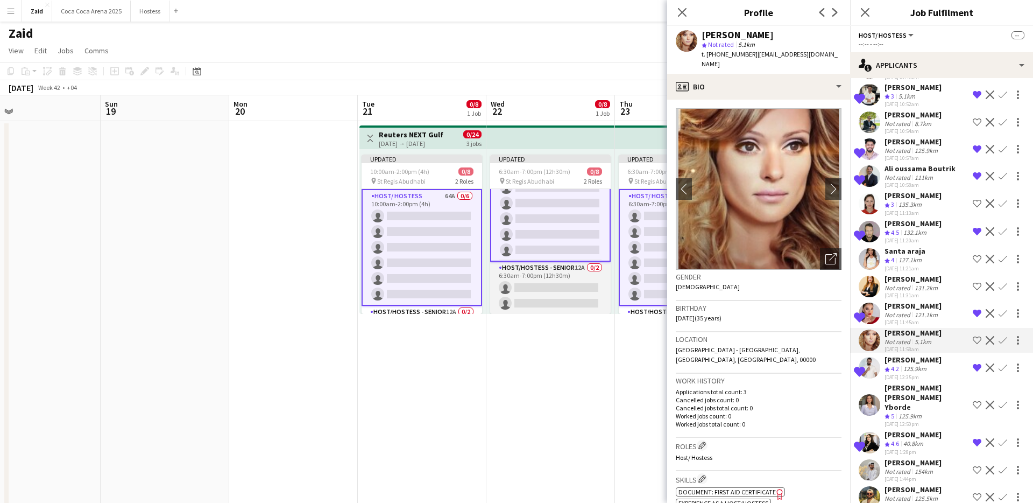
click at [572, 286] on app-card-role "Host/Hostess - Senior 12A 0/2 6:30am-7:00pm (12h30m) single-neutral-actions sin…" at bounding box center [550, 287] width 121 height 52
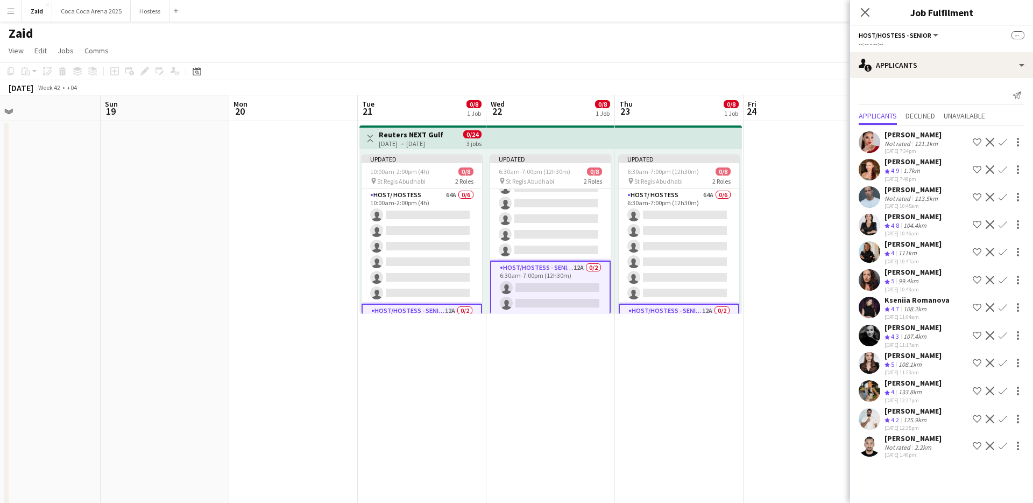
scroll to position [0, 0]
click at [932, 139] on div "[PERSON_NAME]" at bounding box center [913, 135] width 57 height 10
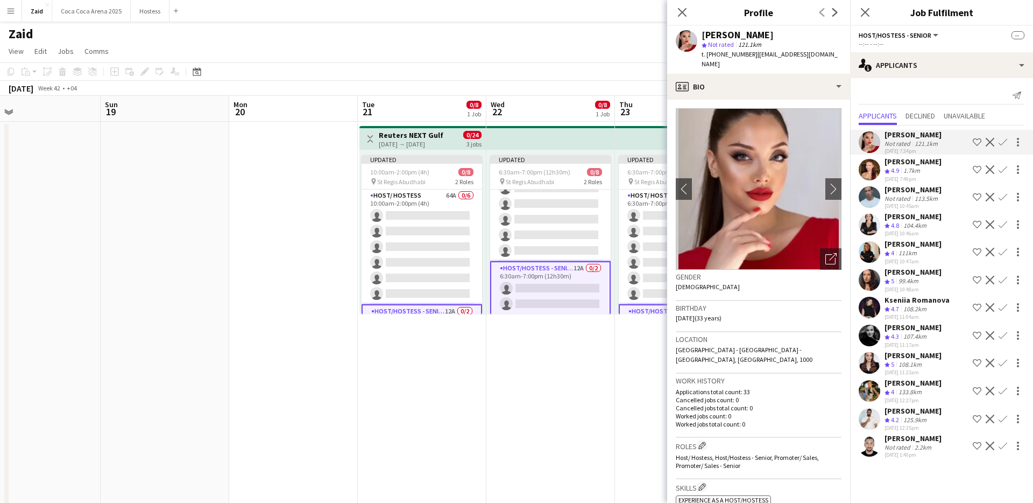
click at [769, 47] on div "star Not rated 121.1km" at bounding box center [772, 45] width 140 height 10
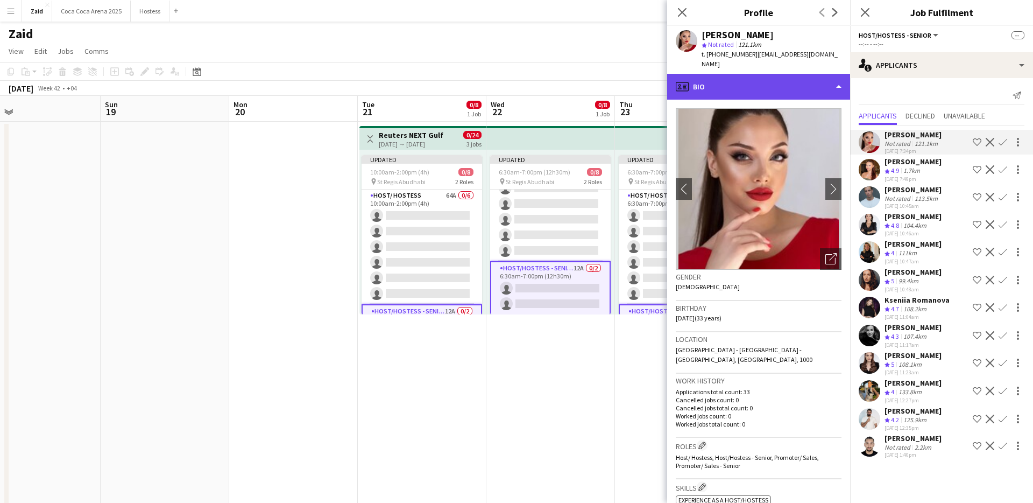
click at [772, 74] on div "profile Bio" at bounding box center [758, 87] width 183 height 26
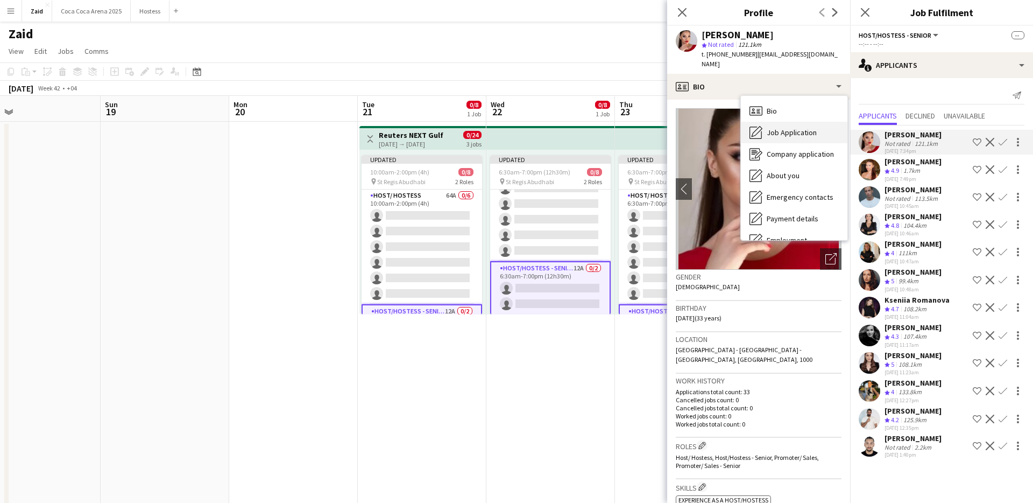
click at [791, 128] on span "Job Application" at bounding box center [792, 133] width 50 height 10
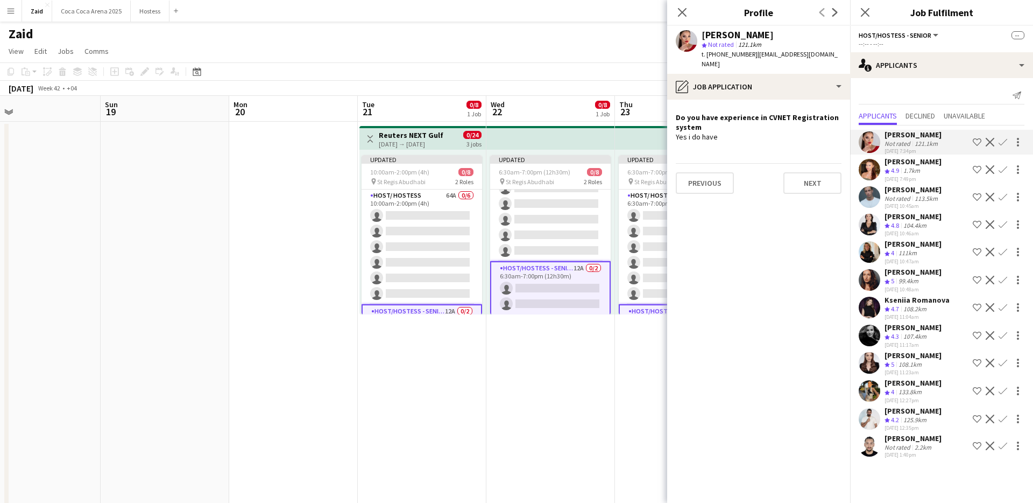
click at [907, 165] on div "[PERSON_NAME]" at bounding box center [913, 162] width 57 height 10
click at [908, 186] on div "[PERSON_NAME]" at bounding box center [913, 190] width 57 height 10
click at [910, 214] on div "[PERSON_NAME]" at bounding box center [913, 216] width 57 height 10
click at [912, 243] on div "[PERSON_NAME]" at bounding box center [913, 244] width 57 height 10
click at [912, 281] on div "99.4km" at bounding box center [908, 281] width 24 height 9
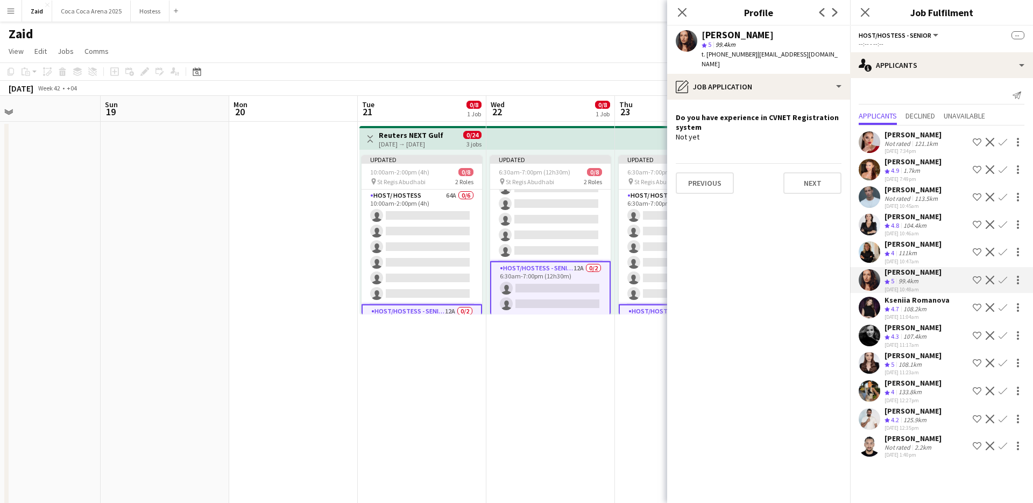
click at [913, 307] on div "108.2km" at bounding box center [914, 309] width 27 height 9
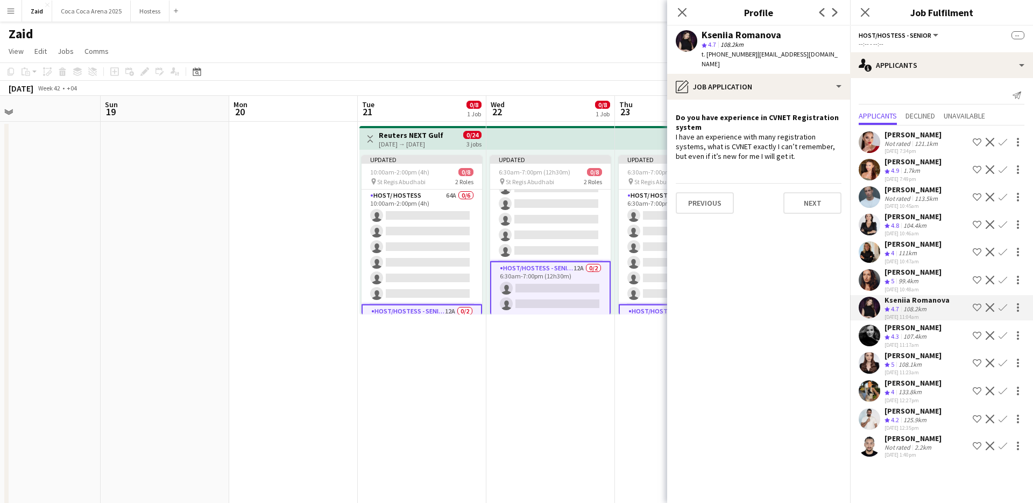
click at [916, 334] on div "107.4km" at bounding box center [914, 336] width 27 height 9
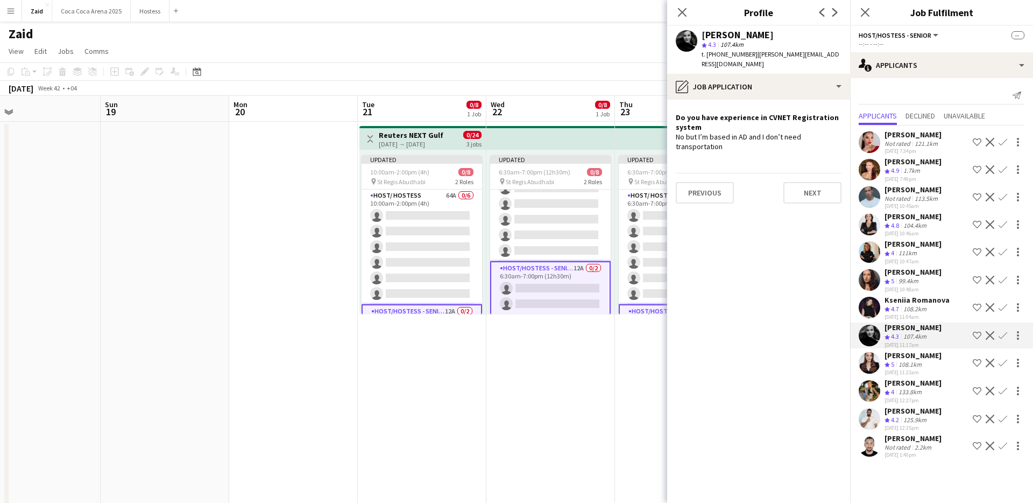
click at [910, 358] on div "[PERSON_NAME]" at bounding box center [913, 355] width 57 height 10
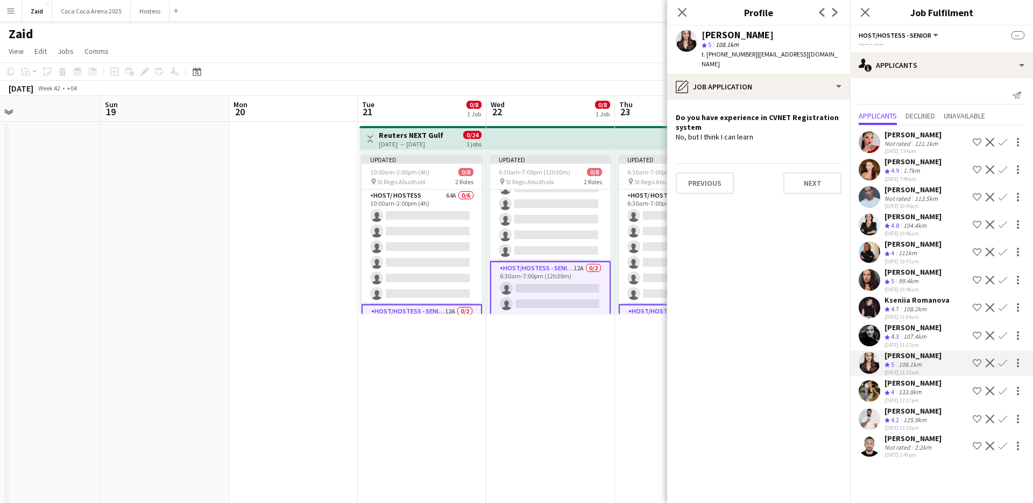
click at [910, 390] on div "133.8km" at bounding box center [909, 391] width 27 height 9
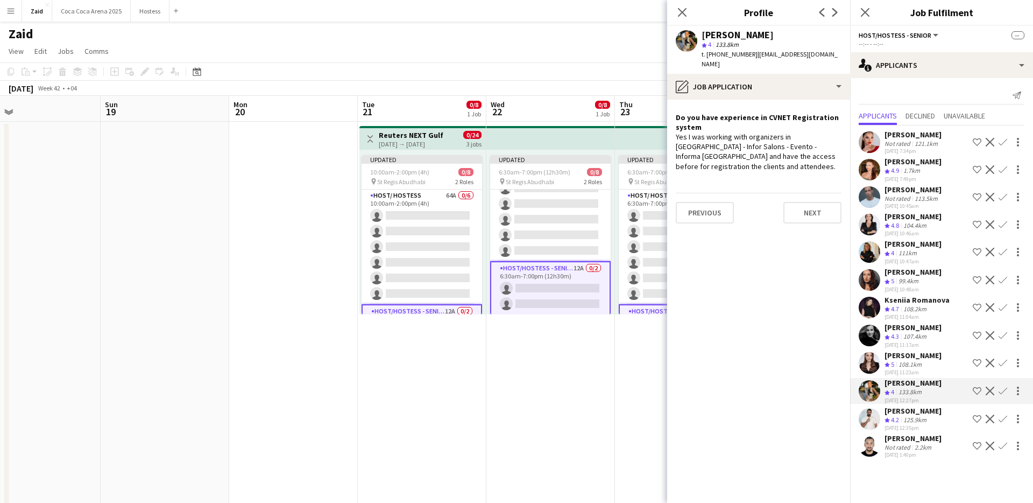
click at [909, 416] on div "125.9km" at bounding box center [914, 419] width 27 height 9
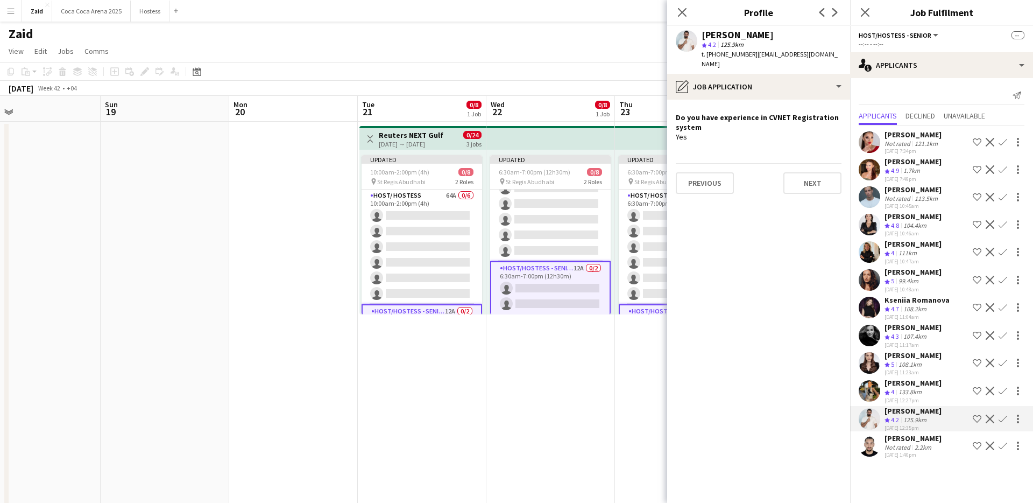
click at [909, 448] on div "Not rated" at bounding box center [899, 447] width 28 height 8
click at [934, 82] on div "Send notification Applicants Declined Unavailable [PERSON_NAME] Not rated 121.1…" at bounding box center [941, 273] width 183 height 391
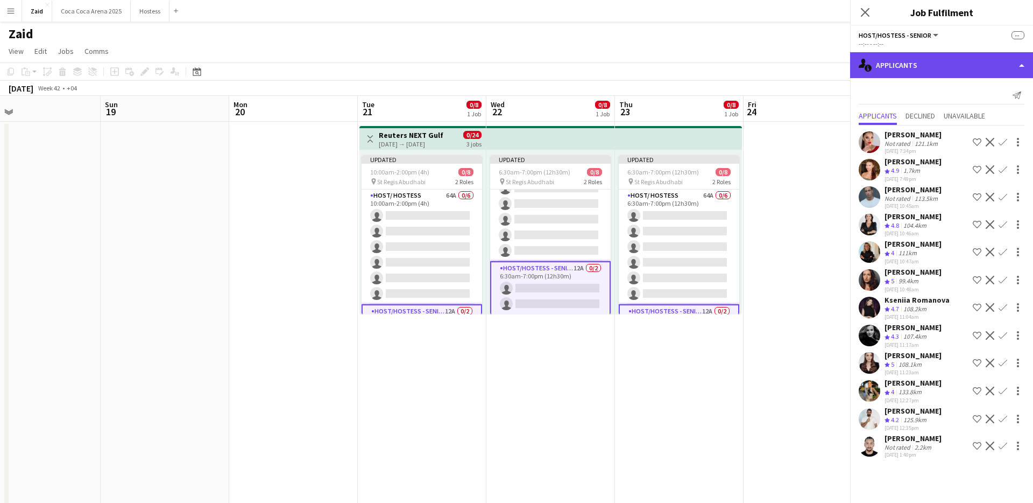
click at [934, 73] on div "single-neutral-actions-information Applicants" at bounding box center [941, 65] width 183 height 26
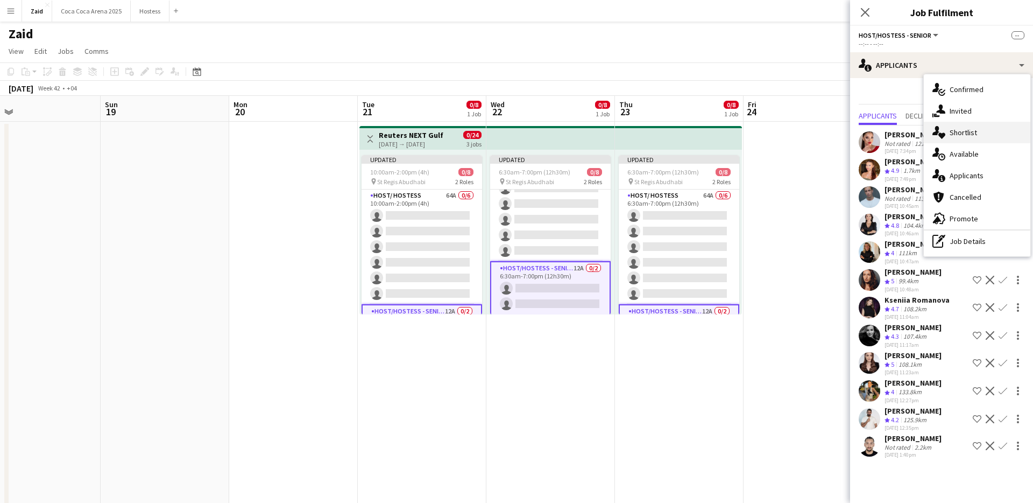
click at [992, 124] on div "single-neutral-actions-heart Shortlist" at bounding box center [977, 133] width 107 height 22
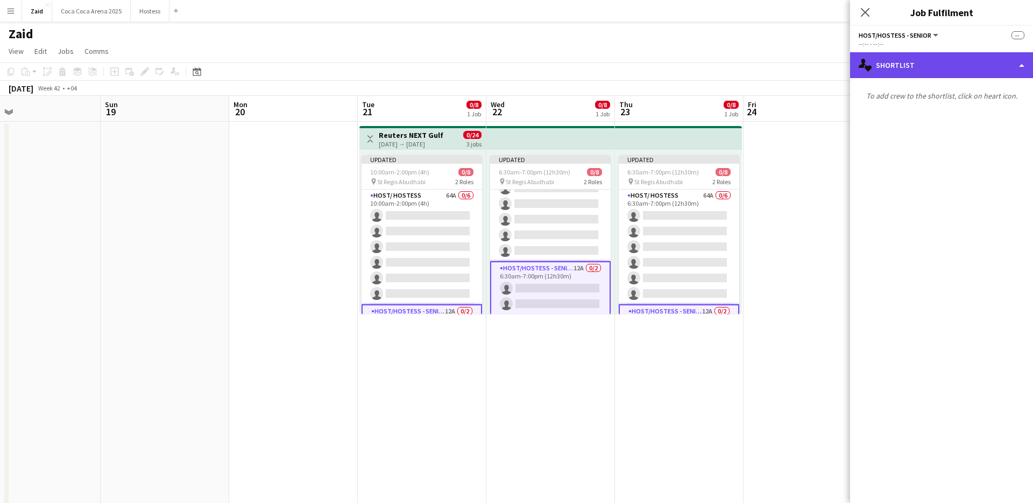
click at [946, 74] on div "single-neutral-actions-heart Shortlist" at bounding box center [941, 65] width 183 height 26
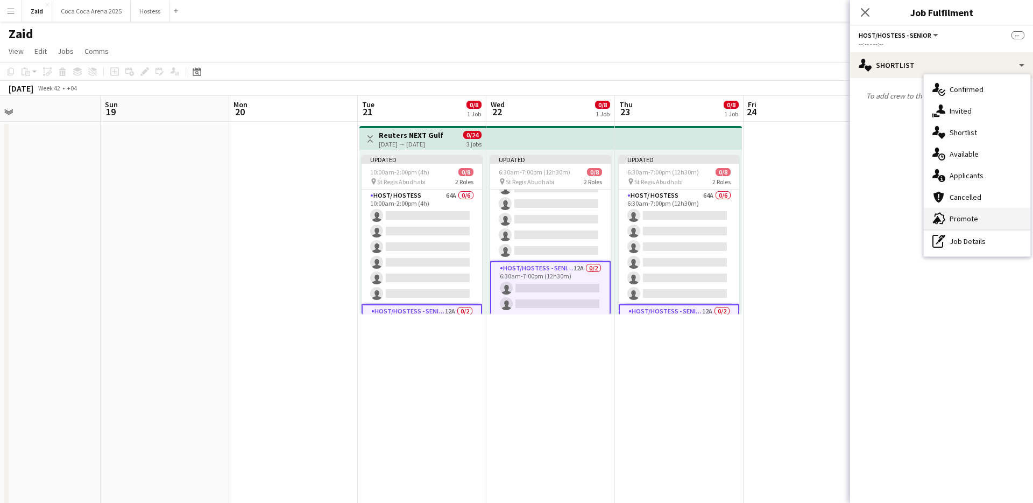
click at [985, 222] on div "advertising-megaphone Promote" at bounding box center [977, 219] width 107 height 22
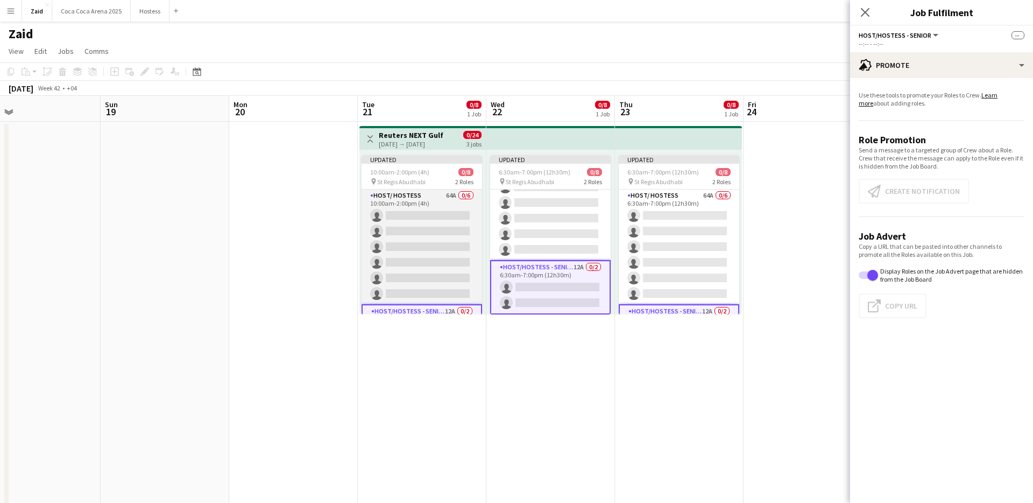
scroll to position [44, 0]
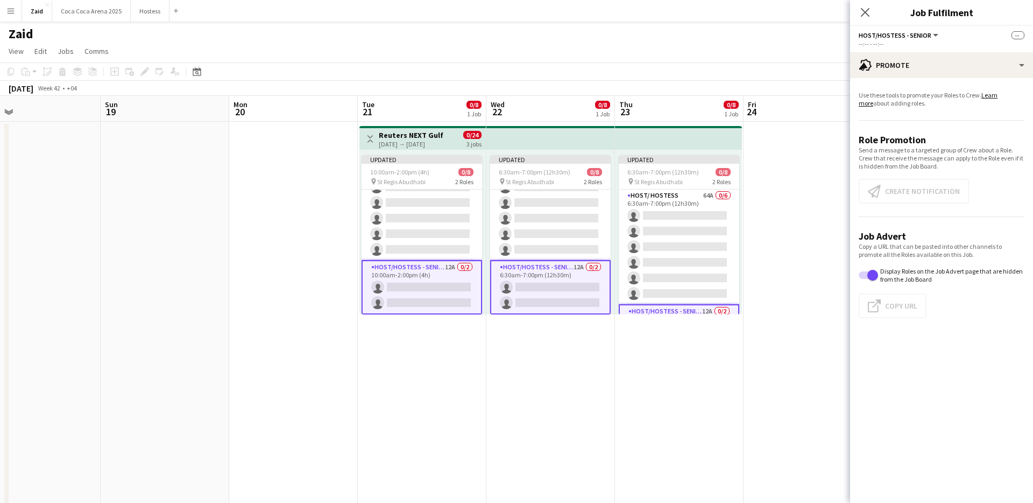
click at [425, 291] on app-card-role "Host/Hostess - Senior 12A 0/2 10:00am-2:00pm (4h) single-neutral-actions single…" at bounding box center [422, 287] width 121 height 54
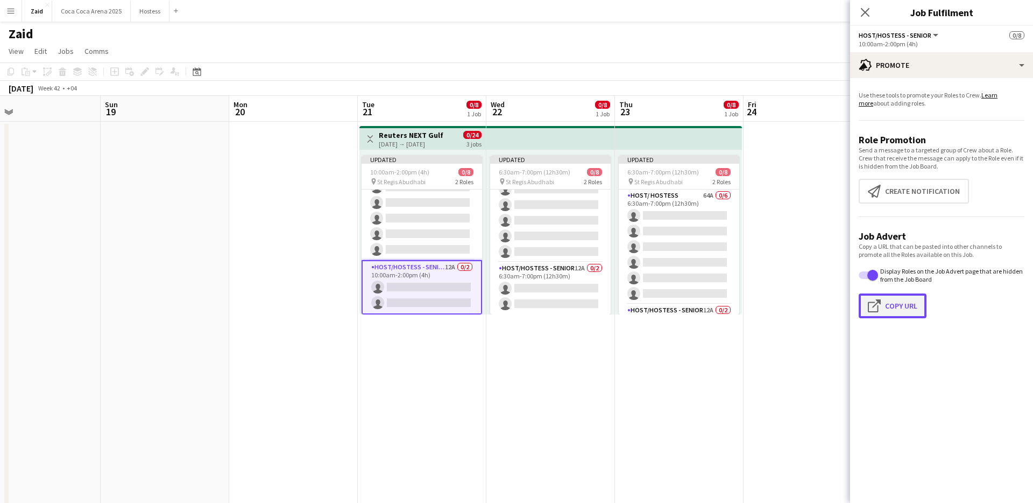
click at [918, 296] on button "Click to copy URL Copy Url" at bounding box center [893, 305] width 68 height 25
type textarea "**********"
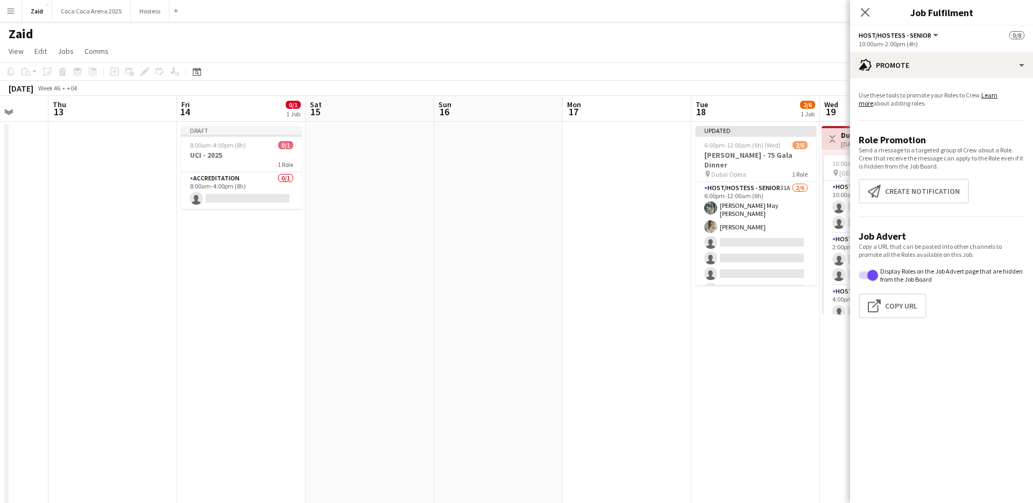
scroll to position [0, 349]
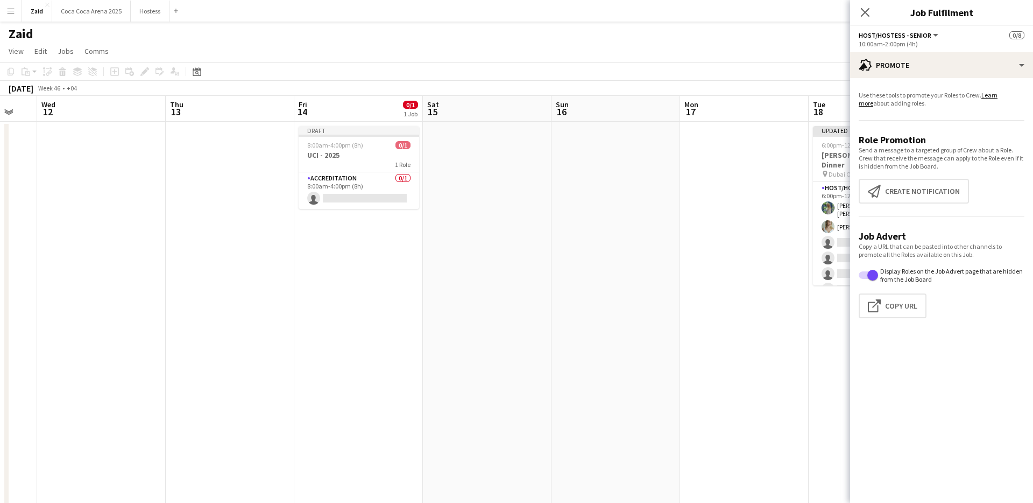
click at [640, 309] on app-date-cell at bounding box center [615, 317] width 129 height 390
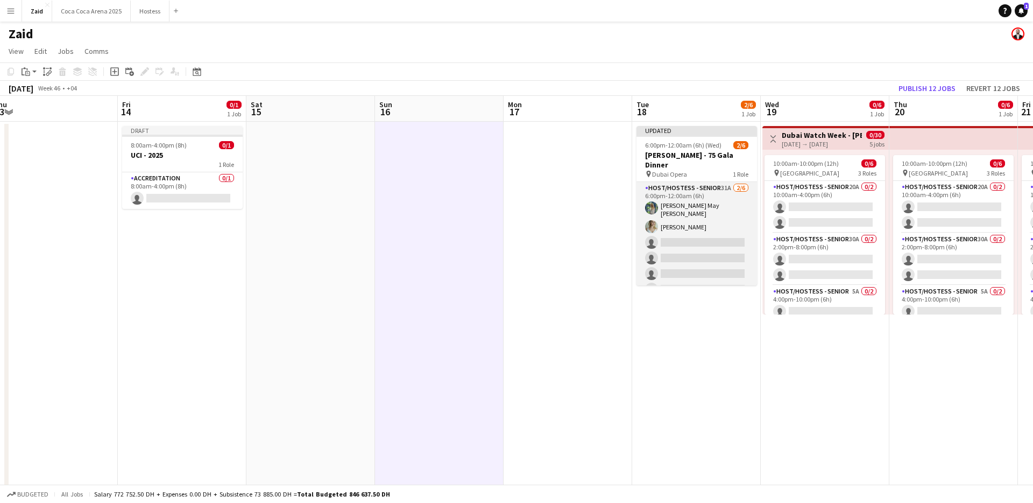
scroll to position [0, 526]
click at [719, 237] on app-card-role "Host/Hostess - Senior 31A [DATE] 6:00pm-12:00am (6h) [PERSON_NAME] May [PERSON_…" at bounding box center [695, 241] width 121 height 118
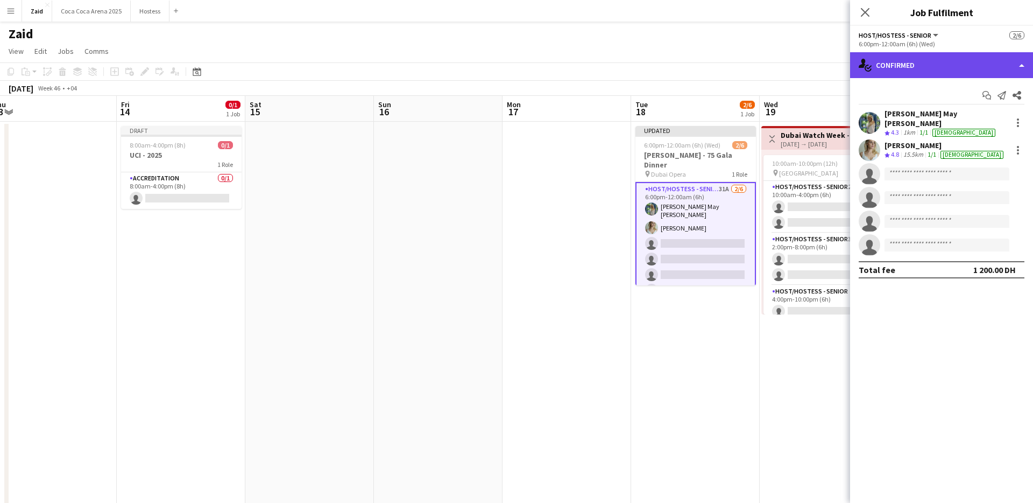
click at [948, 59] on div "single-neutral-actions-check-2 Confirmed" at bounding box center [941, 65] width 183 height 26
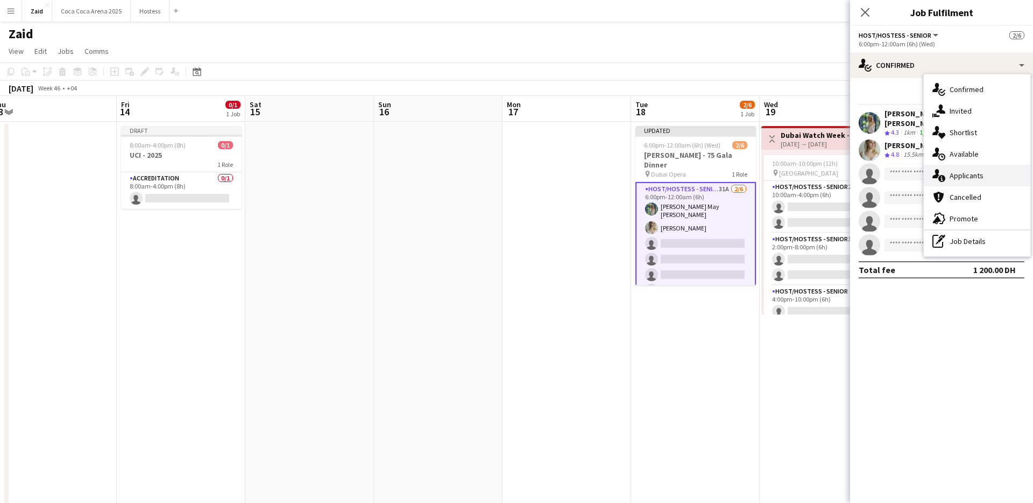
click at [971, 176] on div "single-neutral-actions-information Applicants" at bounding box center [977, 176] width 107 height 22
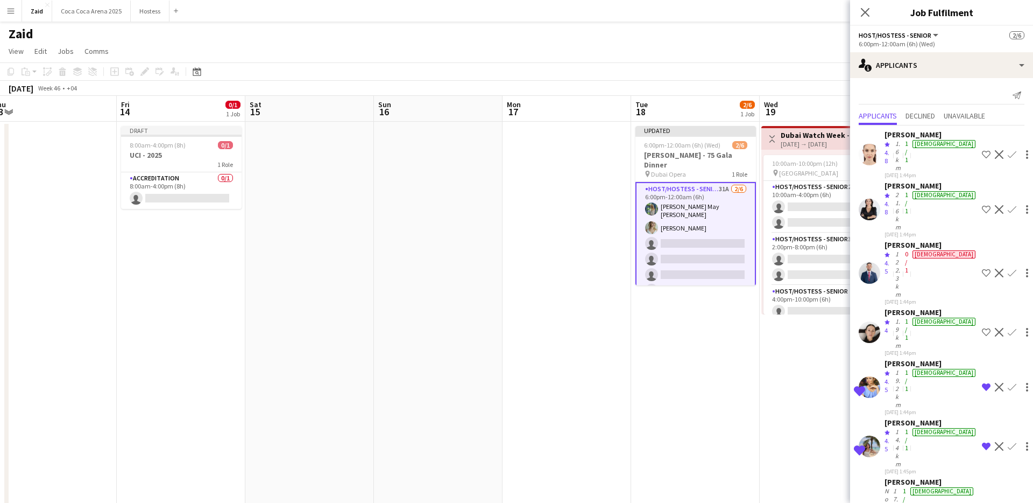
scroll to position [570, 0]
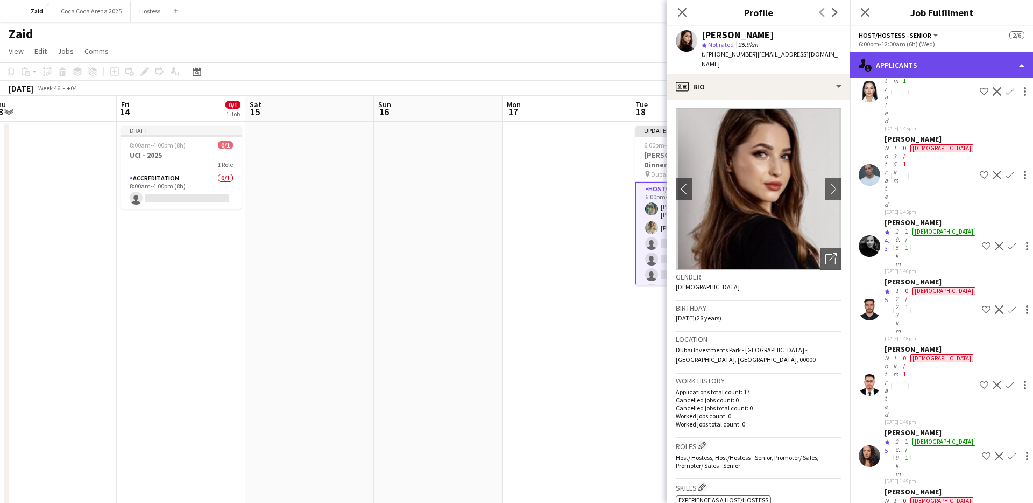
click at [959, 70] on div "single-neutral-actions-information Applicants" at bounding box center [941, 65] width 183 height 26
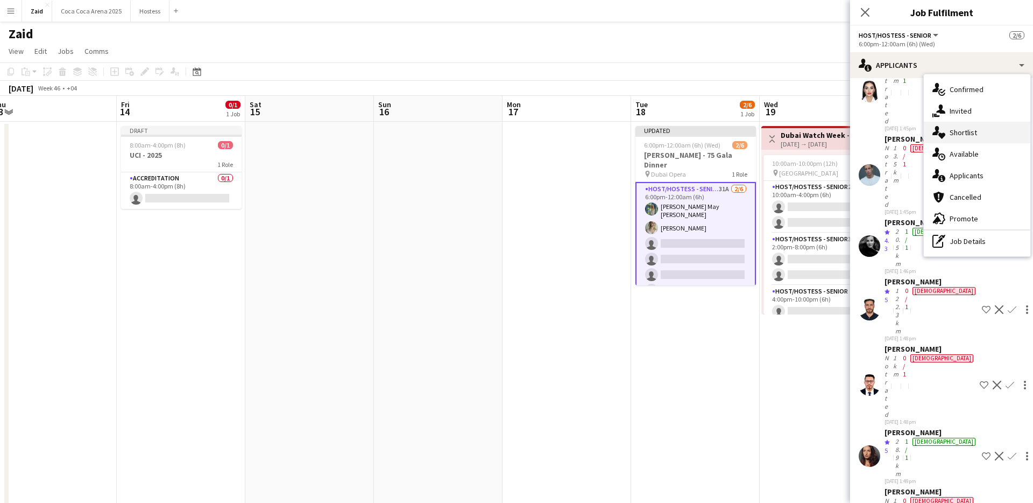
click at [973, 132] on div "single-neutral-actions-heart Shortlist" at bounding box center [977, 133] width 107 height 22
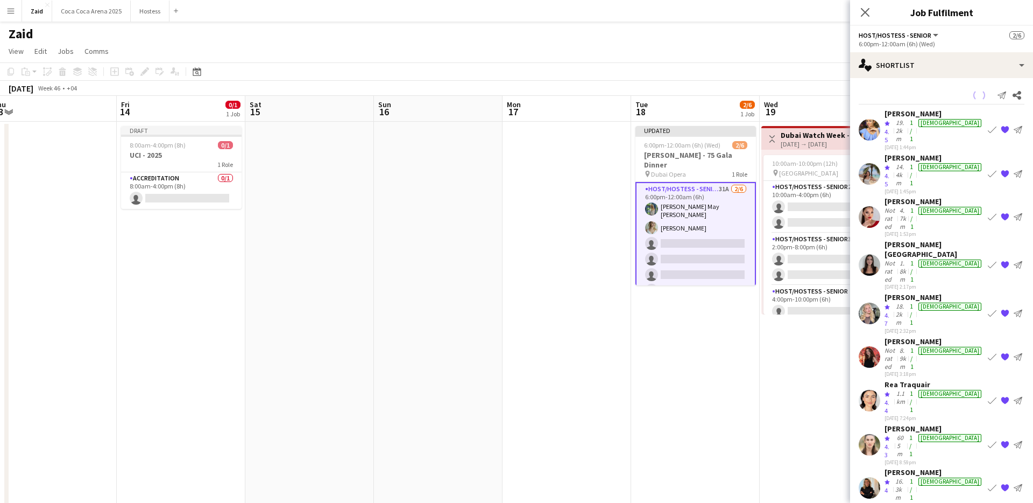
scroll to position [0, 0]
click at [926, 239] on div "[PERSON_NAME][GEOGRAPHIC_DATA]" at bounding box center [934, 248] width 99 height 19
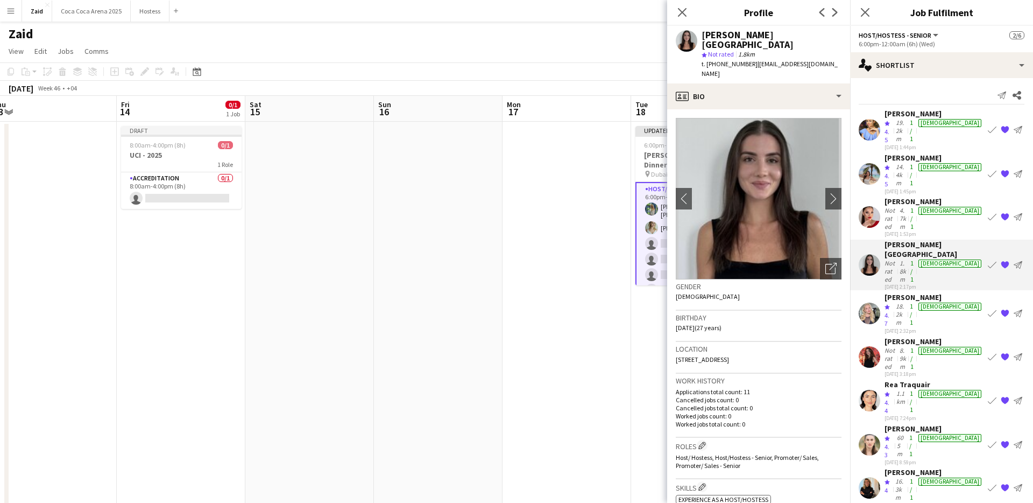
click at [914, 206] on app-skills-label "1/1" at bounding box center [911, 218] width 3 height 24
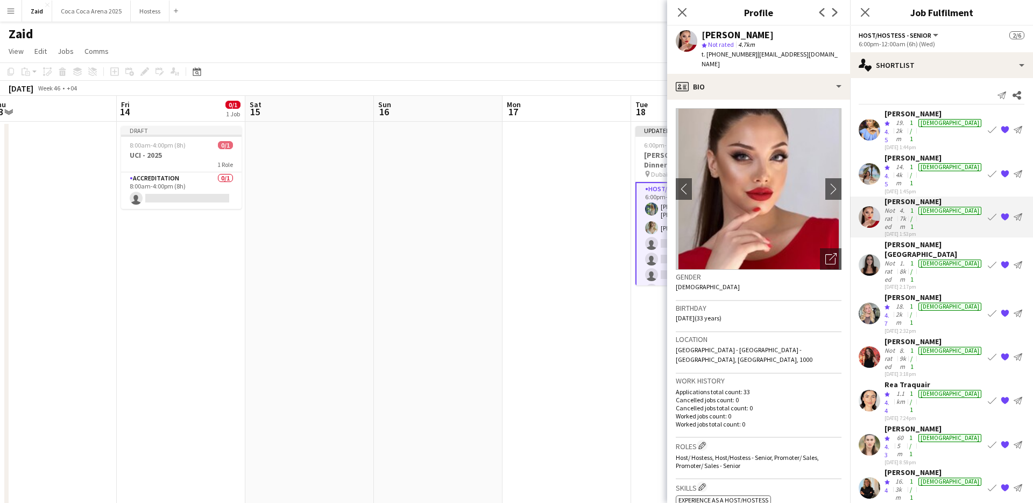
click at [931, 187] on div "[DATE] 1:45pm" at bounding box center [934, 190] width 99 height 7
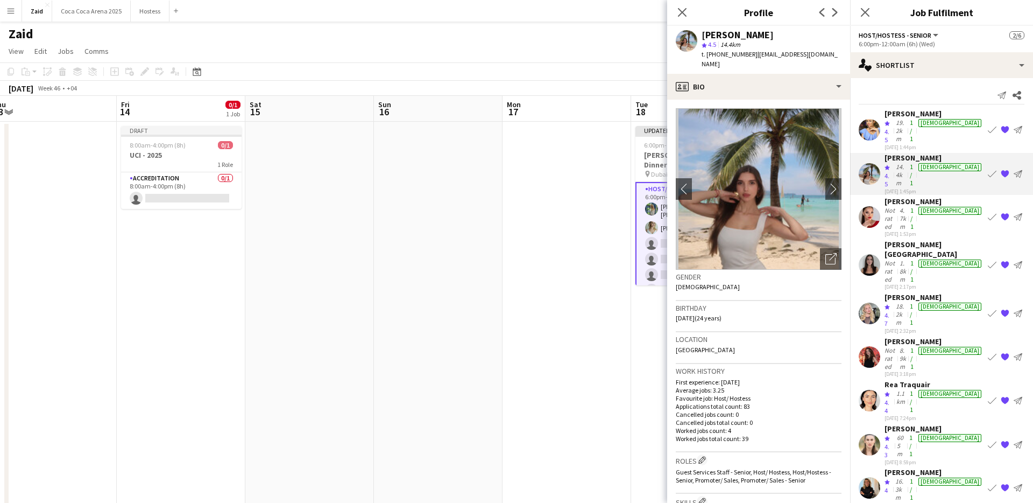
click at [928, 414] on div "[DATE] 7:24pm" at bounding box center [934, 417] width 99 height 7
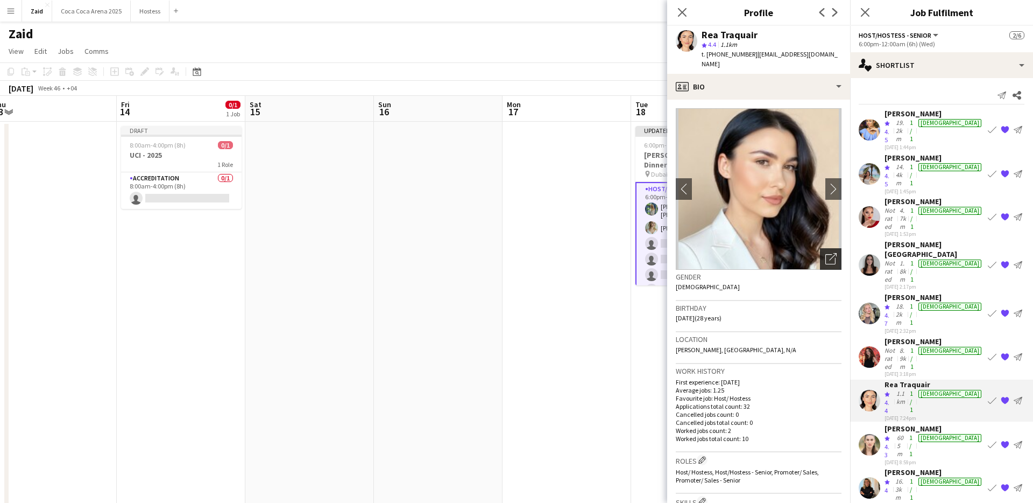
click at [836, 254] on icon "Open photos pop-in" at bounding box center [830, 258] width 11 height 11
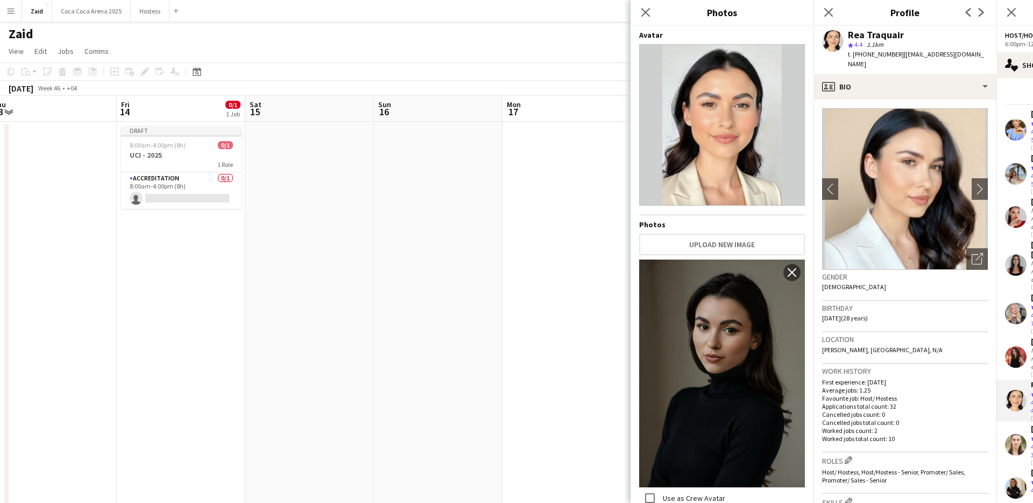
click at [898, 334] on h3 "Location" at bounding box center [905, 339] width 166 height 10
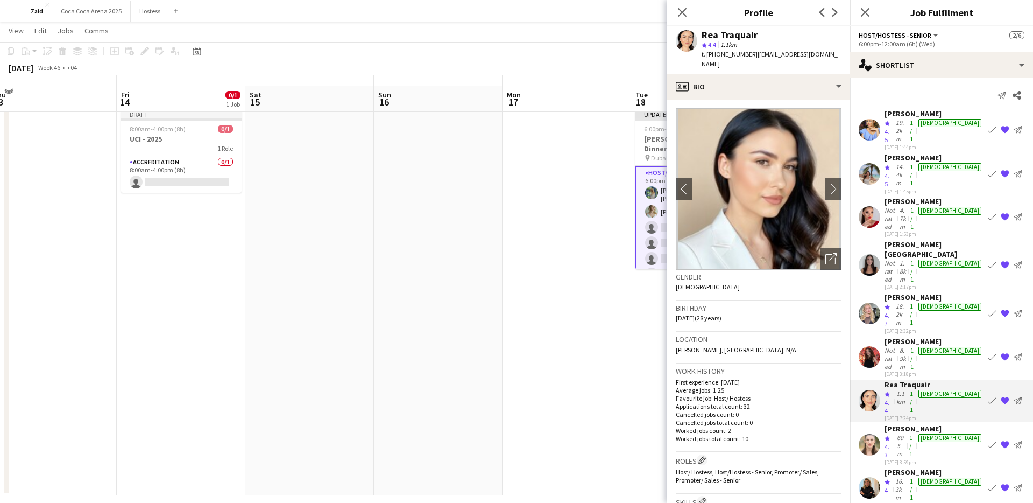
scroll to position [26, 0]
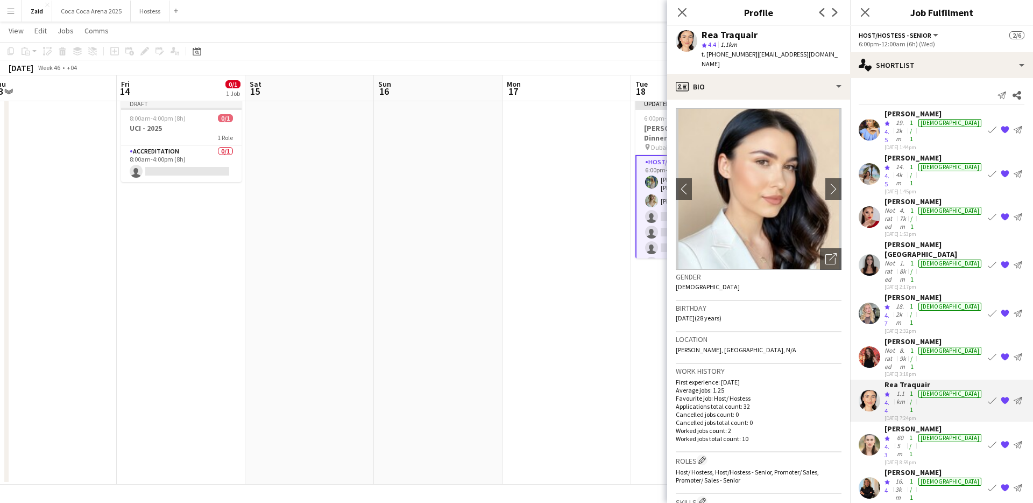
click at [910, 423] on div "[PERSON_NAME]" at bounding box center [934, 428] width 99 height 10
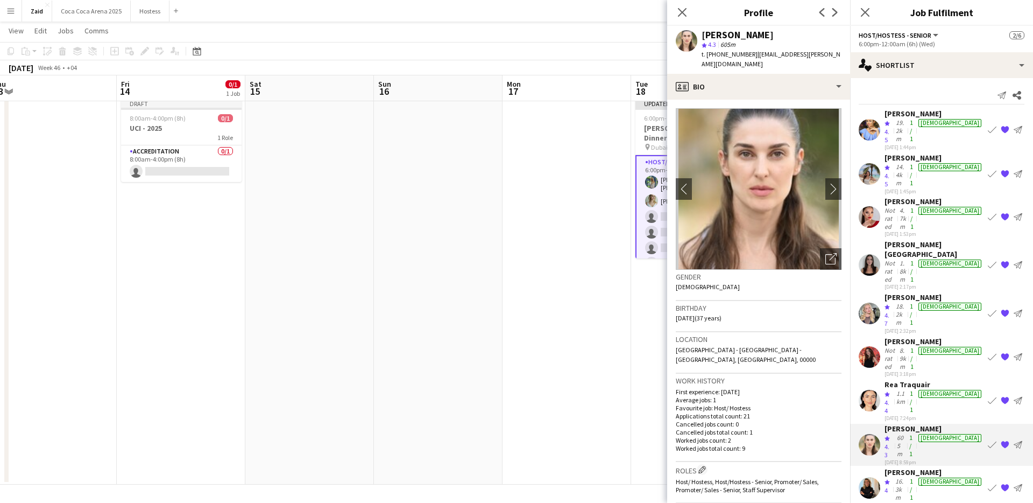
click at [901, 85] on div "Send notification Share [PERSON_NAME] Crew rating 4.5 19.2km 1/1 [DEMOGRAPHIC_D…" at bounding box center [941, 298] width 183 height 441
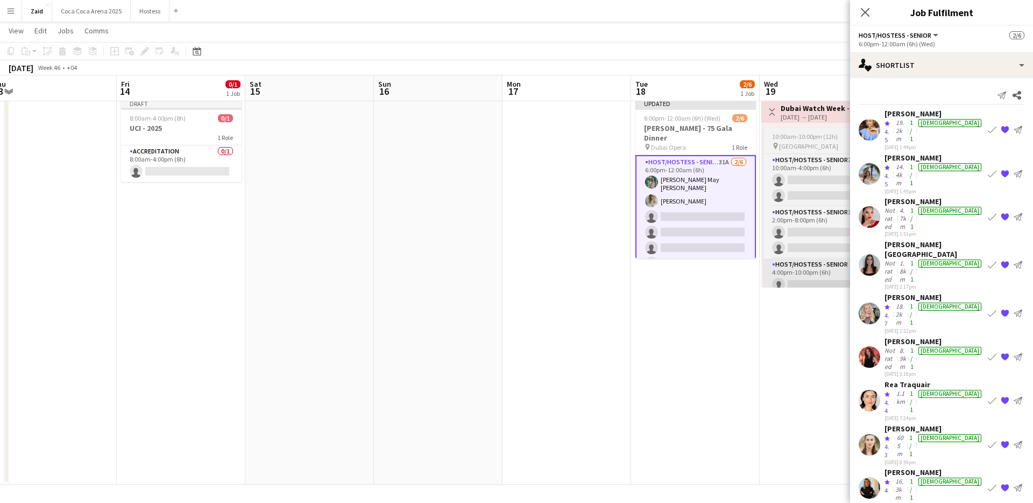
click at [790, 287] on app-date-cell "Toggle View Dubai Watch Week - [PERSON_NAME] [DATE] → [DATE] 0/30 5 jobs 10:00a…" at bounding box center [824, 290] width 129 height 390
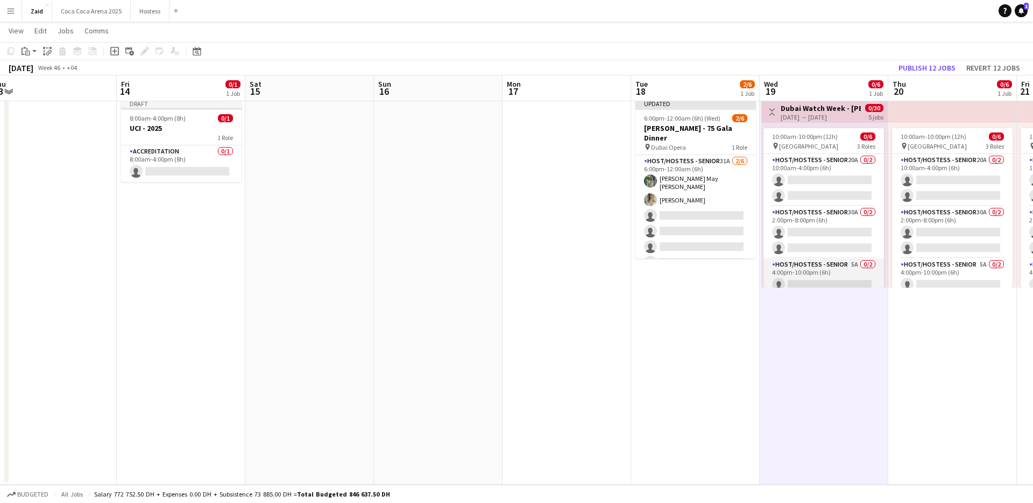
click at [791, 278] on app-card-role "Host/Hostess - Senior 5A 0/2 4:00pm-10:00pm (6h) single-neutral-actions single-…" at bounding box center [823, 284] width 121 height 52
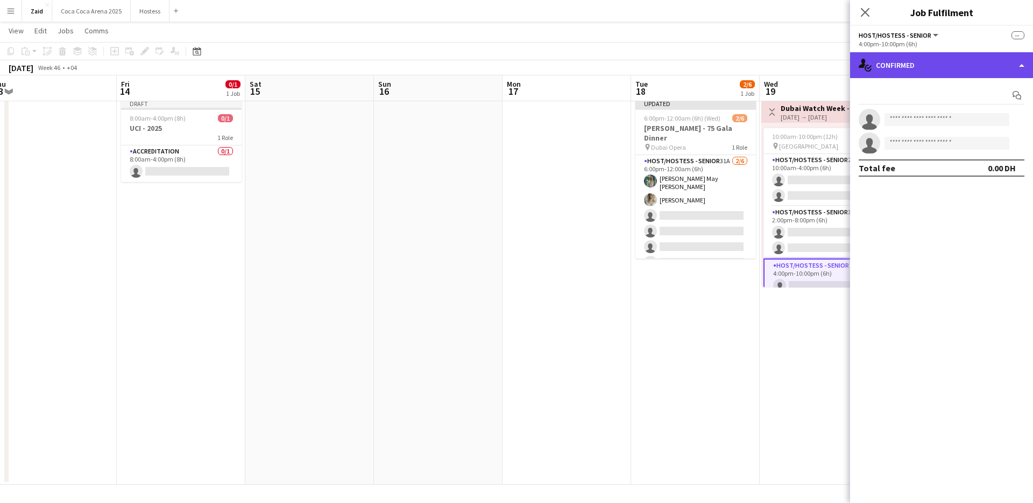
click at [924, 73] on div "single-neutral-actions-check-2 Confirmed" at bounding box center [941, 65] width 183 height 26
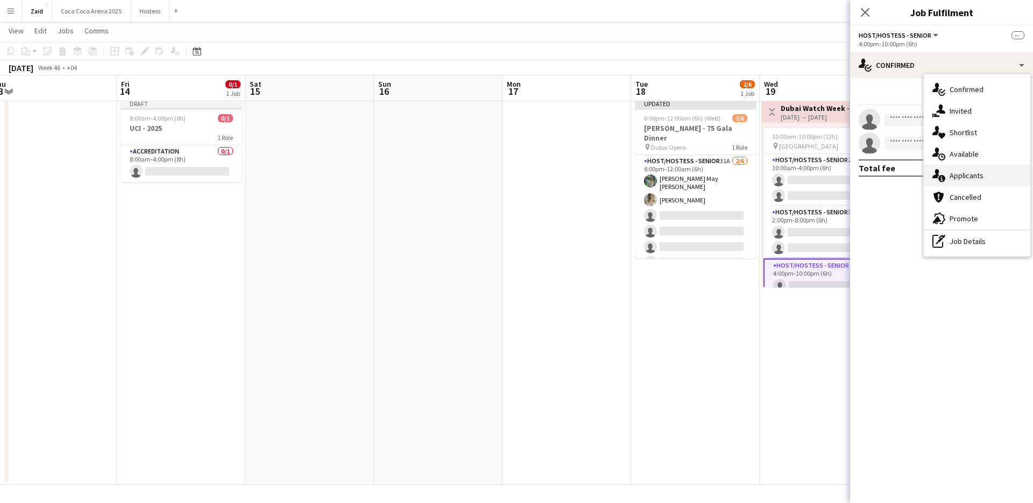
click at [967, 170] on div "single-neutral-actions-information Applicants" at bounding box center [977, 176] width 107 height 22
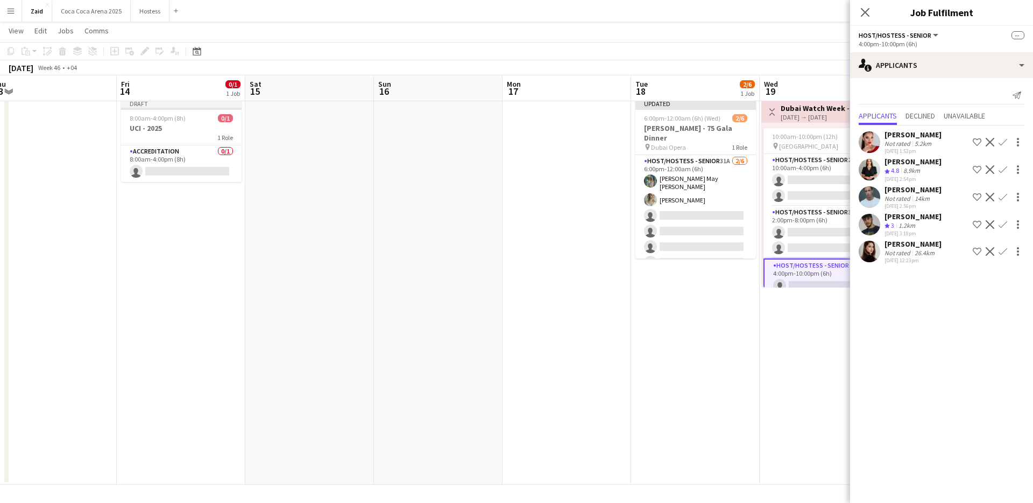
click at [945, 200] on div "[PERSON_NAME] Not rated 14km [DATE] 2:56pm Shortlist crew Decline Confirm" at bounding box center [941, 197] width 183 height 25
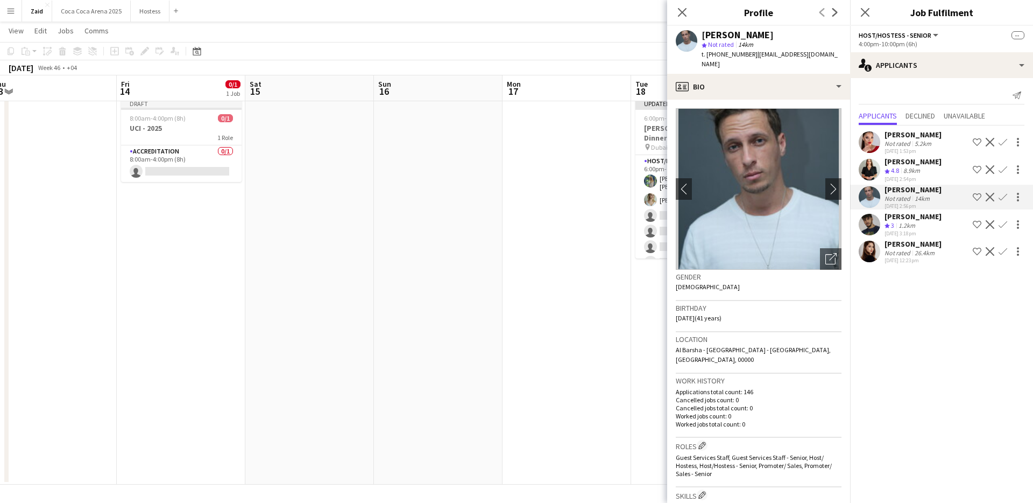
click at [938, 167] on div "Crew rating 4.8 8.9km" at bounding box center [913, 170] width 57 height 9
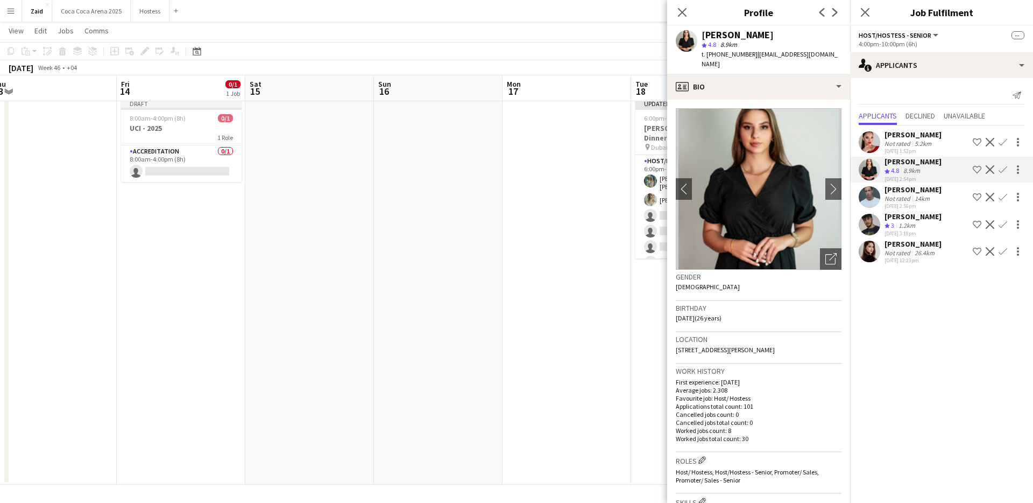
click at [936, 143] on div "Not rated 5.2km" at bounding box center [913, 143] width 57 height 8
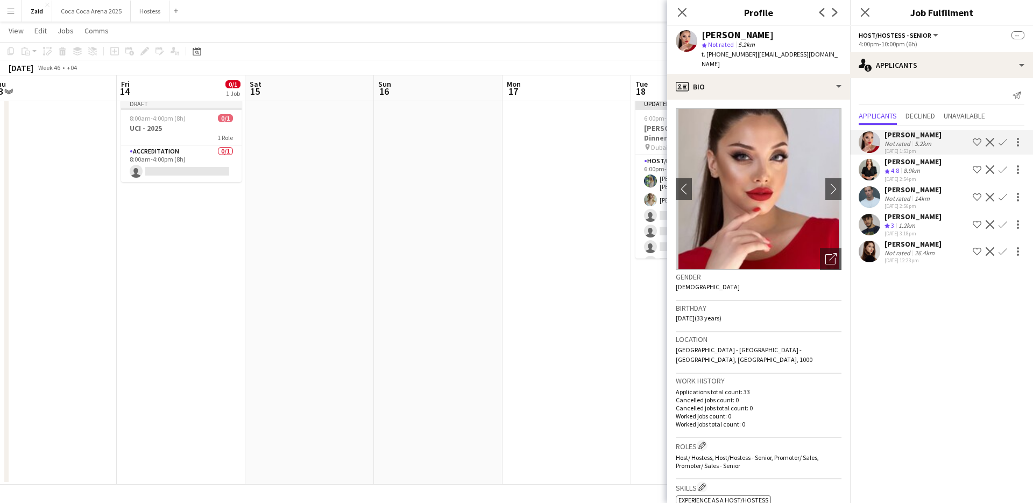
click at [606, 313] on app-date-cell at bounding box center [567, 290] width 129 height 390
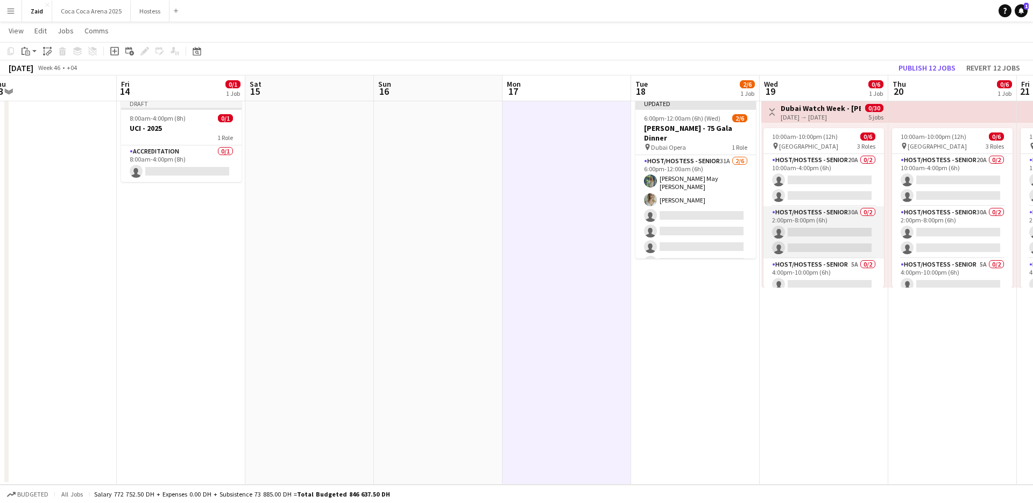
click at [847, 239] on app-card-role "Host/Hostess - Senior 30A 0/2 2:00pm-8:00pm (6h) single-neutral-actions single-…" at bounding box center [823, 232] width 121 height 52
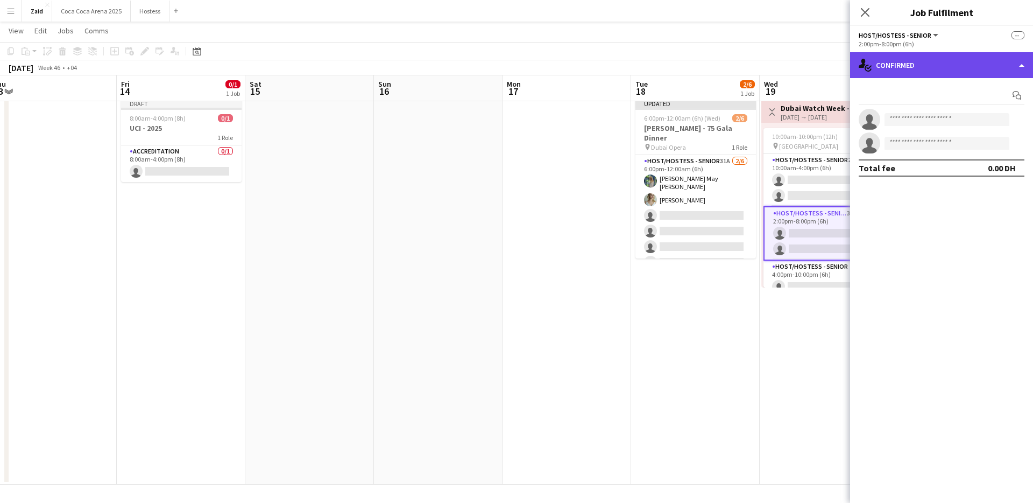
click at [990, 67] on div "single-neutral-actions-check-2 Confirmed" at bounding box center [941, 65] width 183 height 26
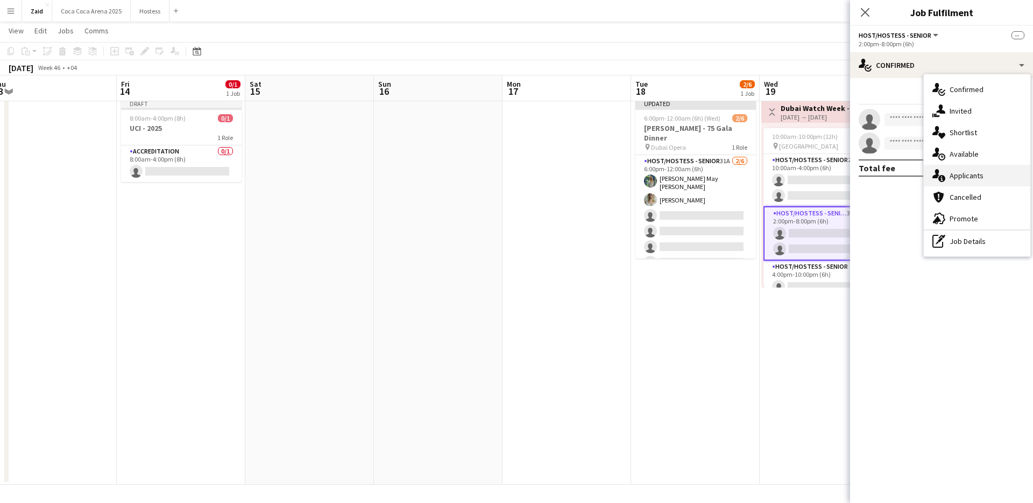
click at [989, 166] on div "single-neutral-actions-information Applicants" at bounding box center [977, 176] width 107 height 22
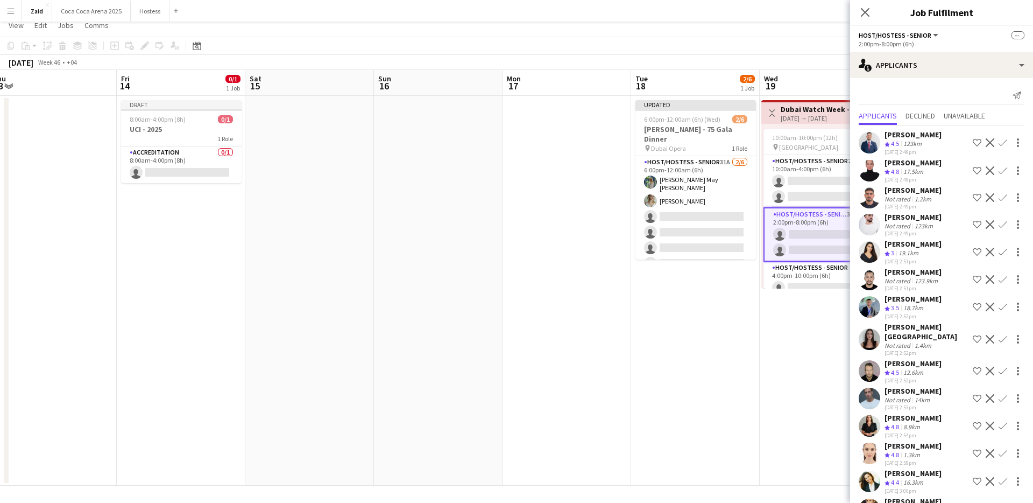
scroll to position [0, 0]
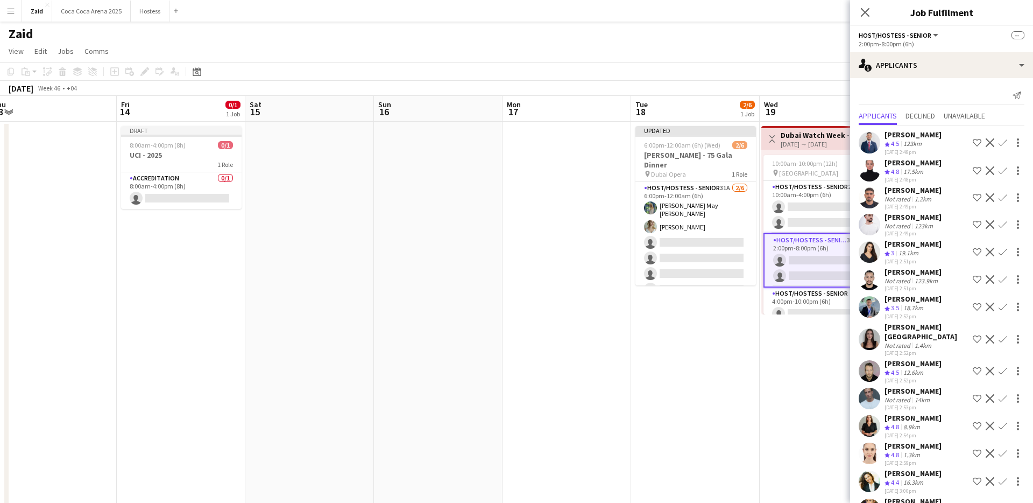
click at [916, 173] on div "17.5km" at bounding box center [913, 171] width 24 height 9
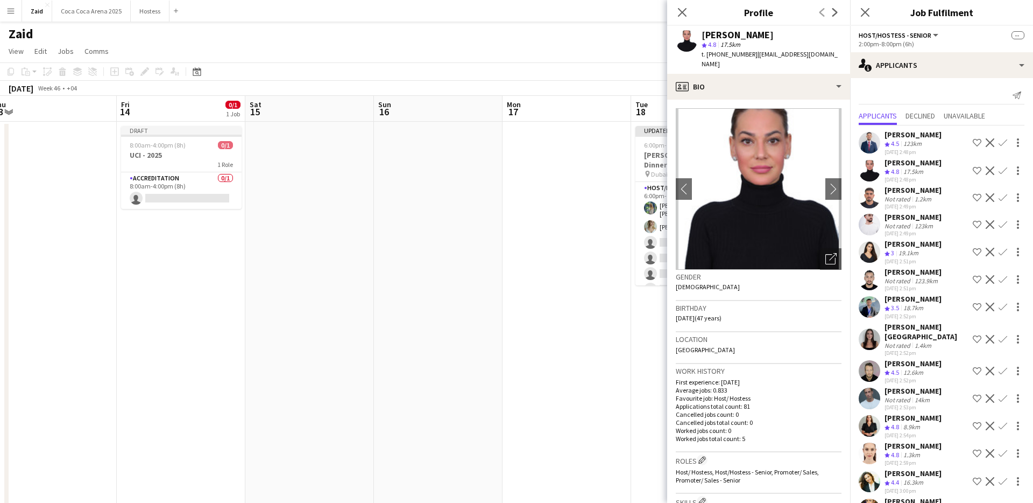
click at [902, 263] on div "[DATE] 2:51pm" at bounding box center [913, 261] width 57 height 7
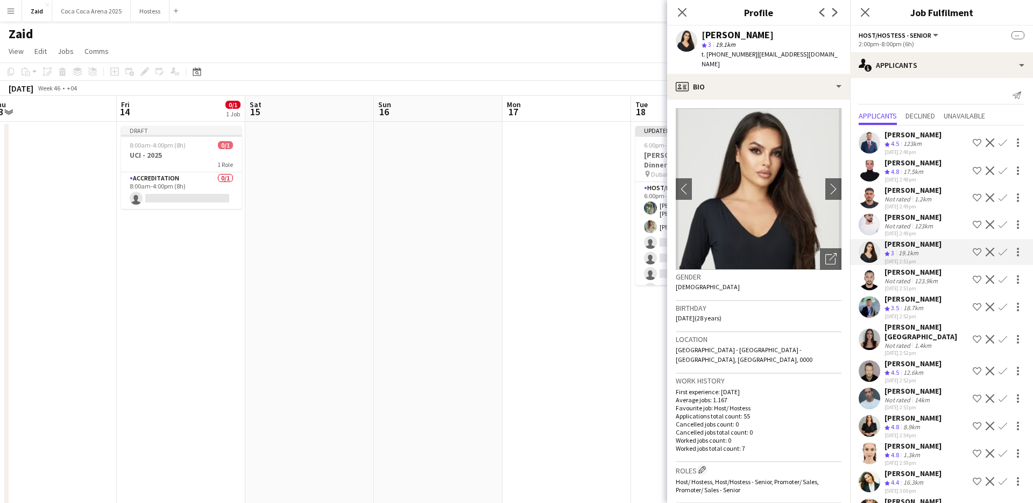
click at [893, 341] on div "Not rated" at bounding box center [899, 345] width 28 height 8
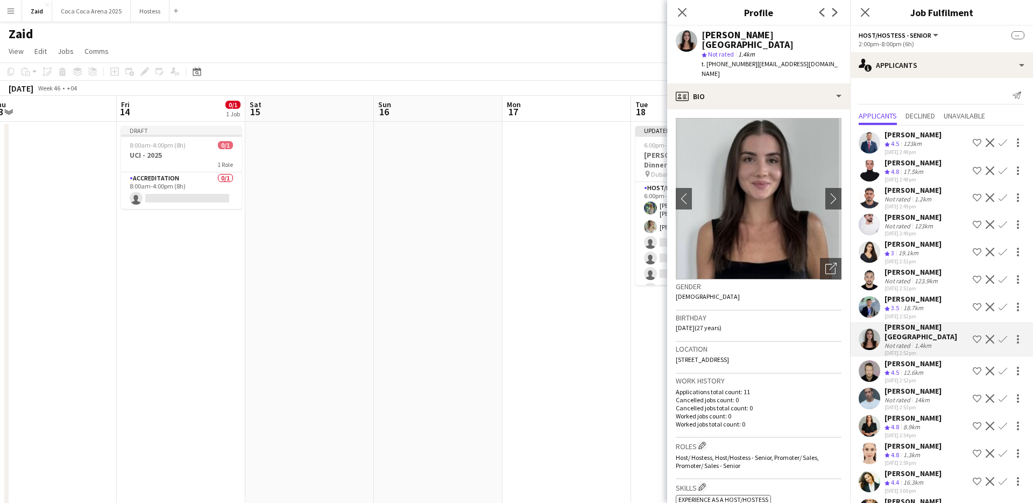
click at [889, 370] on icon "Crew rating" at bounding box center [887, 372] width 5 height 5
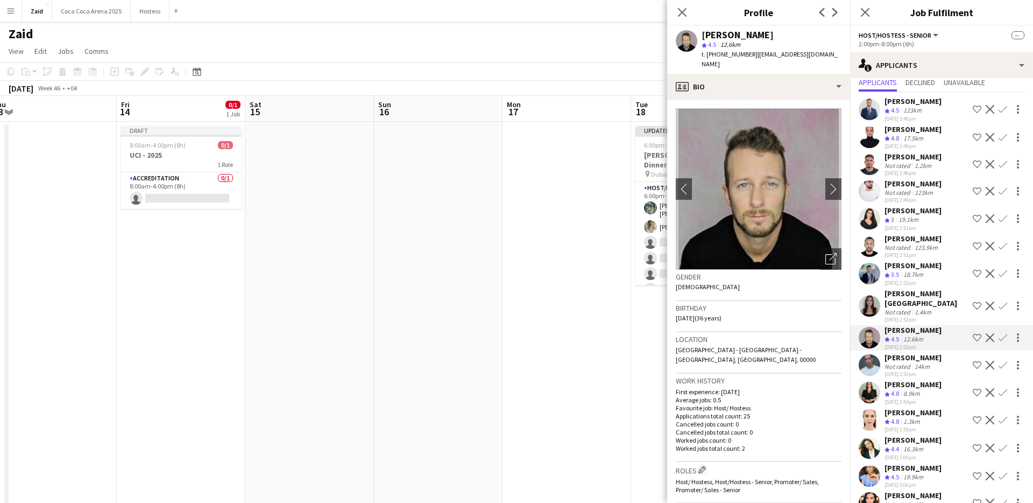
scroll to position [34, 0]
click at [889, 370] on div "[DATE] 2:53pm" at bounding box center [913, 373] width 57 height 7
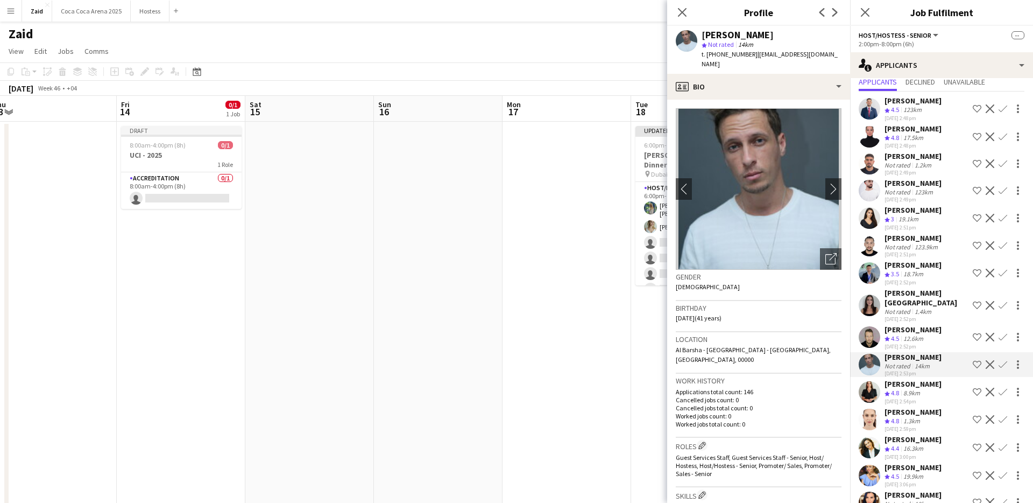
click at [898, 388] on span "4.8" at bounding box center [895, 392] width 8 height 8
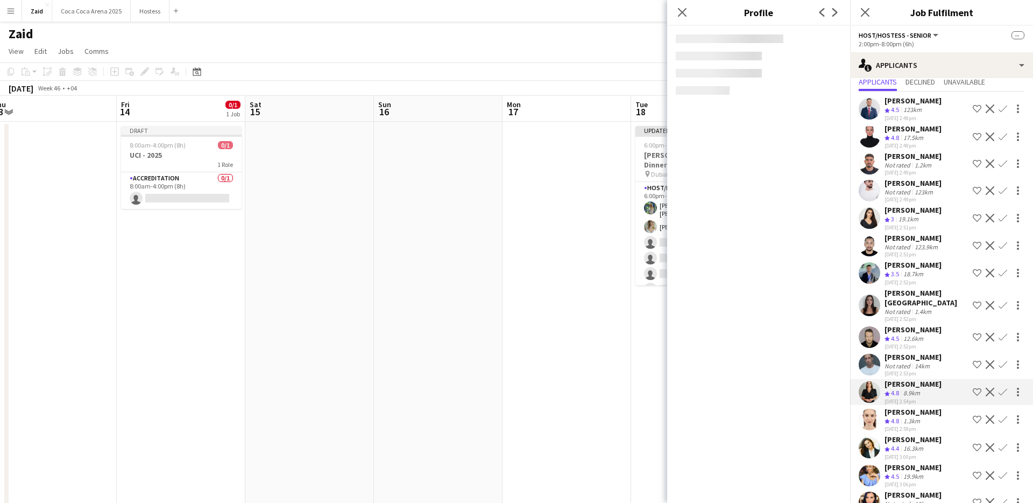
click at [906, 407] on div "[PERSON_NAME]" at bounding box center [913, 412] width 57 height 10
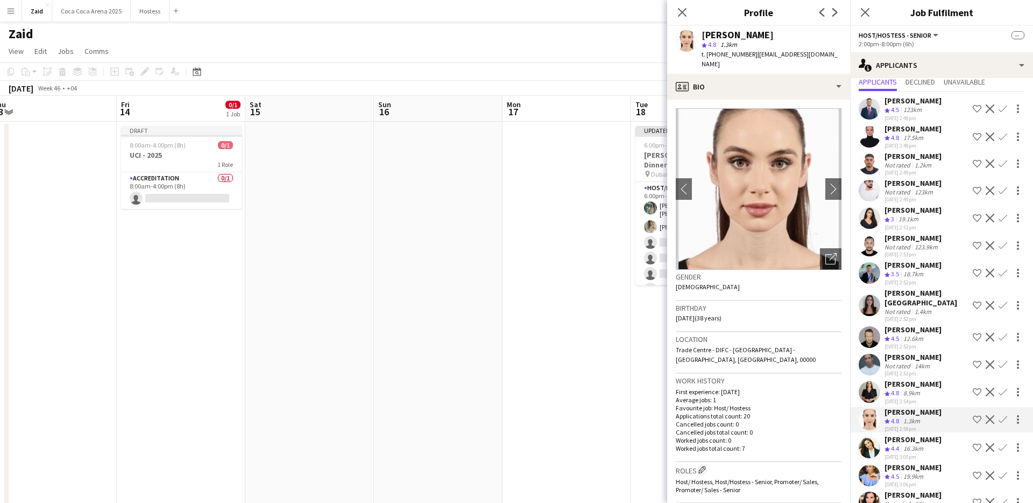
click at [908, 434] on div "[PERSON_NAME]" at bounding box center [913, 439] width 57 height 10
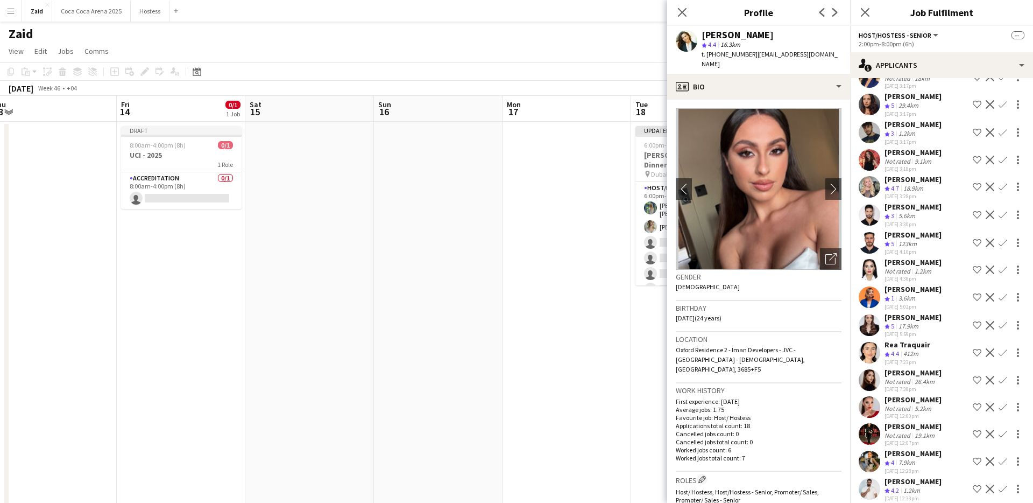
scroll to position [26, 0]
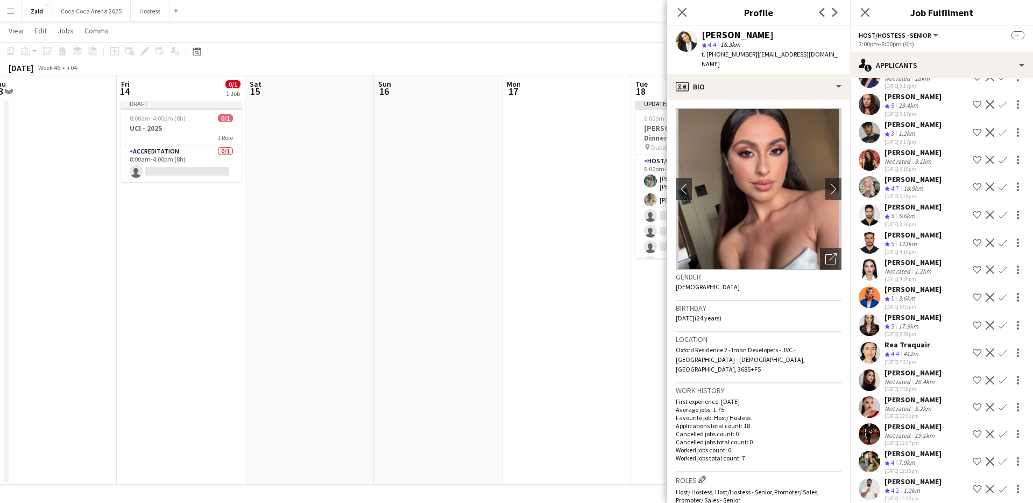
click at [636, 284] on app-date-cell "Updated 6:00pm-12:00am (6h) (Wed) 2/6 [PERSON_NAME] - 75 [PERSON_NAME] pin Duba…" at bounding box center [695, 290] width 129 height 390
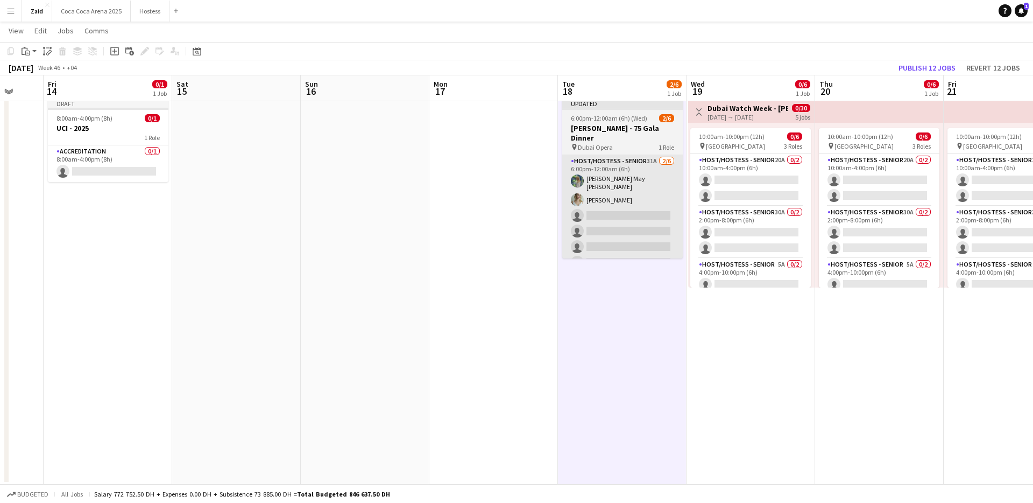
scroll to position [0, 412]
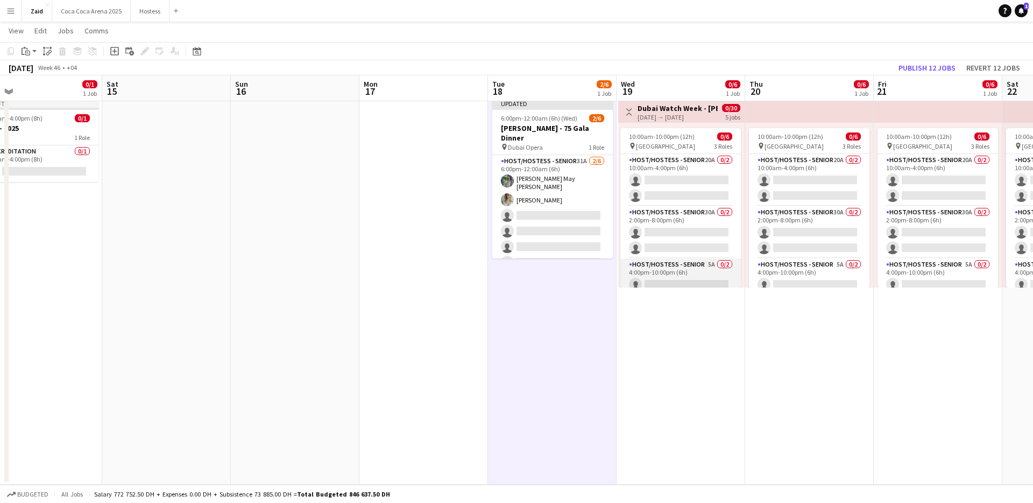
click at [702, 272] on app-card-role "Host/Hostess - Senior 5A 0/2 4:00pm-10:00pm (6h) single-neutral-actions single-…" at bounding box center [680, 284] width 121 height 52
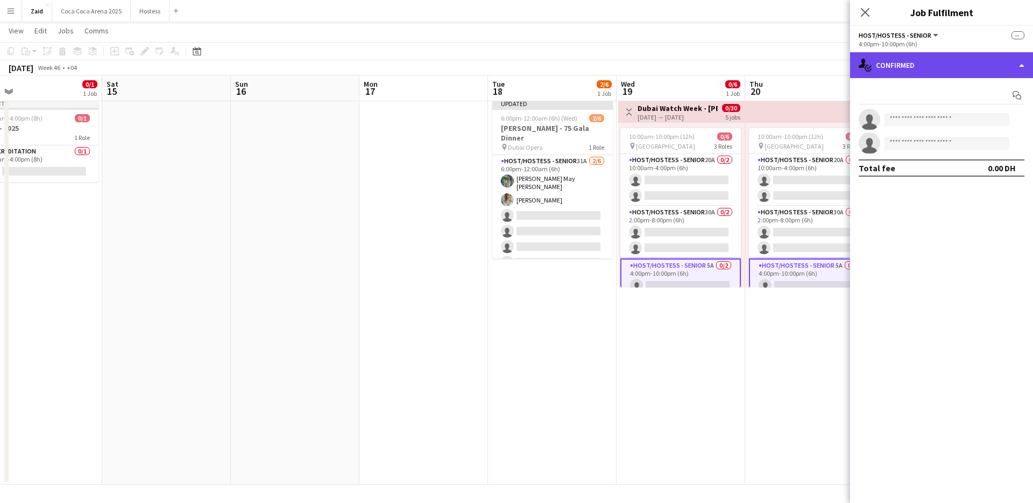
click at [919, 63] on div "single-neutral-actions-check-2 Confirmed" at bounding box center [941, 65] width 183 height 26
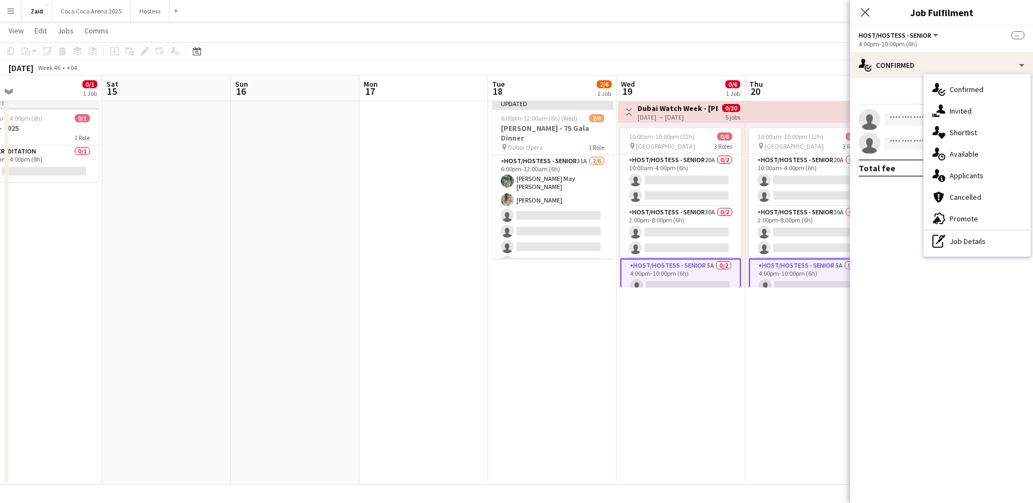
click at [959, 167] on div "single-neutral-actions-information Applicants" at bounding box center [977, 176] width 107 height 22
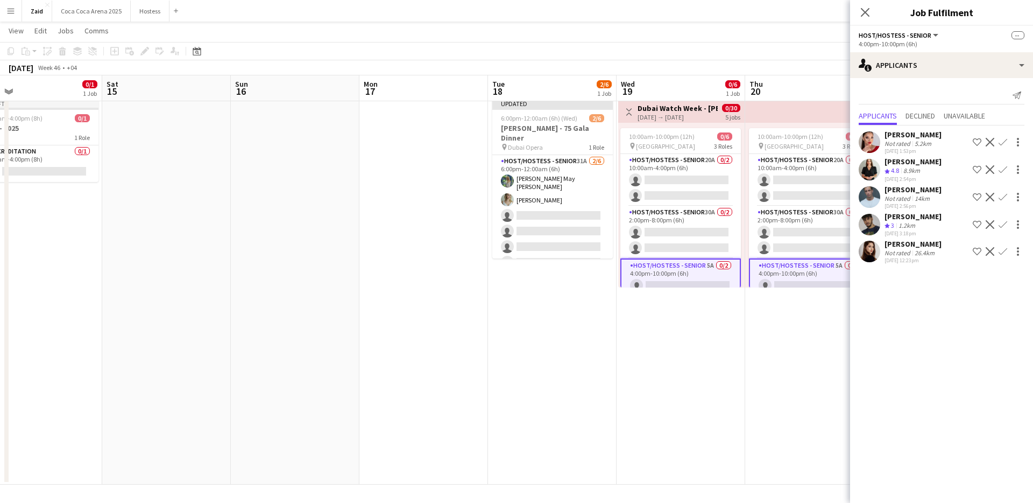
click at [896, 228] on div "Crew rating 3" at bounding box center [891, 225] width 12 height 9
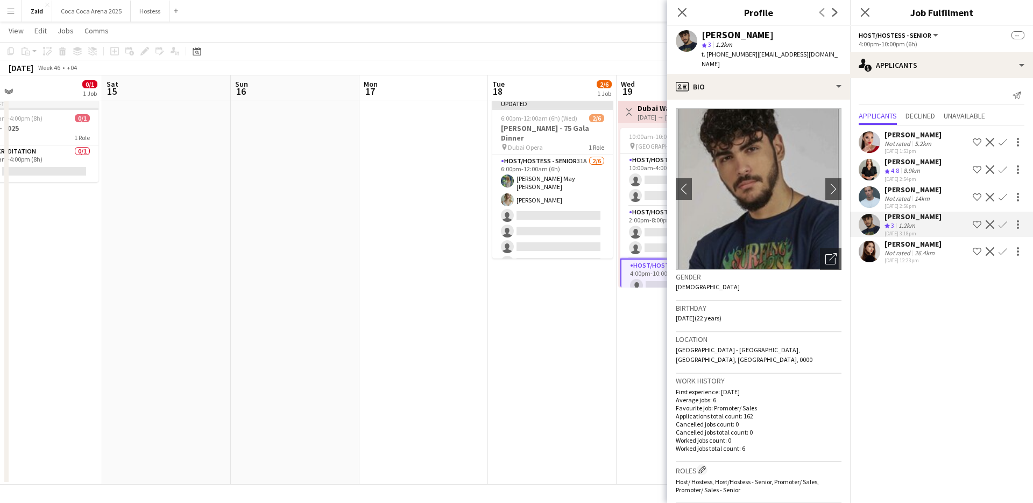
click at [896, 202] on div "[DATE] 2:56pm" at bounding box center [913, 205] width 57 height 7
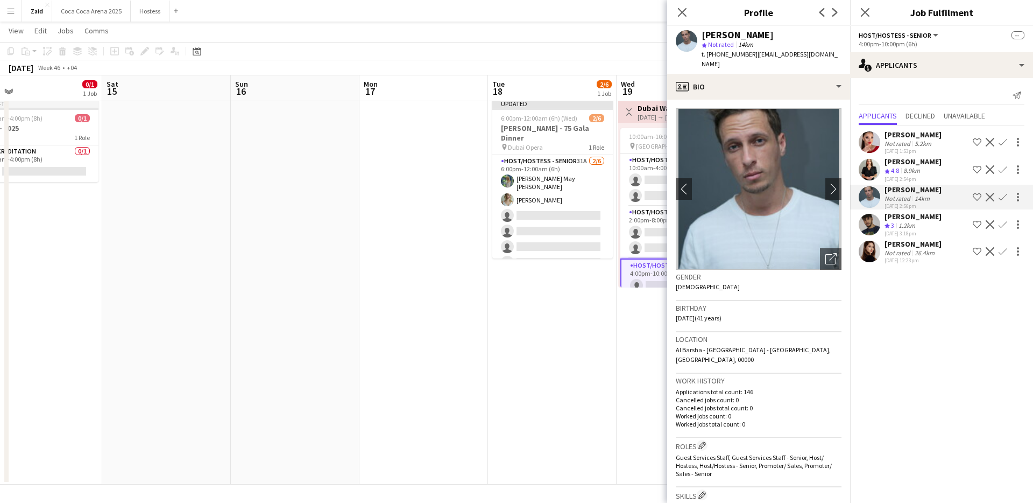
click at [896, 180] on div "[DATE] 2:54pm" at bounding box center [913, 178] width 57 height 7
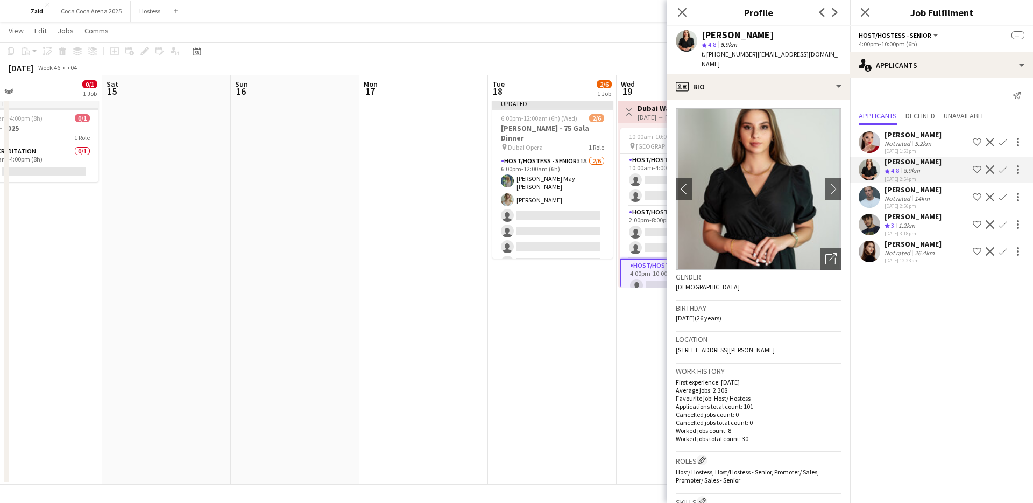
click at [875, 157] on div "[PERSON_NAME] Crew rating 4.8 8.9km [DATE] 2:54pm Shortlist crew Decline Confirm" at bounding box center [941, 170] width 183 height 26
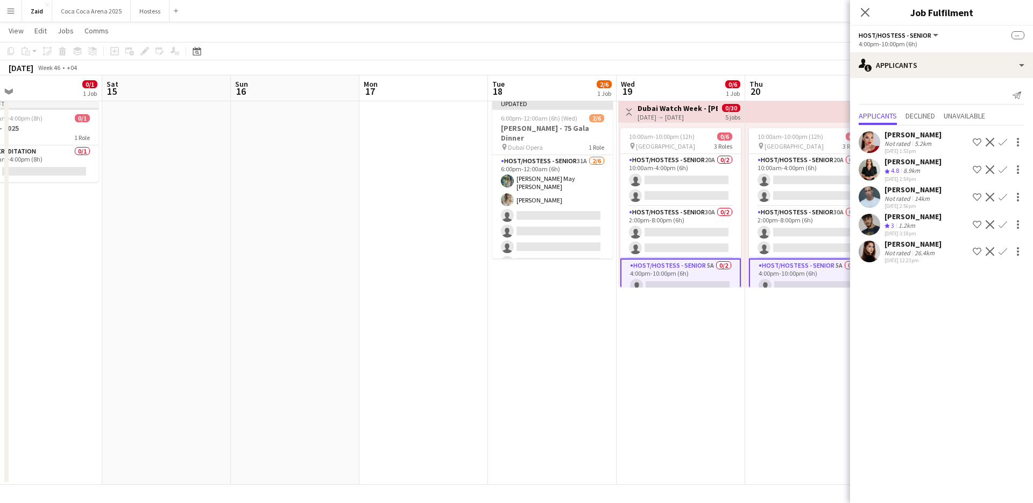
click at [737, 355] on app-date-cell "Toggle View Dubai Watch Week - [PERSON_NAME] [DATE] → [DATE] 0/30 5 jobs 10:00a…" at bounding box center [681, 290] width 129 height 390
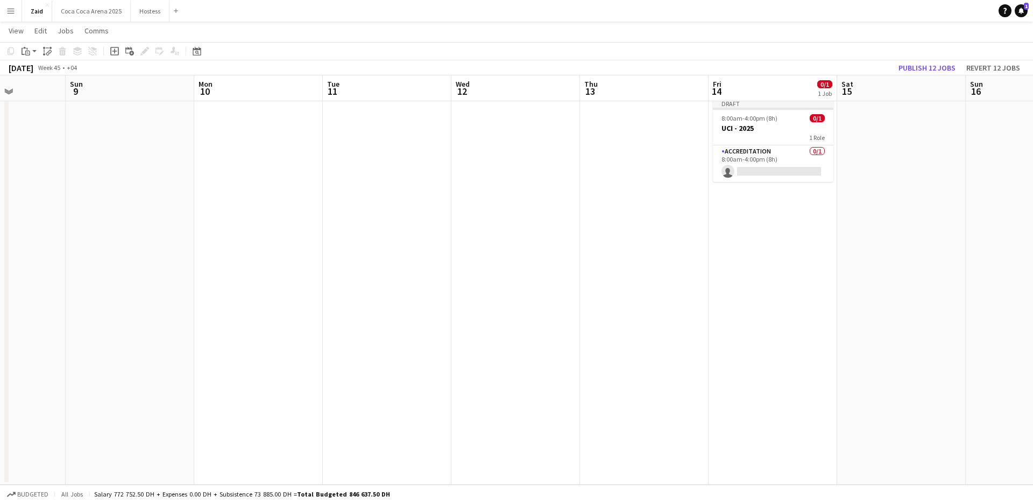
scroll to position [0, 450]
click at [753, 116] on span "8:00am-4:00pm (8h)" at bounding box center [748, 118] width 56 height 8
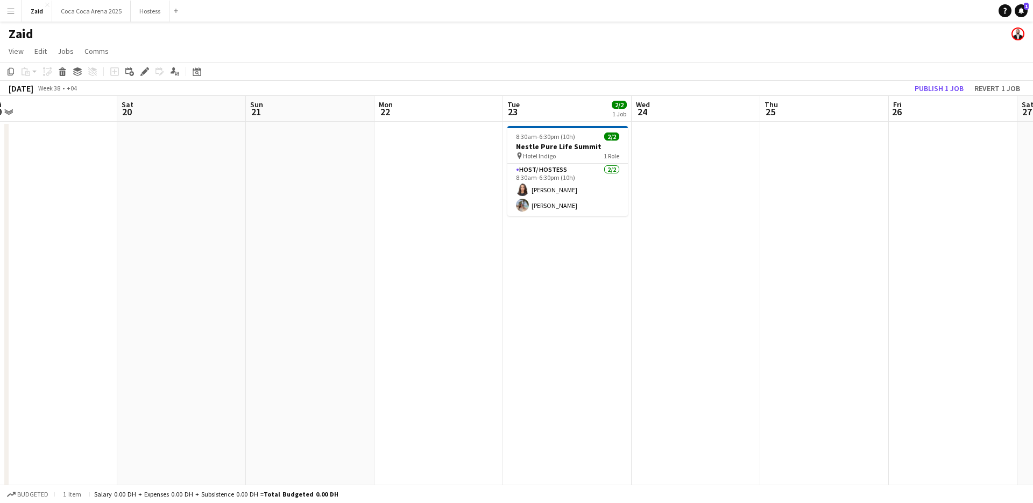
scroll to position [0, 272]
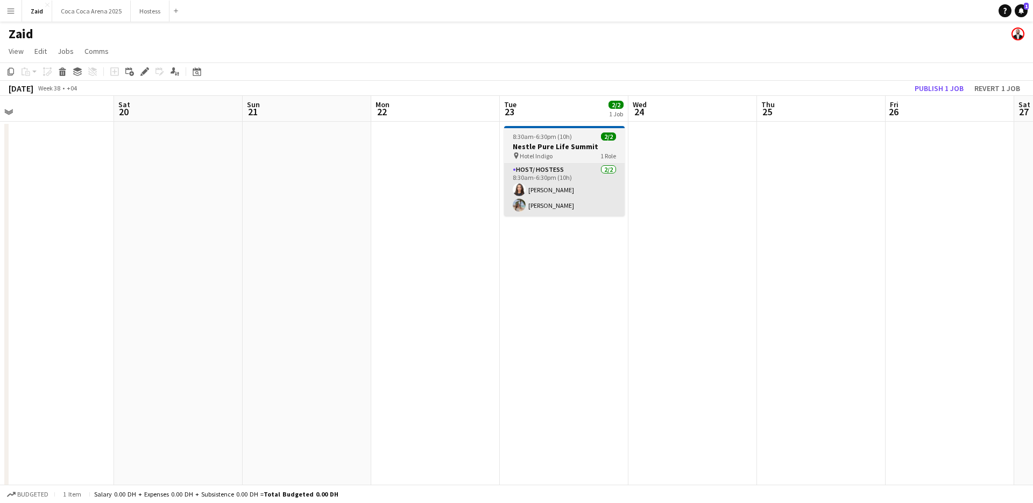
click at [576, 180] on app-card-role "Host/ Hostess [DATE] 8:30am-6:30pm (10h) [PERSON_NAME] [PERSON_NAME]" at bounding box center [564, 190] width 121 height 52
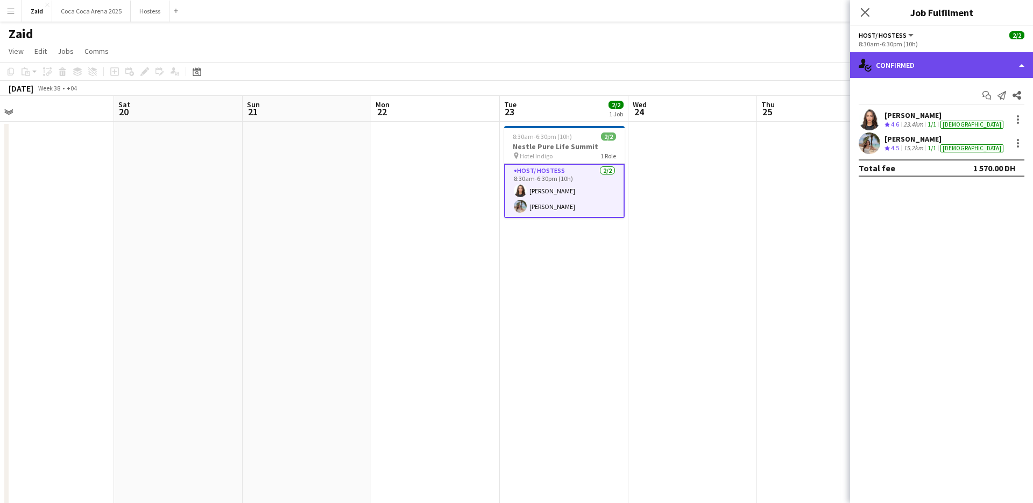
click at [905, 65] on div "single-neutral-actions-check-2 Confirmed" at bounding box center [941, 65] width 183 height 26
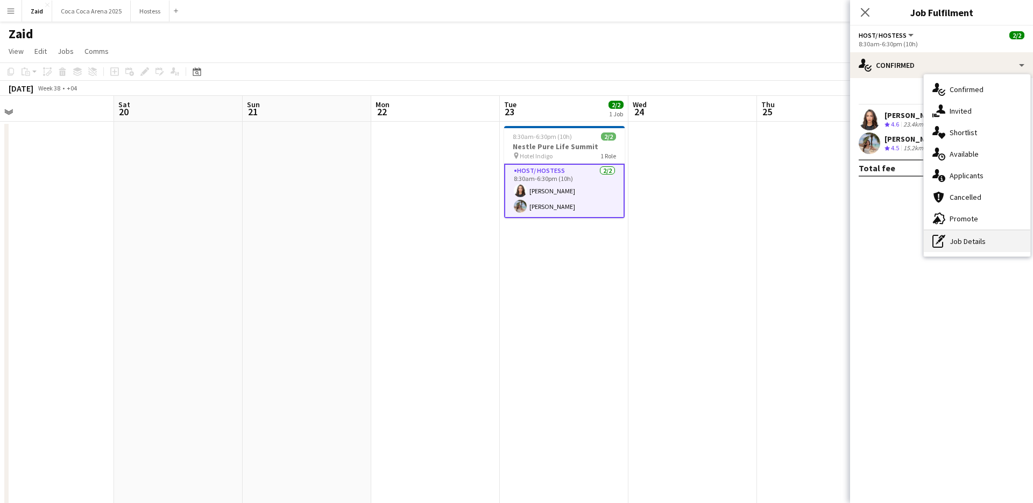
click at [973, 242] on div "pen-write Job Details" at bounding box center [977, 241] width 107 height 22
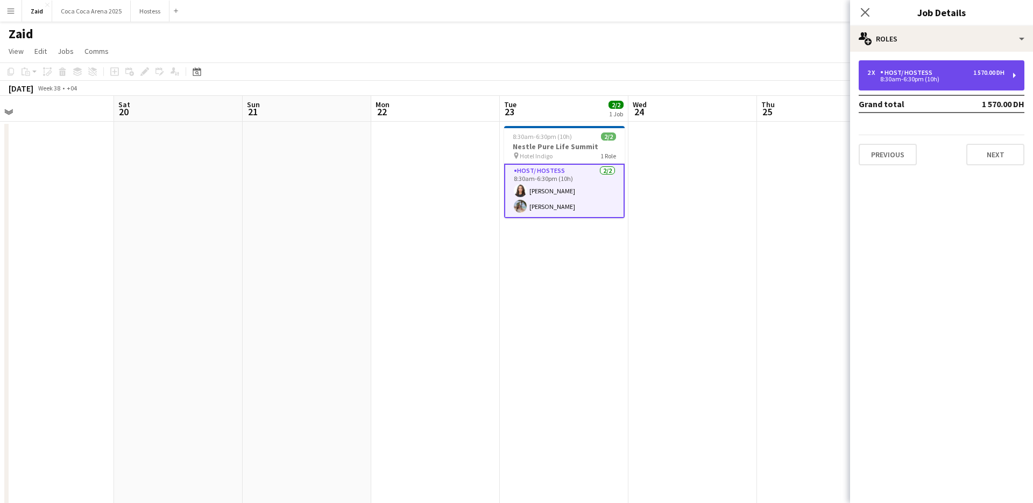
click at [886, 75] on div "Host/ Hostess" at bounding box center [908, 73] width 56 height 8
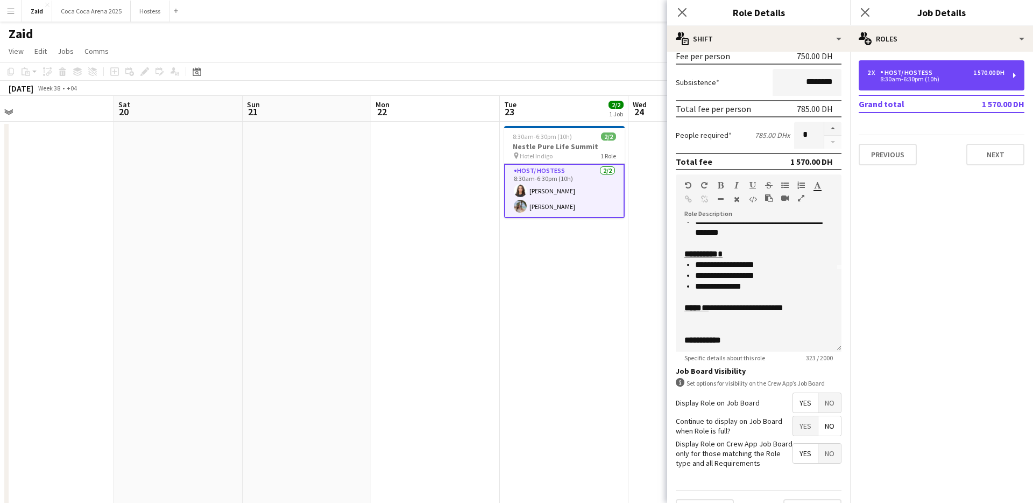
scroll to position [84, 0]
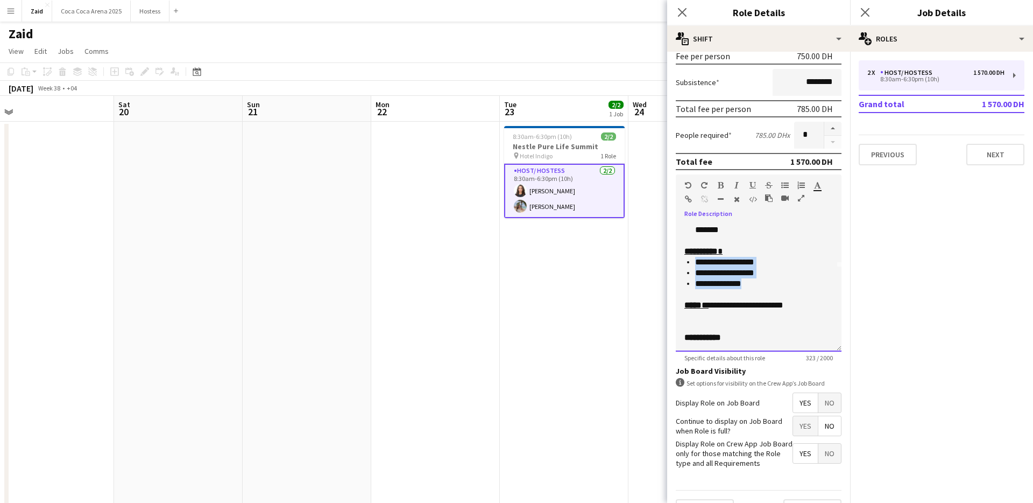
drag, startPoint x: 765, startPoint y: 286, endPoint x: 693, endPoint y: 263, distance: 75.7
click at [692, 263] on ul "**********" at bounding box center [758, 273] width 148 height 32
click at [756, 285] on li "**********" at bounding box center [764, 283] width 138 height 11
click at [773, 274] on li "**********" at bounding box center [764, 272] width 138 height 11
click at [762, 285] on li "**********" at bounding box center [764, 283] width 138 height 11
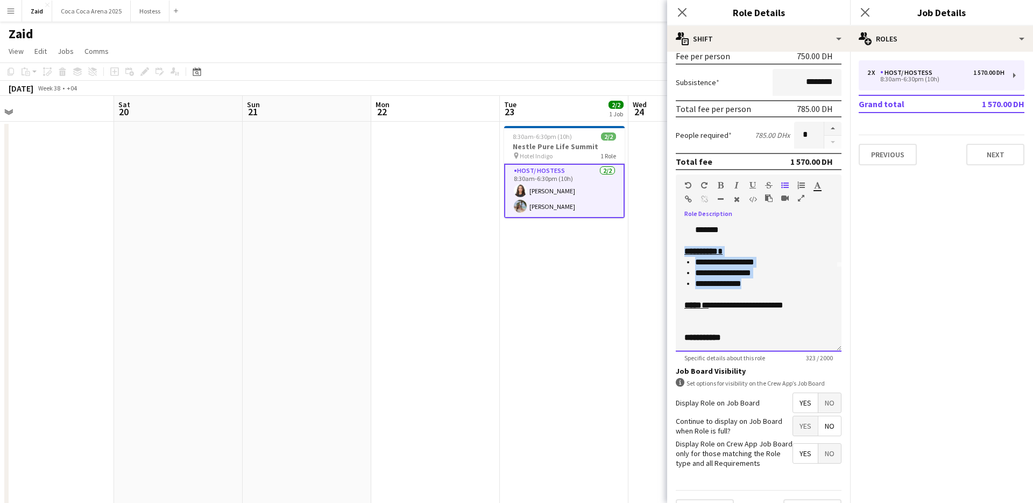
drag, startPoint x: 755, startPoint y: 285, endPoint x: 675, endPoint y: 251, distance: 87.5
click at [674, 250] on form "**********" at bounding box center [758, 210] width 183 height 638
copy div "**********"
click at [544, 369] on app-date-cell "8:30am-6:30pm (10h) 2/2 Nestle Pure Life Summit pin Hotel Indigo 1 Role Host/ H…" at bounding box center [564, 317] width 129 height 390
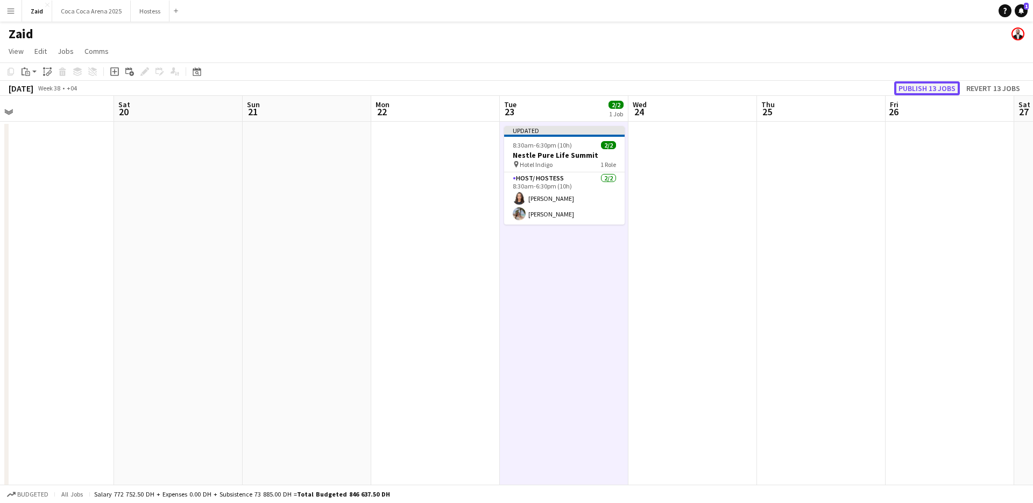
click at [921, 89] on button "Publish 13 jobs" at bounding box center [927, 88] width 66 height 14
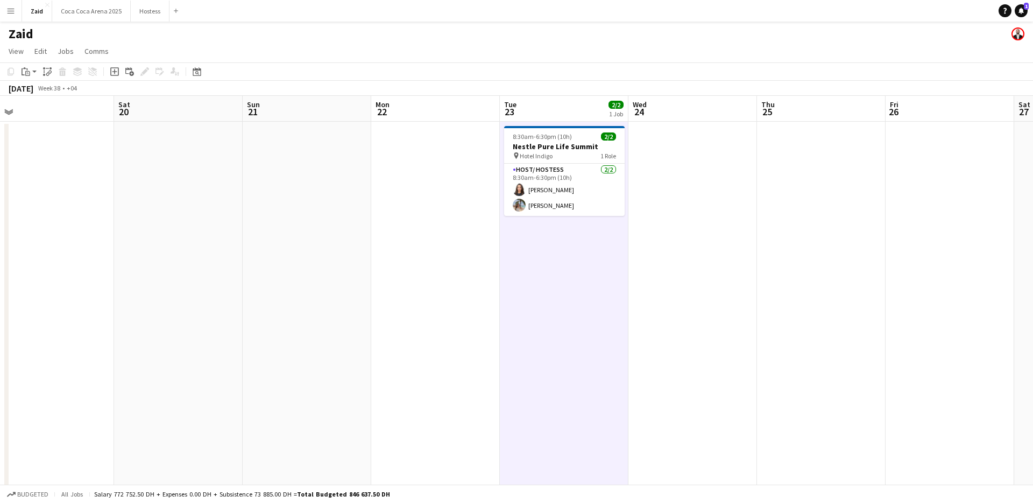
click at [565, 156] on div "pin Hotel Indigo 1 Role" at bounding box center [564, 155] width 121 height 9
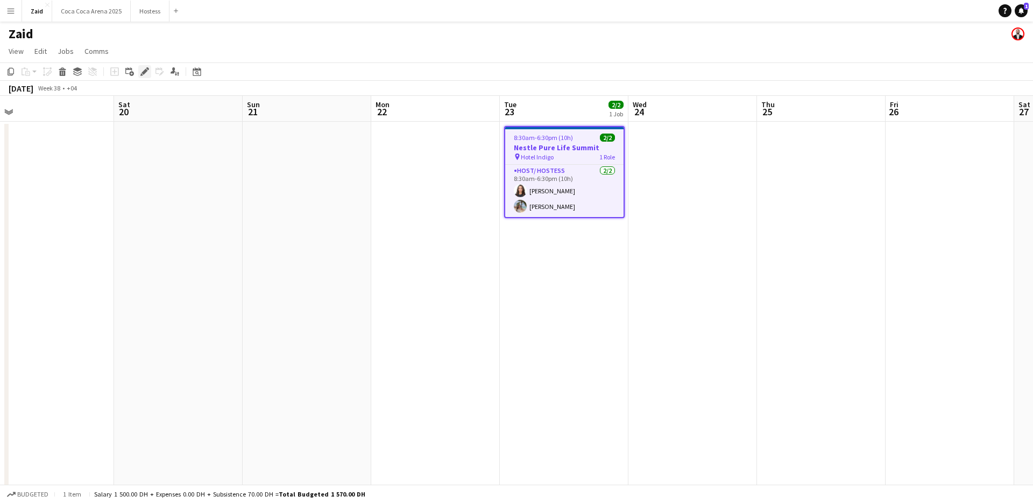
click at [145, 72] on icon at bounding box center [145, 72] width 6 height 6
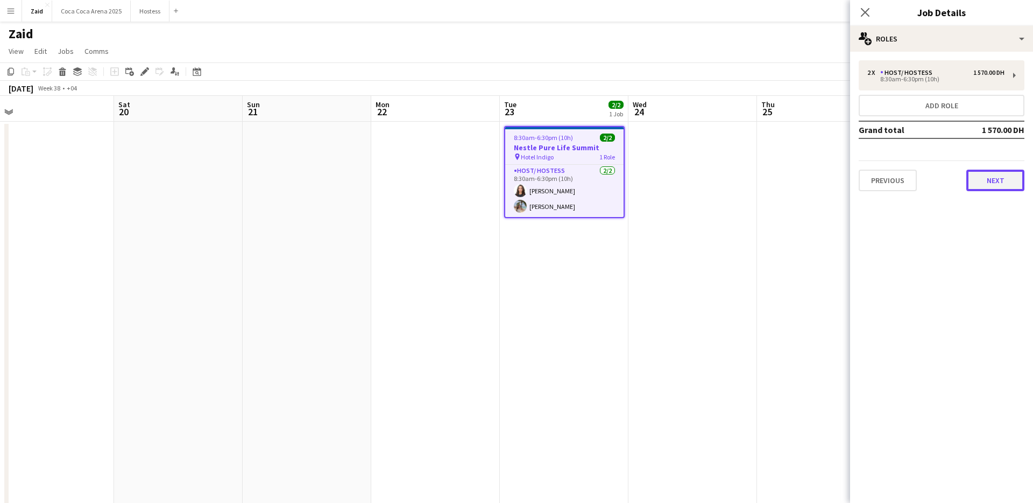
click at [1002, 186] on button "Next" at bounding box center [995, 180] width 58 height 22
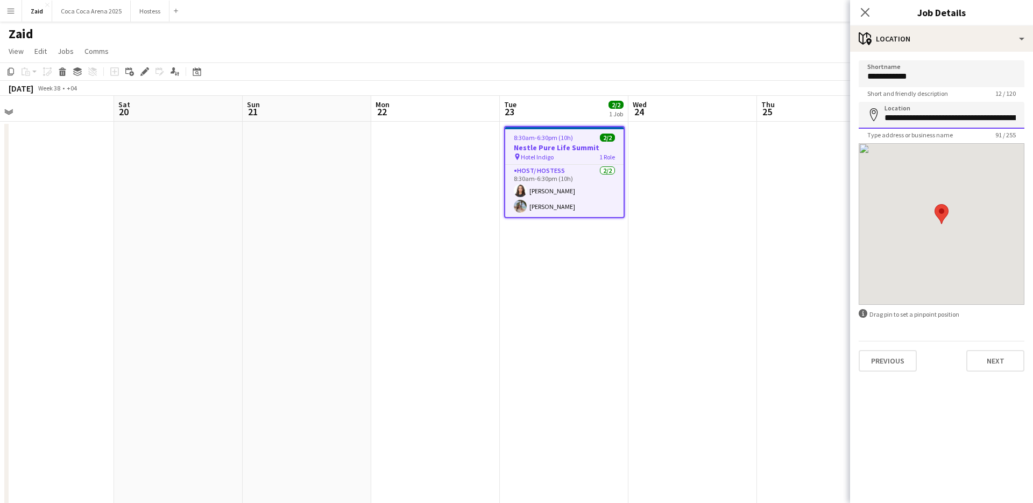
click at [966, 118] on input "**********" at bounding box center [942, 115] width 166 height 27
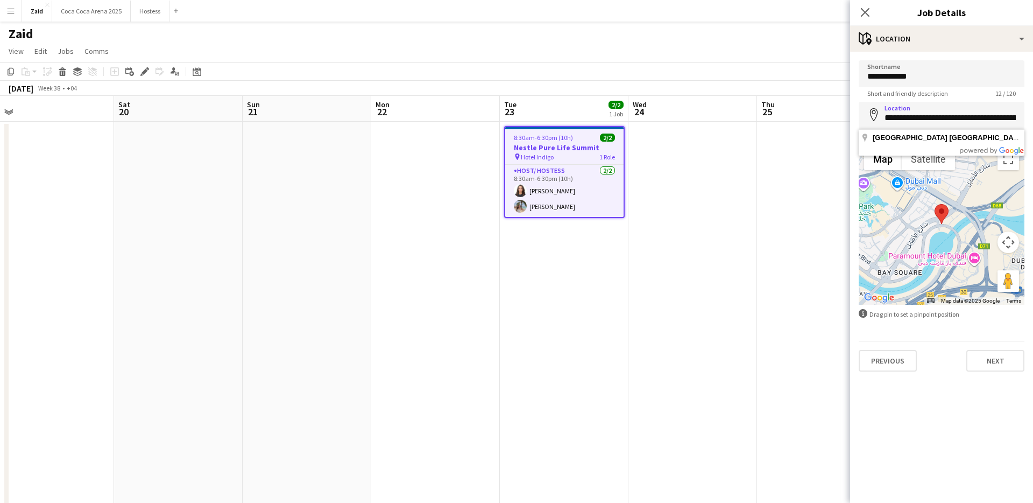
click at [775, 175] on app-date-cell at bounding box center [821, 317] width 129 height 390
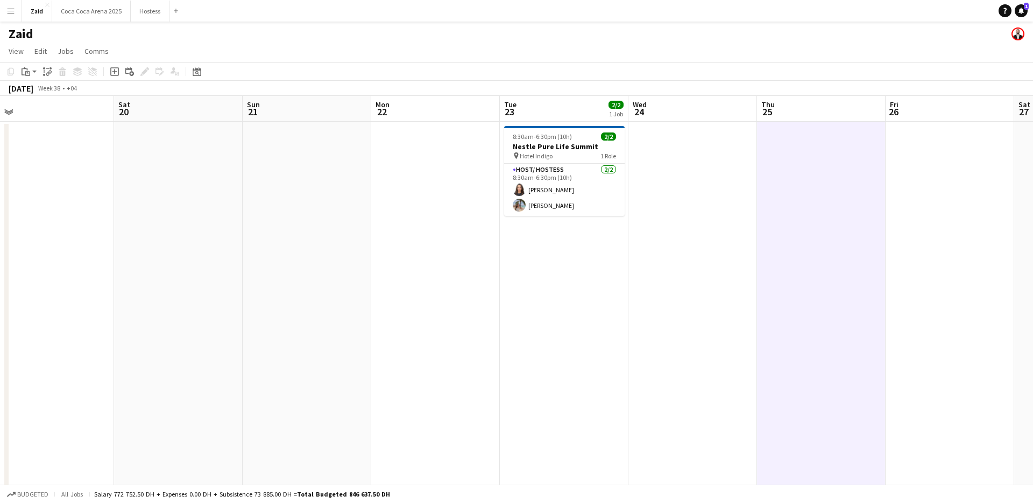
scroll to position [26, 0]
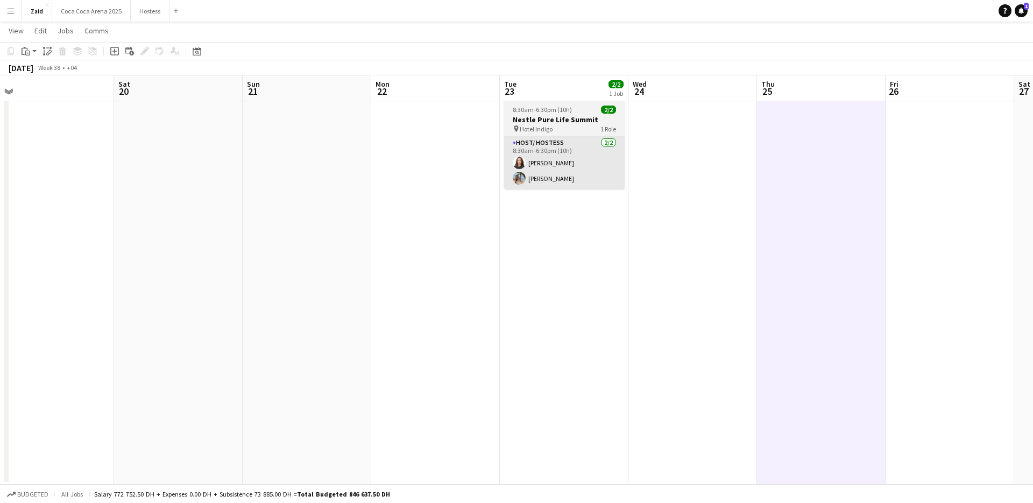
click at [591, 163] on app-card-role "Host/ Hostess [DATE] 8:30am-6:30pm (10h) [PERSON_NAME] [PERSON_NAME]" at bounding box center [564, 163] width 121 height 52
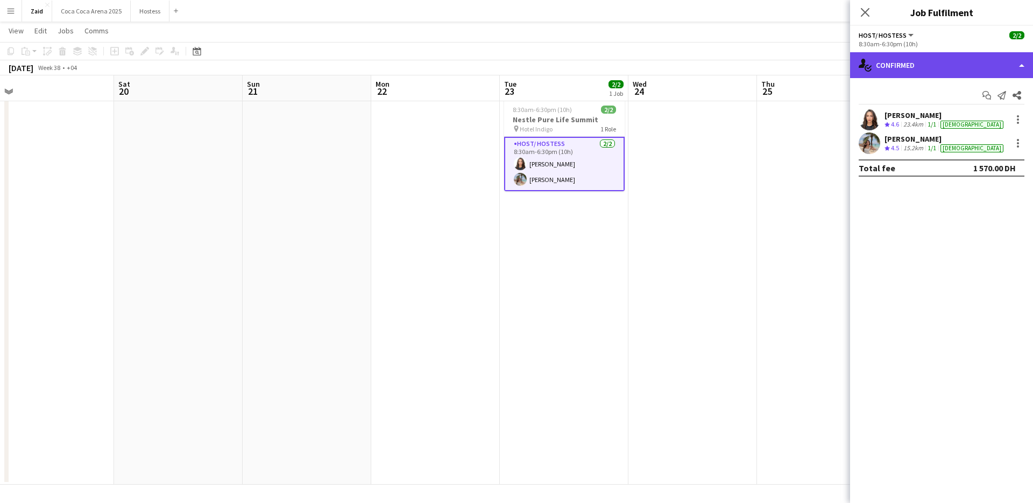
click at [946, 69] on div "single-neutral-actions-check-2 Confirmed" at bounding box center [941, 65] width 183 height 26
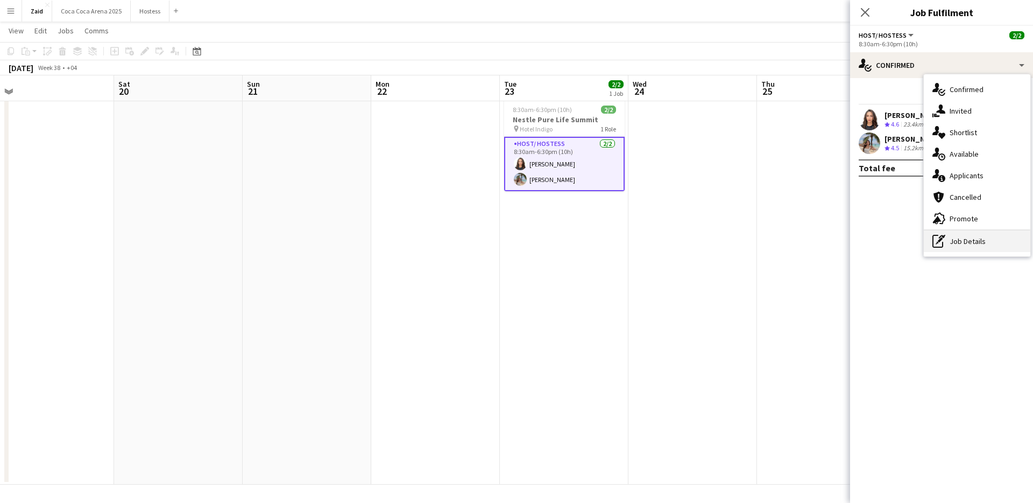
click at [967, 241] on div "pen-write Job Details" at bounding box center [977, 241] width 107 height 22
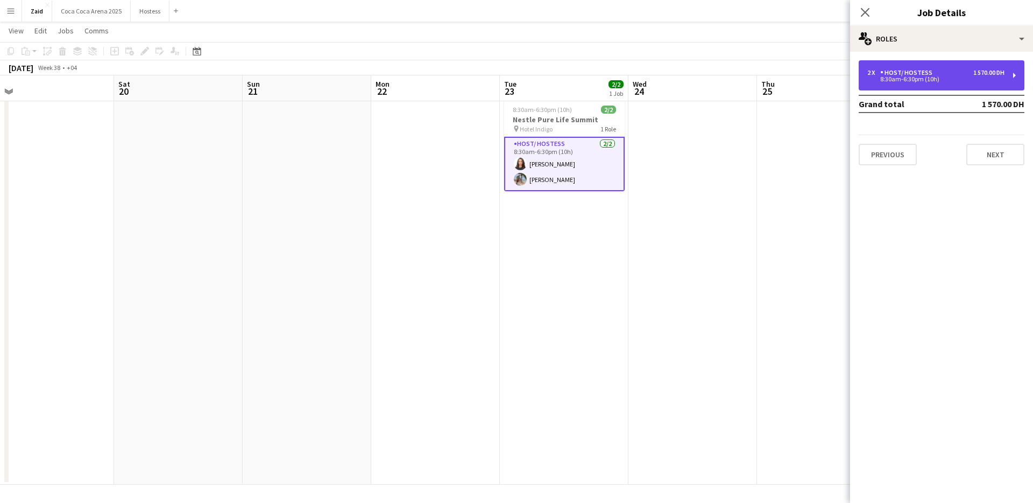
click at [932, 75] on div "Host/ Hostess" at bounding box center [908, 73] width 56 height 8
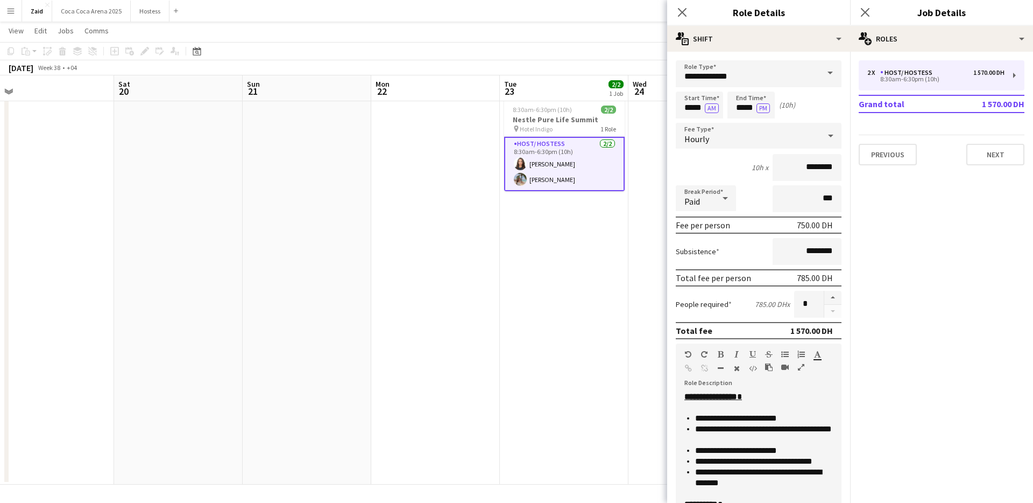
click at [571, 443] on app-date-cell "8:30am-6:30pm (10h) 2/2 Nestle Pure Life Summit pin Hotel Indigo 1 Role Host/ H…" at bounding box center [564, 290] width 129 height 390
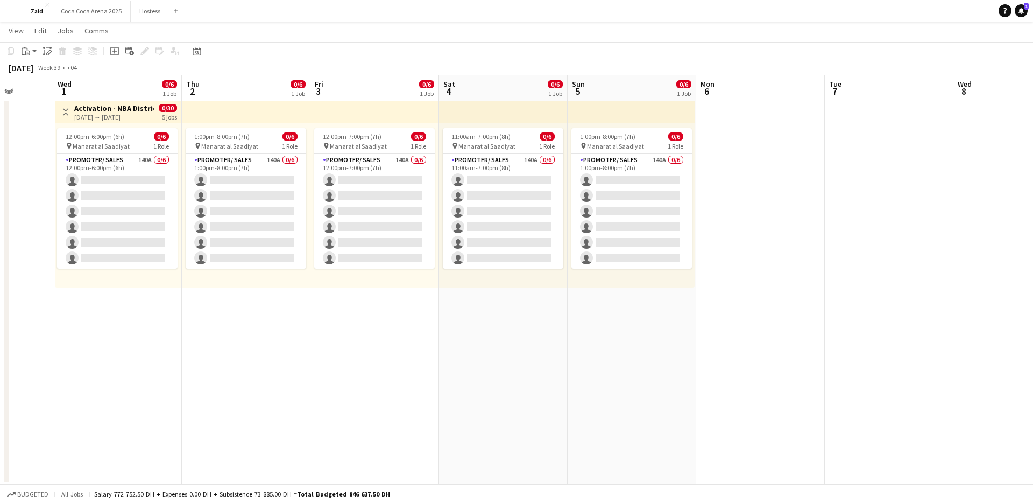
scroll to position [0, 502]
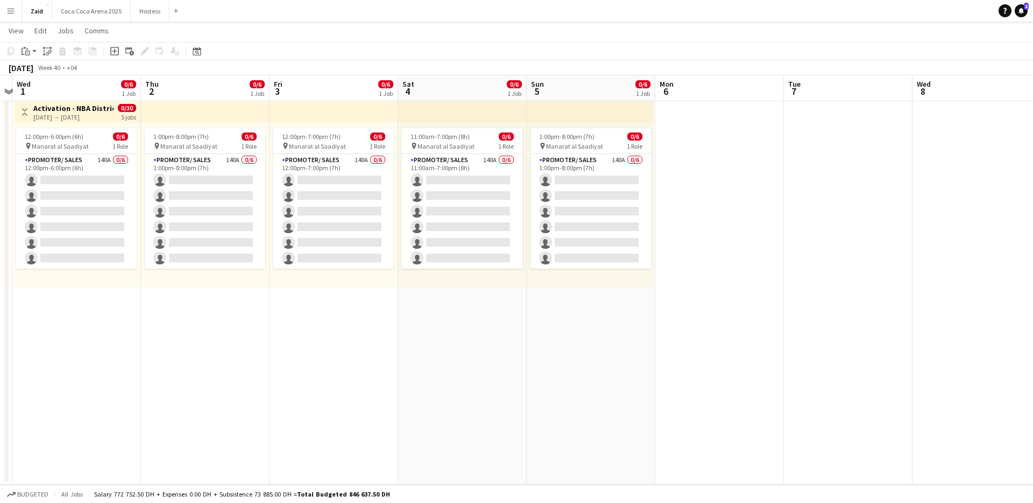
click at [496, 208] on app-card-role "Promoter/ Sales 140A 0/6 11:00am-7:00pm (8h) single-neutral-actions single-neut…" at bounding box center [462, 211] width 121 height 115
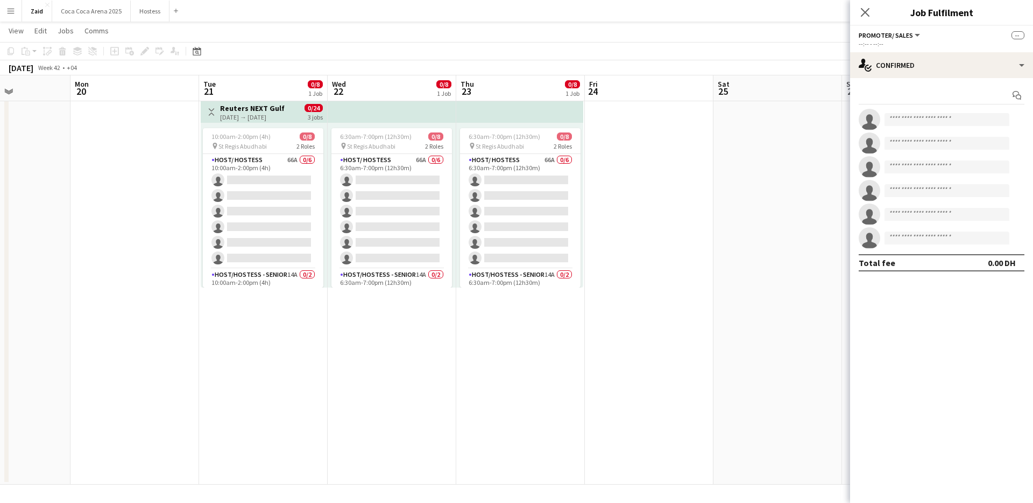
scroll to position [0, 437]
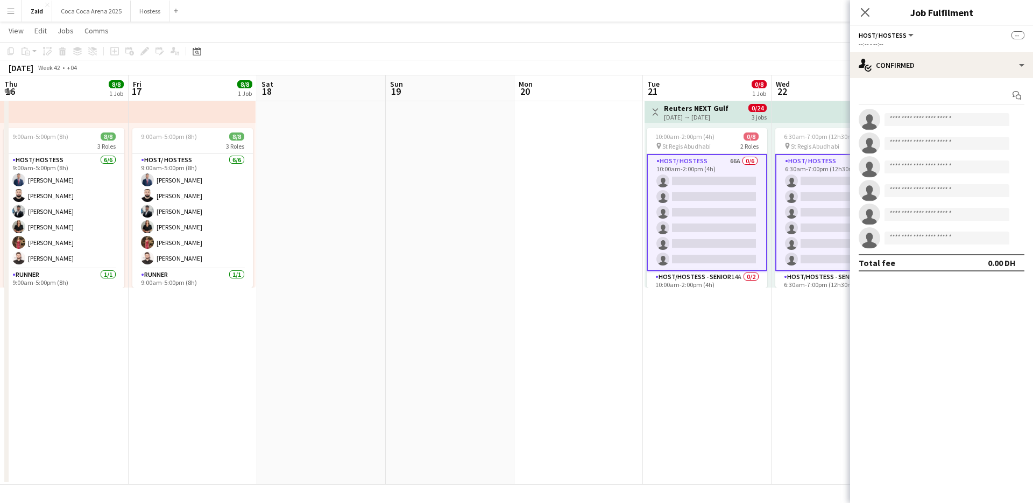
scroll to position [0, 437]
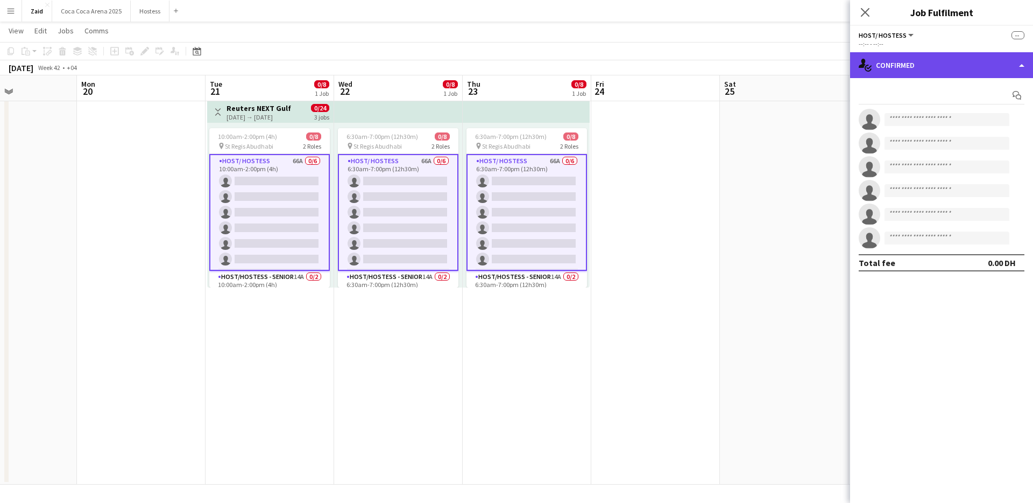
click at [930, 76] on div "single-neutral-actions-check-2 Confirmed" at bounding box center [941, 65] width 183 height 26
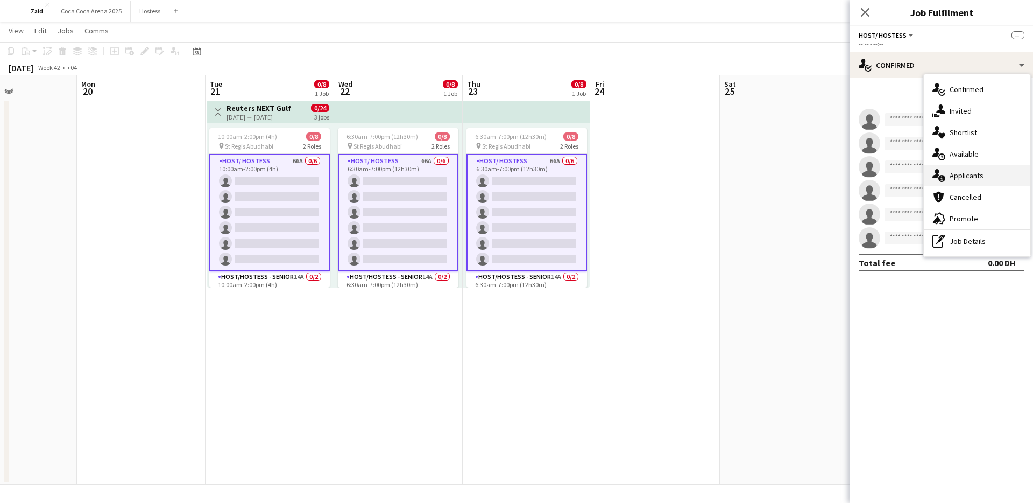
click at [974, 171] on div "single-neutral-actions-information Applicants" at bounding box center [977, 176] width 107 height 22
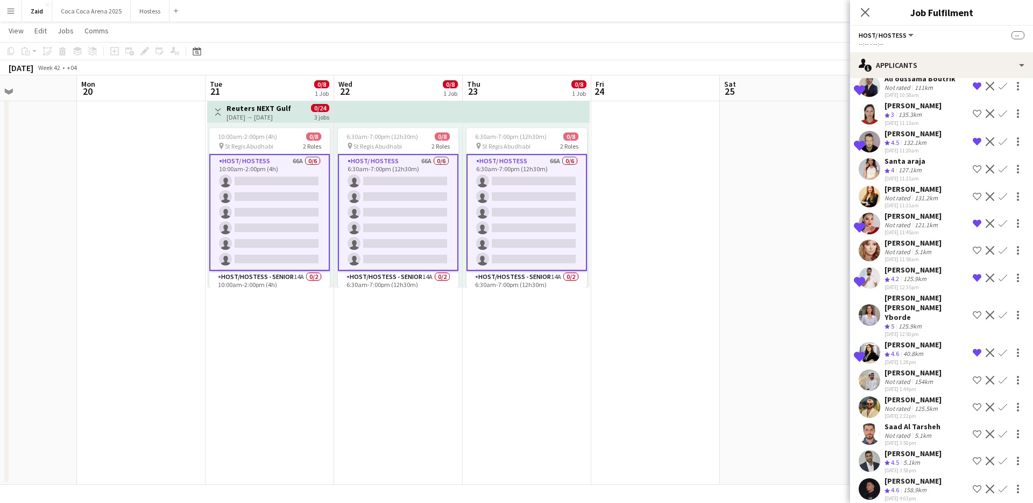
scroll to position [36, 0]
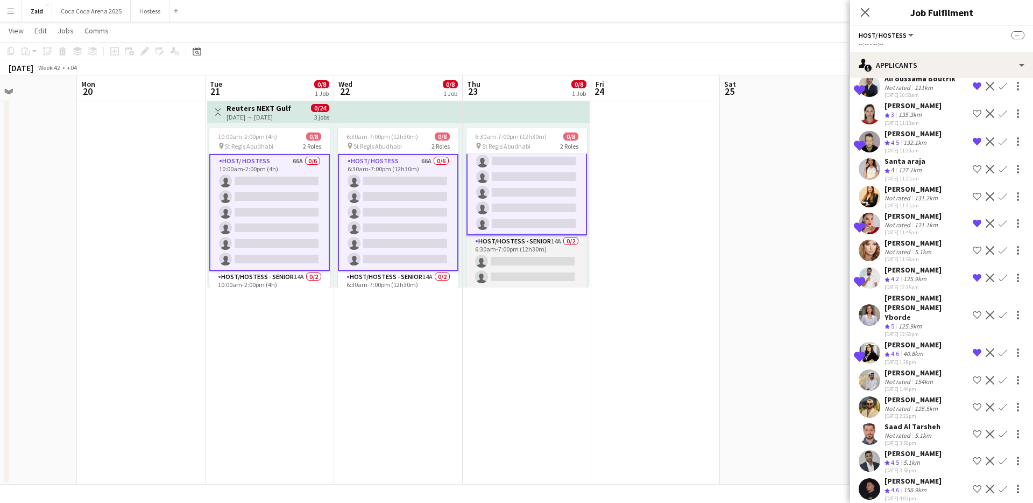
click at [553, 272] on app-card-role "Host/Hostess - Senior 14A 0/2 6:30am-7:00pm (12h30m) single-neutral-actions sin…" at bounding box center [526, 261] width 121 height 52
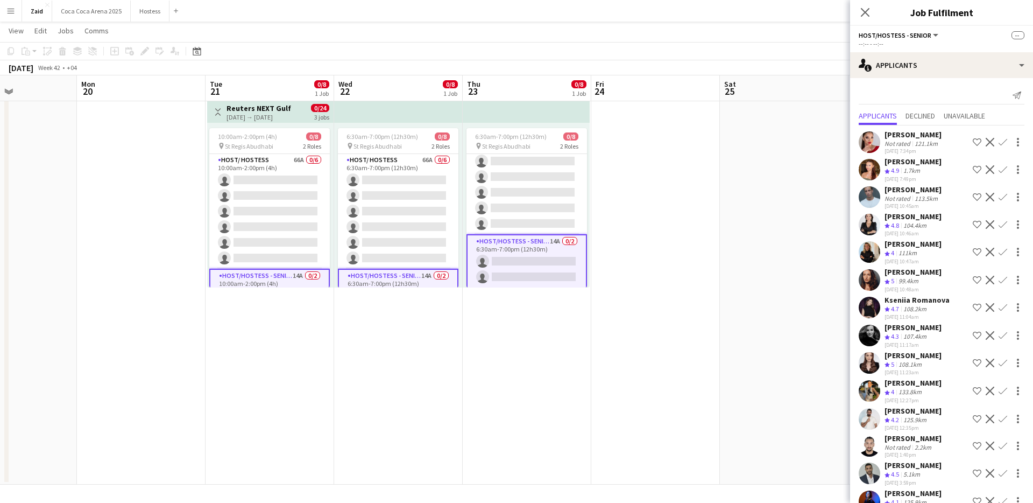
scroll to position [22, 0]
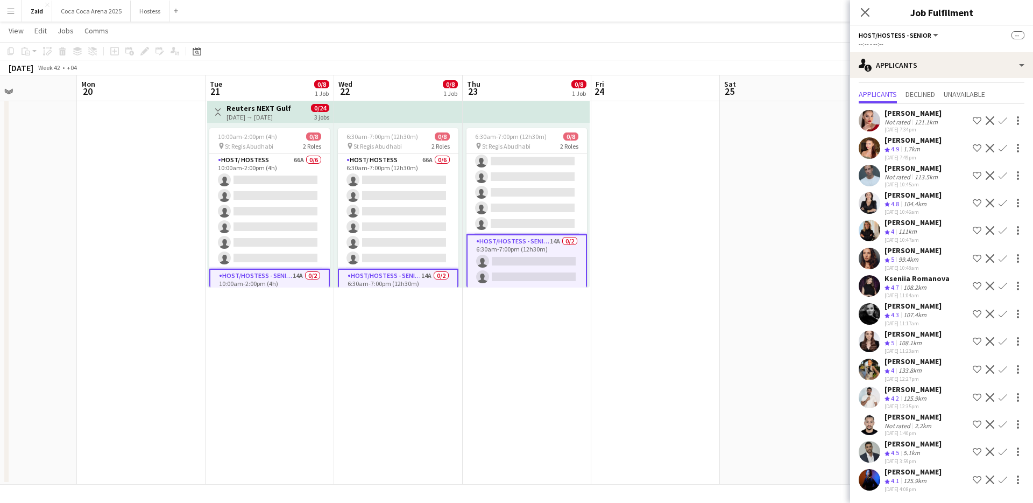
click at [979, 452] on app-icon "Shortlist crew" at bounding box center [977, 451] width 9 height 9
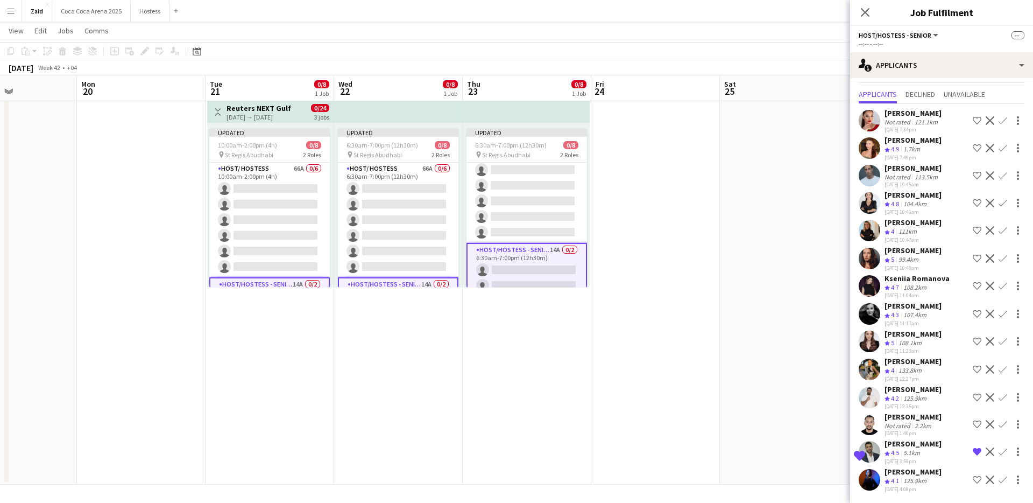
scroll to position [0, 0]
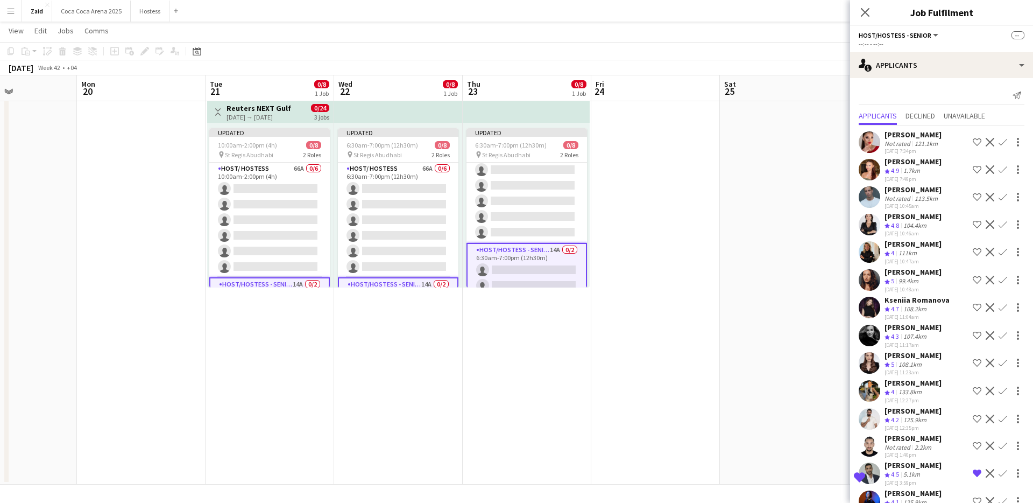
click at [977, 283] on app-icon "Shortlist crew" at bounding box center [977, 279] width 9 height 9
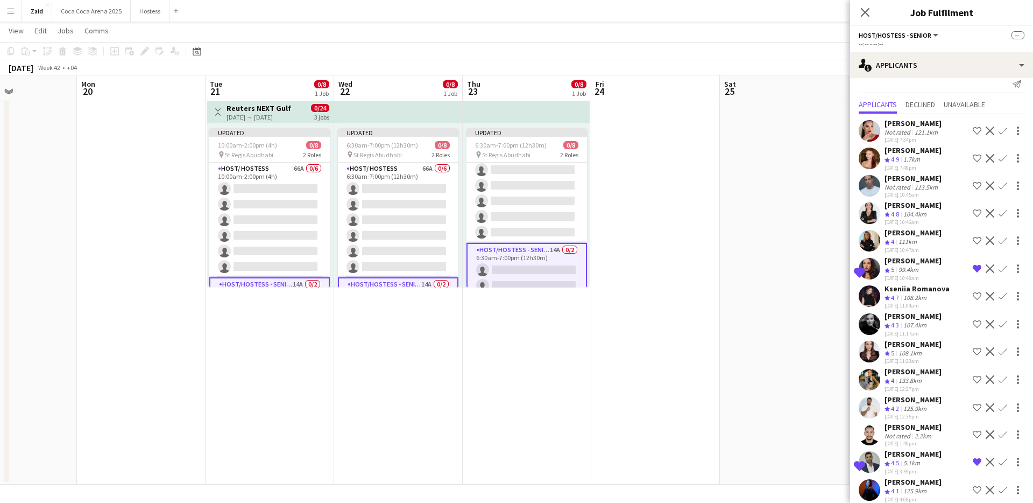
scroll to position [22, 0]
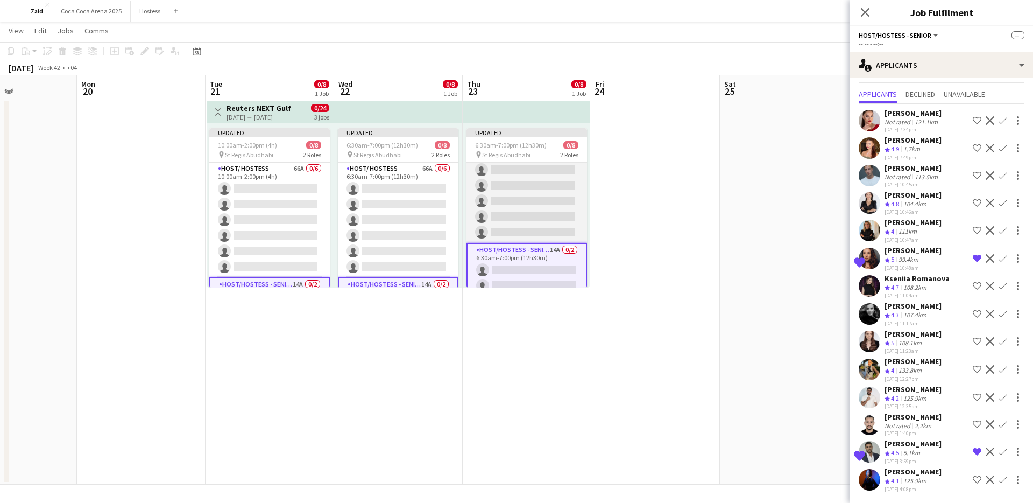
click at [578, 216] on app-card-role "Host/ Hostess 66A 0/6 6:30am-7:00pm (12h30m) single-neutral-actions single-neut…" at bounding box center [526, 185] width 121 height 115
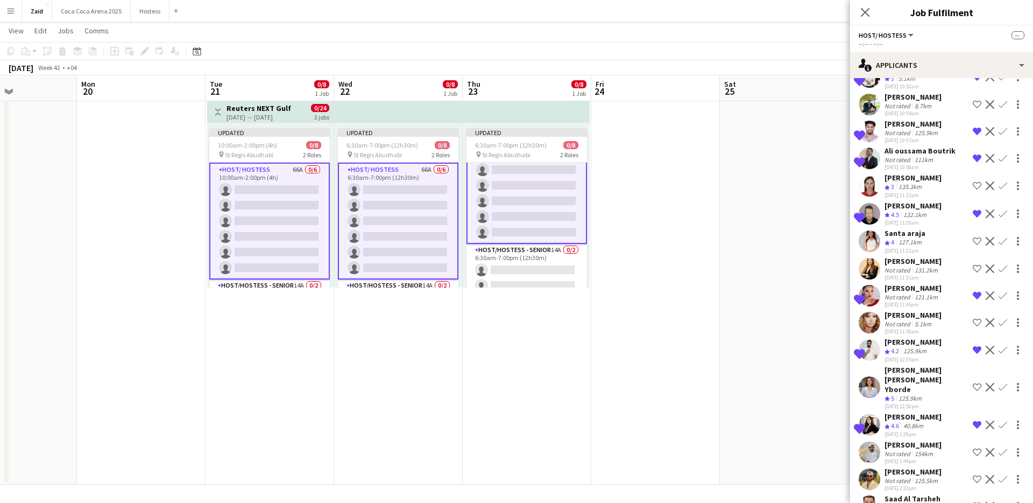
scroll to position [1454, 0]
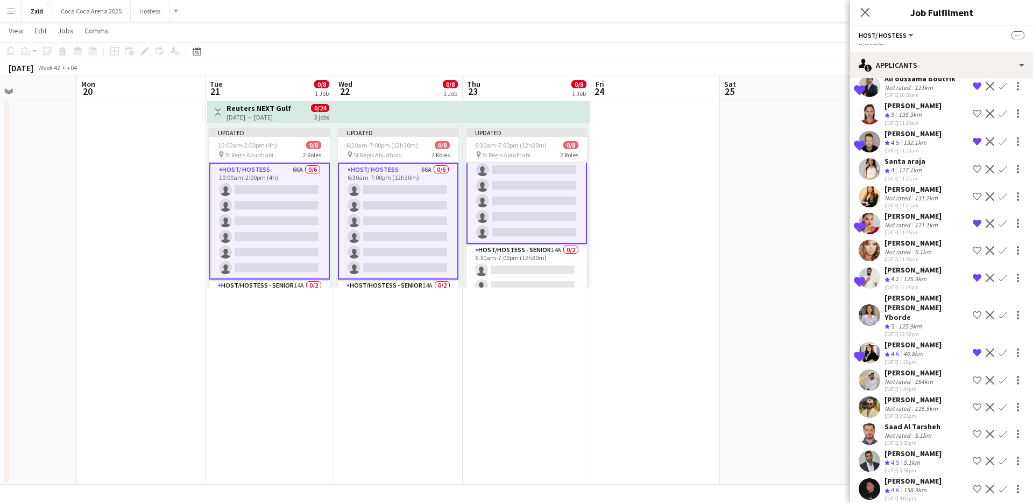
click at [979, 484] on app-icon "Shortlist crew" at bounding box center [977, 488] width 9 height 9
click at [816, 360] on app-date-cell at bounding box center [784, 290] width 129 height 390
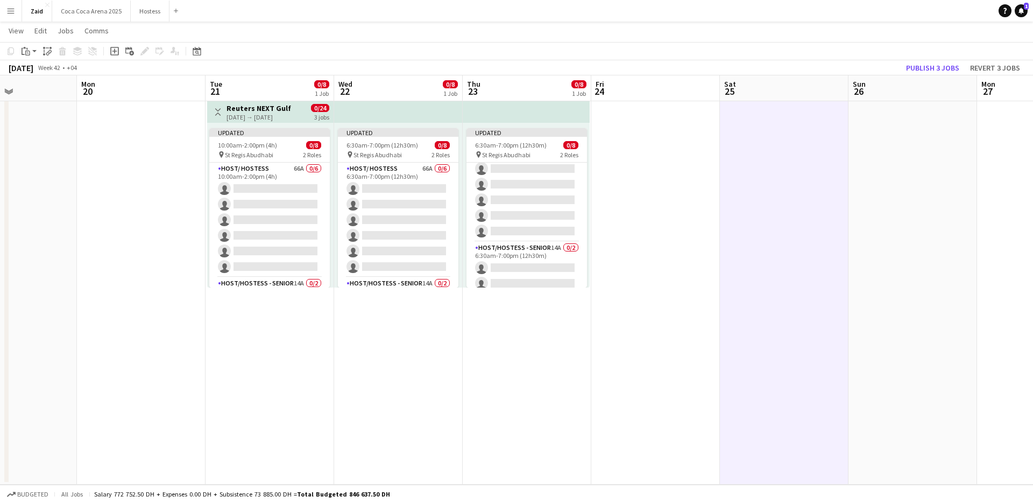
scroll to position [34, 0]
click at [917, 73] on button "Publish 3 jobs" at bounding box center [933, 68] width 62 height 14
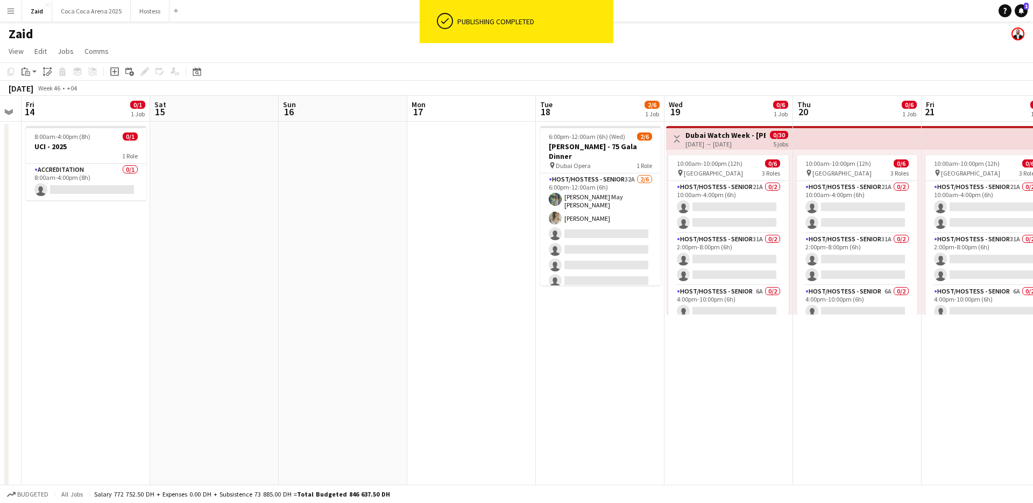
scroll to position [0, 376]
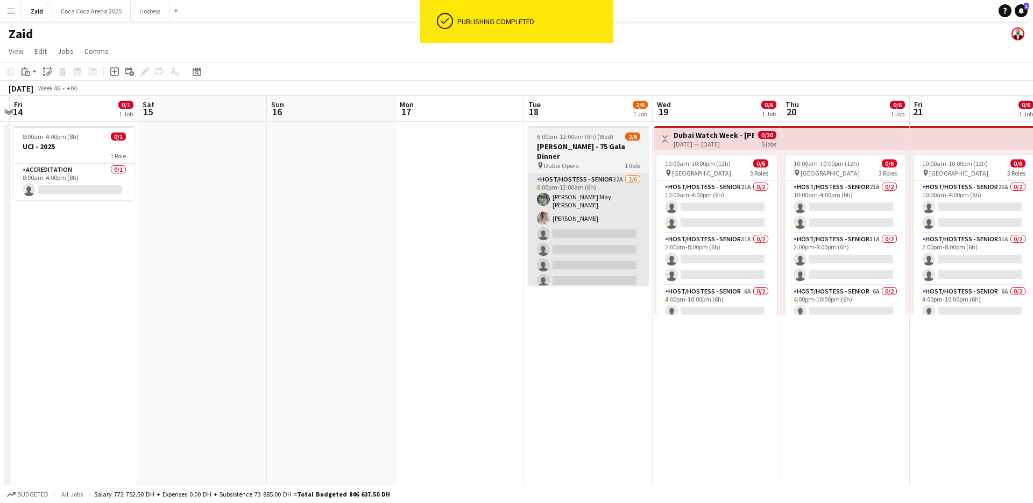
click at [612, 235] on app-card-role "Host/Hostess - Senior 32A 2/6 6:00pm-12:00am (6h) Laura May Harding Evelyn Harr…" at bounding box center [588, 232] width 121 height 118
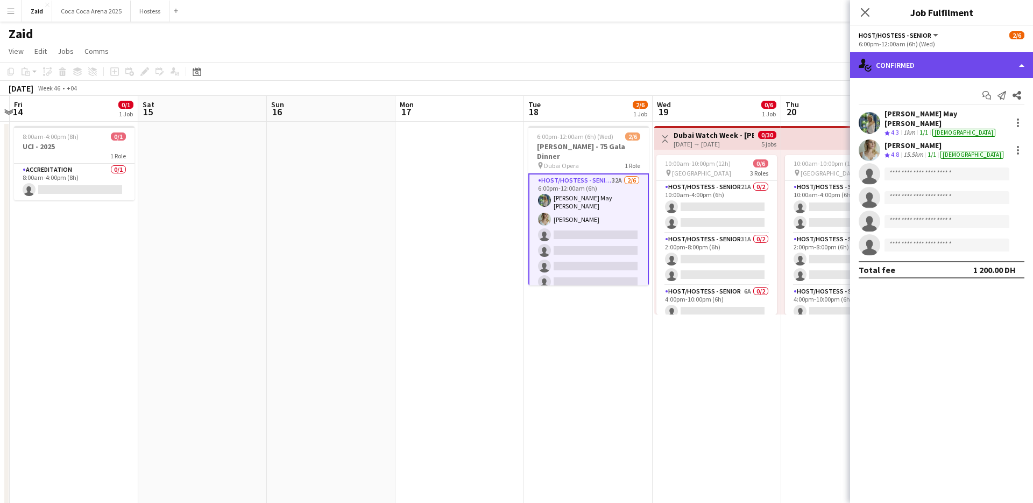
click at [946, 69] on div "single-neutral-actions-check-2 Confirmed" at bounding box center [941, 65] width 183 height 26
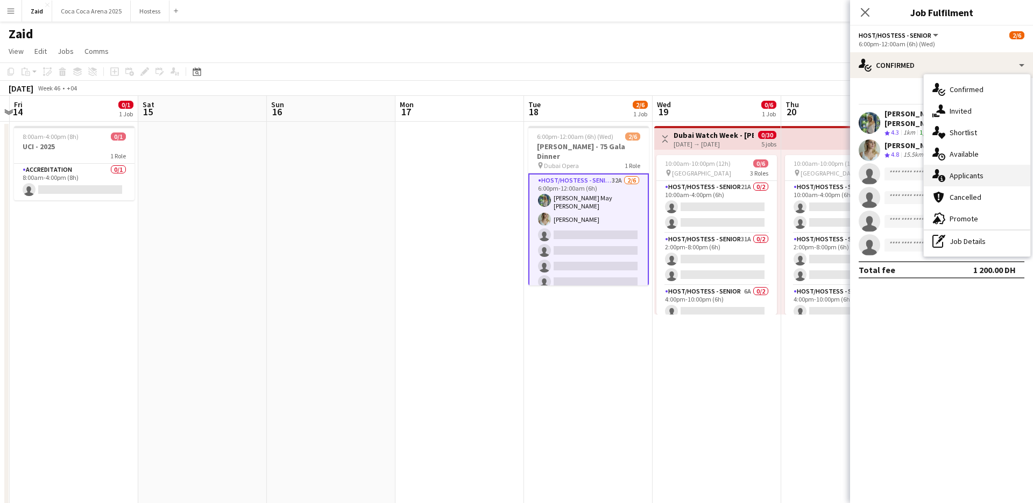
click at [979, 171] on div "single-neutral-actions-information Applicants" at bounding box center [977, 176] width 107 height 22
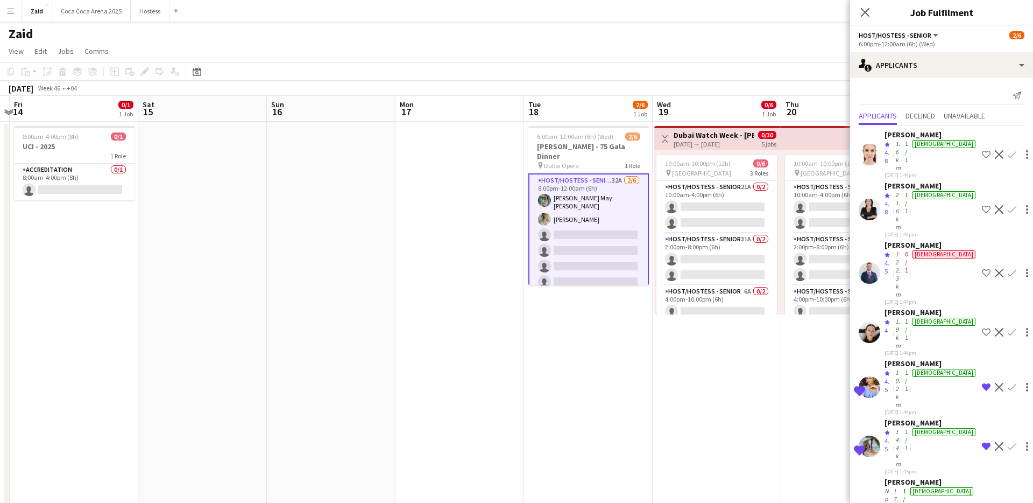
scroll to position [598, 0]
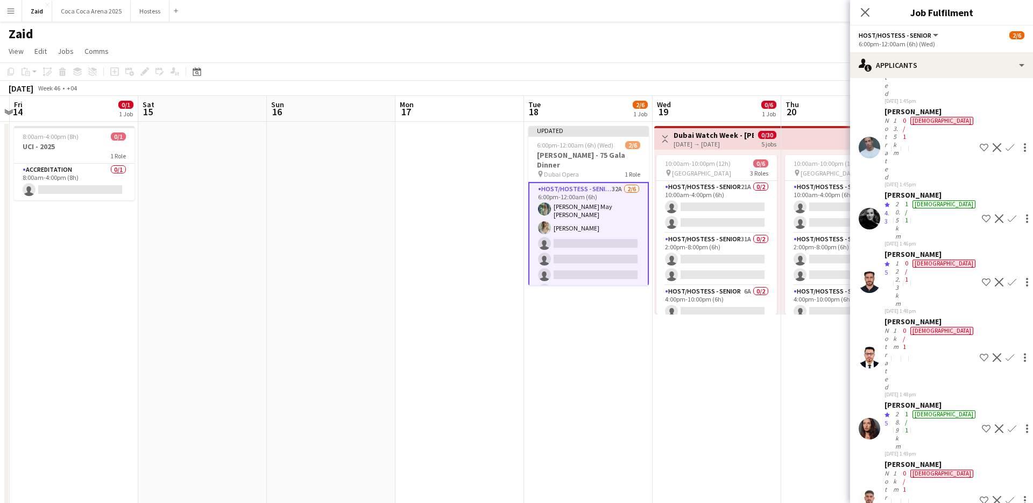
click at [772, 462] on app-date-cell "Toggle View Dubai Watch Week - Ahmed Seddiqi 19-11-2025 → 23-11-2025 0/30 5 job…" at bounding box center [717, 317] width 129 height 390
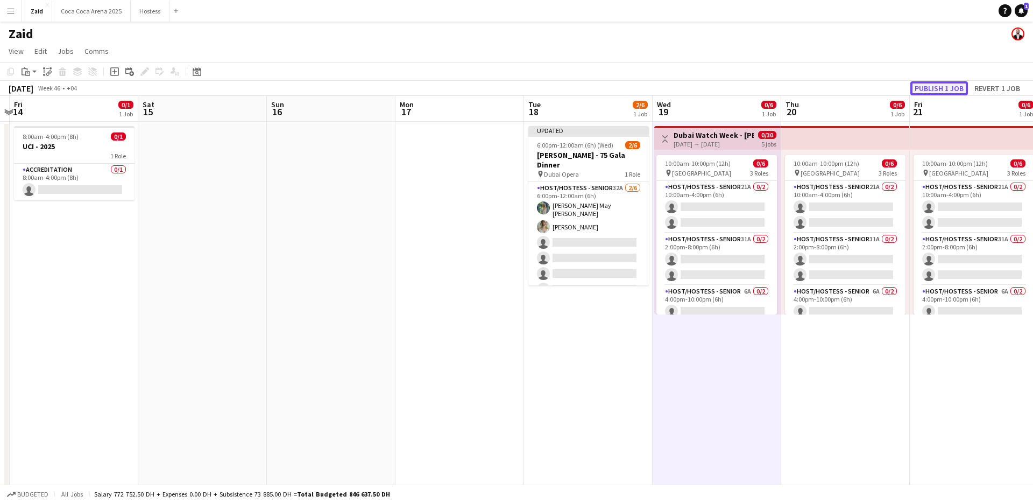
click at [945, 82] on button "Publish 1 job" at bounding box center [939, 88] width 58 height 14
